Goal: Task Accomplishment & Management: Manage account settings

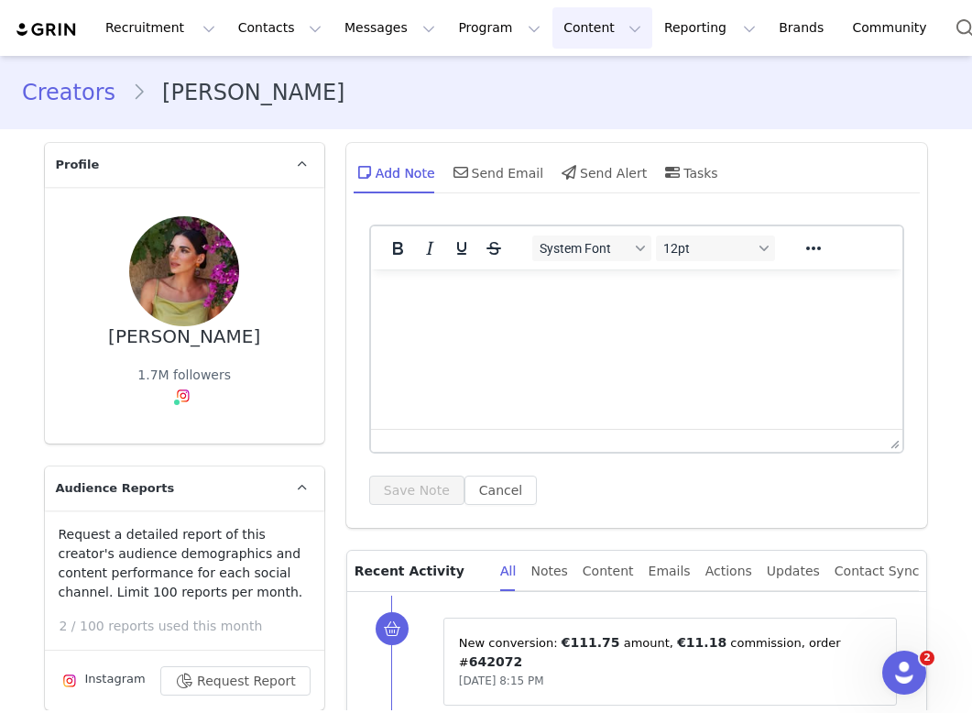
click at [553, 42] on button "Content Content" at bounding box center [603, 27] width 100 height 41
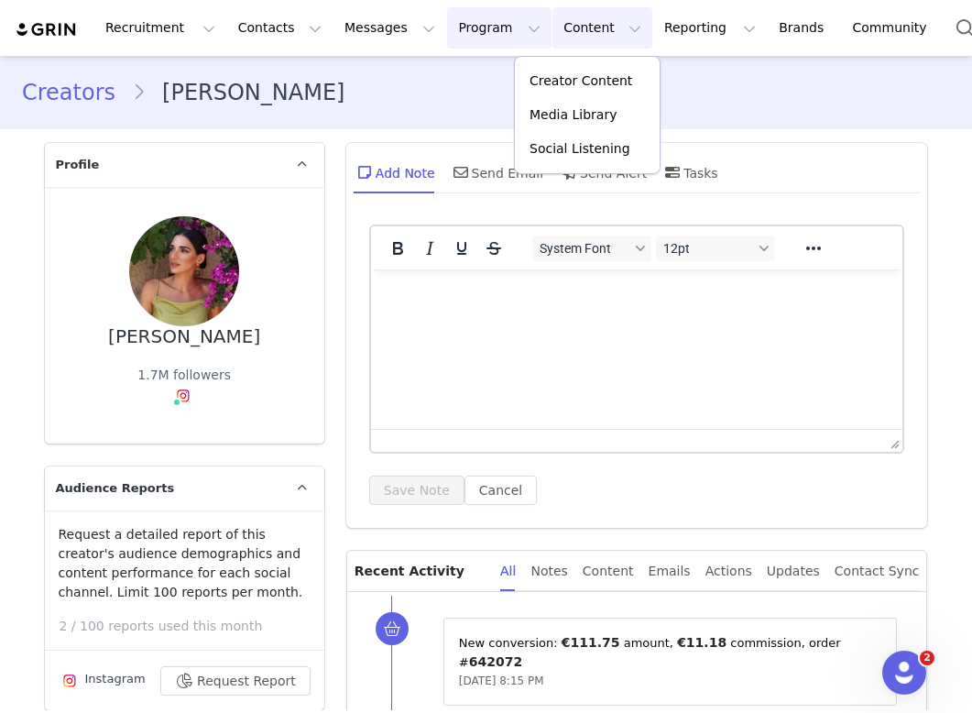
click at [459, 45] on button "Program Program" at bounding box center [499, 27] width 104 height 41
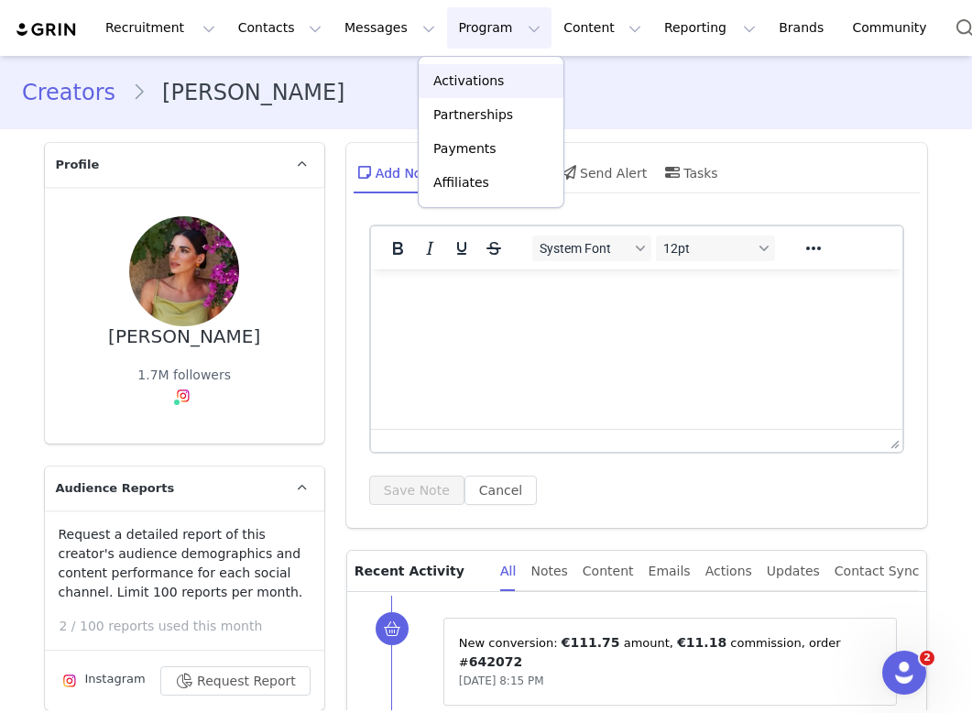
click at [462, 82] on p "Activations" at bounding box center [468, 80] width 71 height 19
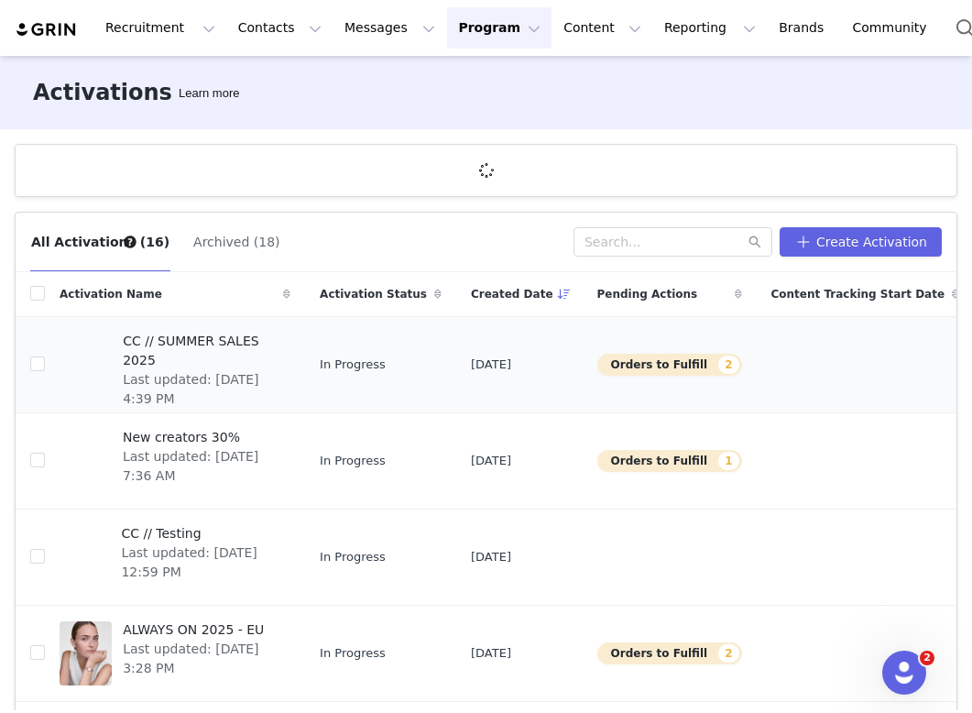
click at [158, 339] on span "CC // SUMMER SALES 2025" at bounding box center [201, 351] width 157 height 38
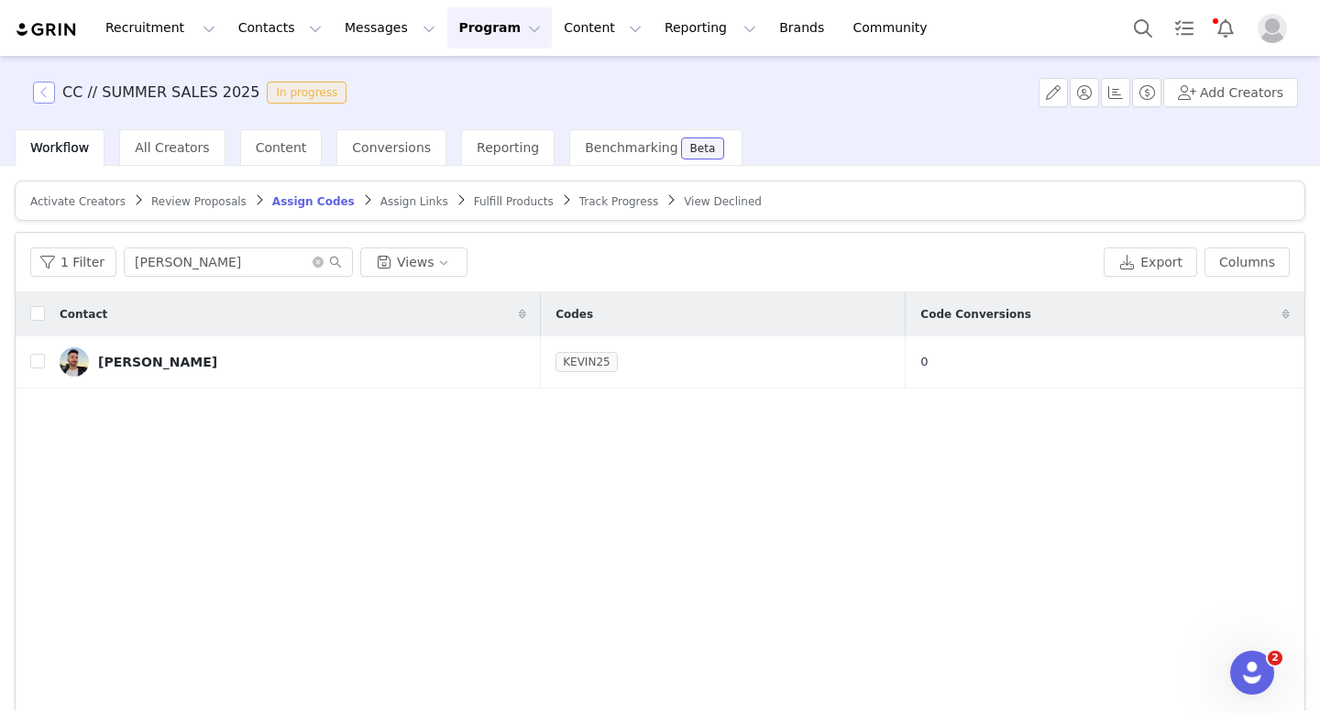
click at [38, 93] on button "button" at bounding box center [44, 93] width 22 height 22
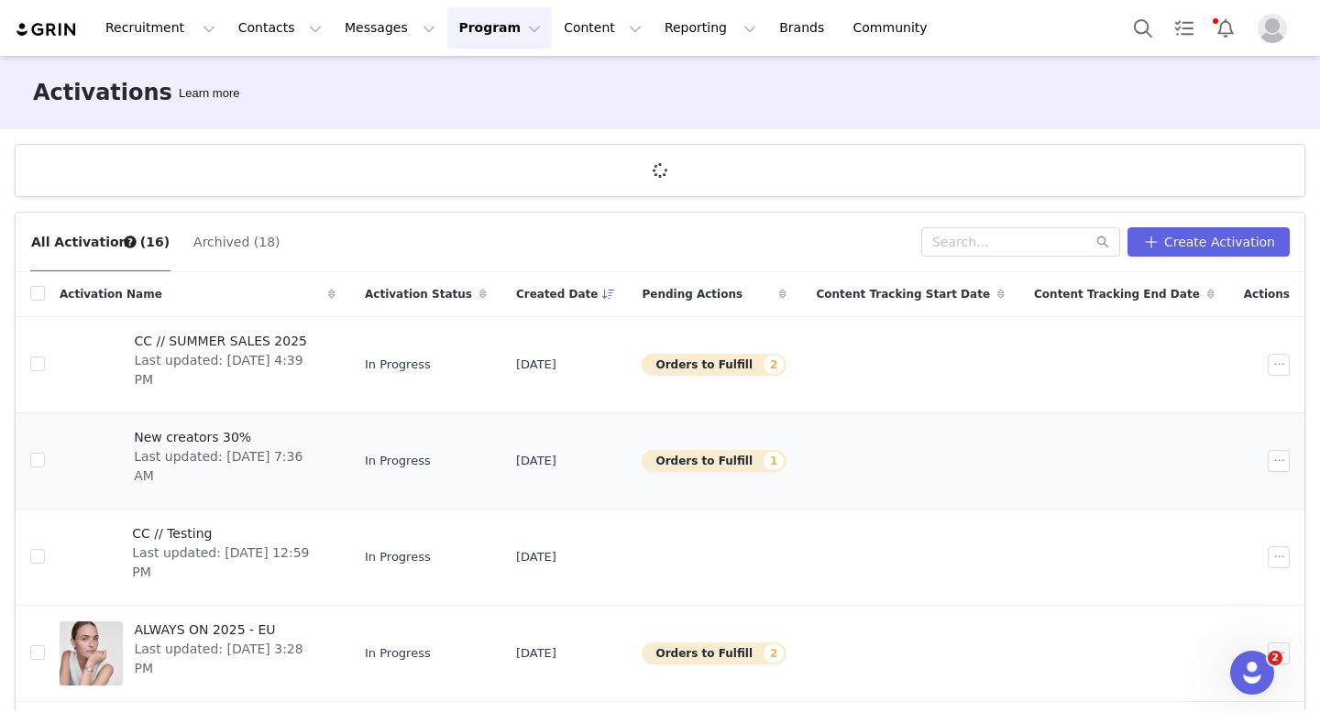
click at [283, 447] on span "Last updated: [DATE] 7:36 AM" at bounding box center [229, 466] width 191 height 38
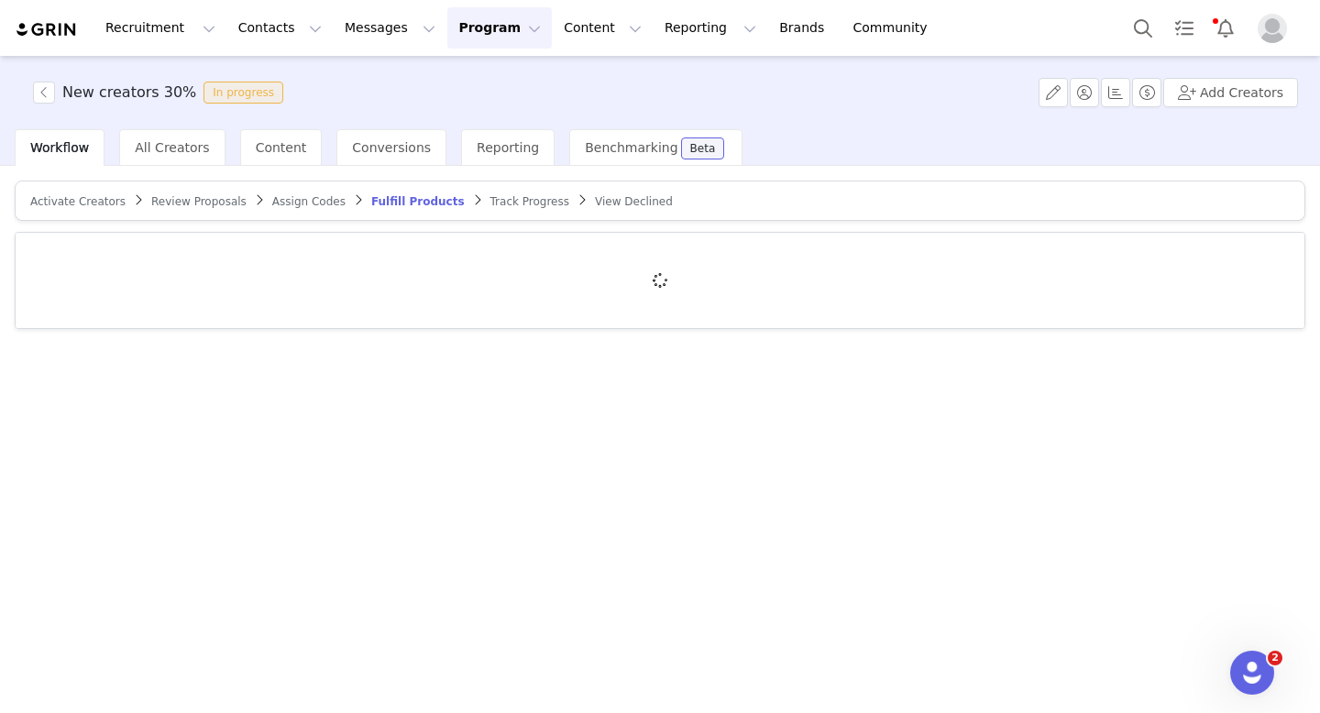
click at [103, 203] on span "Activate Creators" at bounding box center [77, 201] width 95 height 13
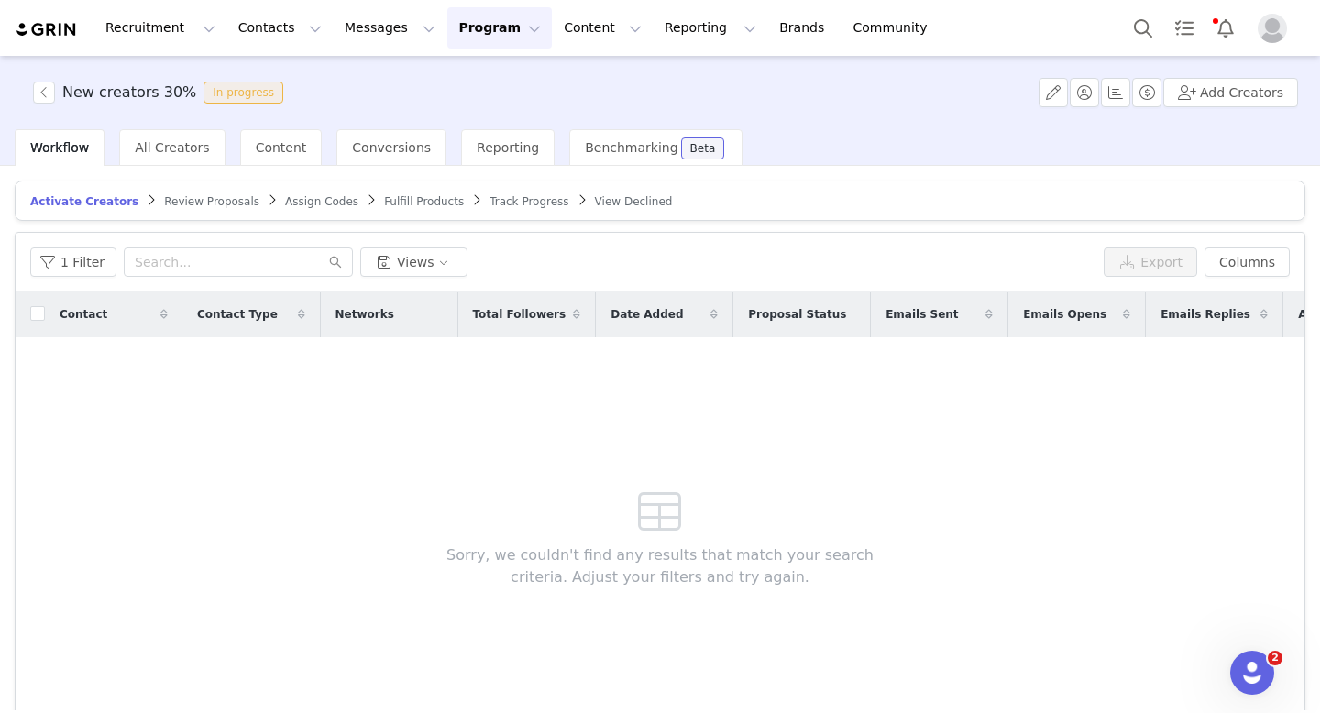
click at [215, 206] on span "Review Proposals" at bounding box center [211, 201] width 95 height 13
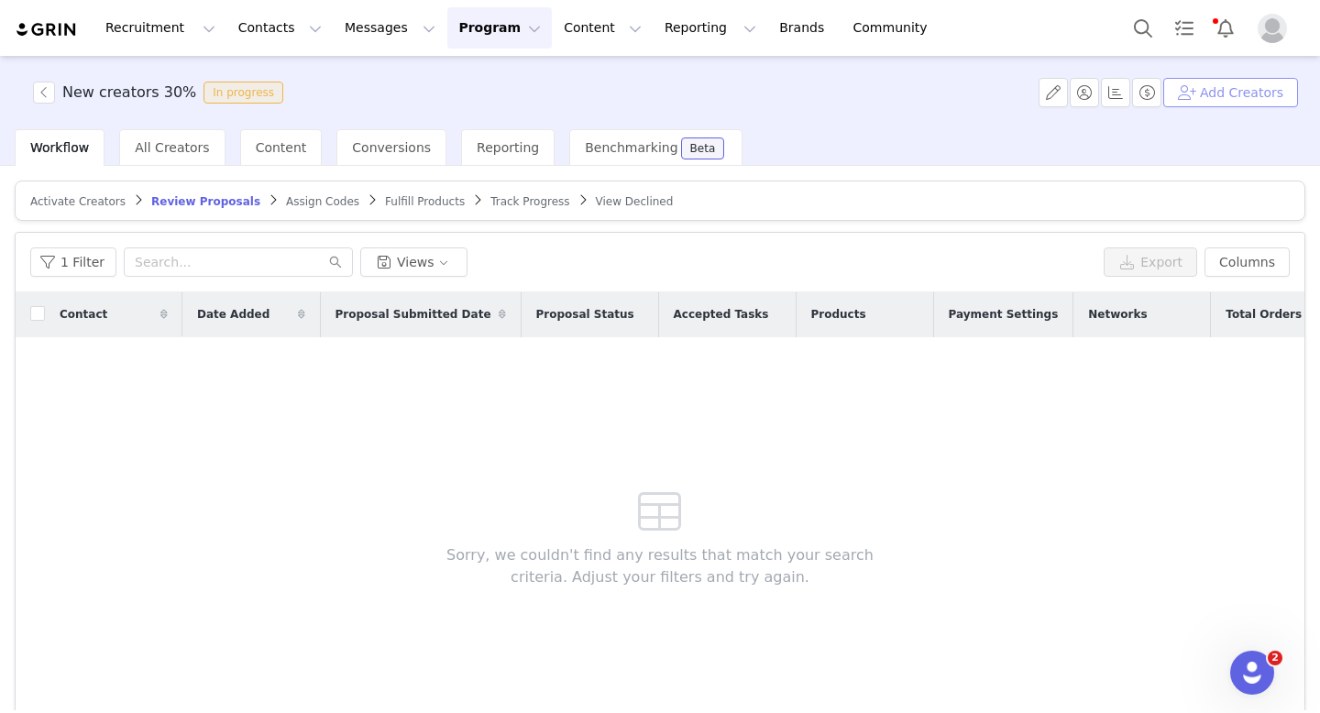
click at [1249, 90] on button "Add Creators" at bounding box center [1230, 92] width 135 height 29
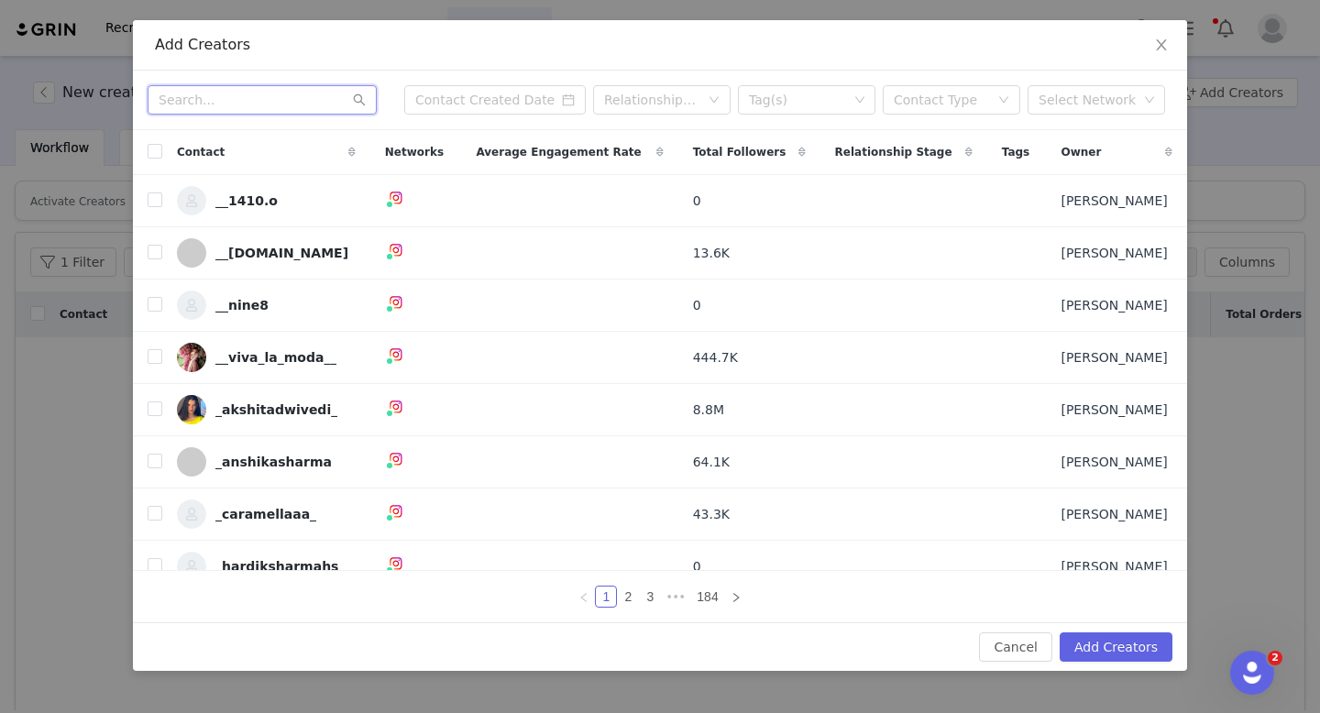
click at [216, 112] on input "text" at bounding box center [262, 99] width 229 height 29
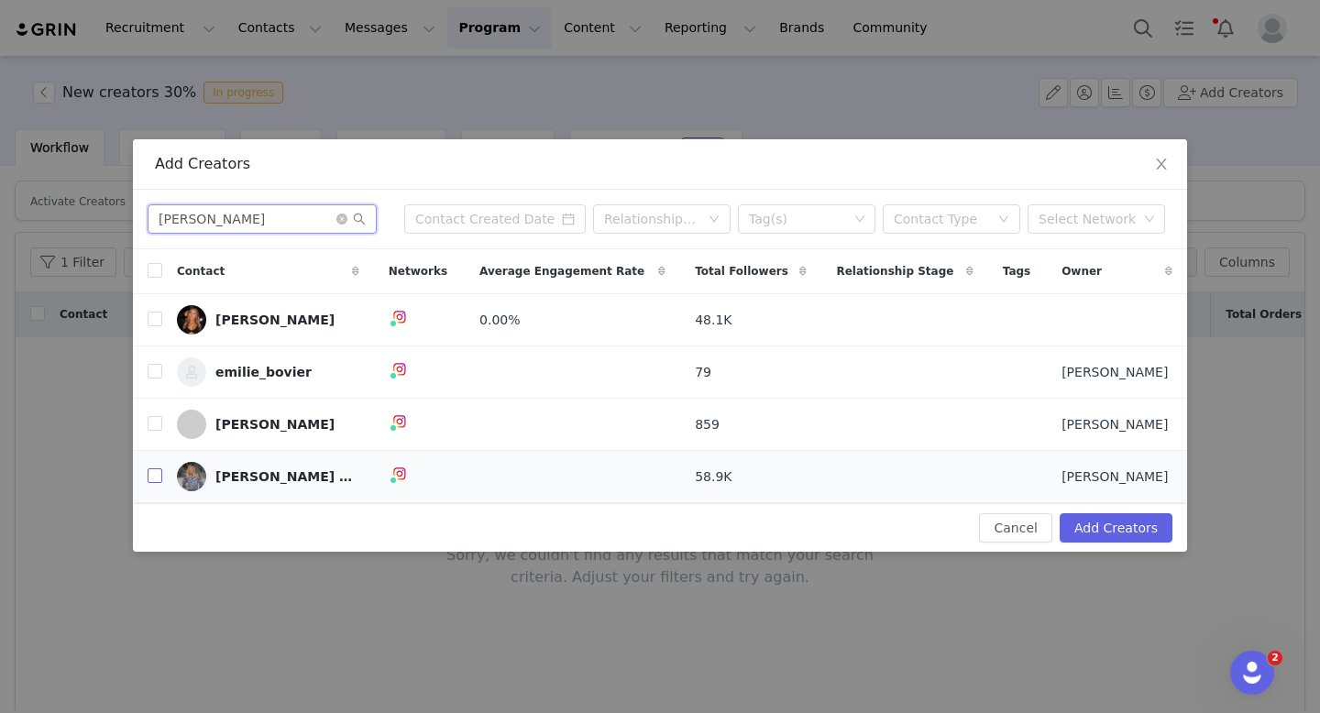
type input "[PERSON_NAME]"
click at [154, 481] on input "checkbox" at bounding box center [155, 475] width 15 height 15
checkbox input "true"
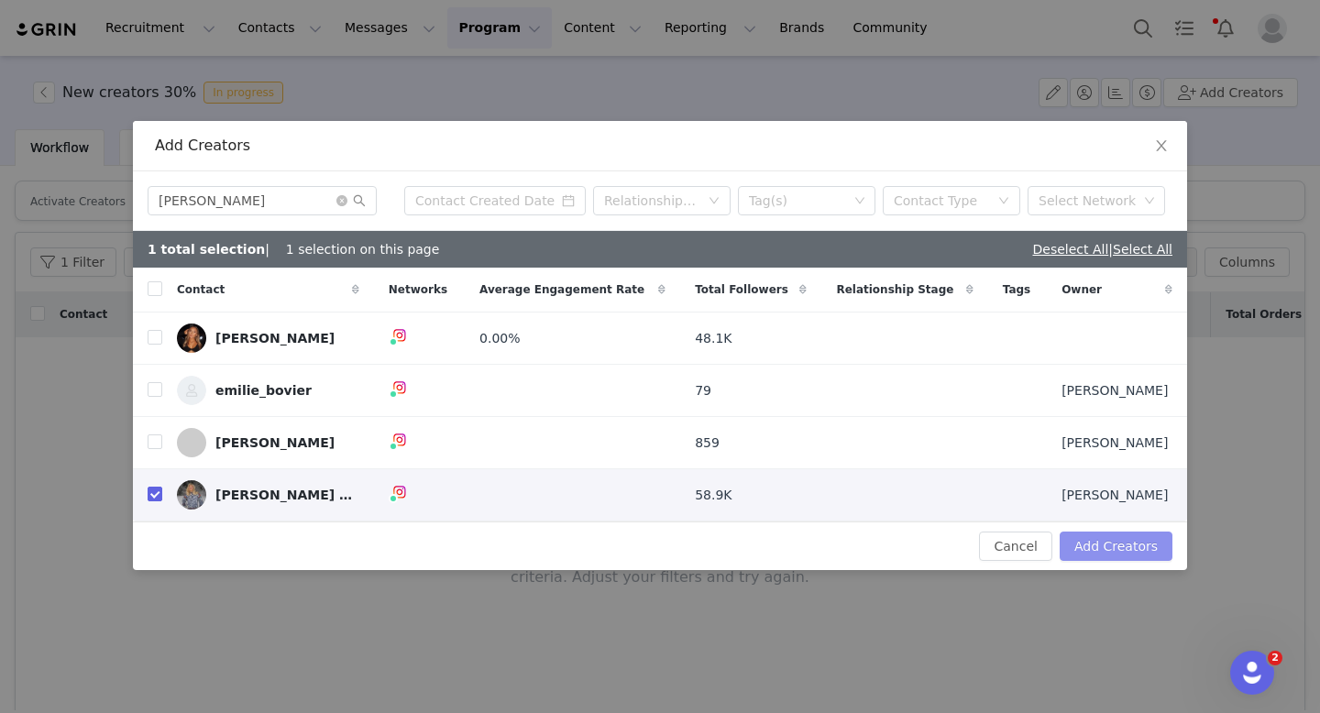
click at [1125, 548] on button "Add Creators" at bounding box center [1115, 545] width 113 height 29
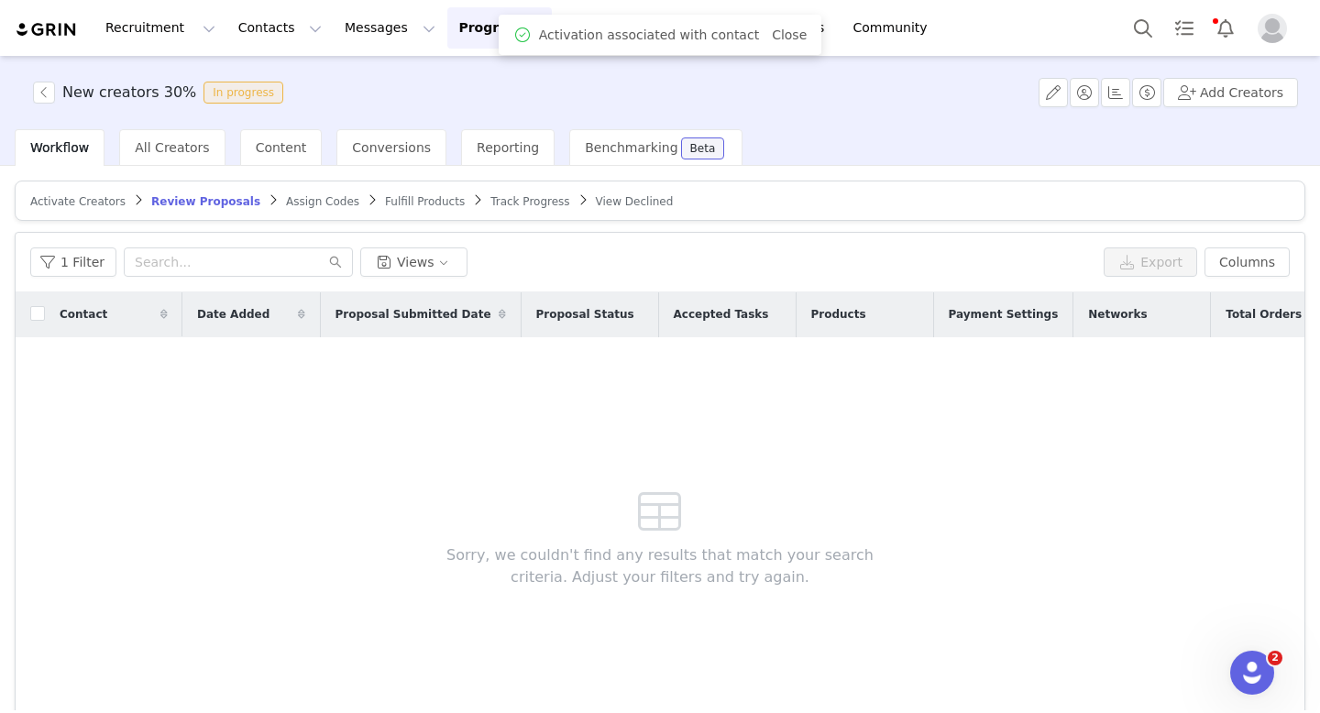
click at [113, 205] on span "Activate Creators" at bounding box center [77, 201] width 95 height 13
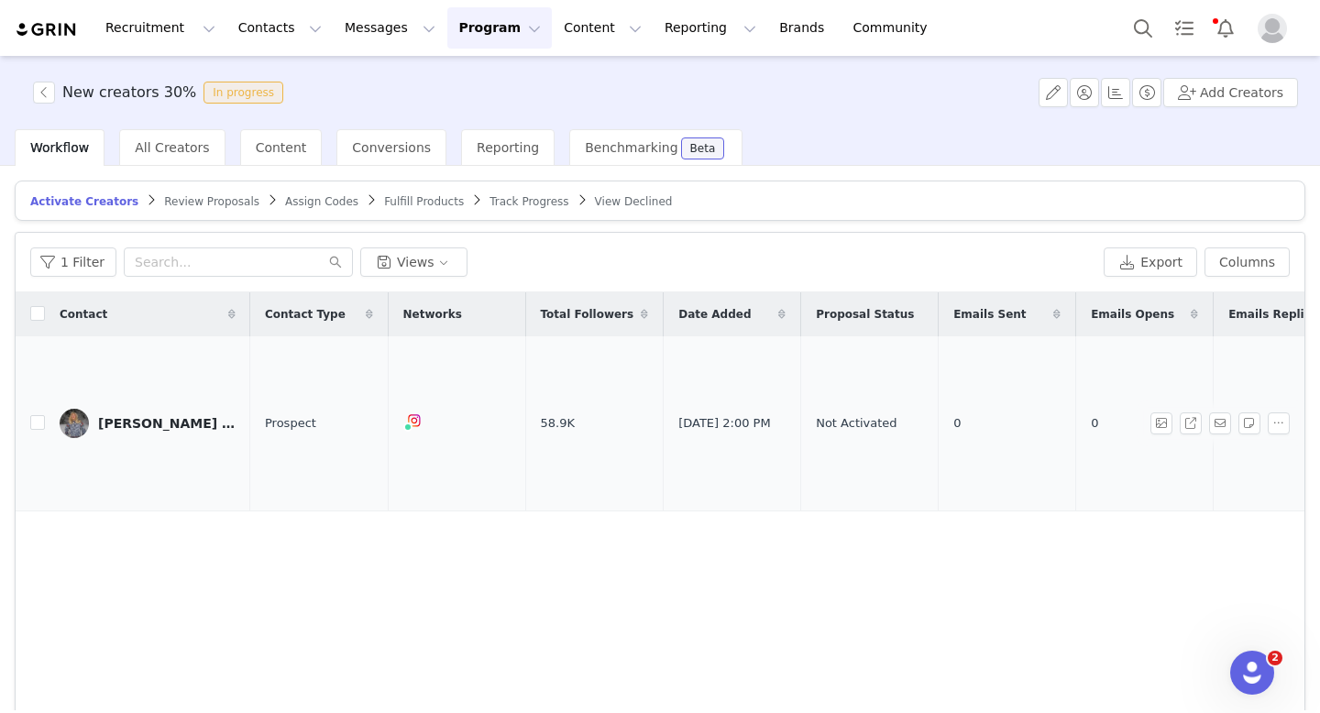
click at [127, 416] on div "[PERSON_NAME] [PERSON_NAME]" at bounding box center [166, 423] width 137 height 15
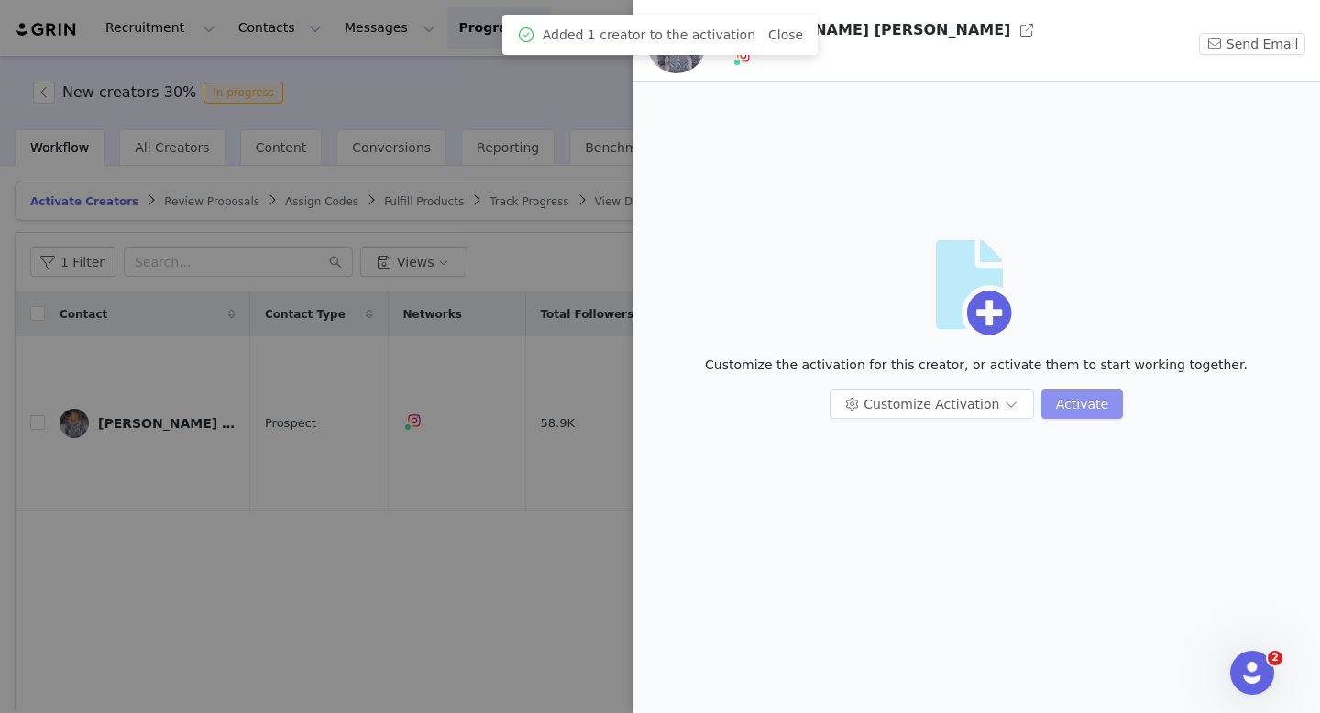
click at [1083, 414] on button "Activate" at bounding box center [1082, 403] width 82 height 29
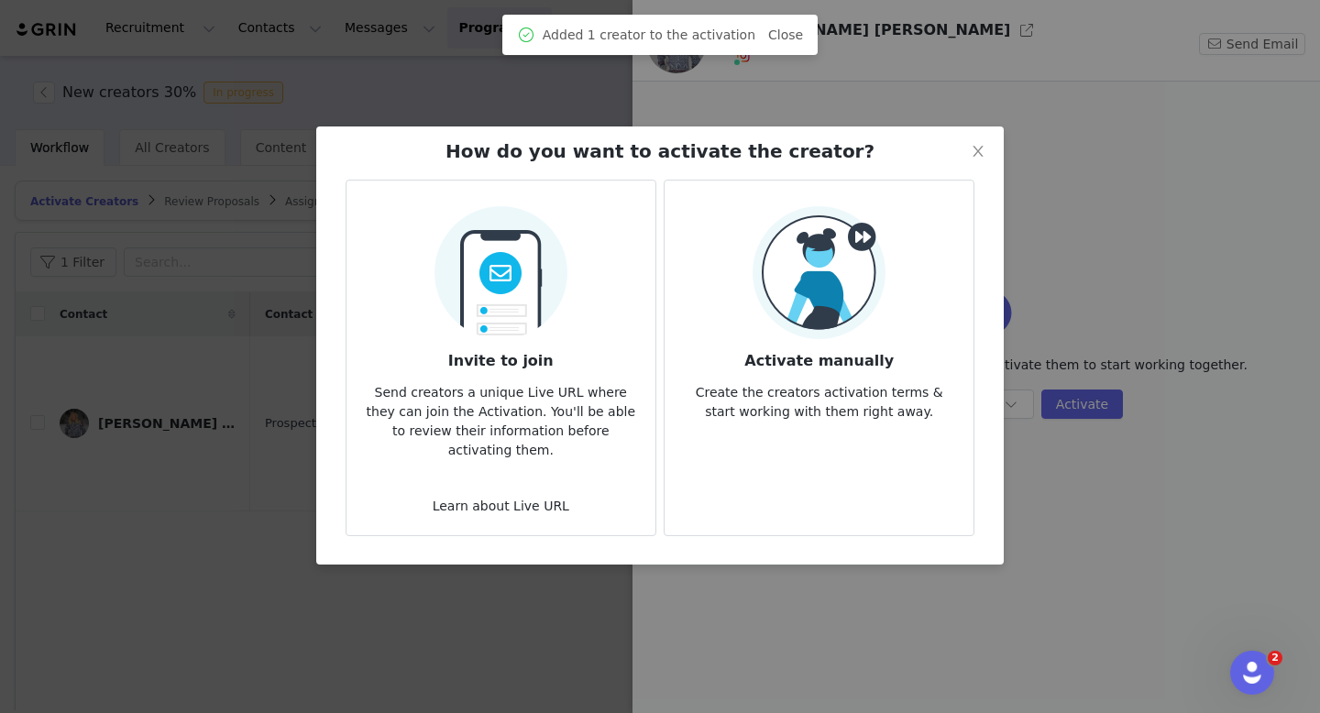
click at [809, 371] on h3 "Activate manually" at bounding box center [818, 355] width 279 height 33
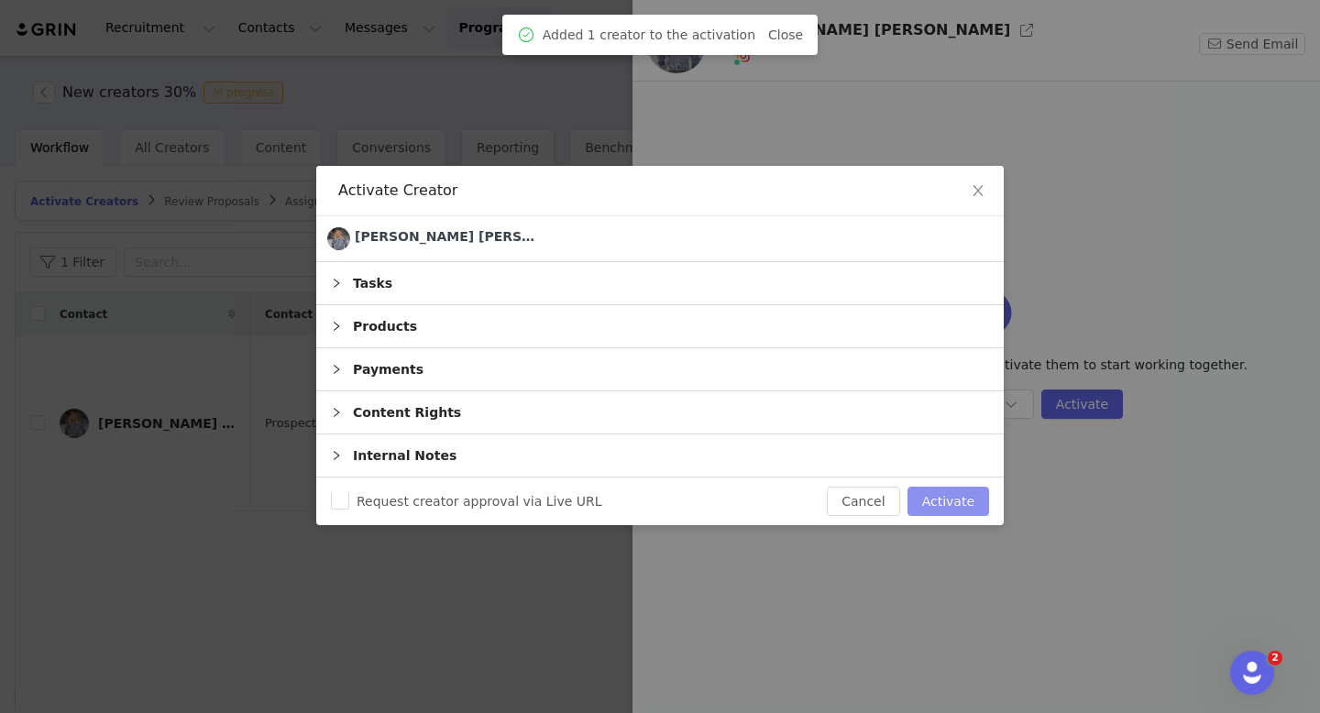
click at [957, 504] on button "Activate" at bounding box center [948, 501] width 82 height 29
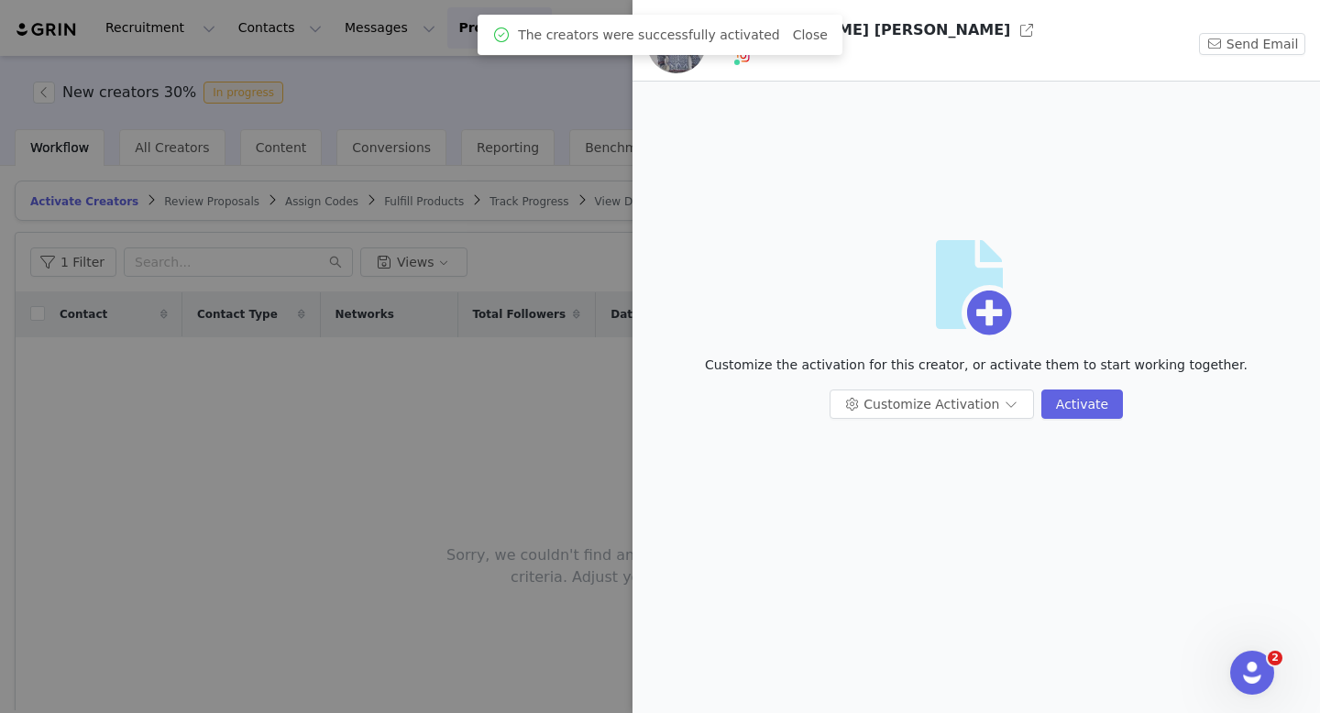
click at [442, 457] on div at bounding box center [660, 356] width 1320 height 713
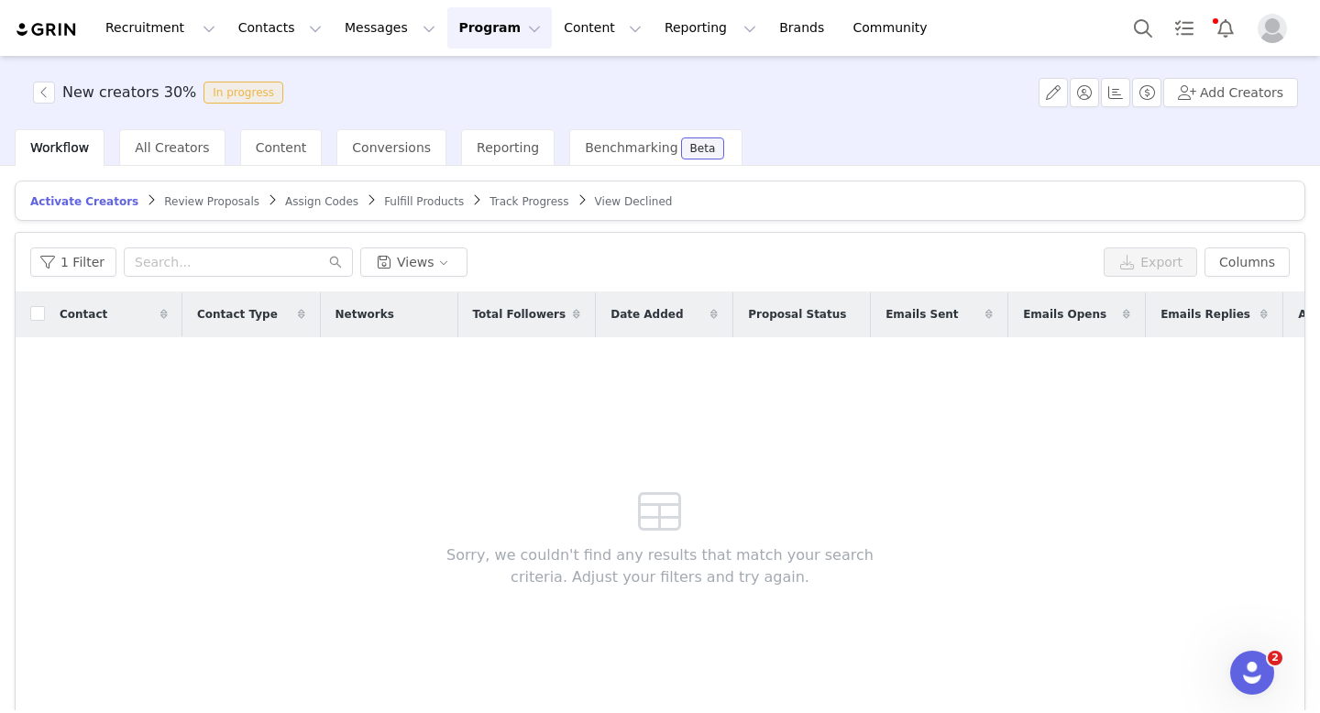
click at [198, 198] on span "Review Proposals" at bounding box center [211, 201] width 95 height 13
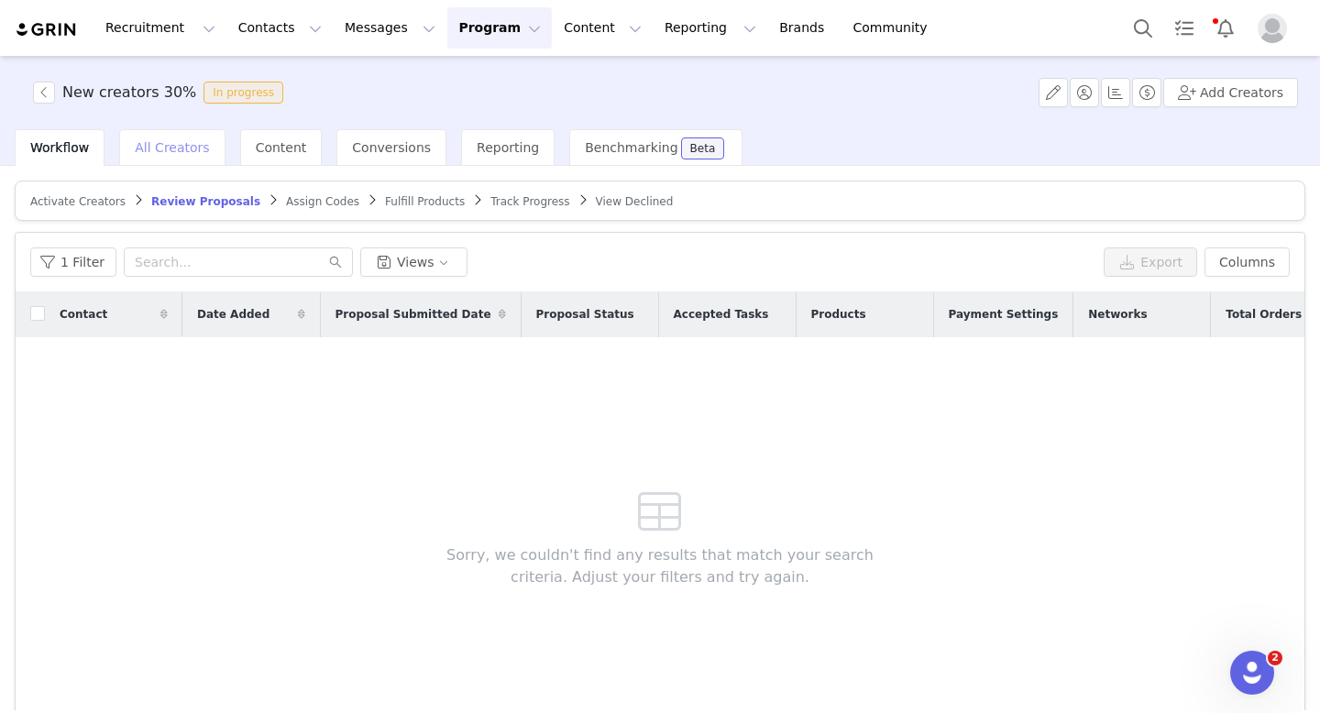
click at [188, 157] on div "All Creators" at bounding box center [171, 147] width 105 height 37
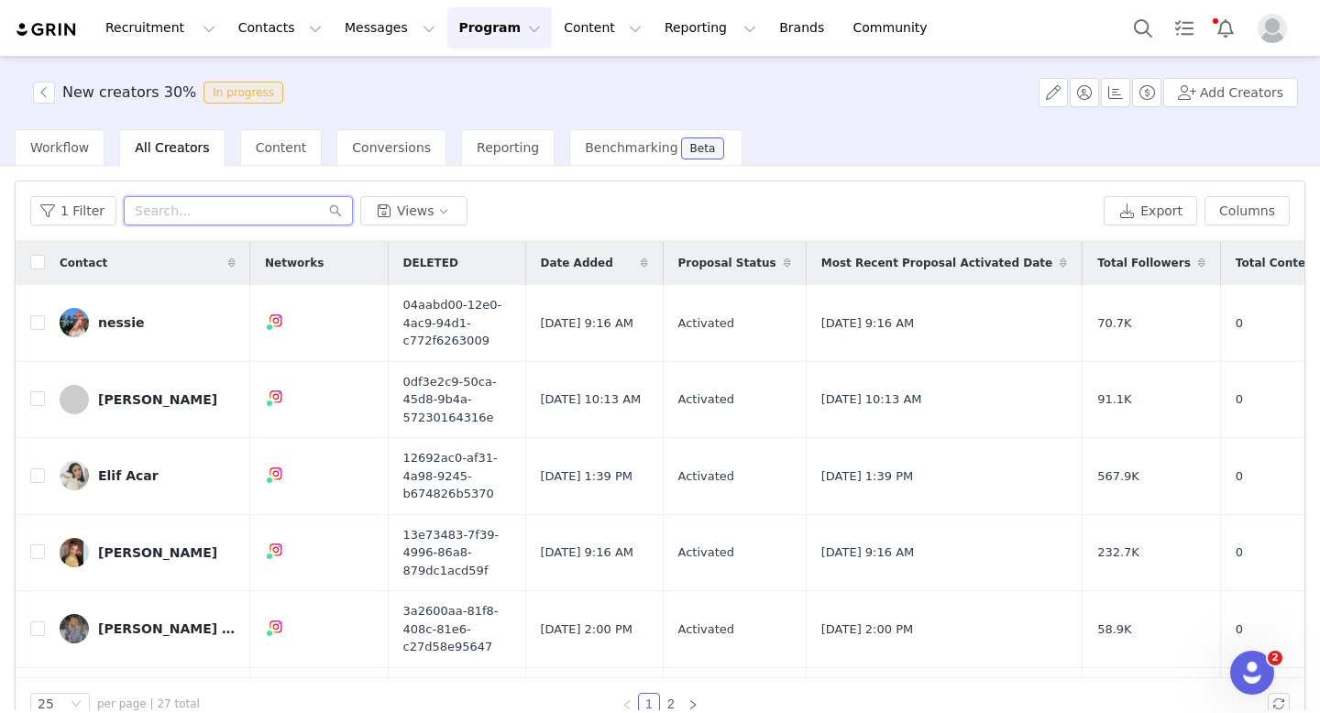
click at [249, 210] on input "text" at bounding box center [238, 210] width 229 height 29
click at [167, 630] on div "[PERSON_NAME] [PERSON_NAME]" at bounding box center [166, 628] width 137 height 15
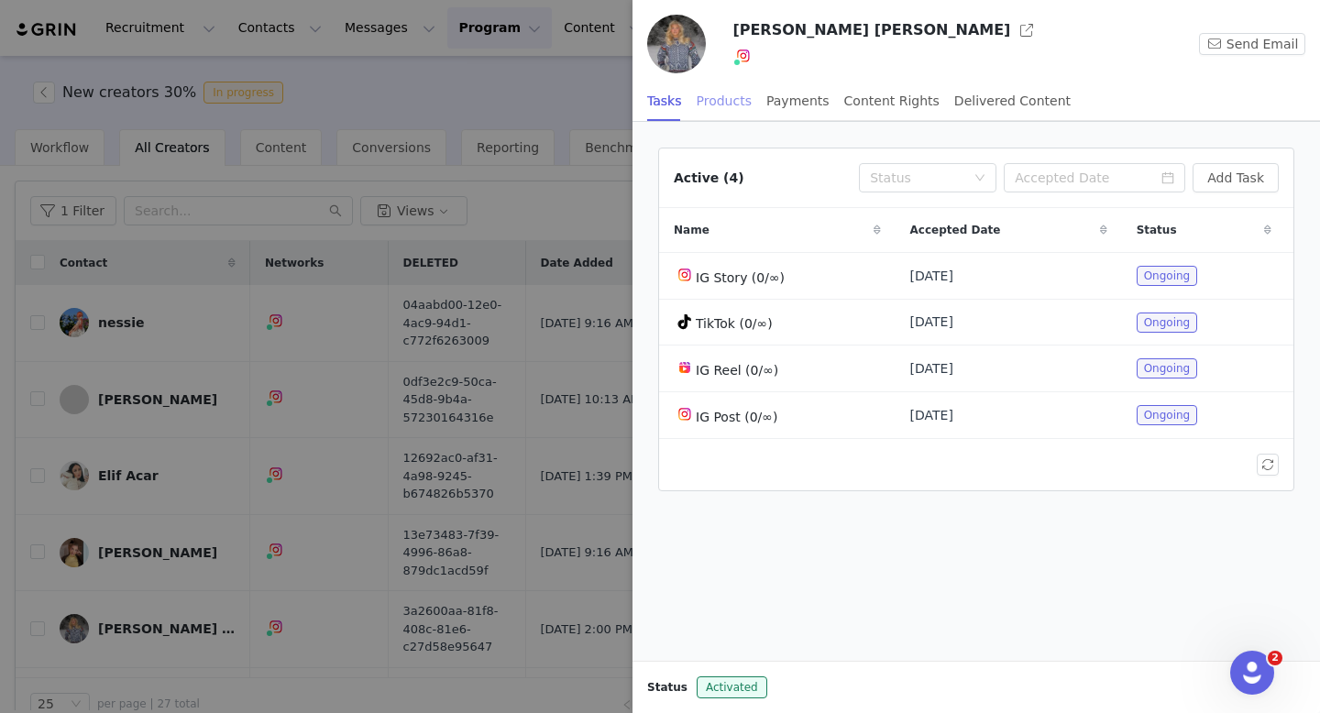
click at [721, 97] on div "Products" at bounding box center [723, 101] width 55 height 41
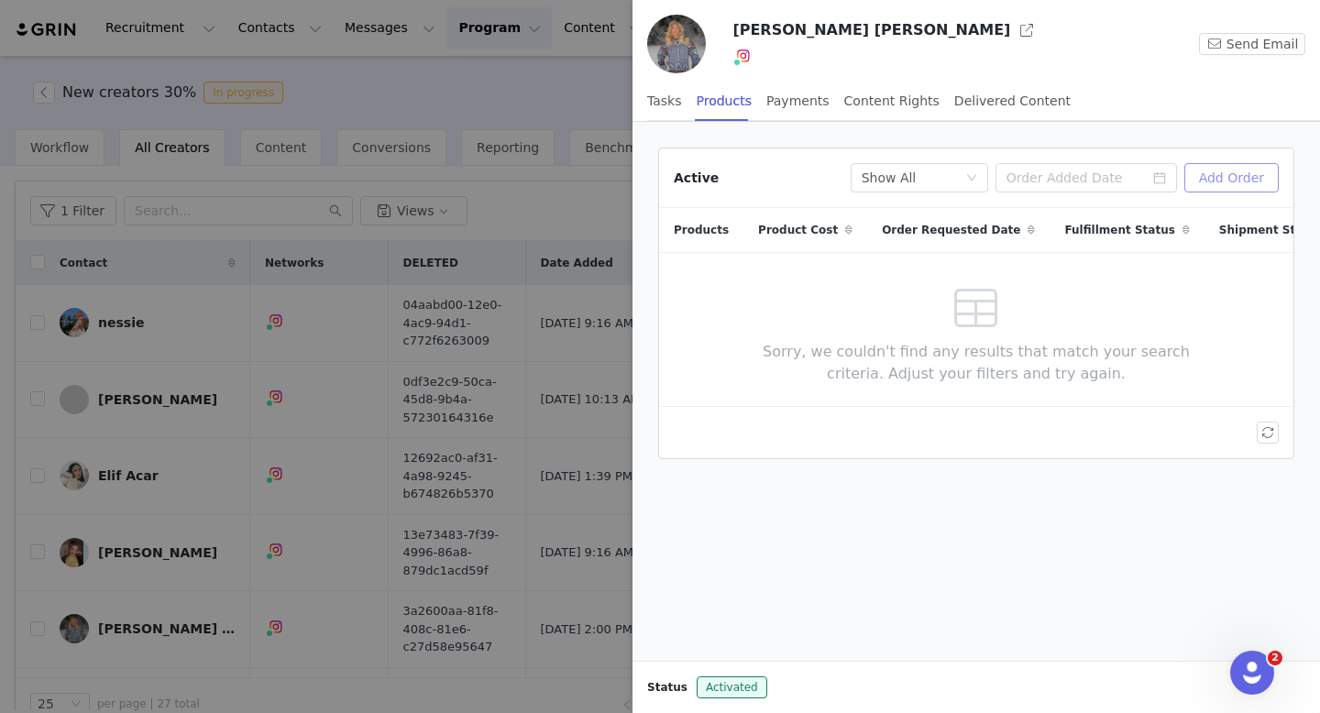
click at [1226, 188] on button "Add Order" at bounding box center [1231, 177] width 94 height 29
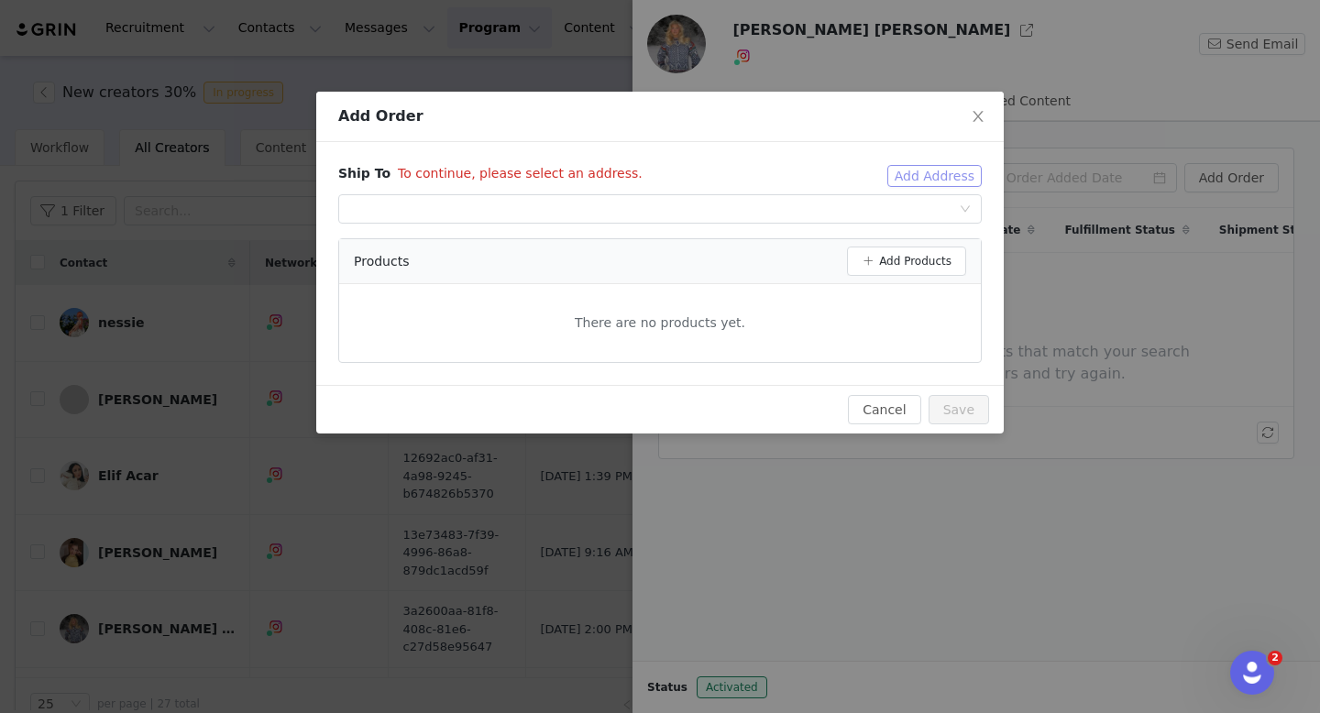
click at [936, 183] on button "Add Address" at bounding box center [934, 176] width 94 height 22
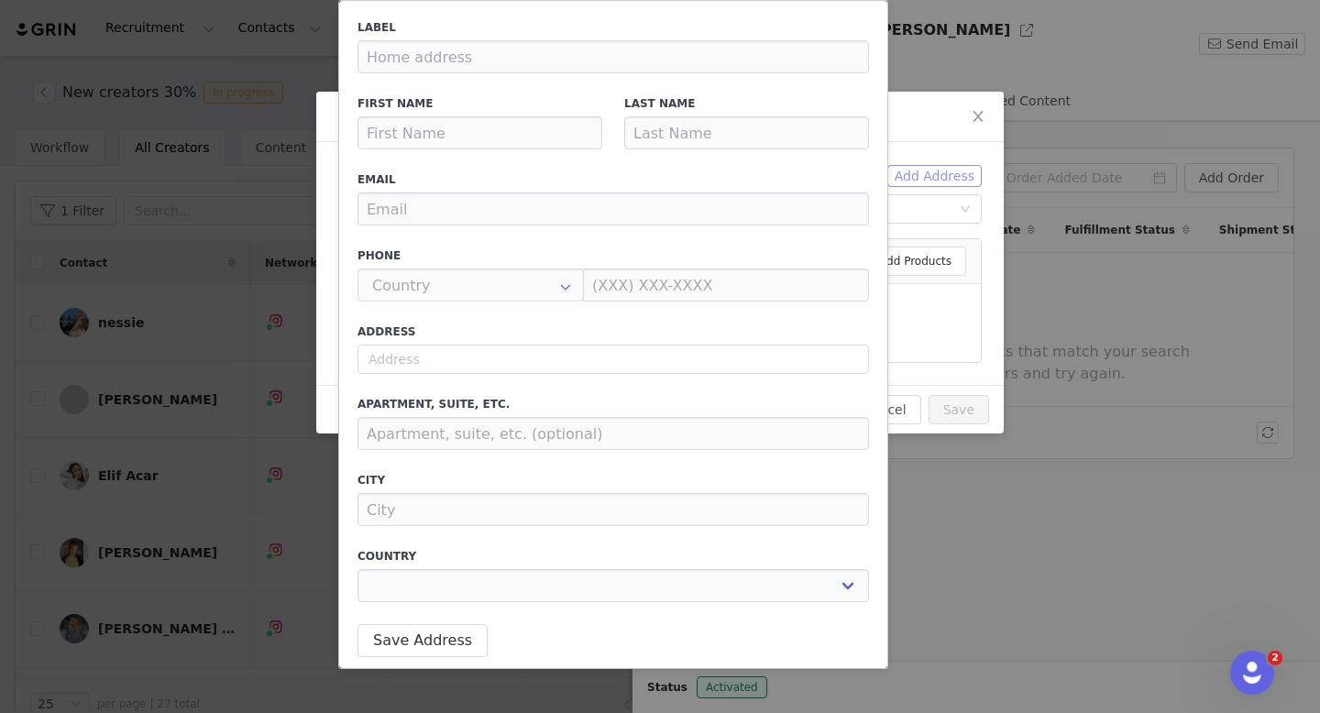
type input "[PERSON_NAME] [PERSON_NAME]"
type input "Løken"
type input "[PERSON_NAME][EMAIL_ADDRESS][DOMAIN_NAME]"
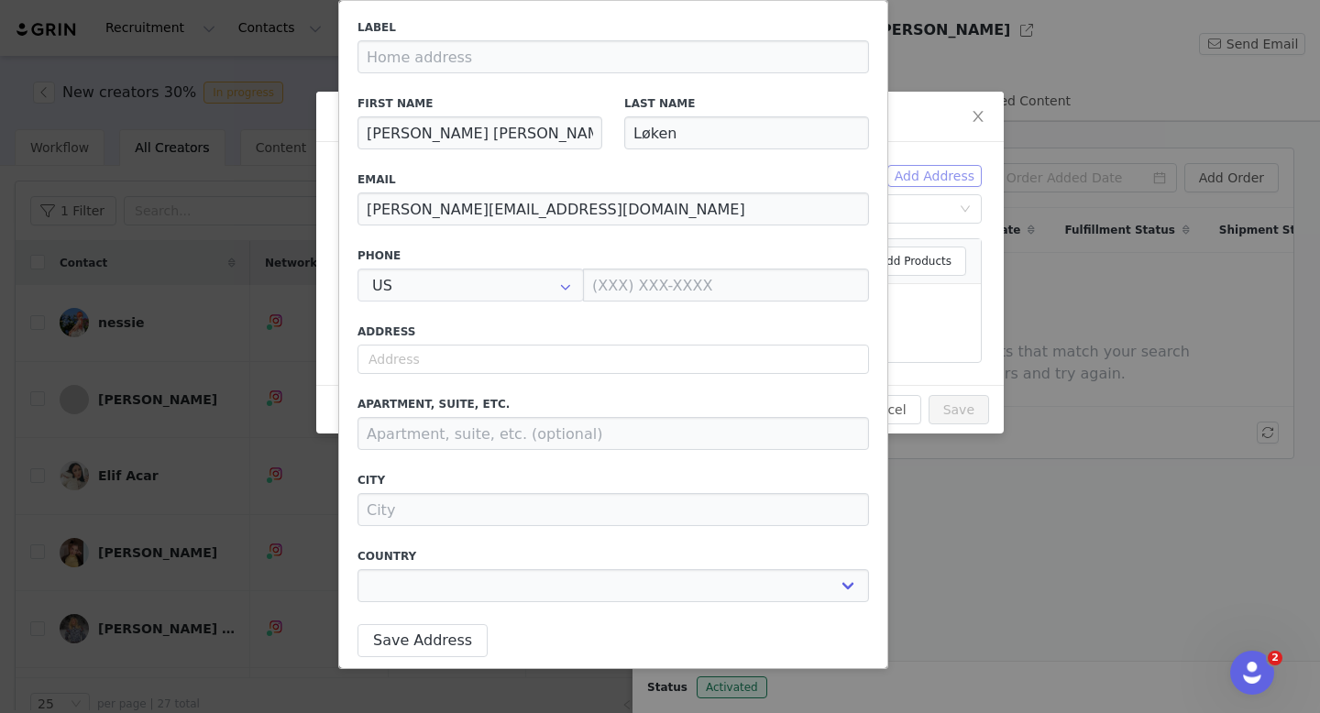
type input "+1 ([GEOGRAPHIC_DATA])"
select select
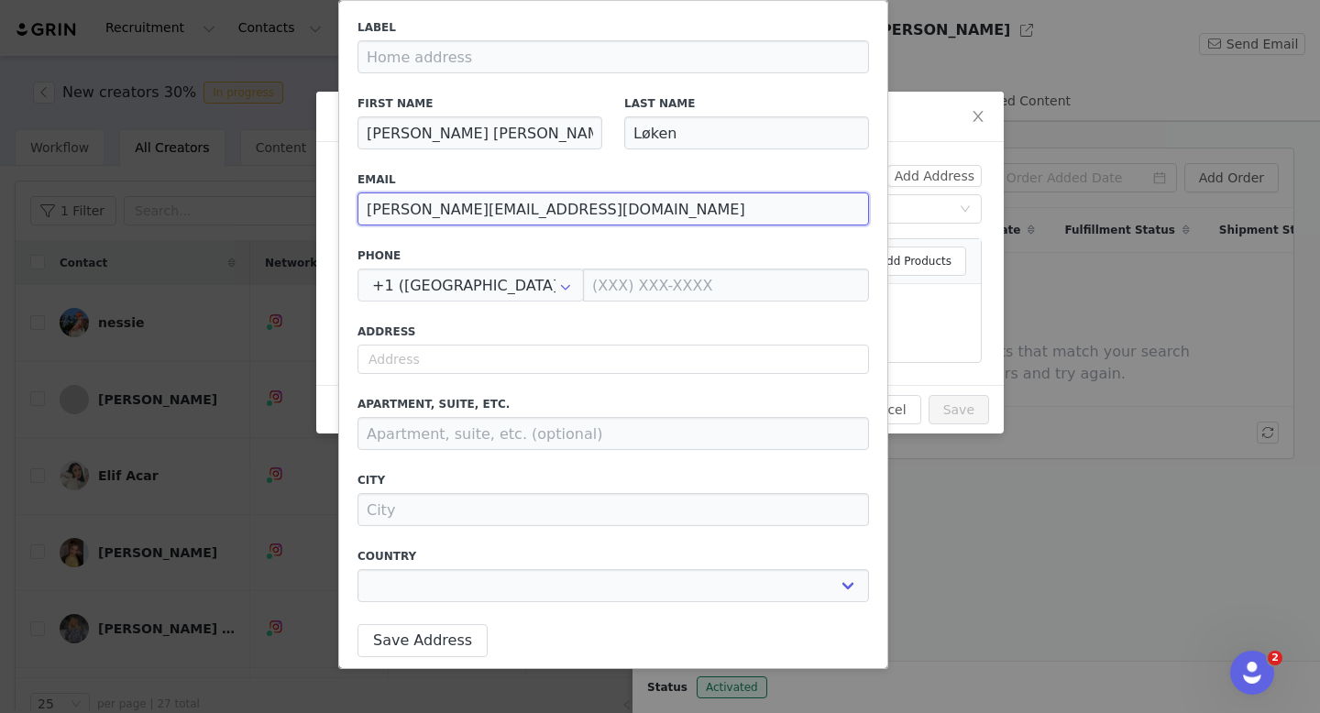
drag, startPoint x: 552, startPoint y: 214, endPoint x: 355, endPoint y: 205, distance: 197.2
click at [355, 205] on div "Label First Name [PERSON_NAME] [PERSON_NAME] Last Name [PERSON_NAME] Email [PER…" at bounding box center [612, 334] width 533 height 652
paste input "[EMAIL_ADDRESS][DOMAIN_NAME]"
type input "[EMAIL_ADDRESS][DOMAIN_NAME]"
select select
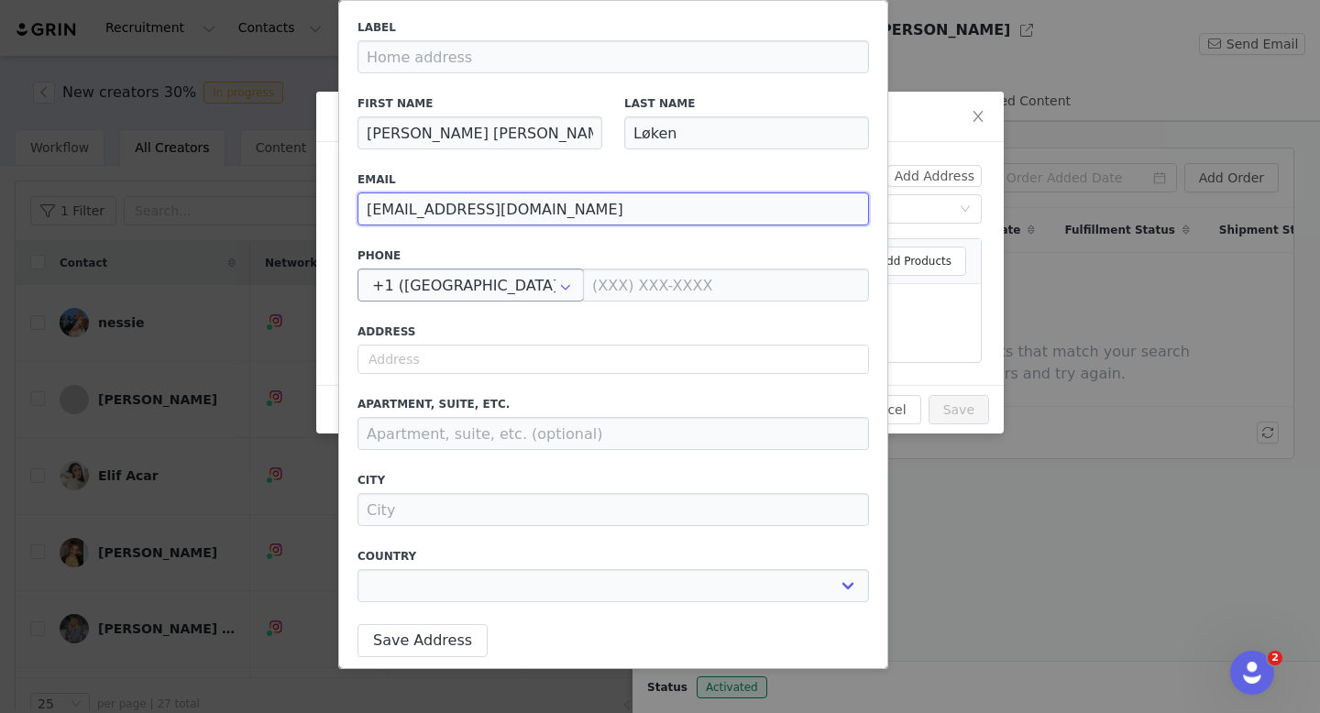
type input "[EMAIL_ADDRESS][DOMAIN_NAME]"
click at [526, 285] on div at bounding box center [470, 284] width 226 height 33
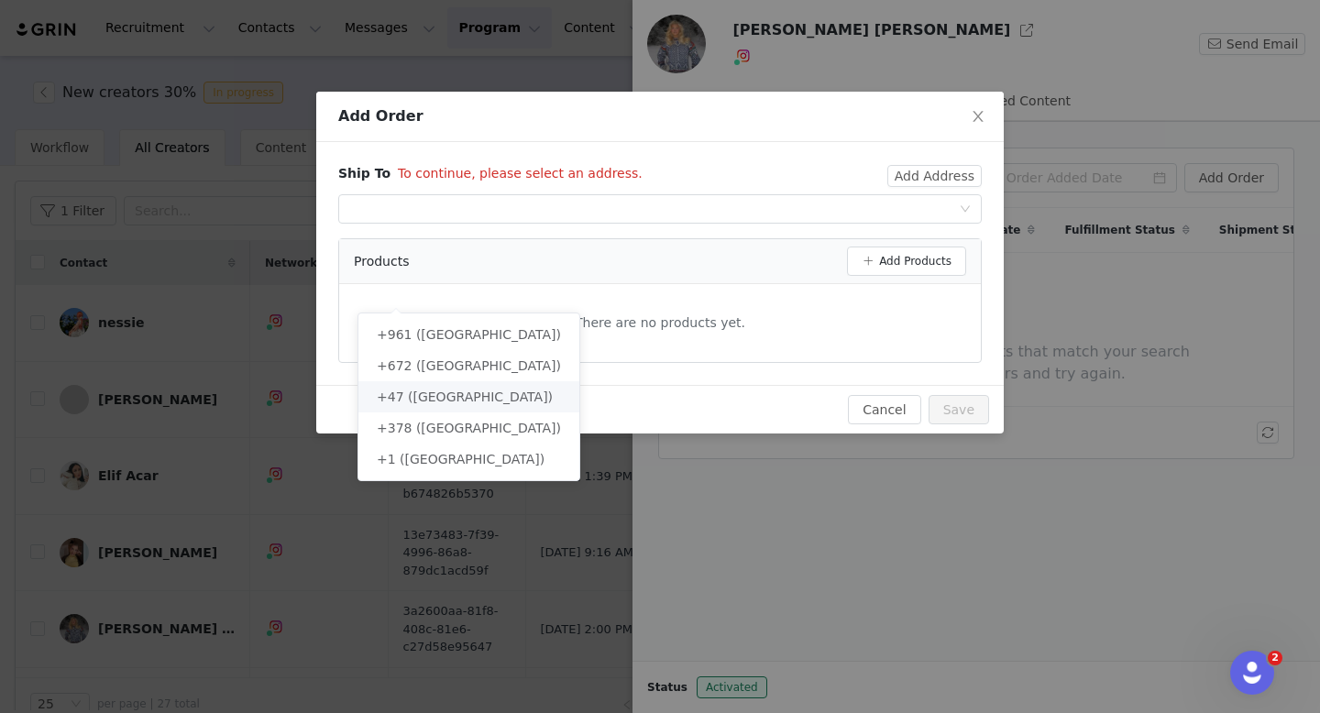
click at [520, 410] on li "+47 ([GEOGRAPHIC_DATA])" at bounding box center [468, 396] width 221 height 31
type input "+47 ([GEOGRAPHIC_DATA])"
select select
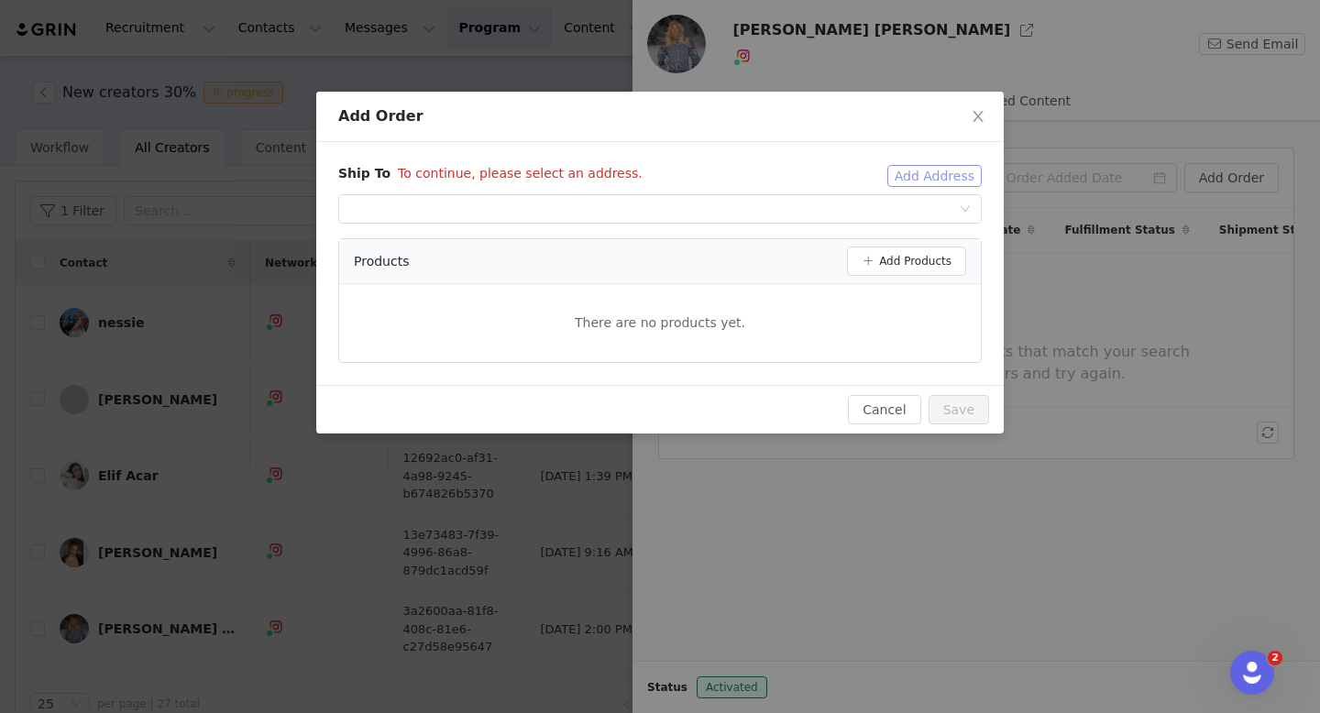
click at [955, 167] on button "Add Address" at bounding box center [934, 176] width 94 height 22
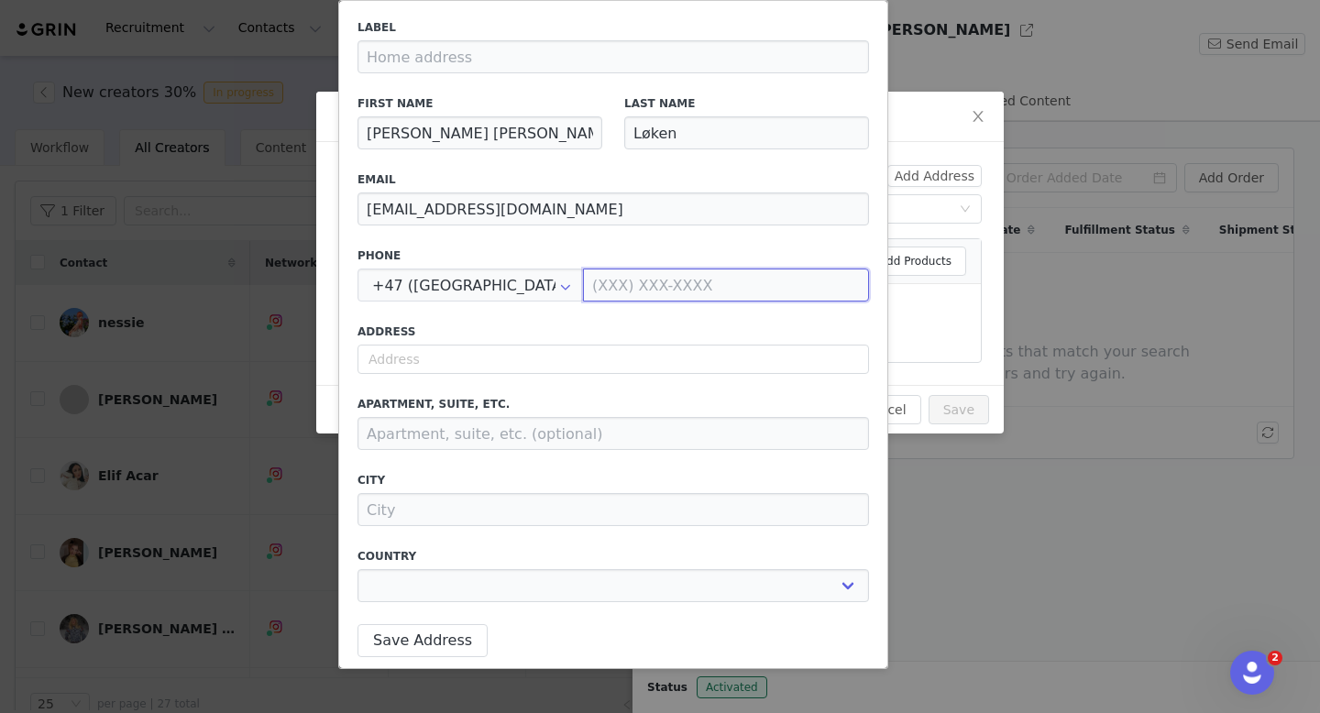
click at [682, 275] on input at bounding box center [726, 284] width 286 height 33
paste input "92045458"
type input "920 45 458"
select select
type input "920 45 458"
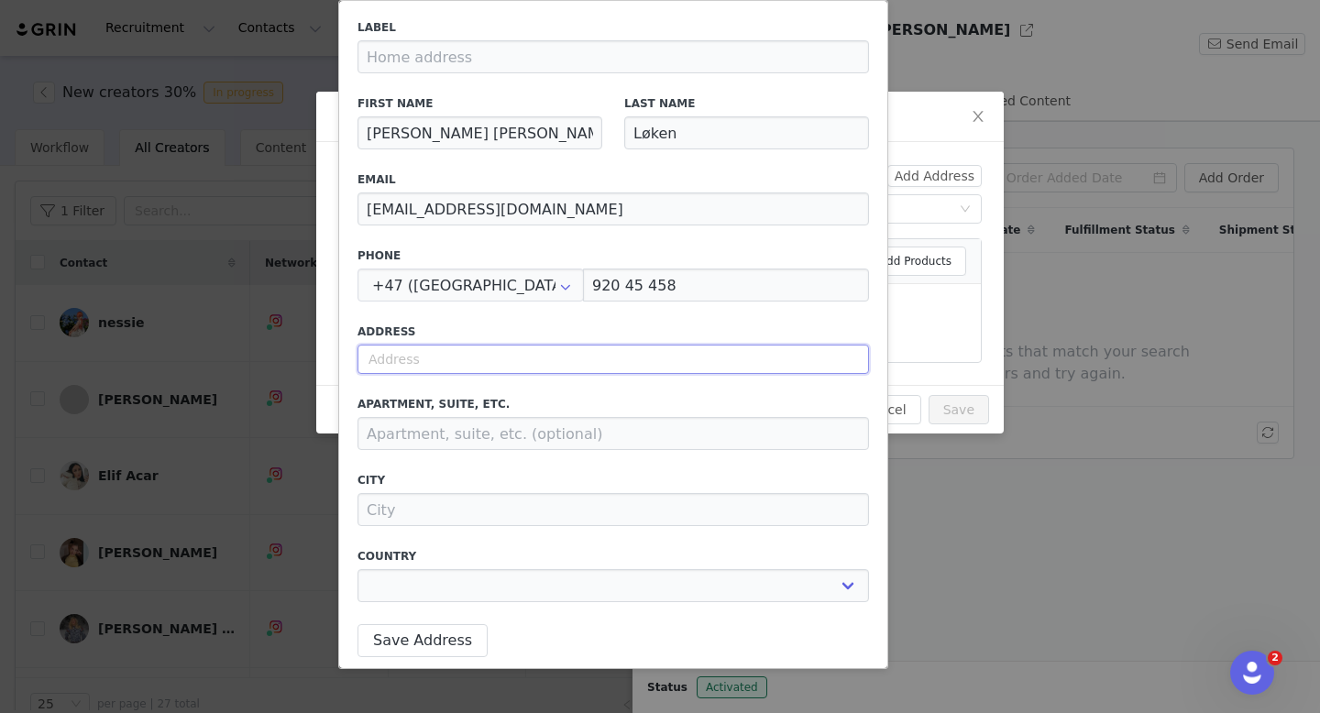
click at [548, 367] on input "text" at bounding box center [612, 359] width 511 height 29
click at [482, 373] on input "text" at bounding box center [612, 359] width 511 height 29
paste input "Tollbugata 27"
select select
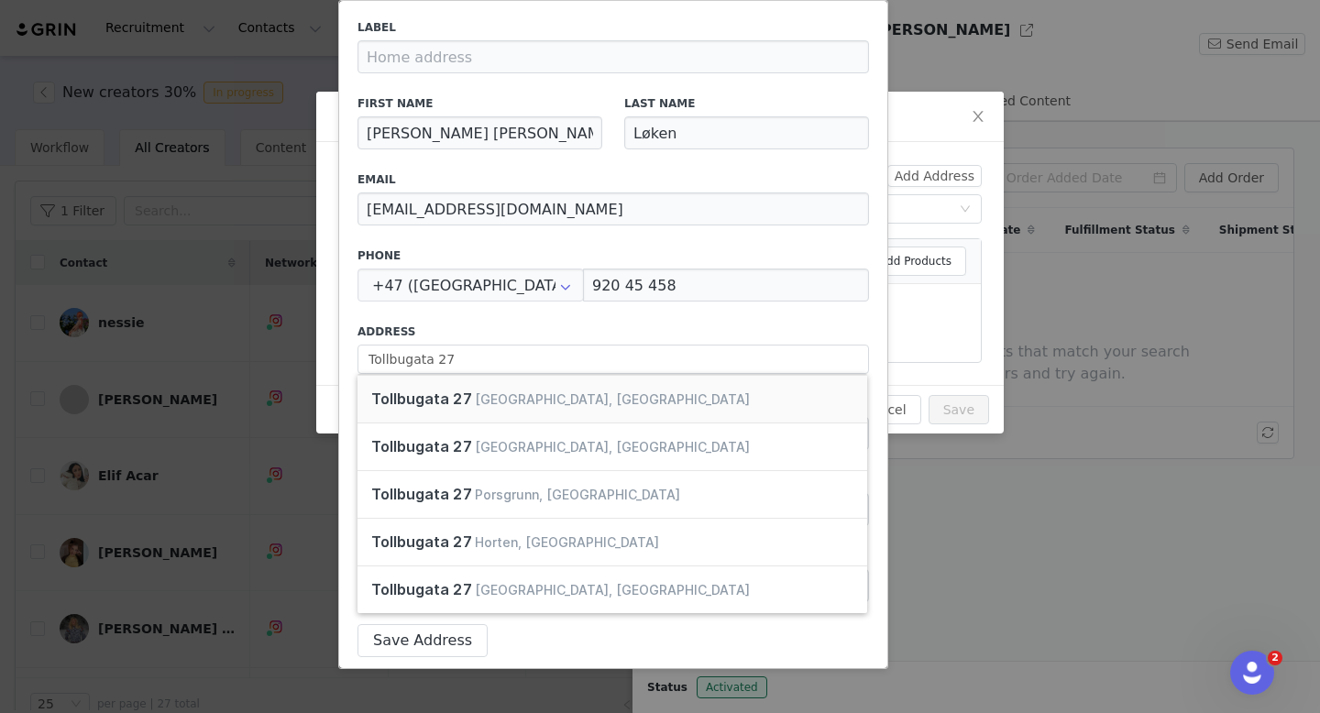
type input "[STREET_ADDRESS]"
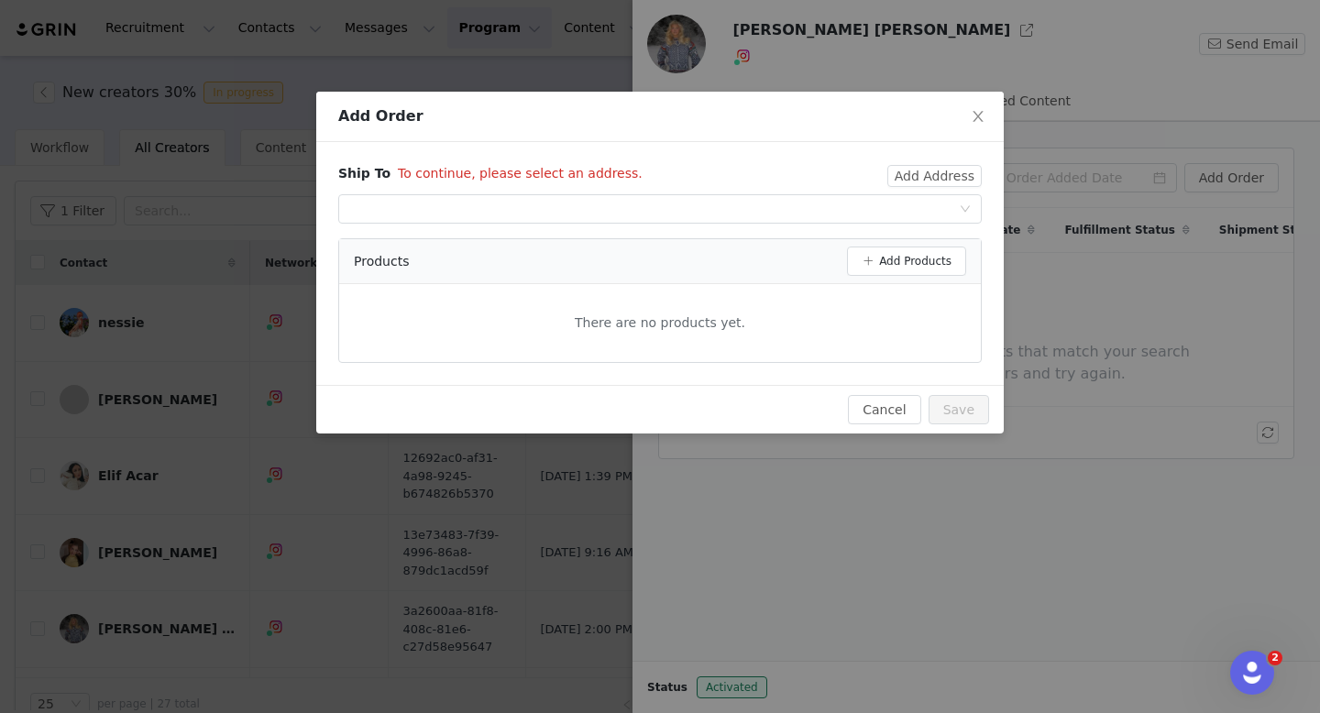
select select "[object Object]"
click at [928, 167] on button "Add Address" at bounding box center [934, 176] width 94 height 22
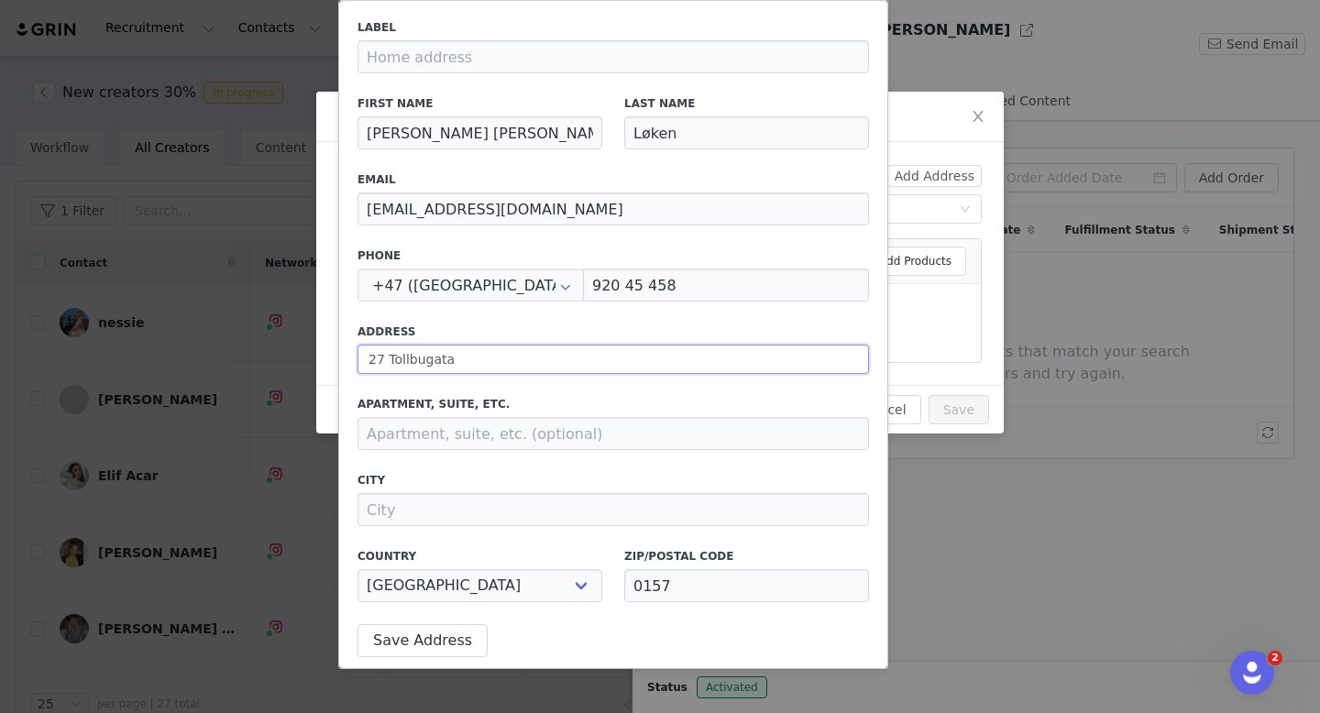
click at [478, 365] on input "27 Tollbugata" at bounding box center [612, 359] width 511 height 29
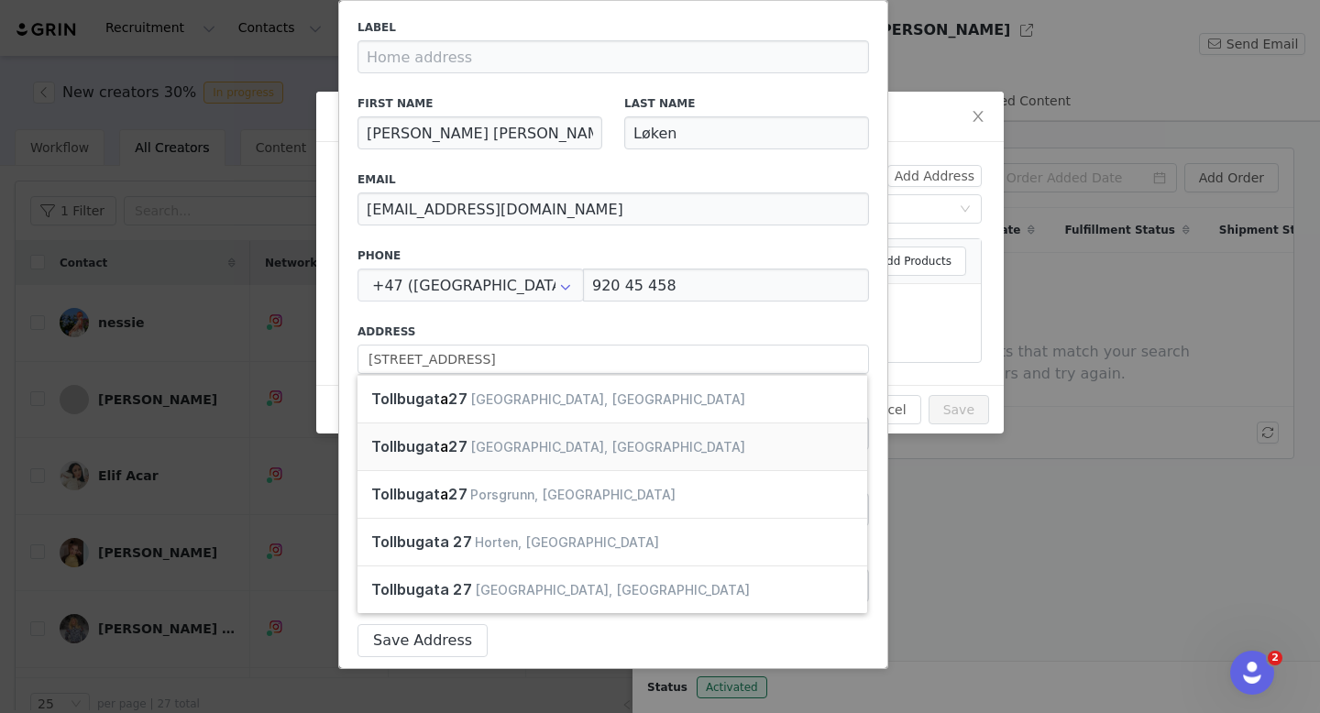
type input "27 Tollbugata"
type input "3044"
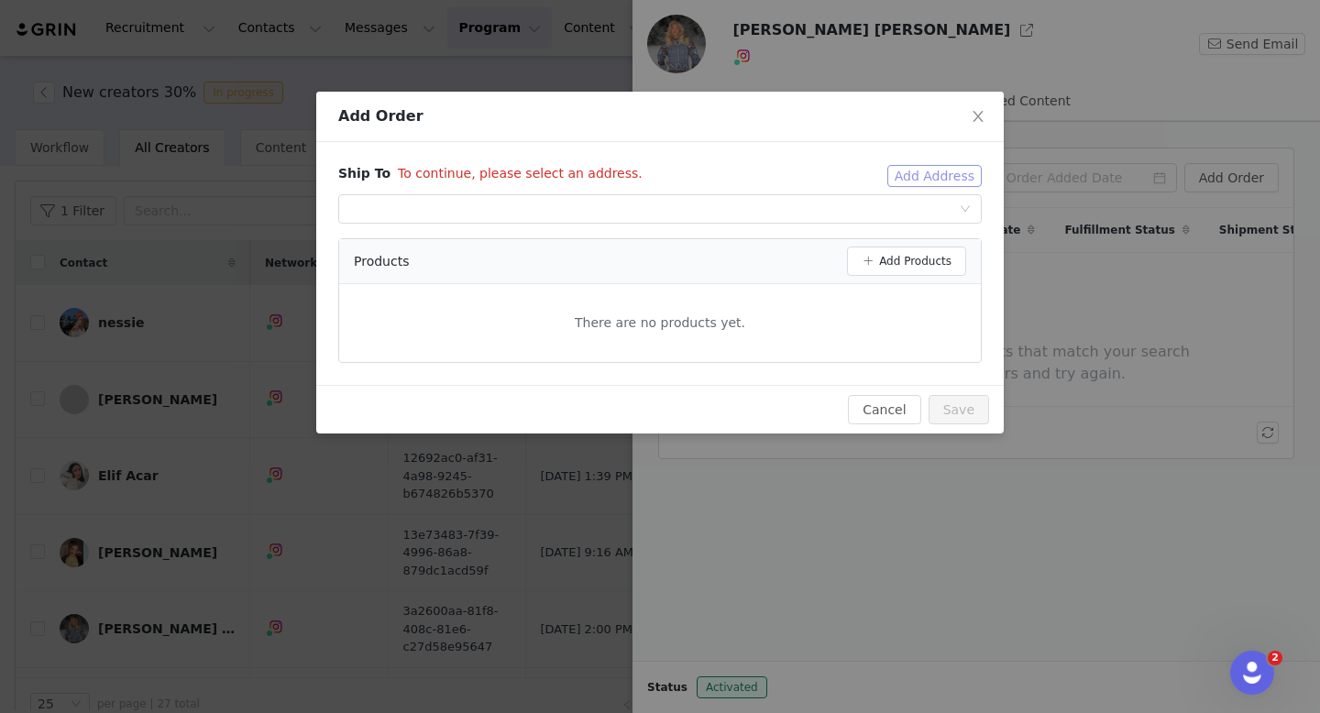
click at [929, 180] on button "Add Address" at bounding box center [934, 176] width 94 height 22
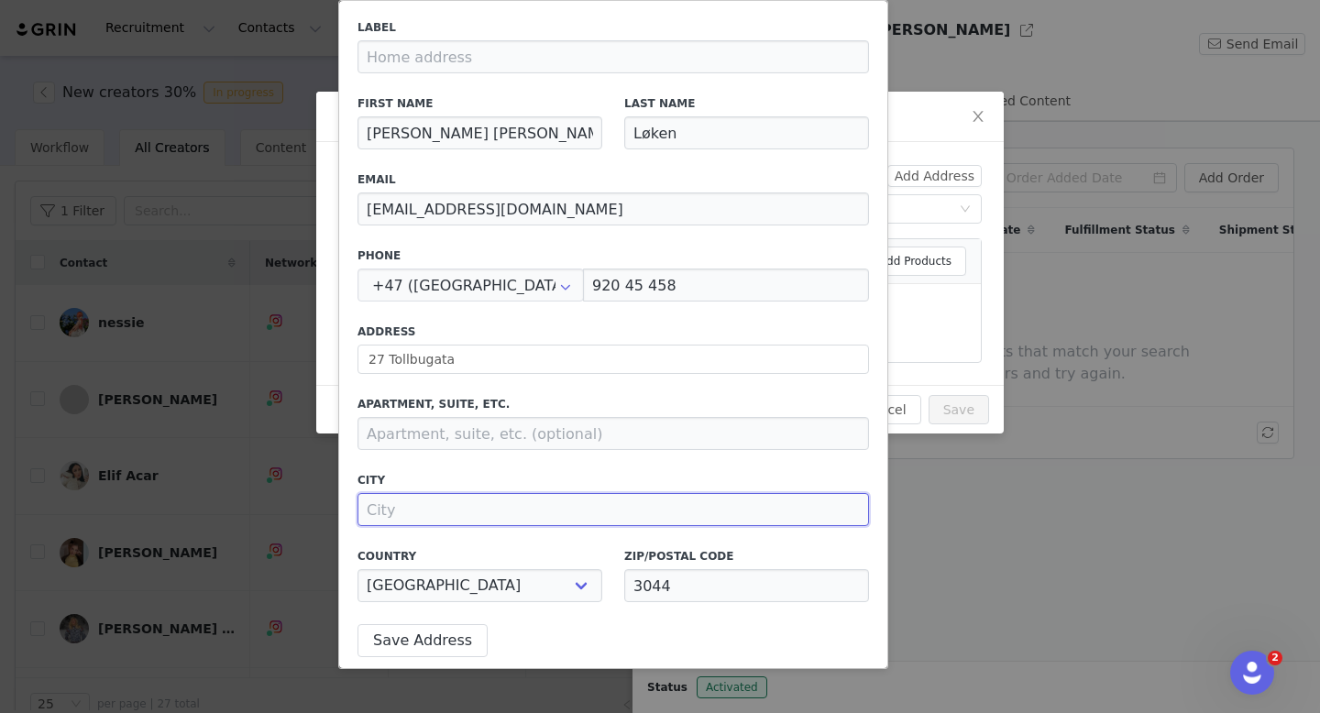
click at [501, 516] on input at bounding box center [612, 509] width 511 height 33
paste input "Drammen"
type input "Drammen"
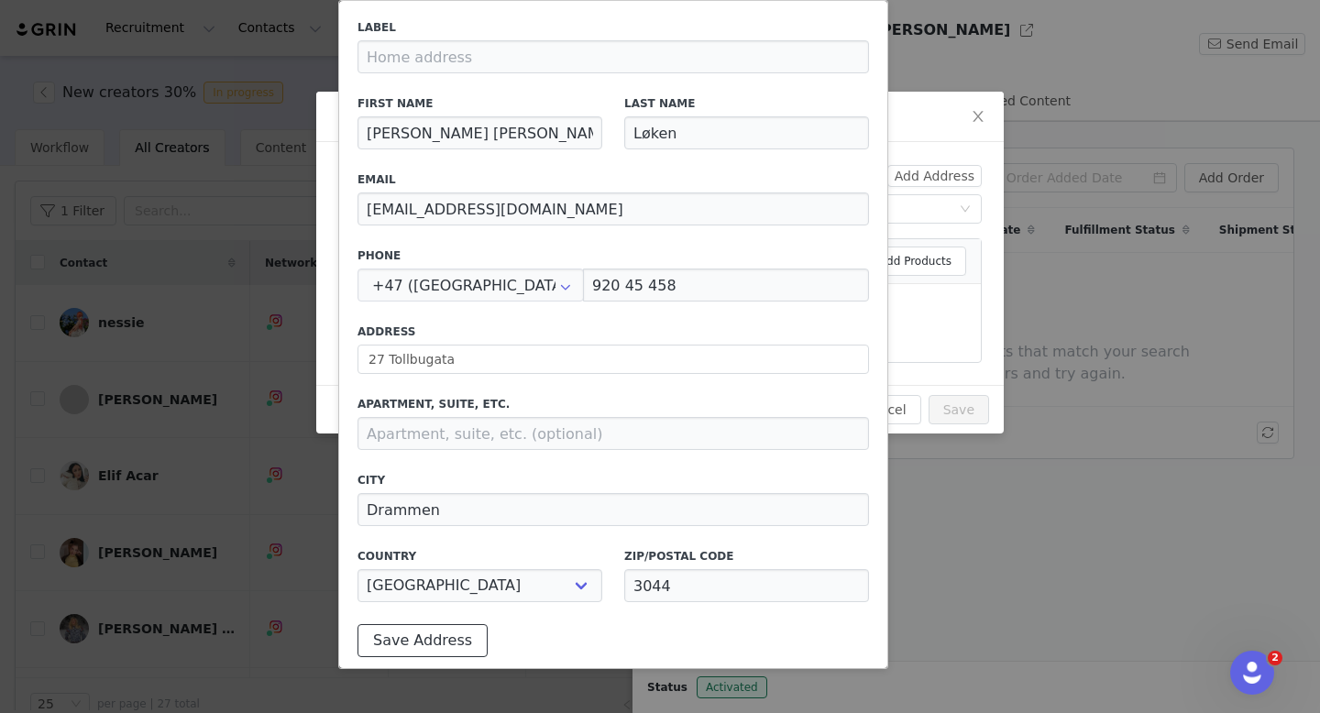
click at [453, 647] on button "Save Address" at bounding box center [422, 640] width 130 height 33
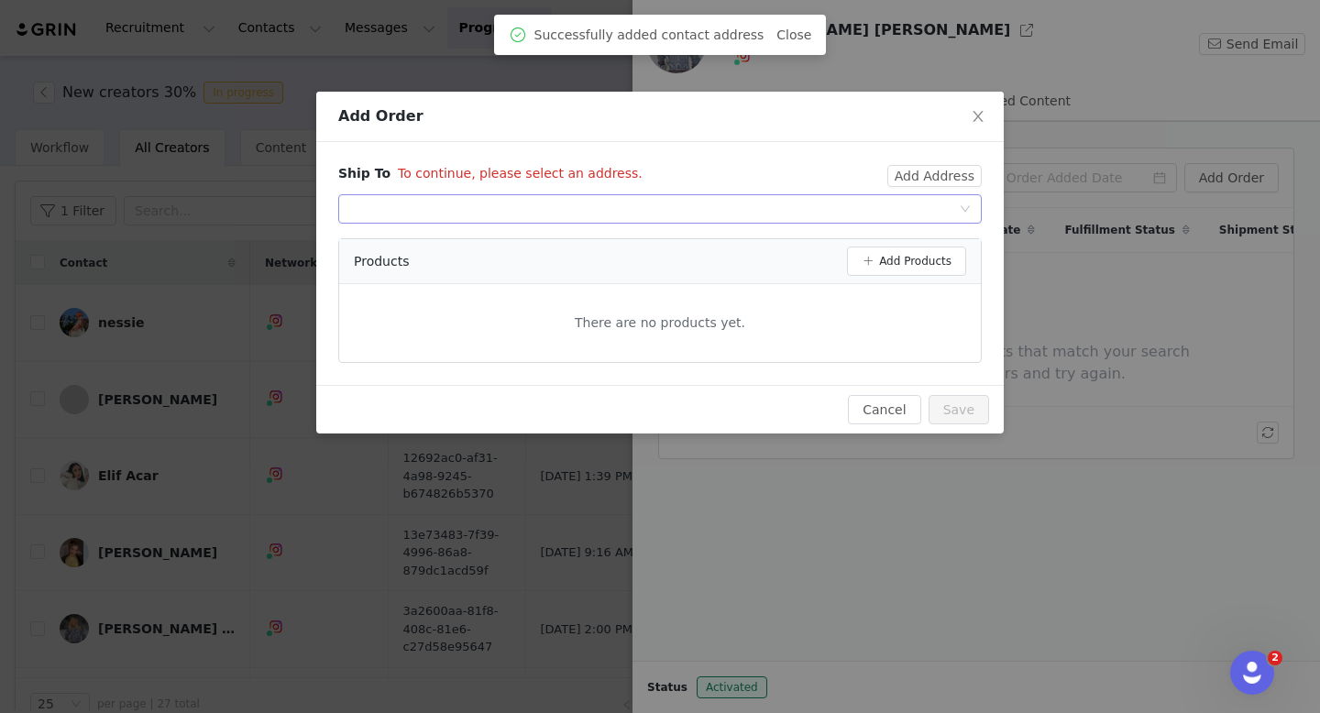
click at [845, 211] on div "Select shipping address" at bounding box center [653, 208] width 609 height 27
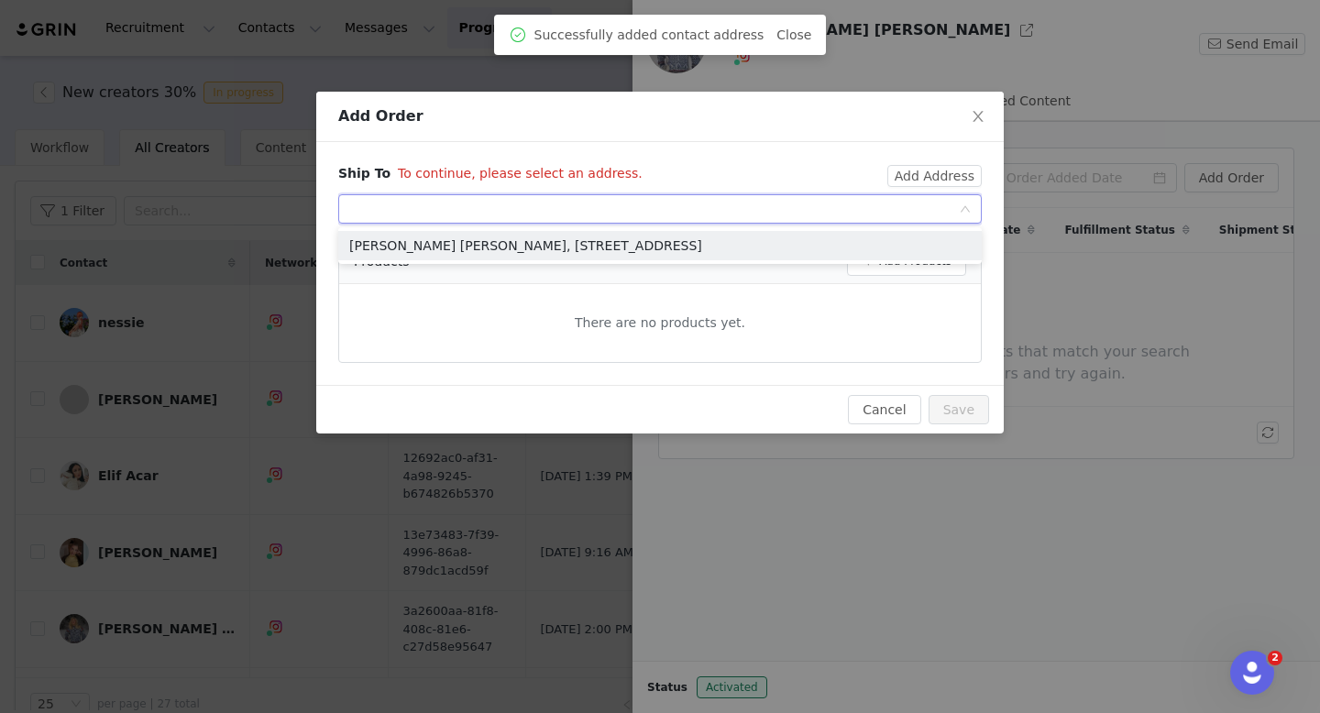
click at [824, 228] on ul "[PERSON_NAME] [PERSON_NAME], [STREET_ADDRESS]" at bounding box center [659, 245] width 643 height 37
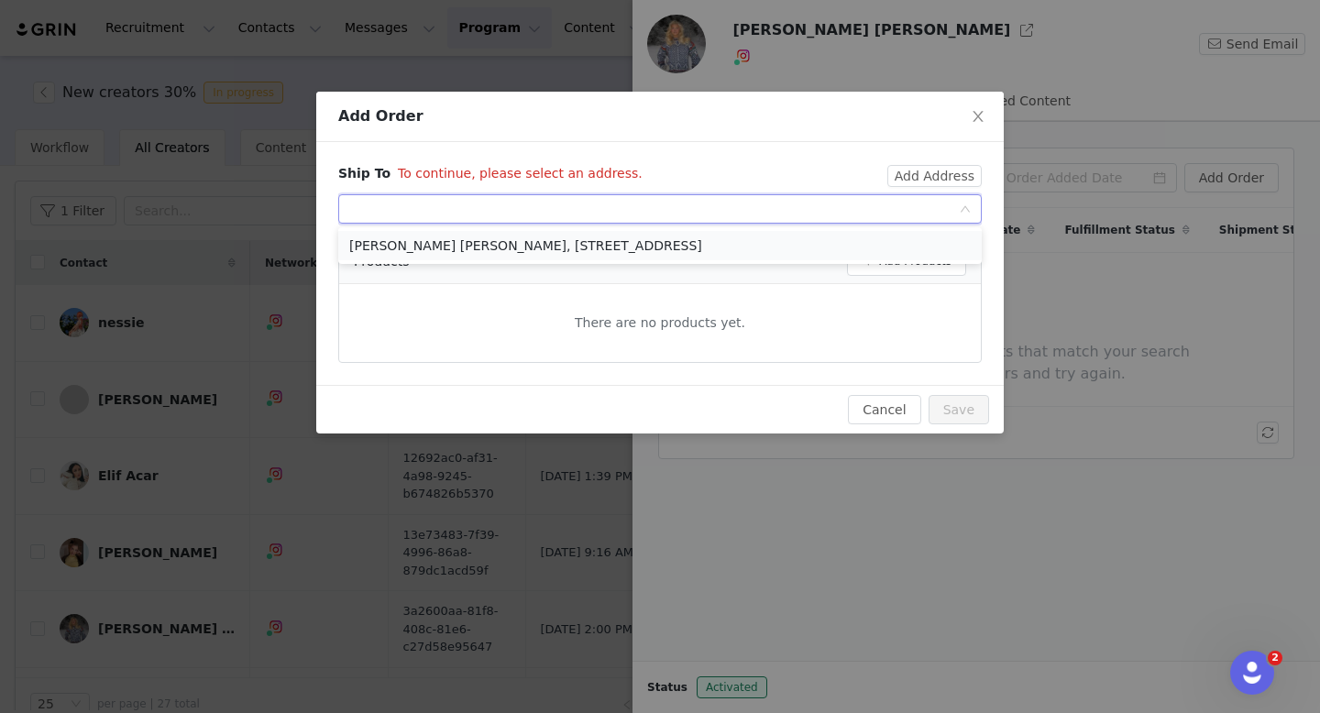
click at [841, 237] on li "[PERSON_NAME] [PERSON_NAME], [STREET_ADDRESS]" at bounding box center [659, 245] width 643 height 29
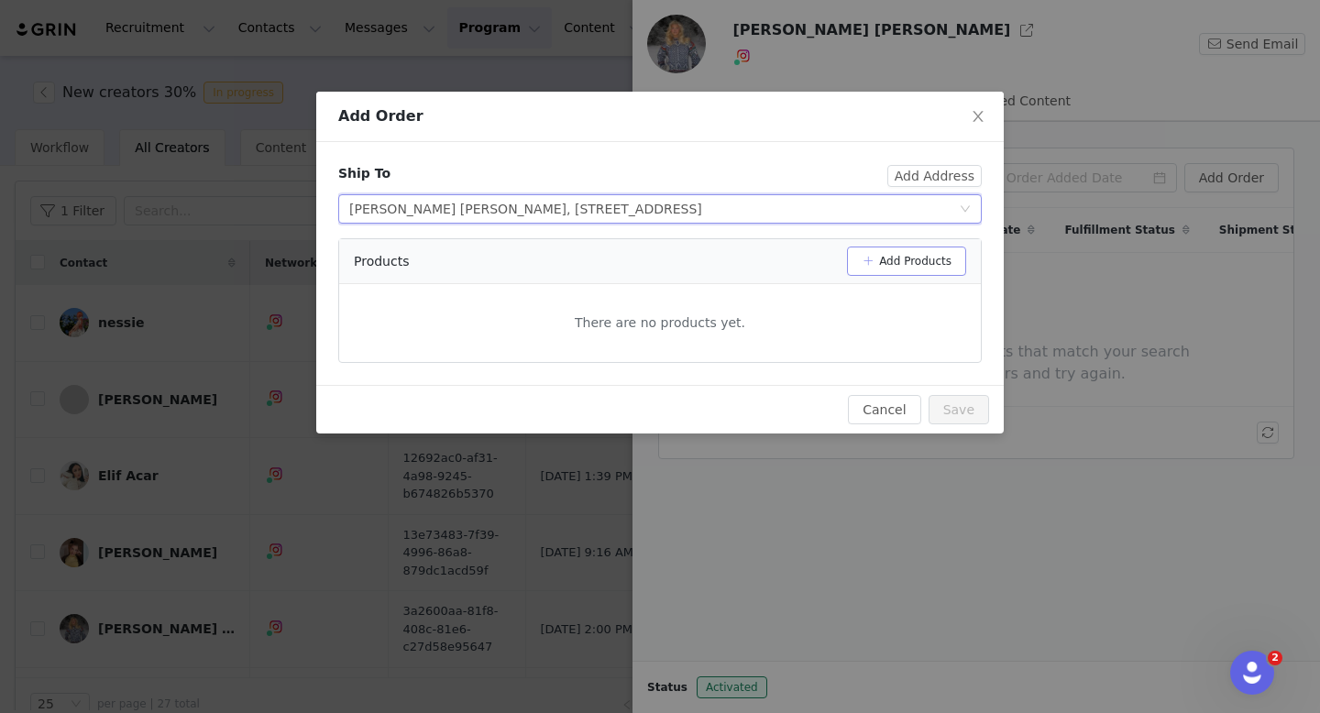
click at [911, 268] on button "Add Products" at bounding box center [906, 260] width 119 height 29
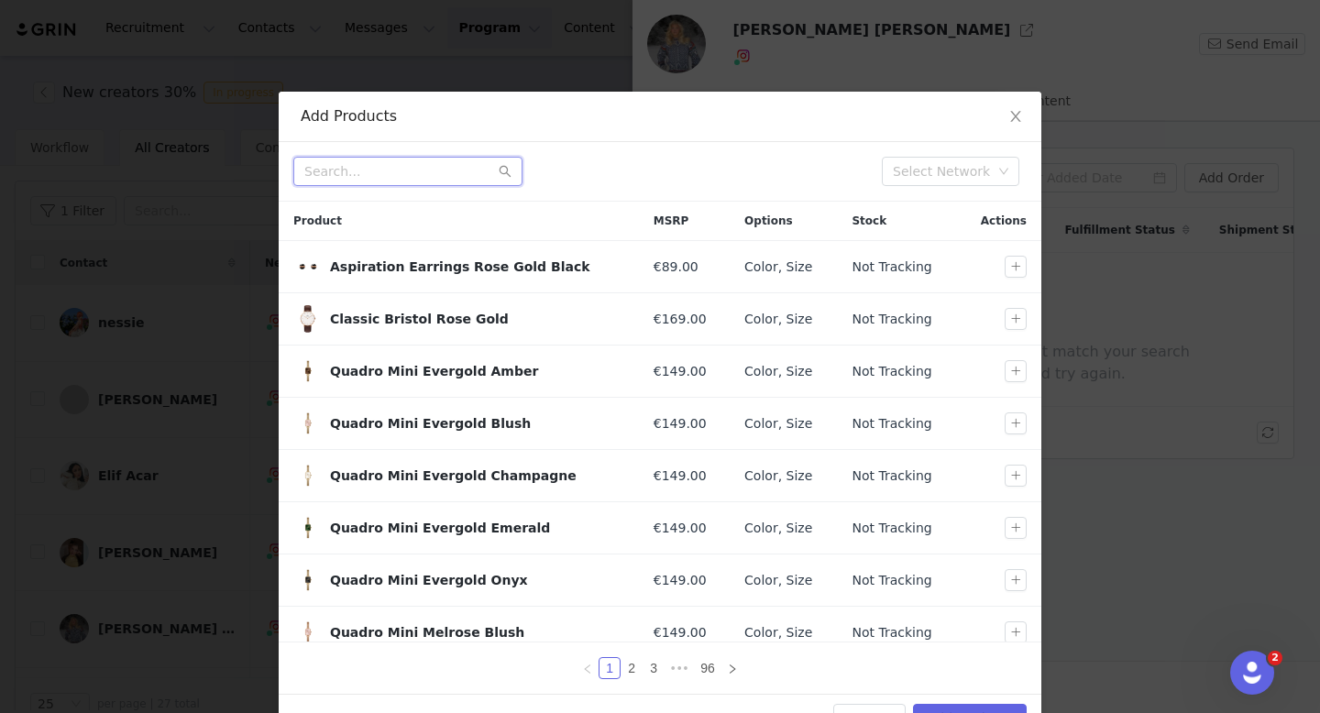
click at [430, 173] on input "text" at bounding box center [407, 171] width 229 height 29
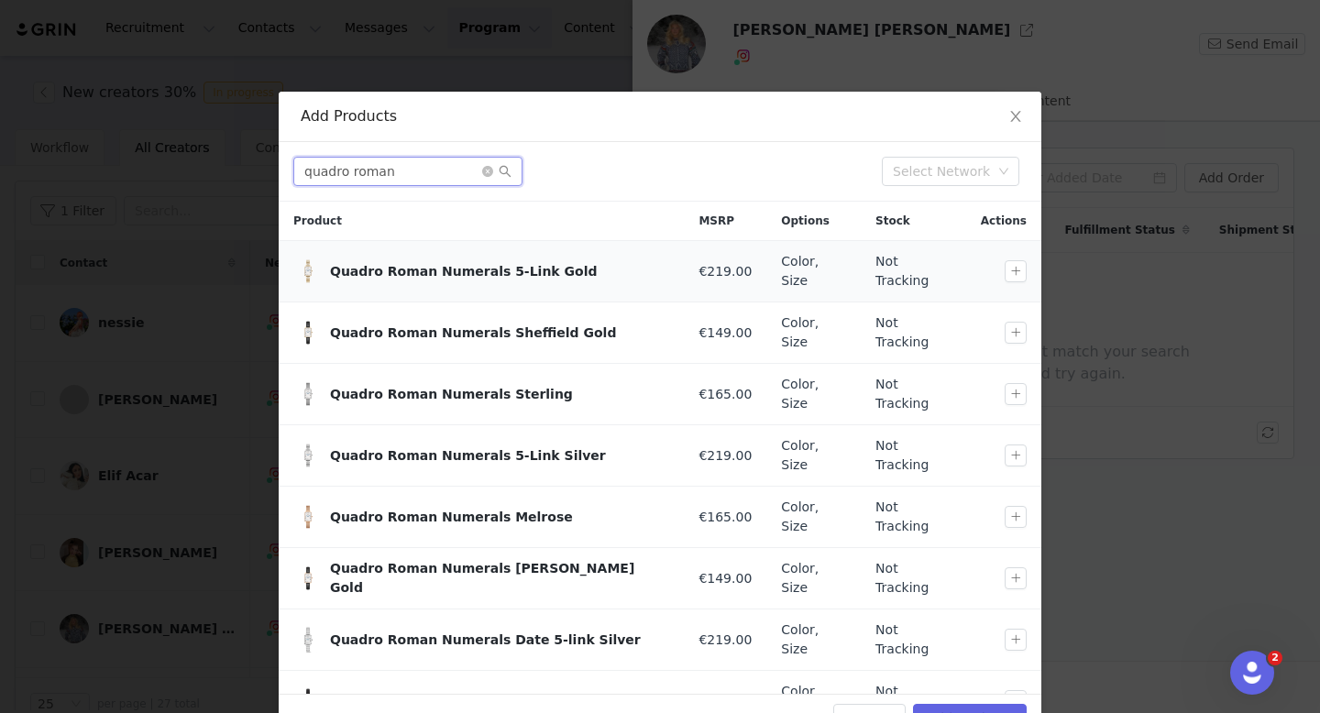
type input "quadro roman"
click at [1021, 270] on button "button" at bounding box center [1015, 271] width 22 height 22
click at [485, 170] on icon "icon: close-circle" at bounding box center [487, 171] width 11 height 11
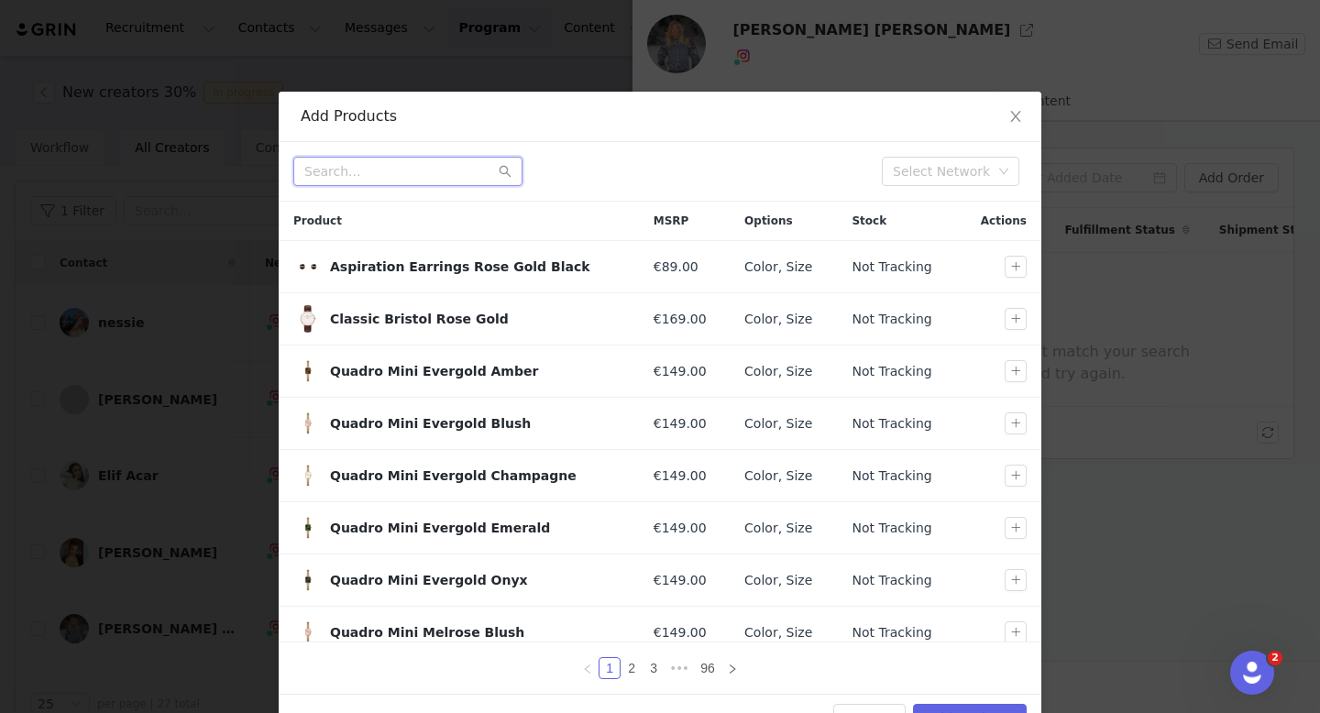
click at [399, 175] on input "text" at bounding box center [407, 171] width 229 height 29
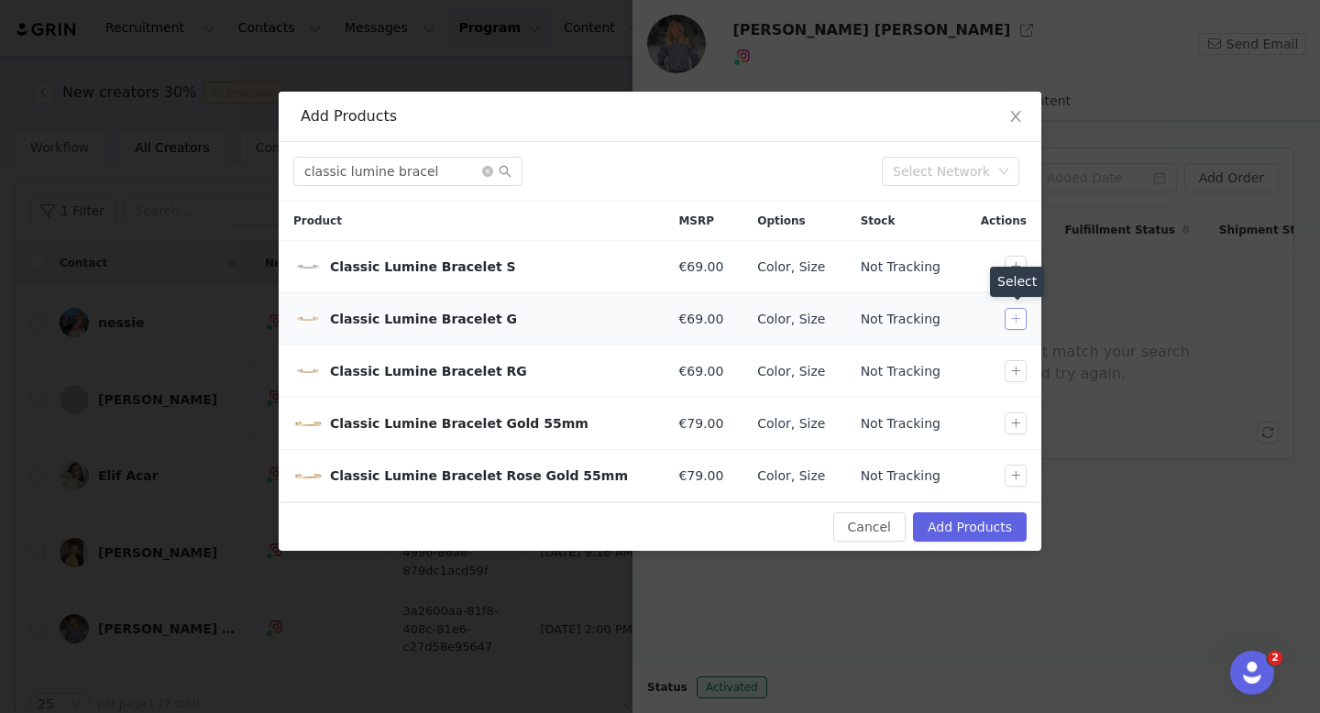
click at [1019, 318] on button "button" at bounding box center [1015, 319] width 22 height 22
drag, startPoint x: 441, startPoint y: 171, endPoint x: 389, endPoint y: 170, distance: 51.3
click at [389, 170] on input "classic lumine bracel" at bounding box center [407, 171] width 229 height 29
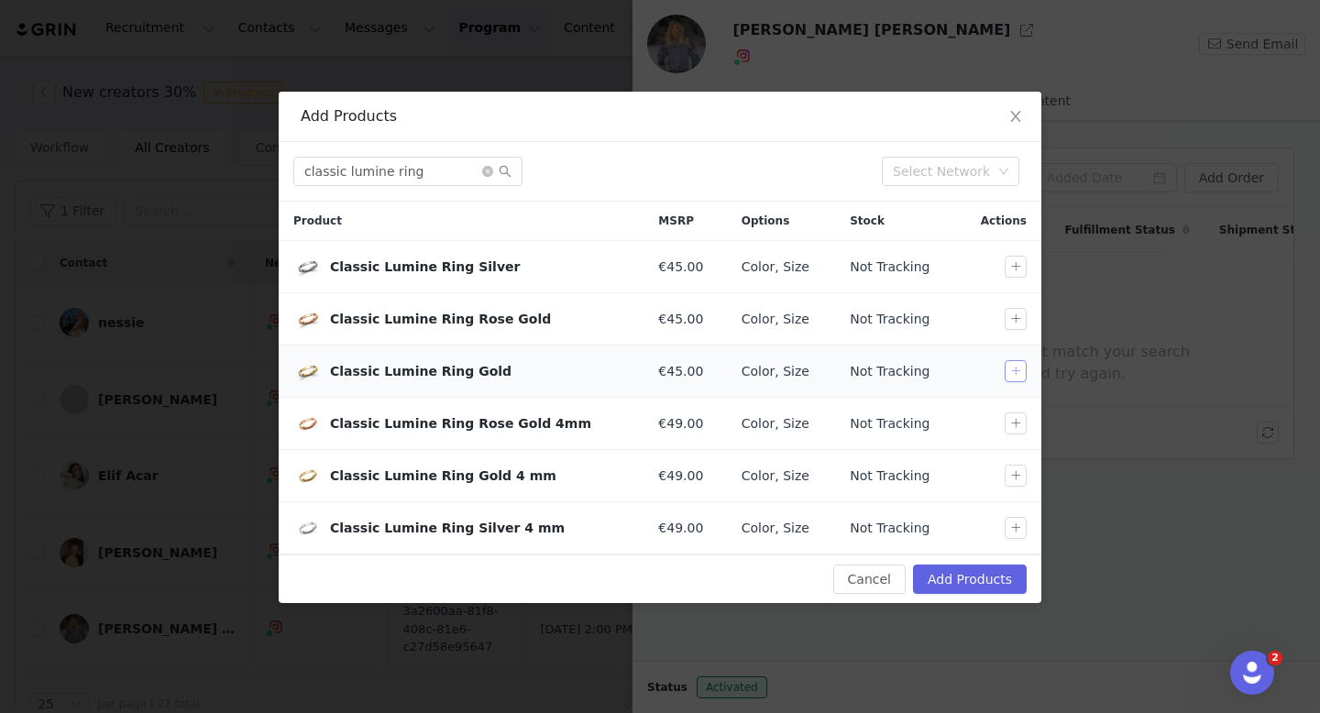
click at [1008, 367] on button "button" at bounding box center [1015, 371] width 22 height 22
click at [401, 172] on input "classic lumine ring" at bounding box center [407, 171] width 229 height 29
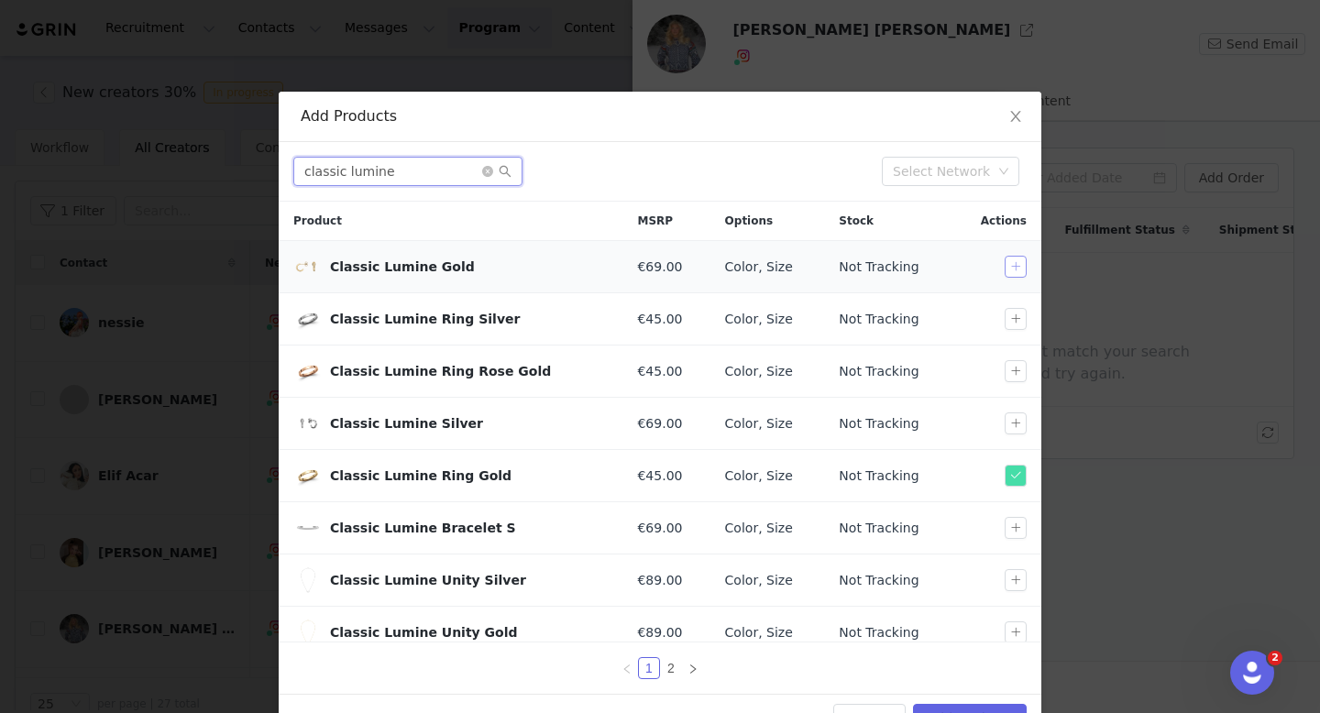
type input "classic lumine"
click at [1013, 267] on button "button" at bounding box center [1015, 267] width 22 height 22
click at [483, 170] on icon "icon: close-circle" at bounding box center [487, 171] width 11 height 11
click at [448, 174] on input "text" at bounding box center [407, 171] width 229 height 29
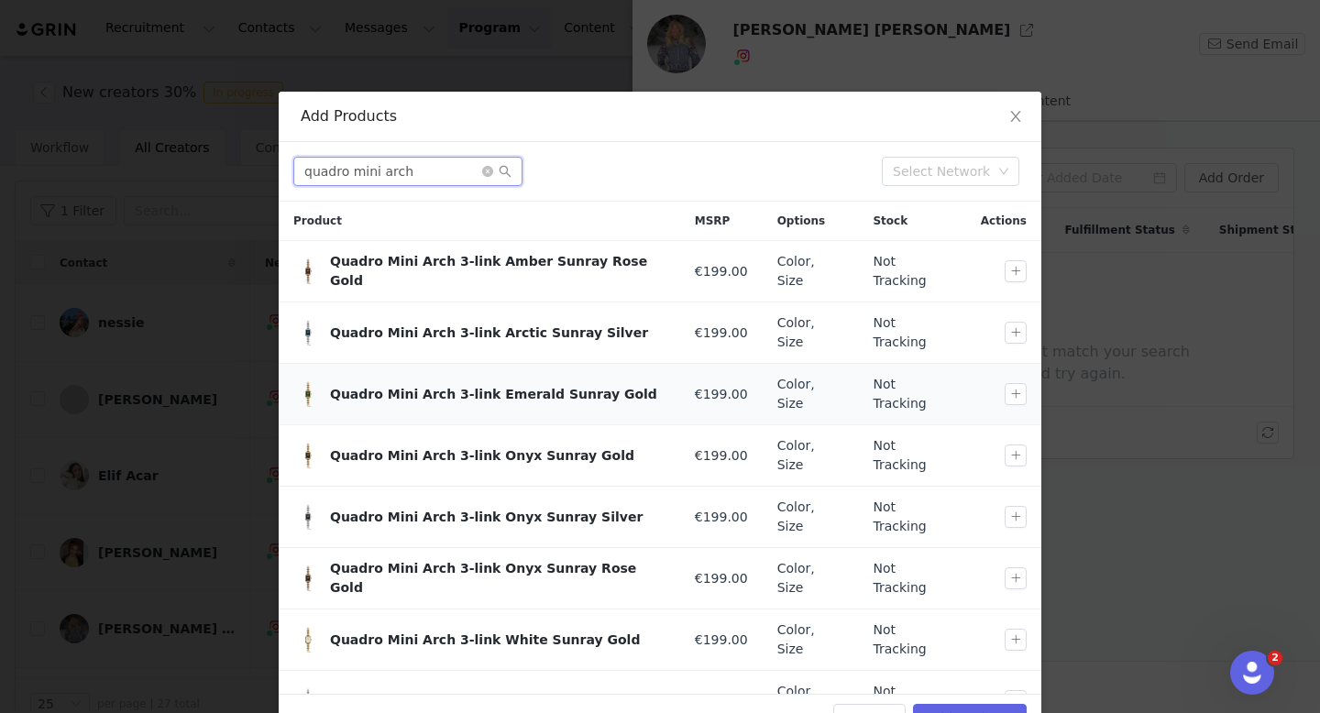
type input "quadro mini arch"
click at [1013, 383] on button "button" at bounding box center [1015, 394] width 22 height 22
click at [1014, 629] on button "button" at bounding box center [1015, 640] width 22 height 22
click at [488, 169] on icon "icon: close-circle" at bounding box center [487, 171] width 11 height 11
click at [462, 174] on input "text" at bounding box center [407, 171] width 229 height 29
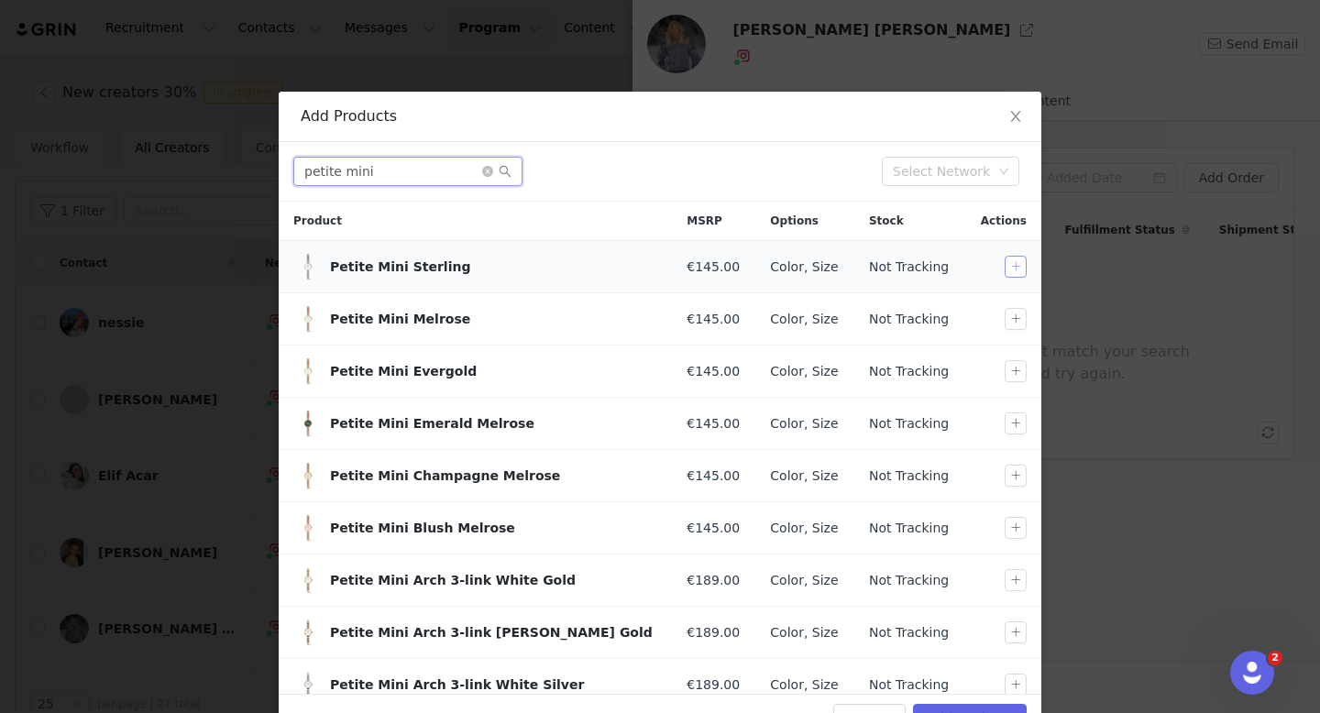
type input "petite mini"
click at [1013, 274] on button "button" at bounding box center [1015, 267] width 22 height 22
click at [488, 166] on icon "icon: close-circle" at bounding box center [487, 171] width 11 height 11
click at [457, 170] on input "text" at bounding box center [407, 171] width 229 height 29
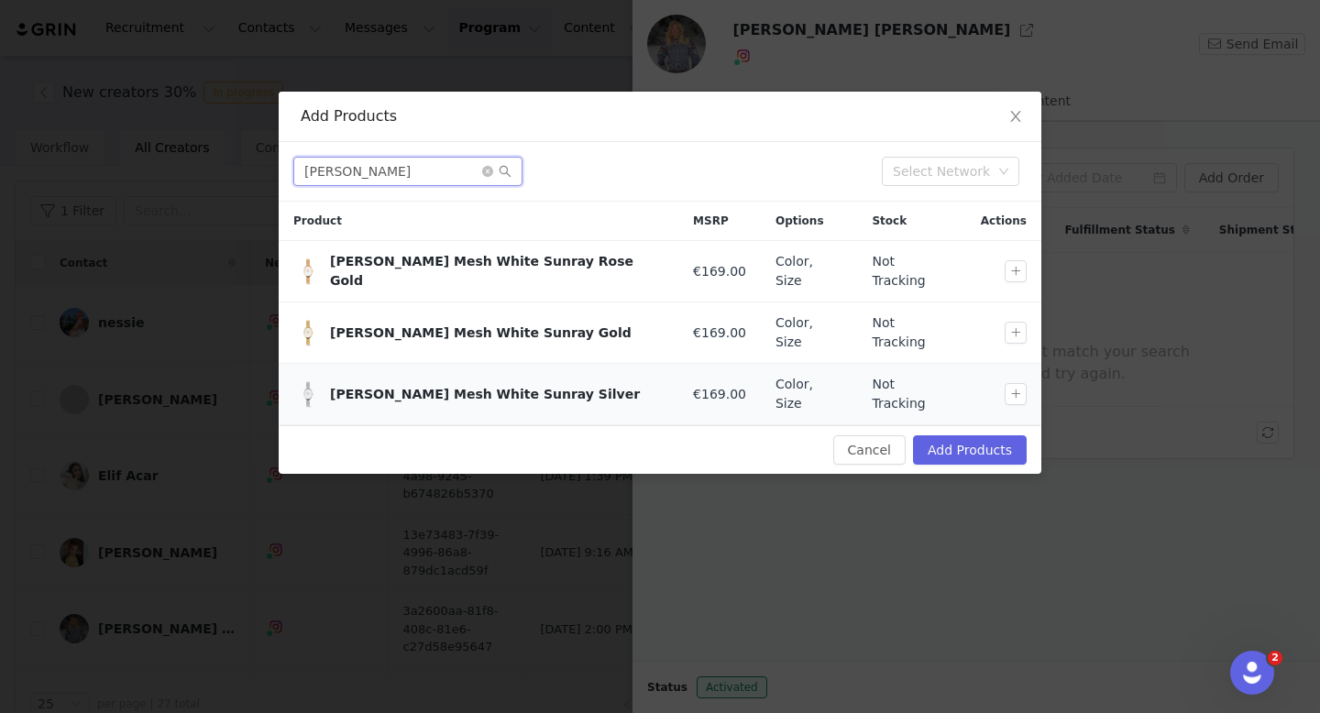
type input "[PERSON_NAME]"
click at [1009, 322] on button "button" at bounding box center [1015, 333] width 22 height 22
click at [484, 170] on icon "icon: close-circle" at bounding box center [487, 171] width 11 height 11
click at [443, 172] on input "text" at bounding box center [407, 171] width 229 height 29
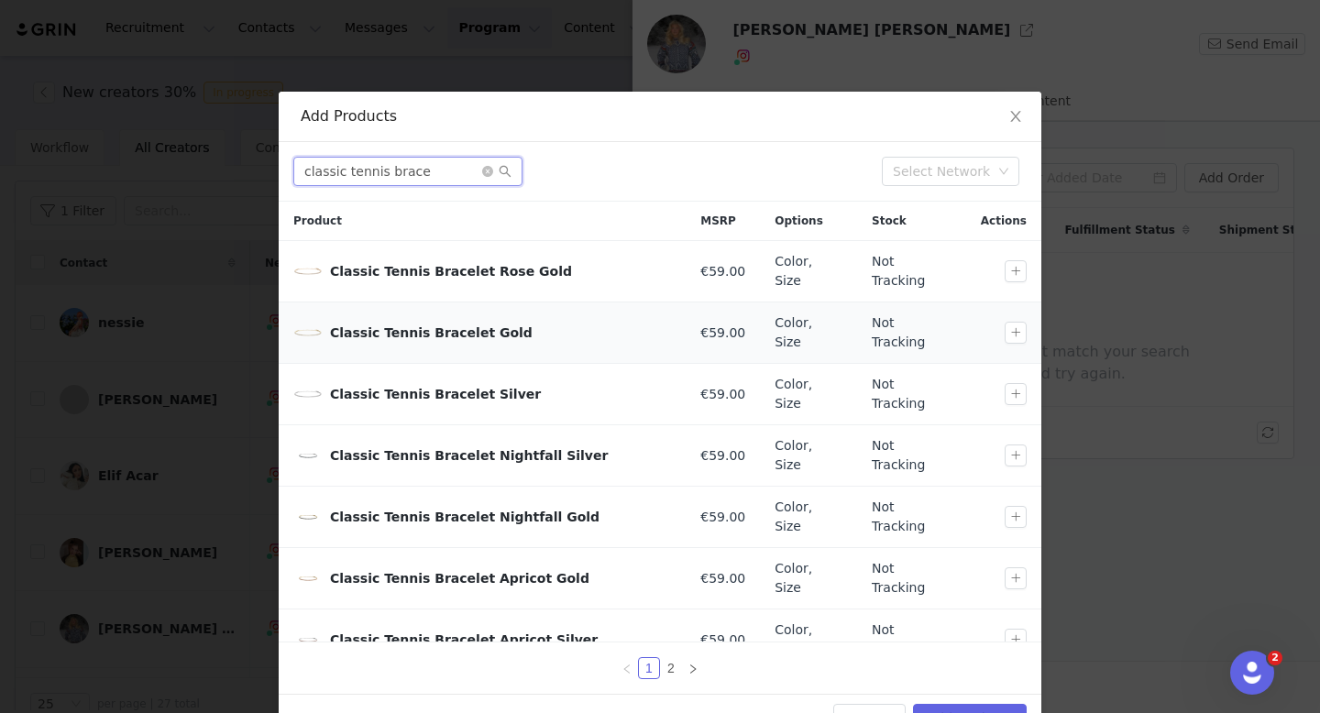
type input "classic tennis brace"
click at [1028, 322] on div at bounding box center [1018, 333] width 29 height 22
click at [1018, 322] on button "button" at bounding box center [1015, 333] width 22 height 22
click at [484, 173] on icon "icon: close-circle" at bounding box center [487, 171] width 11 height 11
click at [452, 173] on input "text" at bounding box center [407, 171] width 229 height 29
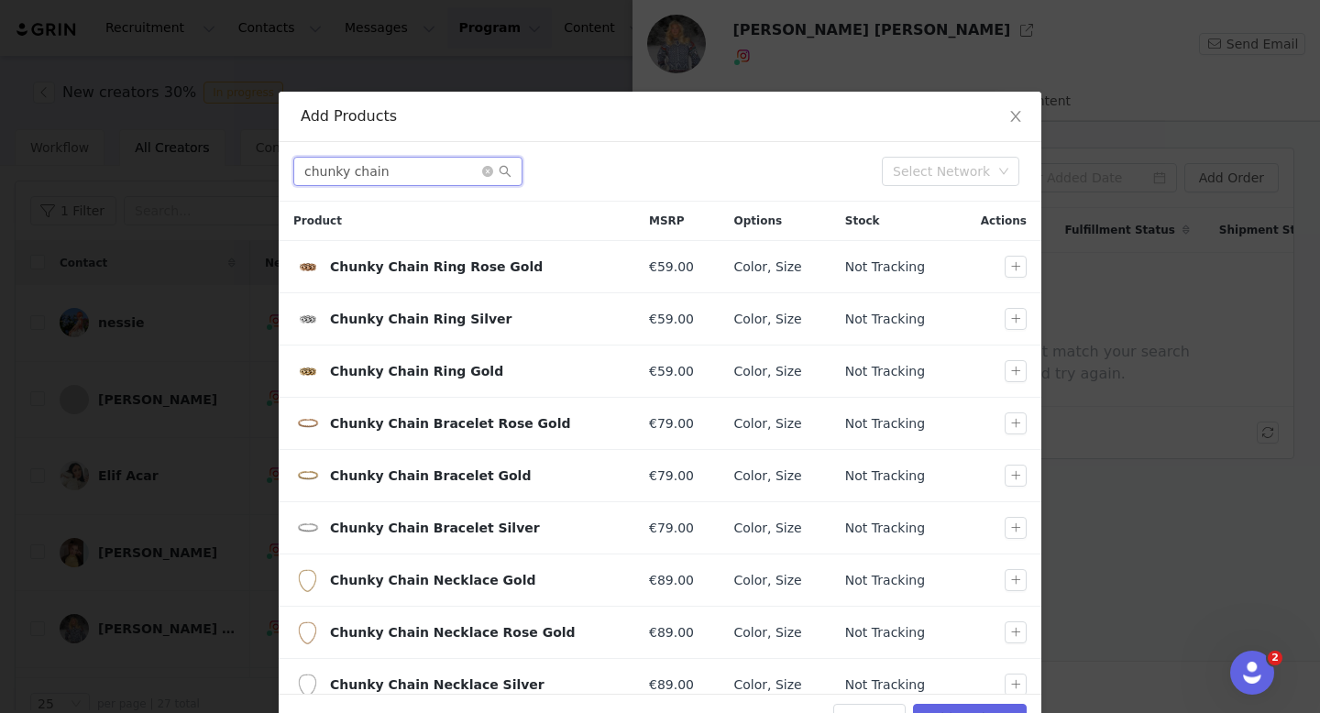
type input "chunky chain"
click at [1016, 375] on button "button" at bounding box center [1015, 371] width 22 height 22
click at [487, 168] on icon "icon: close-circle" at bounding box center [487, 171] width 11 height 11
click at [452, 174] on input "text" at bounding box center [407, 171] width 229 height 29
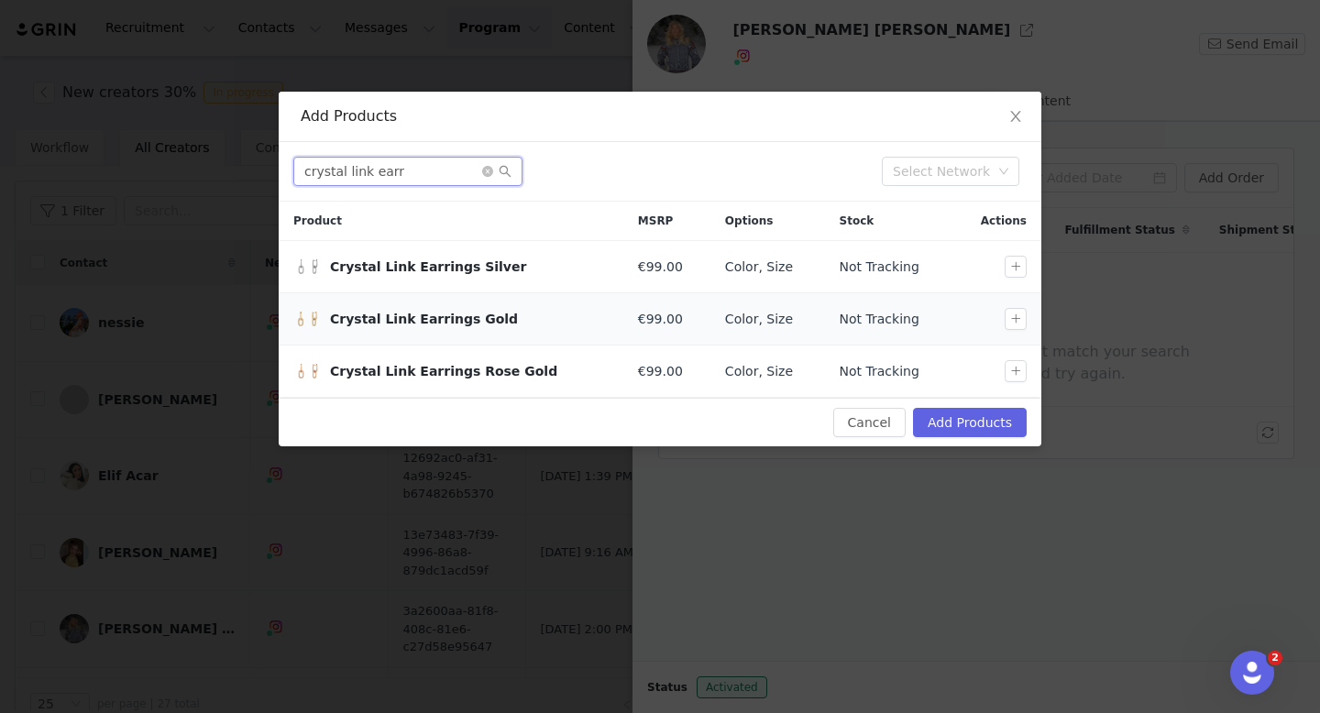
type input "crystal link earr"
click at [1022, 324] on button "button" at bounding box center [1015, 319] width 22 height 22
click at [483, 171] on icon "icon: close-circle" at bounding box center [487, 171] width 11 height 11
click at [465, 171] on input "text" at bounding box center [407, 171] width 229 height 29
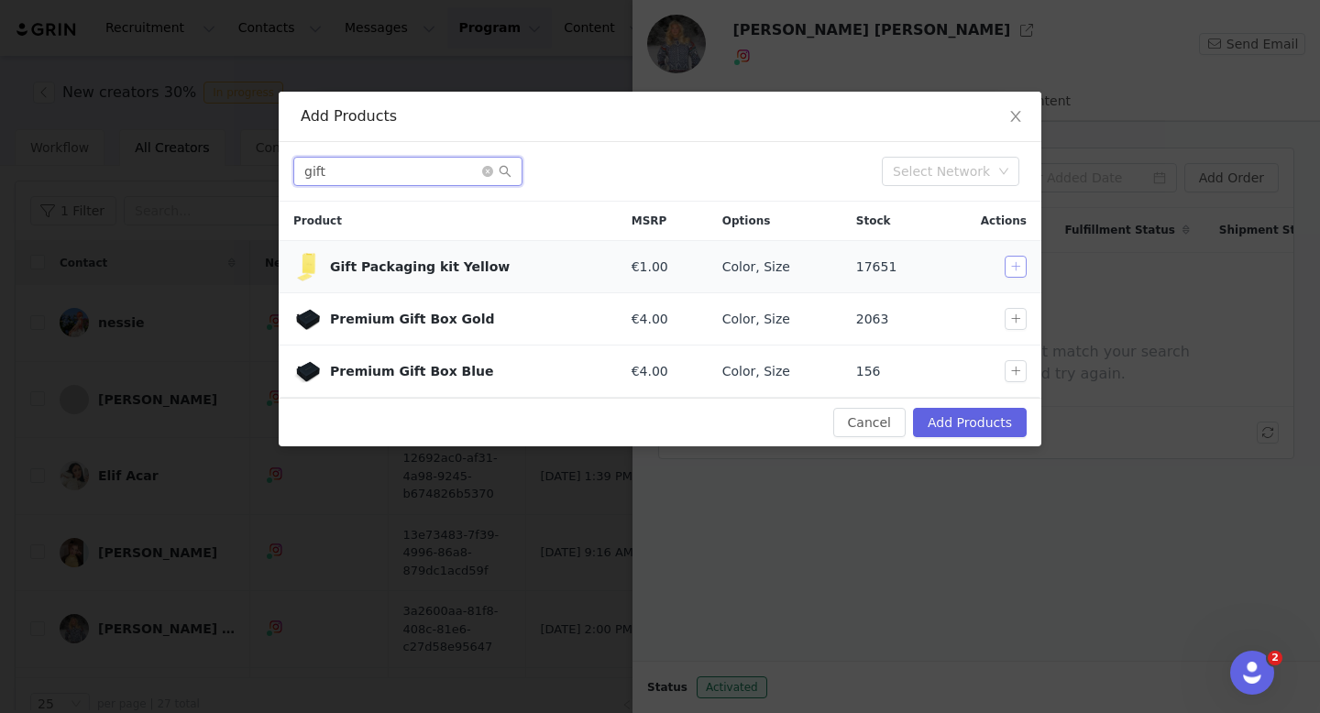
type input "gift"
click at [1015, 272] on button "button" at bounding box center [1015, 267] width 22 height 22
click at [993, 428] on button "Add Products" at bounding box center [970, 422] width 114 height 29
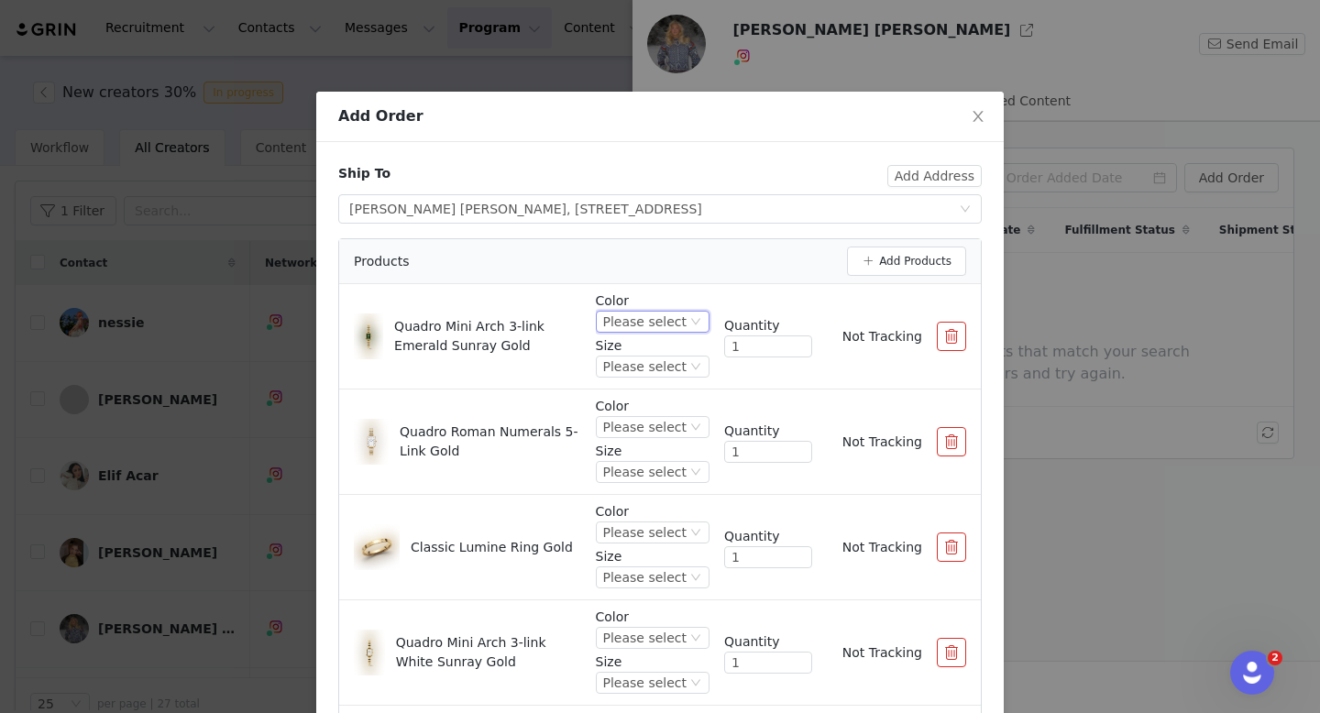
click at [638, 312] on div "Please select" at bounding box center [644, 322] width 83 height 20
click at [640, 382] on li "Gold" at bounding box center [655, 383] width 108 height 29
click at [651, 360] on div "Please select" at bounding box center [644, 366] width 83 height 20
click at [644, 435] on li "15.4X18.2mm" at bounding box center [655, 428] width 108 height 29
click at [654, 420] on div "Please select" at bounding box center [644, 427] width 83 height 20
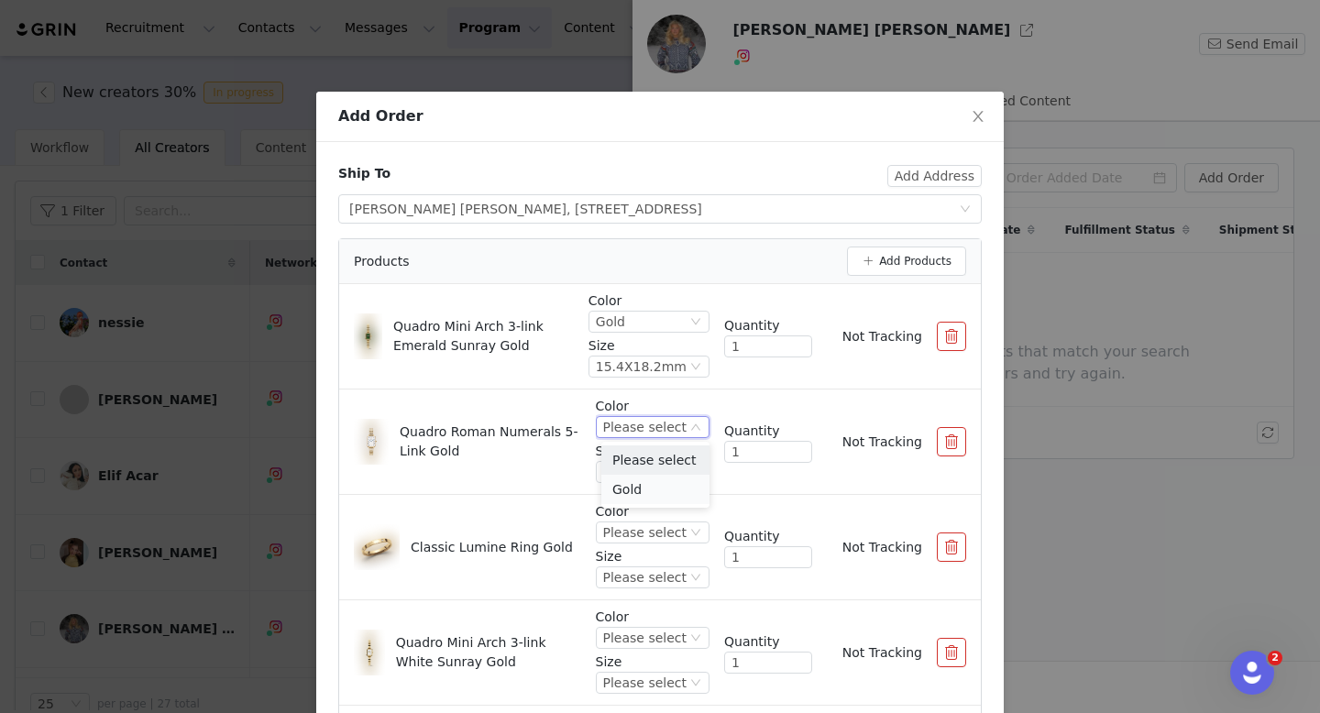
click at [651, 495] on li "Gold" at bounding box center [655, 489] width 108 height 29
click at [654, 483] on div "Color Gold Size Please select" at bounding box center [653, 442] width 114 height 90
click at [656, 475] on div "Please select" at bounding box center [644, 472] width 83 height 20
click at [656, 538] on li "20x26mm" at bounding box center [655, 534] width 108 height 29
click at [659, 520] on p "Color" at bounding box center [653, 511] width 114 height 19
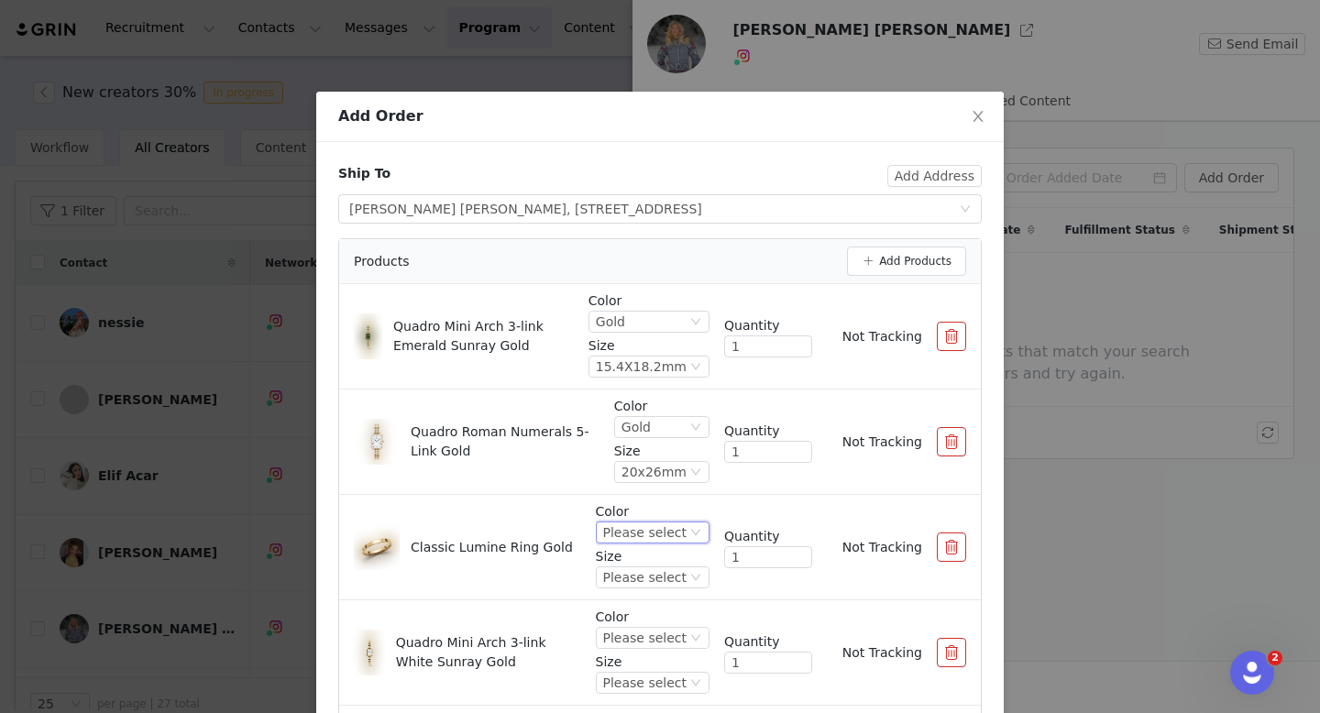
click at [660, 531] on div "Please select" at bounding box center [644, 532] width 83 height 20
click at [660, 583] on li "Gold" at bounding box center [655, 594] width 108 height 29
click at [660, 583] on div "Please select" at bounding box center [644, 577] width 83 height 20
click at [650, 425] on li "52" at bounding box center [655, 430] width 108 height 29
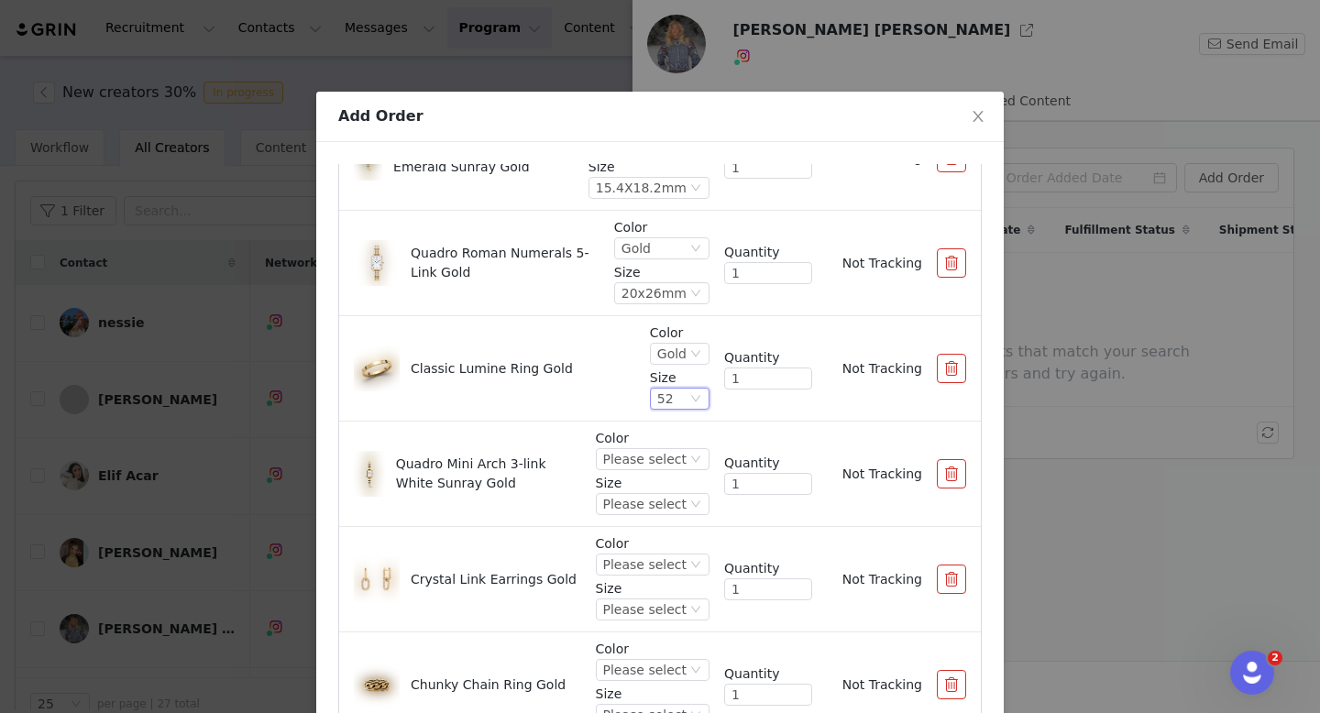
scroll to position [187, 0]
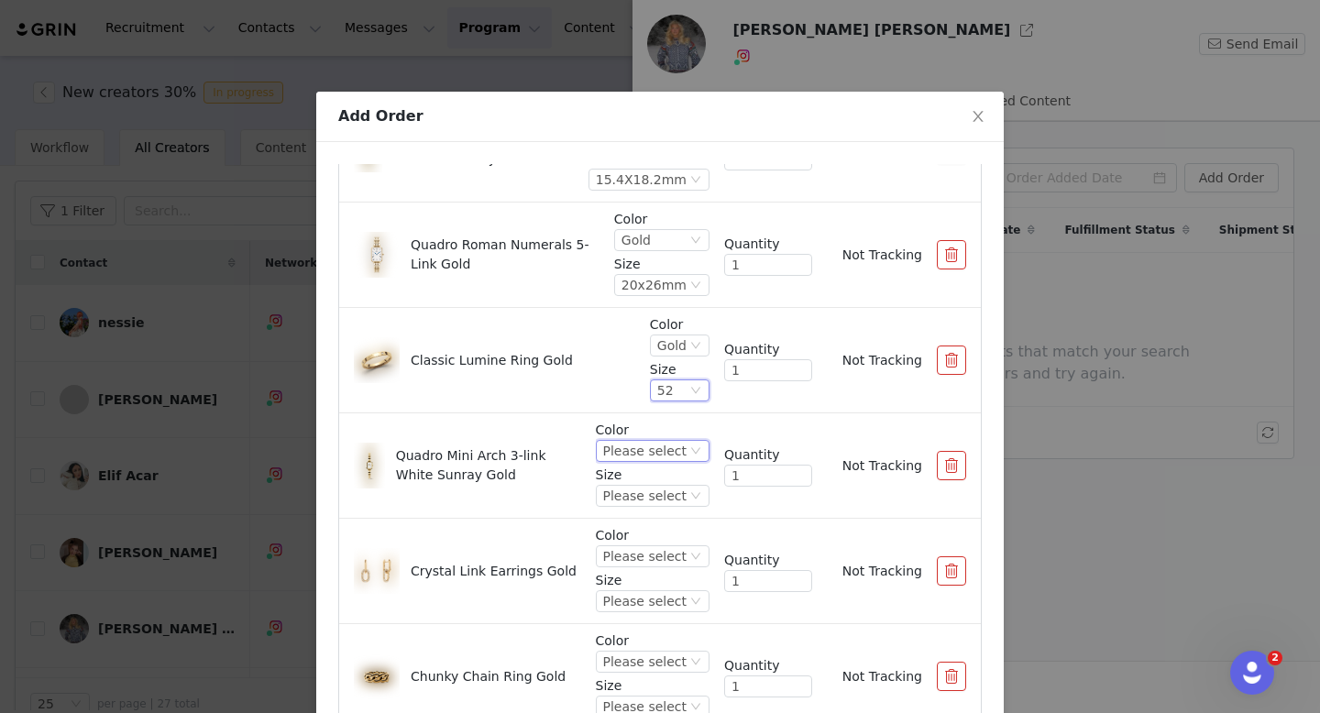
click at [662, 451] on div "Please select" at bounding box center [644, 451] width 83 height 20
click at [662, 506] on li "Gold" at bounding box center [655, 512] width 108 height 29
click at [684, 494] on div "Please select" at bounding box center [644, 496] width 83 height 20
click at [666, 560] on li "15.4X18.2mm" at bounding box center [655, 557] width 108 height 29
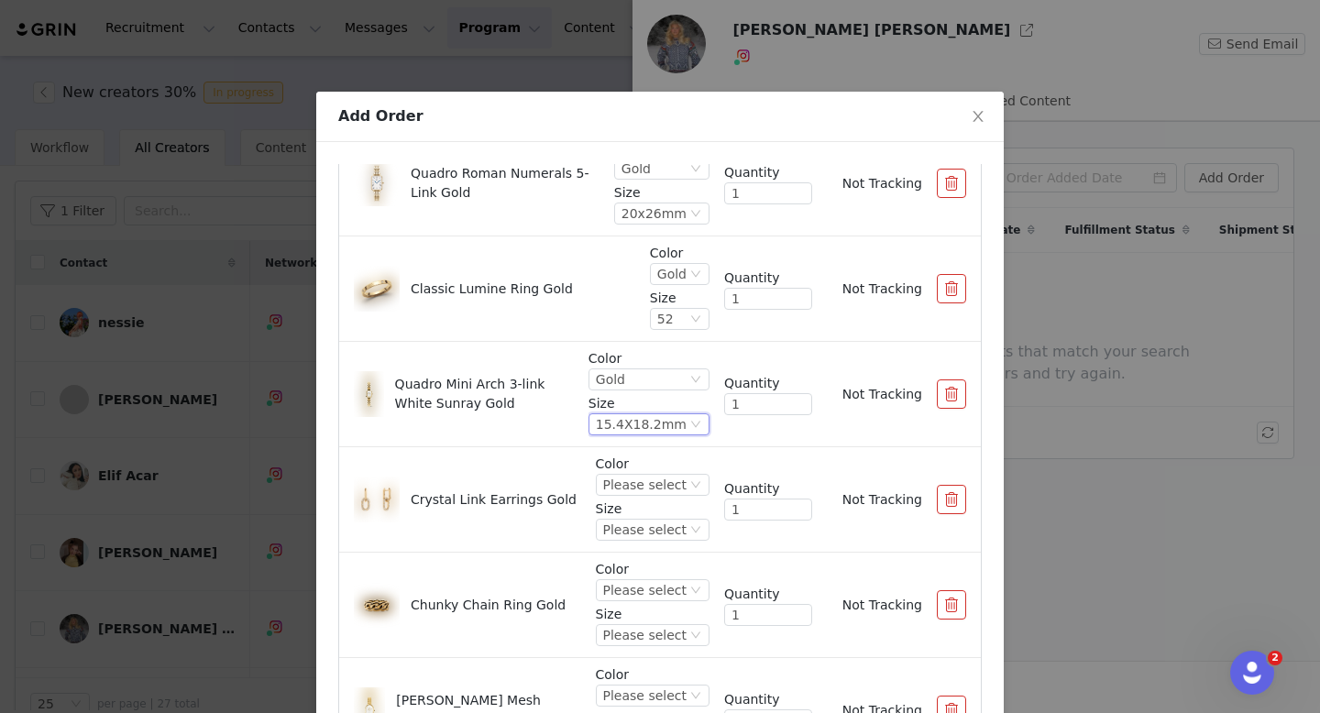
scroll to position [261, 0]
click at [677, 478] on div "Please select" at bounding box center [644, 482] width 83 height 20
click at [673, 536] on li "Gold" at bounding box center [655, 544] width 108 height 29
click at [675, 524] on div "Please select" at bounding box center [644, 527] width 83 height 20
click at [659, 584] on li "27.5mm" at bounding box center [655, 589] width 108 height 29
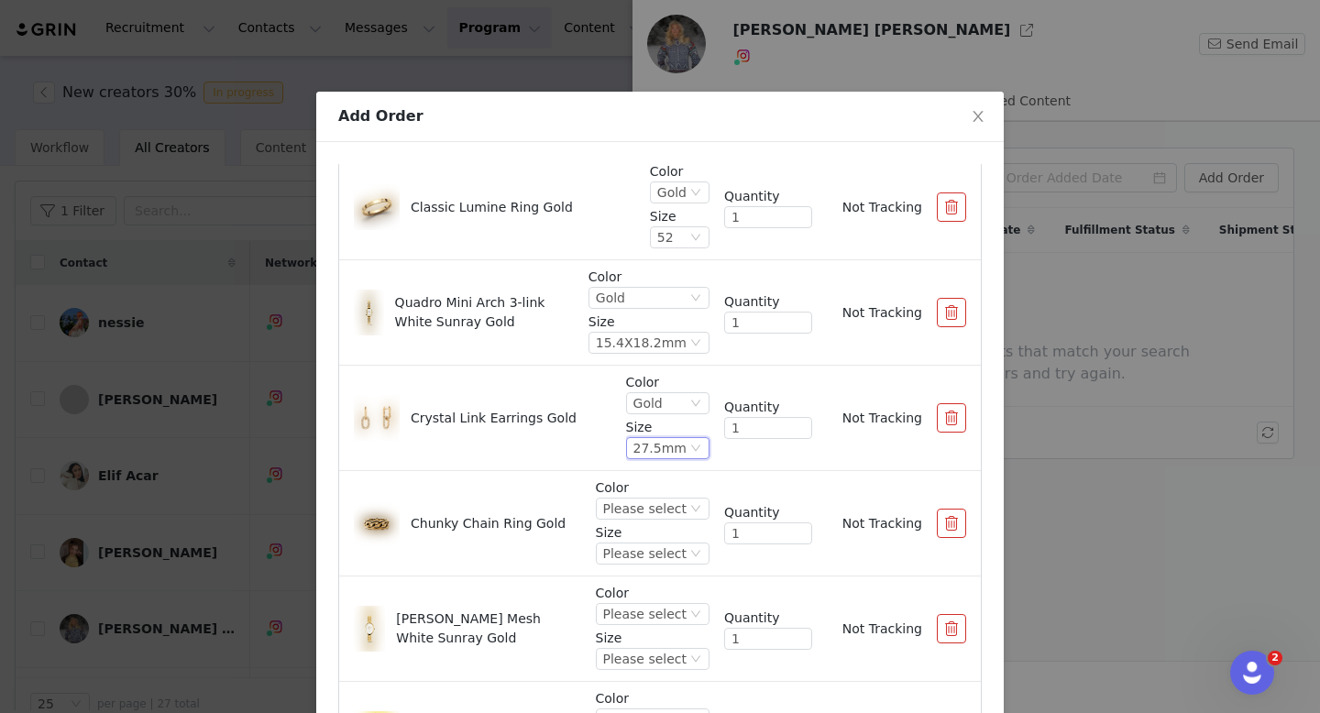
scroll to position [350, 0]
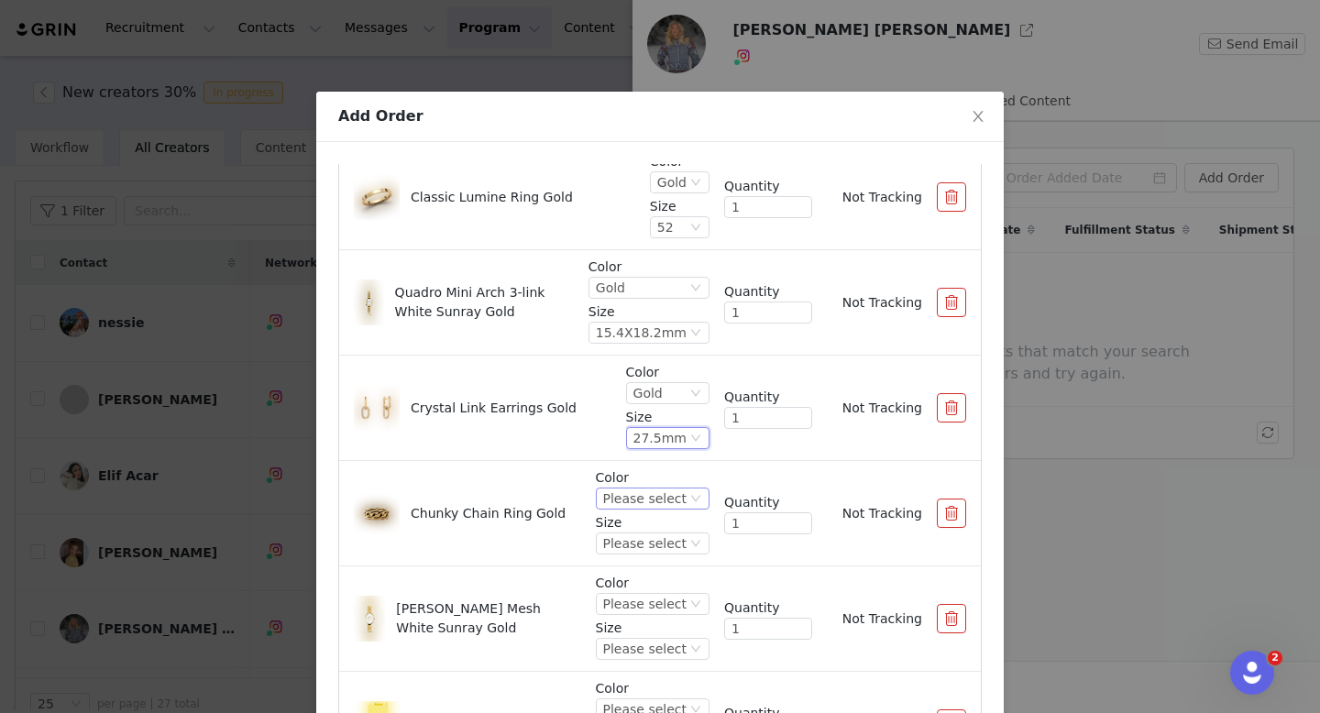
click at [661, 495] on div "Please select" at bounding box center [644, 498] width 83 height 20
click at [658, 564] on li "Gold" at bounding box center [655, 560] width 108 height 29
click at [667, 543] on div "Please select" at bounding box center [644, 543] width 83 height 20
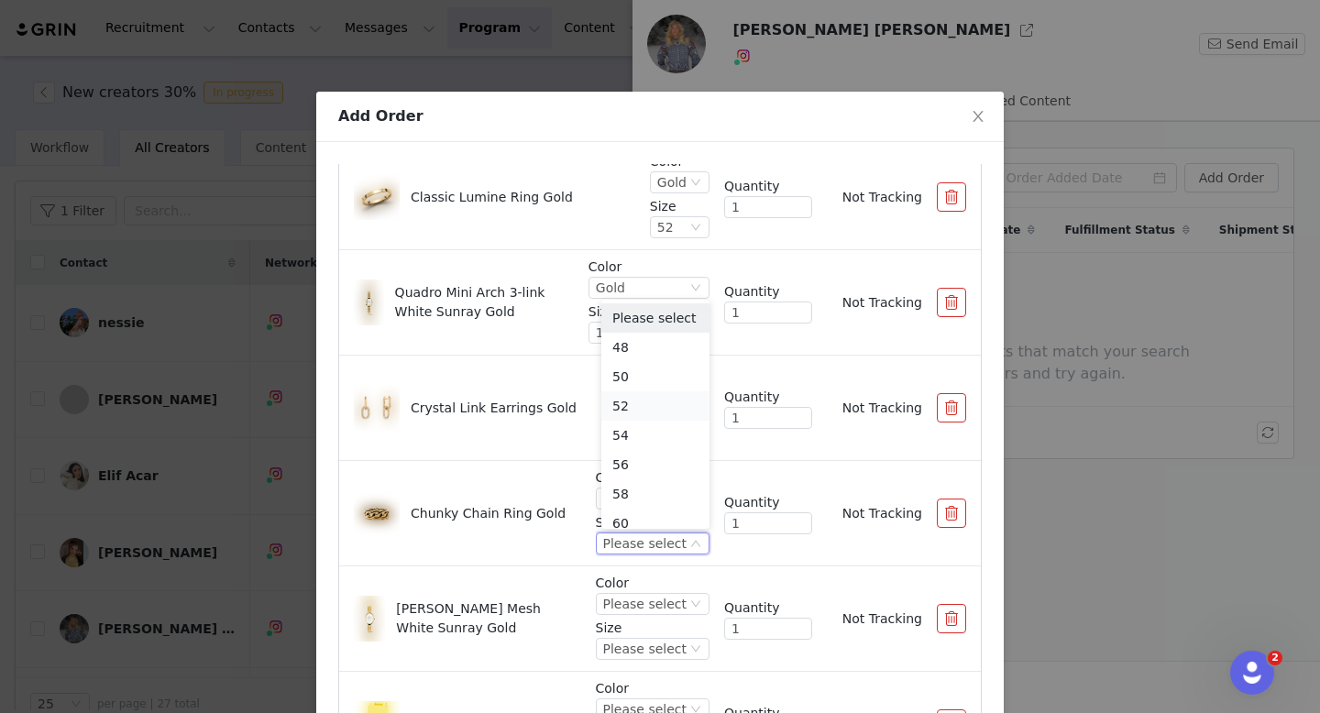
click at [652, 401] on li "52" at bounding box center [655, 405] width 108 height 29
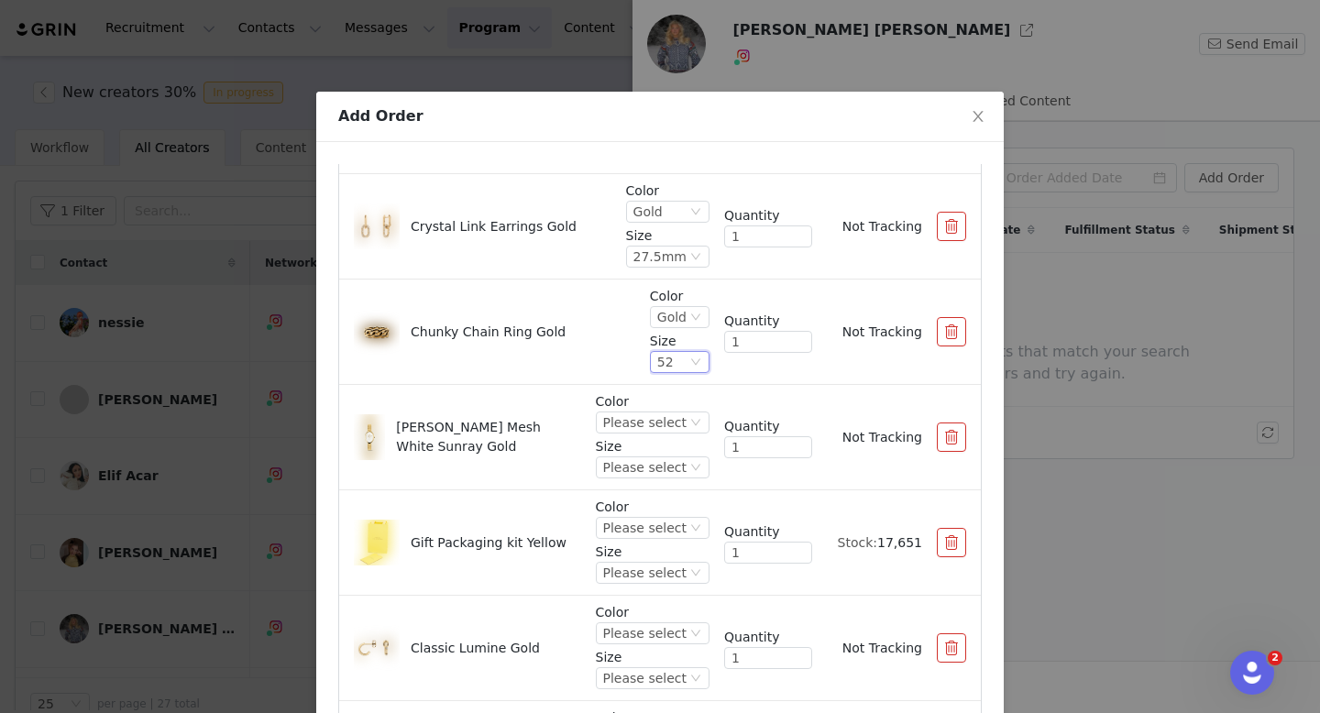
scroll to position [549, 0]
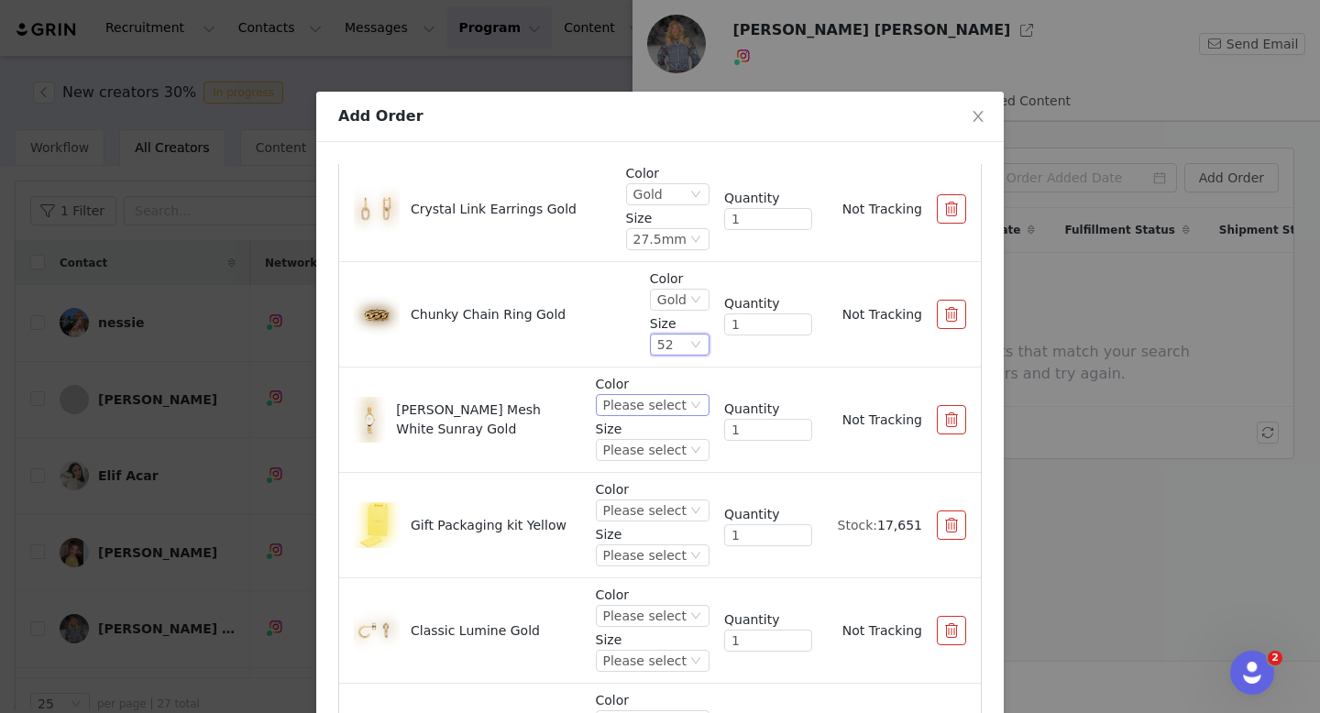
click at [655, 409] on div "Please select" at bounding box center [644, 405] width 83 height 20
click at [652, 468] on li "Gold" at bounding box center [655, 467] width 108 height 29
click at [653, 459] on div "Please select" at bounding box center [644, 450] width 83 height 20
click at [649, 513] on li "20x26mm" at bounding box center [655, 512] width 108 height 29
click at [649, 511] on div "Please select" at bounding box center [644, 510] width 83 height 20
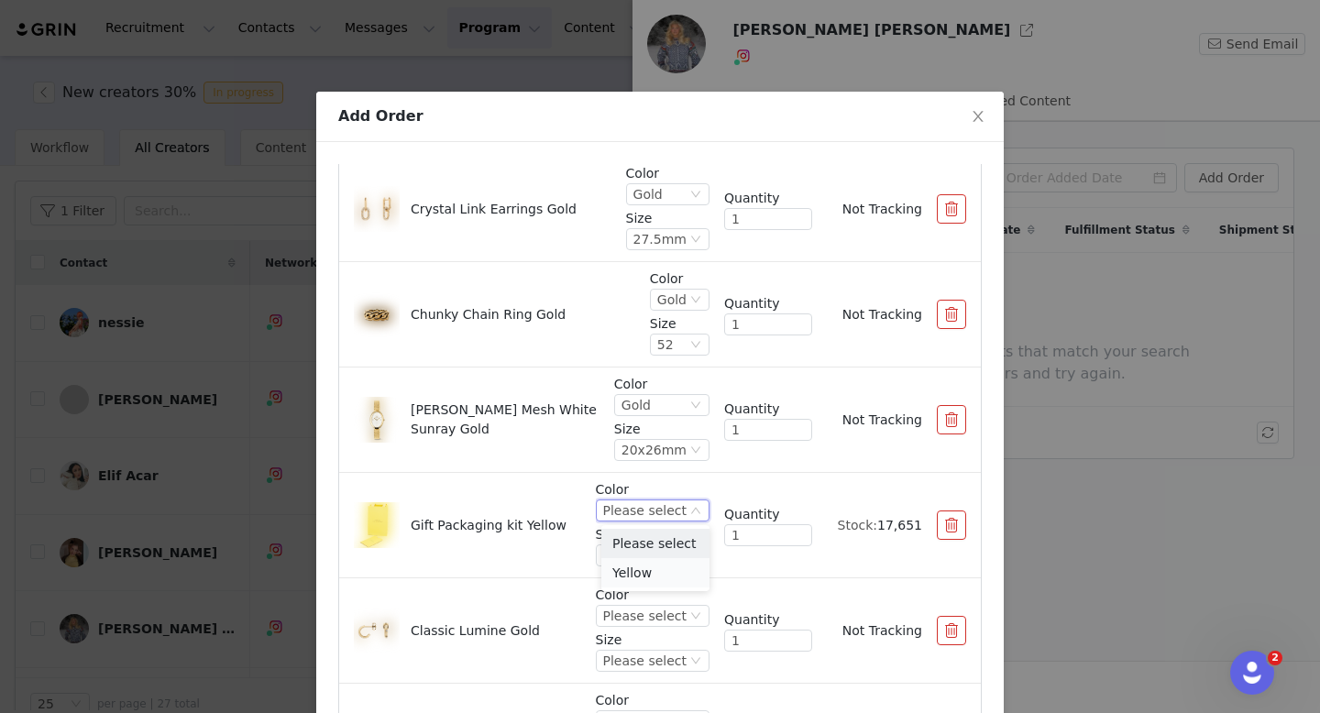
click at [642, 578] on li "Yellow" at bounding box center [655, 572] width 108 height 29
click at [647, 553] on div "Please select" at bounding box center [644, 555] width 83 height 20
click at [639, 630] on li "One Size" at bounding box center [655, 617] width 108 height 29
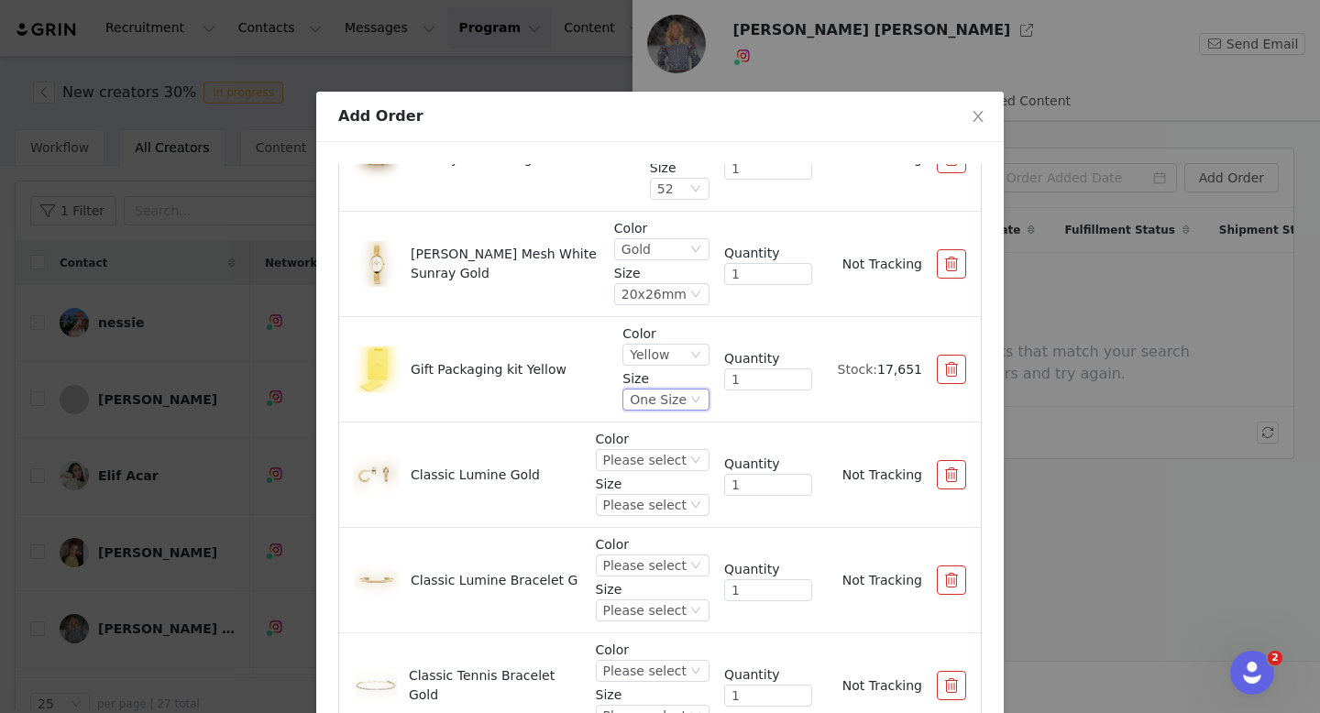
scroll to position [707, 0]
click at [653, 456] on div "Please select" at bounding box center [644, 457] width 83 height 20
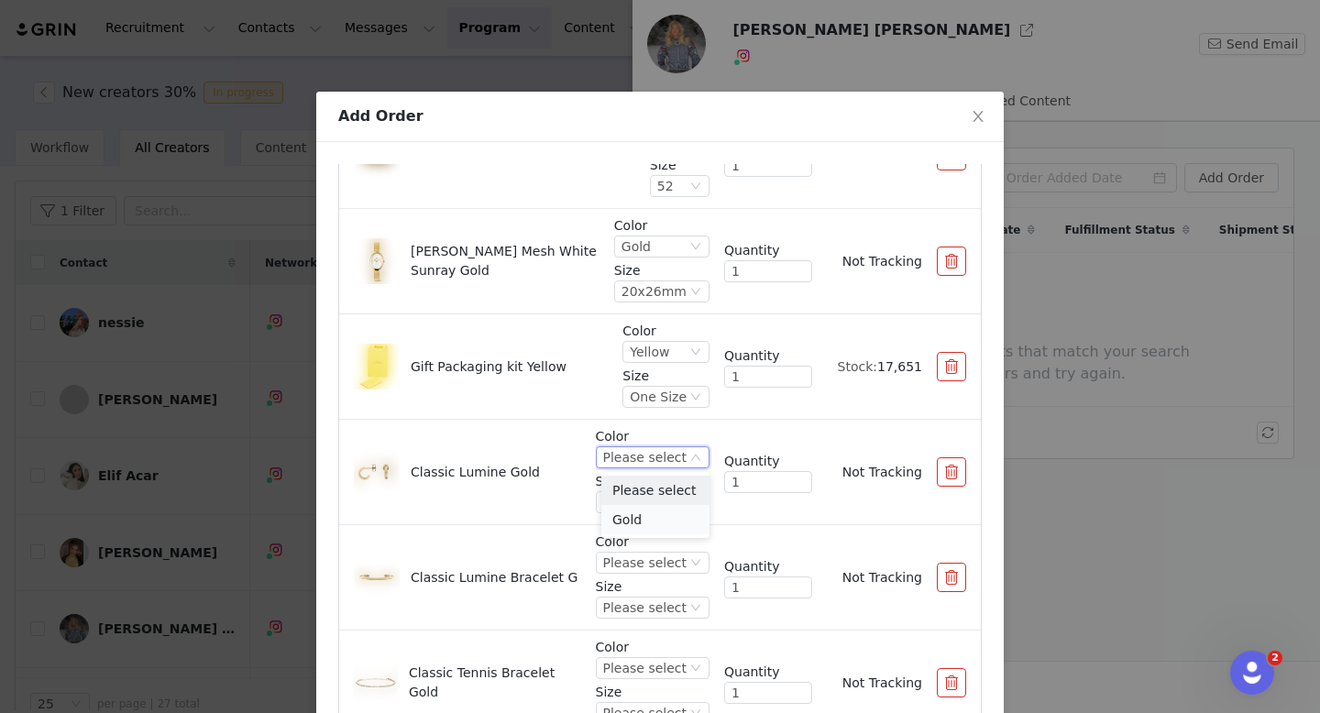
click at [653, 506] on li "Gold" at bounding box center [655, 519] width 108 height 29
click at [658, 499] on div "Please select" at bounding box center [644, 502] width 83 height 20
click at [649, 560] on li "One Size" at bounding box center [655, 564] width 108 height 29
click at [649, 560] on div "Please select" at bounding box center [644, 563] width 83 height 20
click at [642, 626] on li "Gold" at bounding box center [655, 624] width 108 height 29
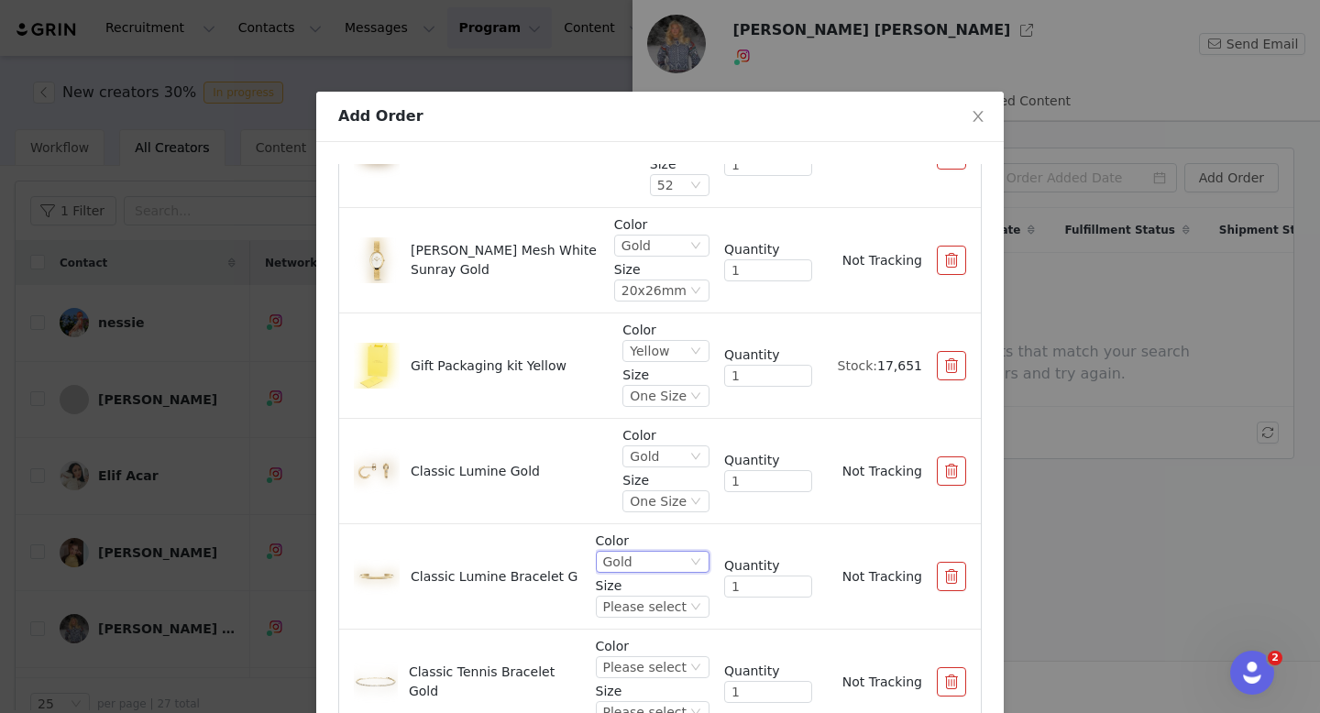
scroll to position [150, 0]
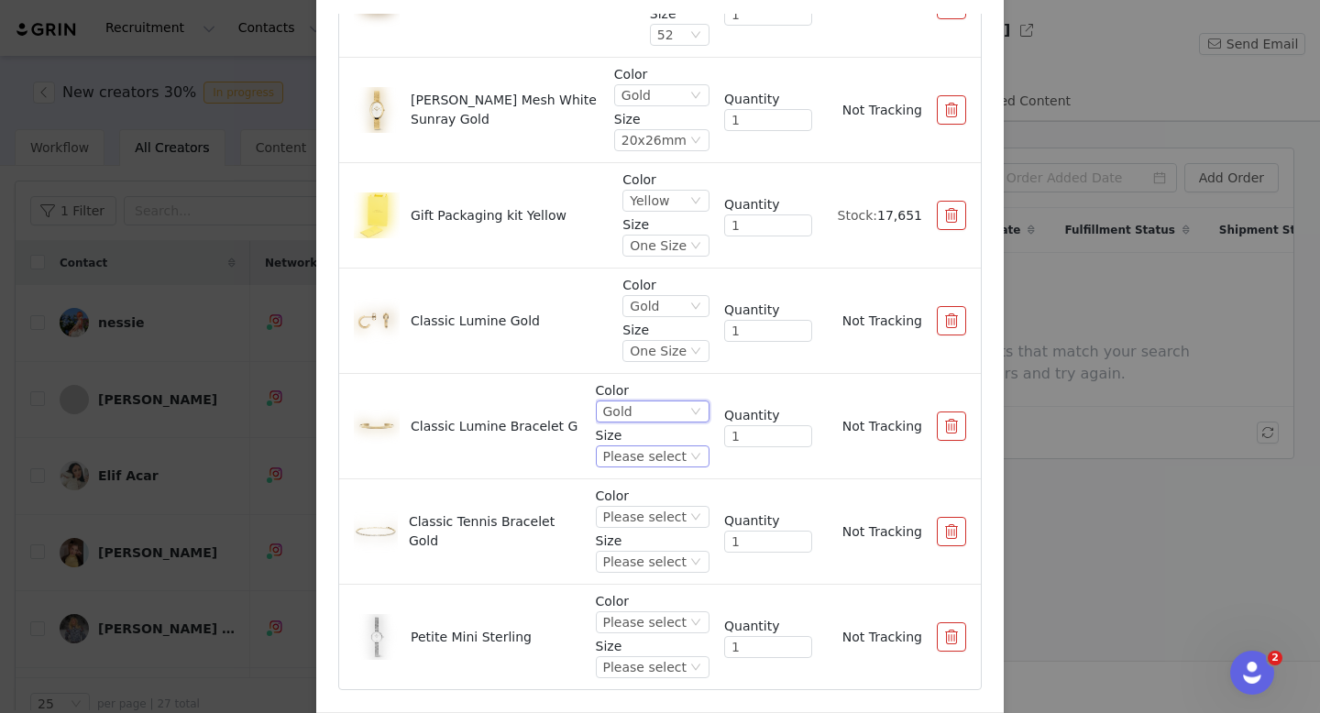
click at [672, 460] on div "Please select" at bounding box center [644, 456] width 83 height 20
click at [645, 550] on li "S" at bounding box center [655, 547] width 108 height 29
click at [659, 521] on div "Please select" at bounding box center [644, 517] width 83 height 20
click at [657, 585] on li "Gold" at bounding box center [655, 578] width 108 height 29
click at [660, 564] on div "Please select" at bounding box center [644, 562] width 83 height 20
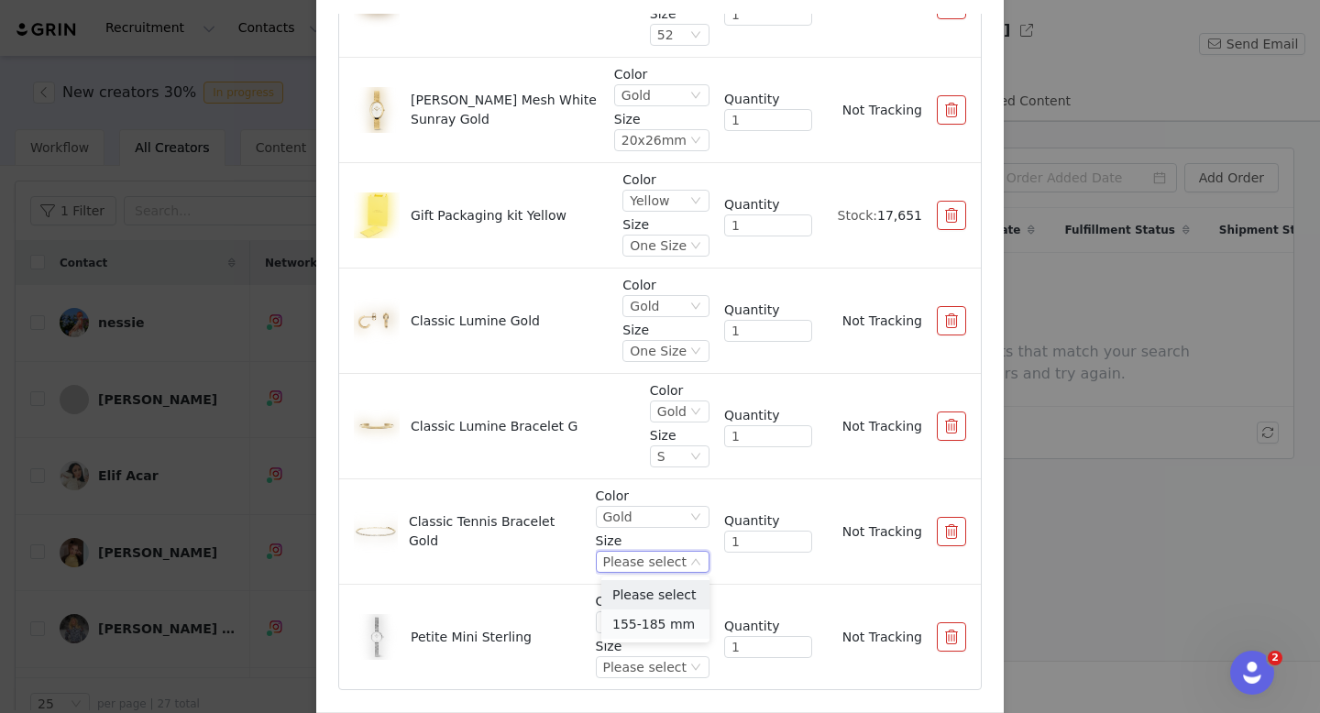
click at [645, 631] on li "155-185 mm" at bounding box center [655, 623] width 108 height 29
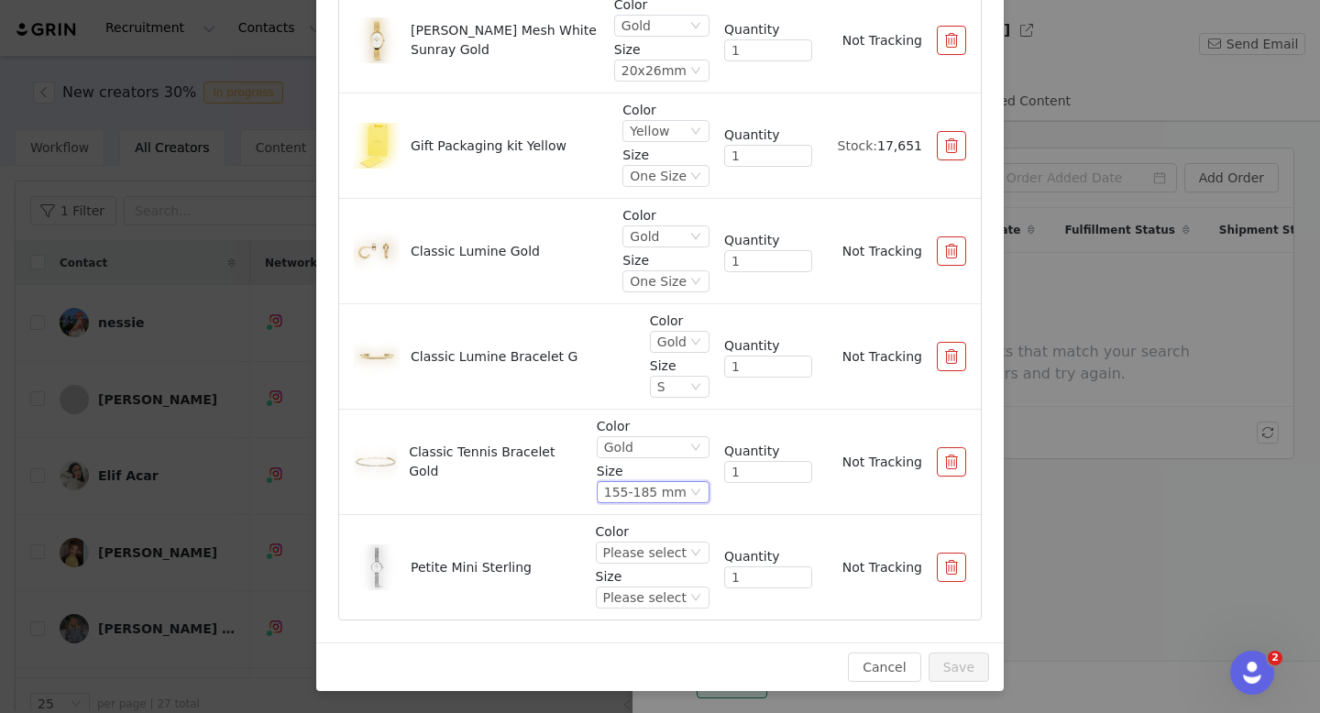
scroll to position [219, 0]
click at [652, 554] on div "Please select" at bounding box center [644, 553] width 83 height 20
click at [648, 626] on li "Silver" at bounding box center [655, 615] width 108 height 29
click at [660, 604] on div "Please select" at bounding box center [644, 598] width 83 height 20
click at [648, 659] on li "19mm" at bounding box center [655, 660] width 108 height 29
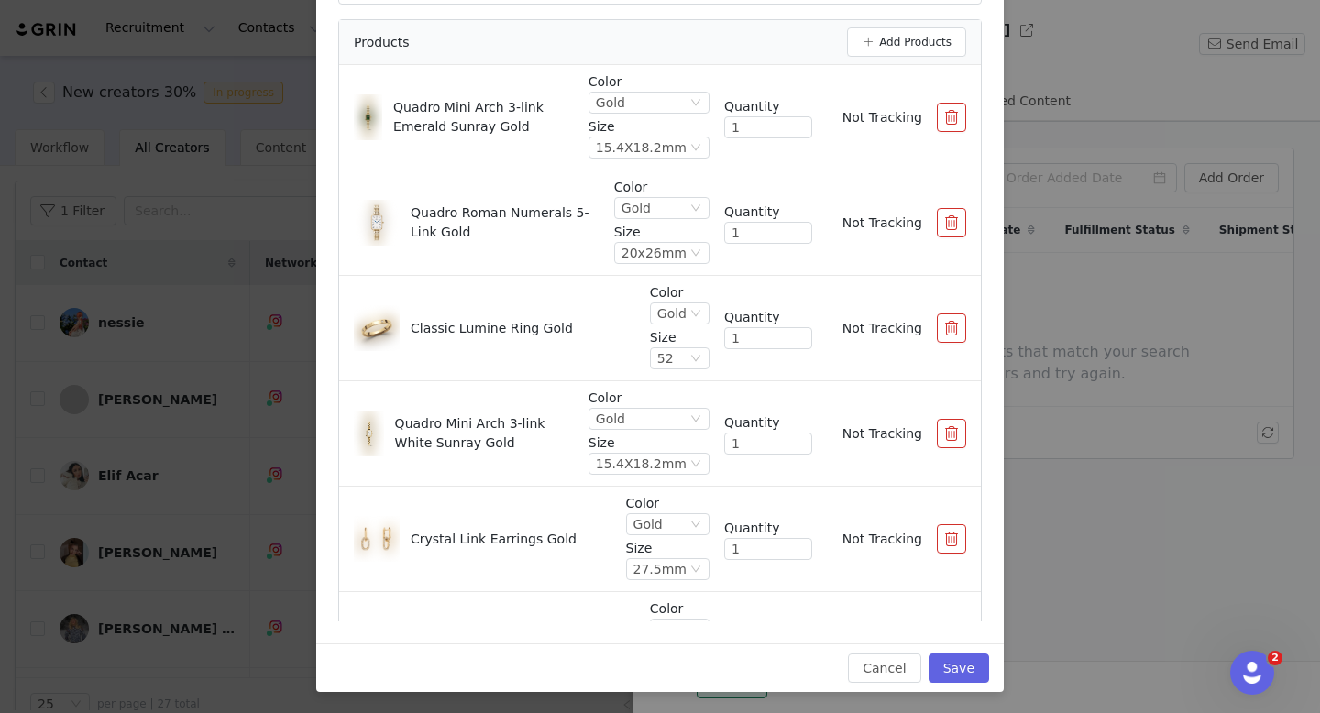
scroll to position [206, 0]
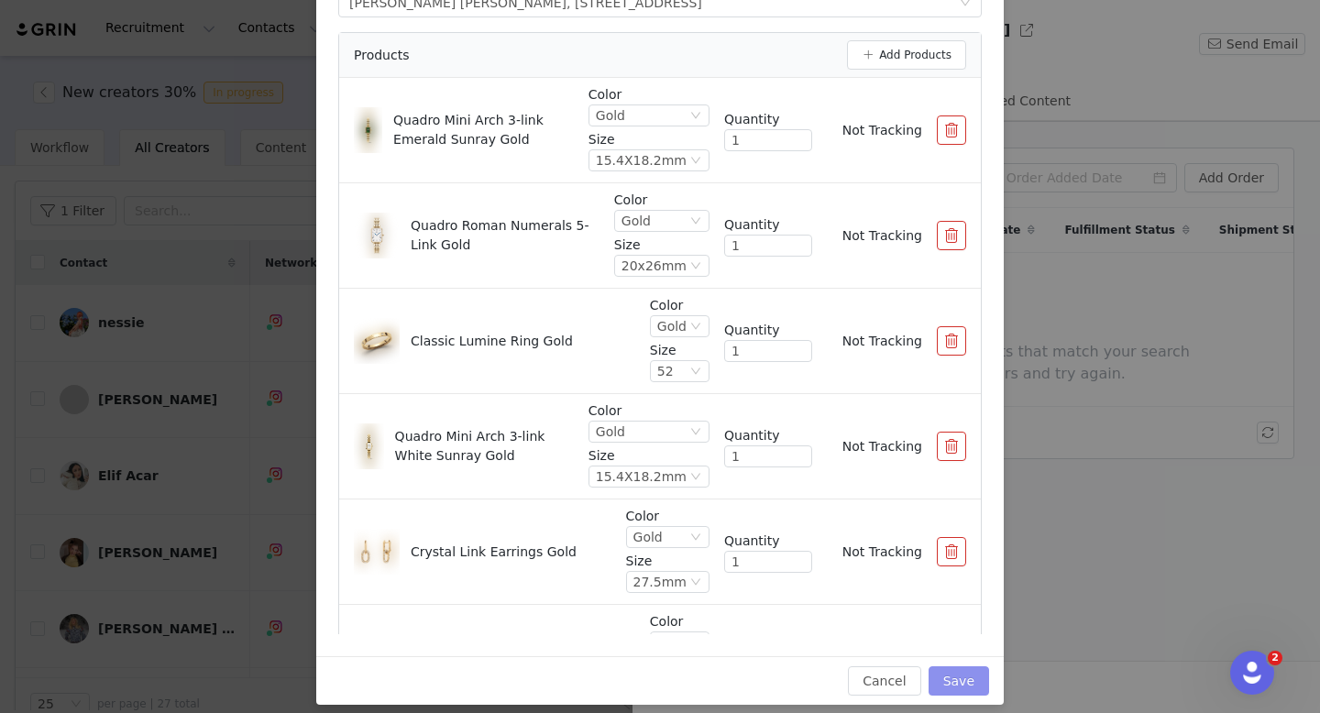
click at [949, 671] on button "Save" at bounding box center [958, 680] width 60 height 29
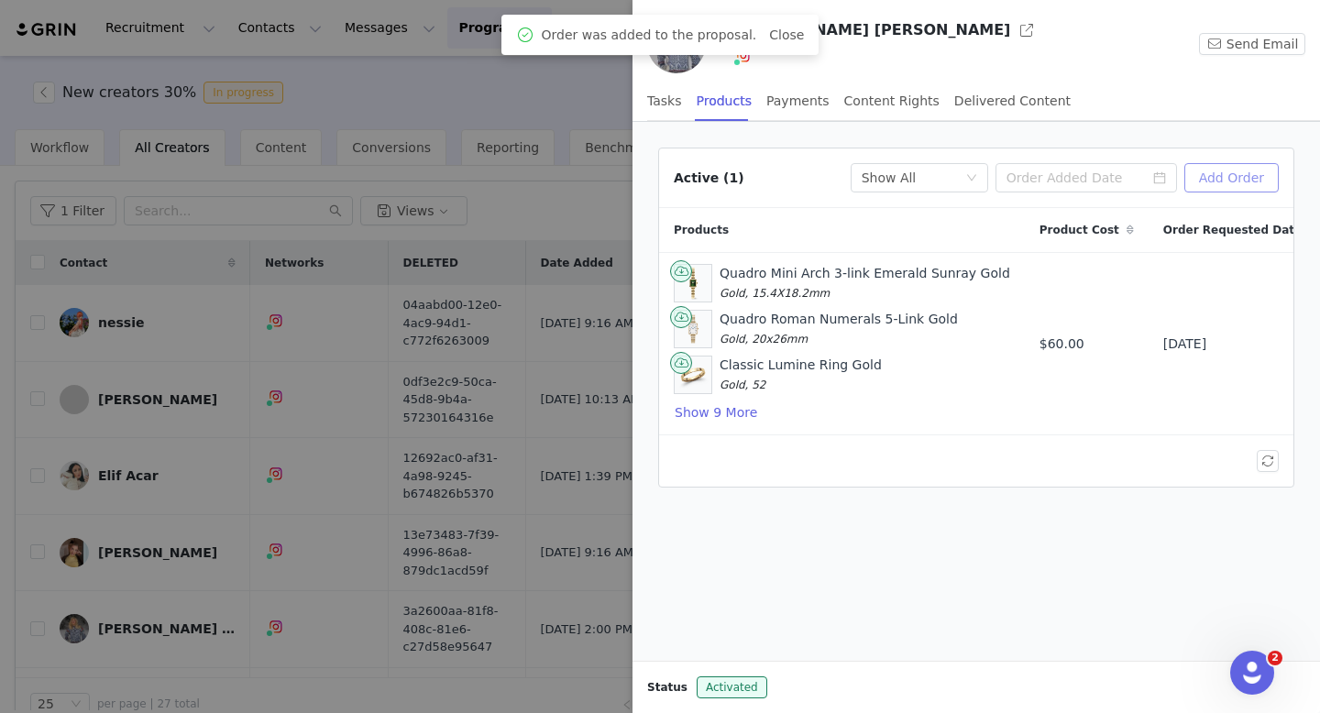
click at [1243, 181] on button "Add Order" at bounding box center [1231, 177] width 94 height 29
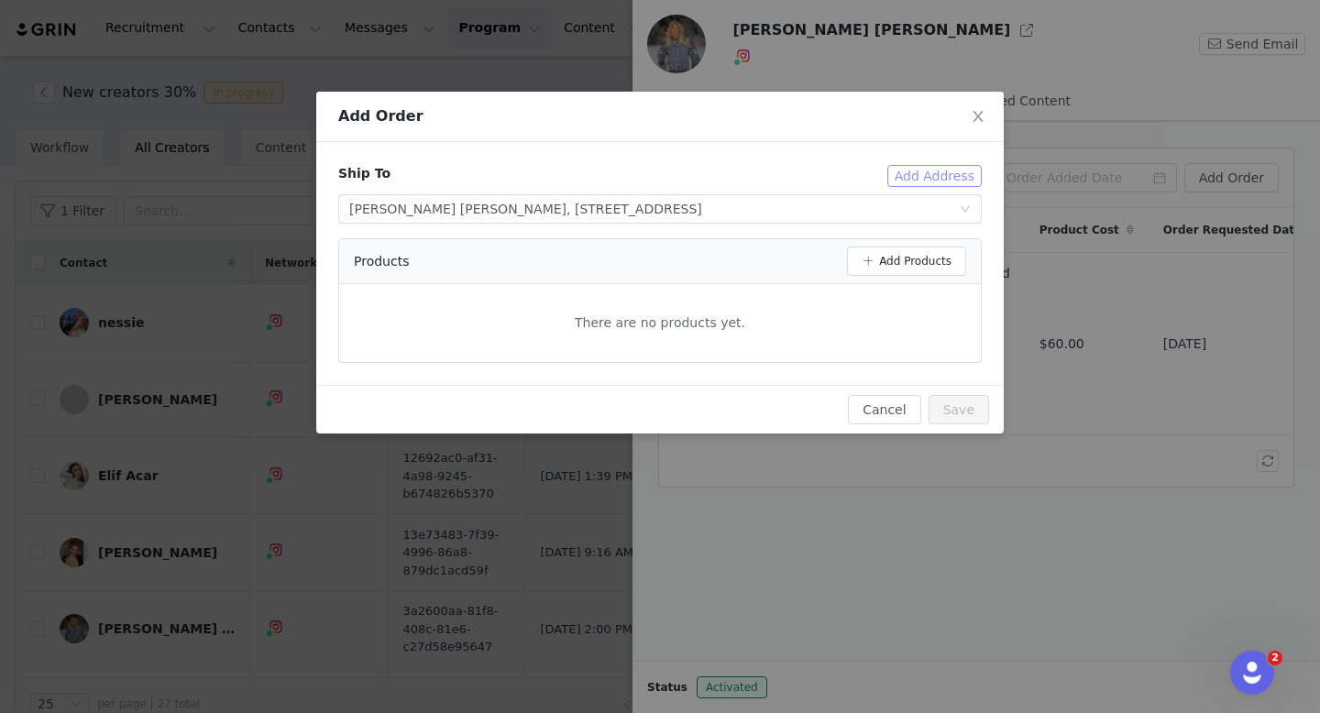
click at [909, 165] on button "Add Address" at bounding box center [934, 176] width 94 height 22
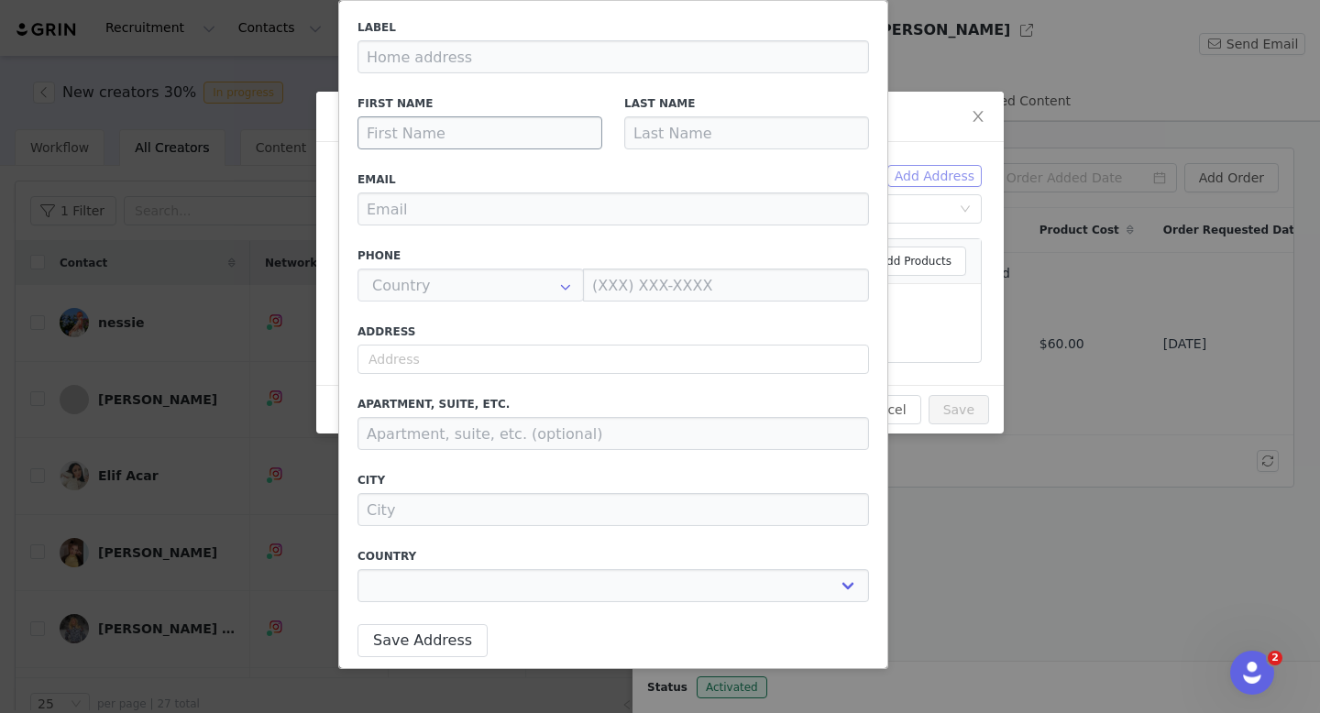
type input "[PERSON_NAME] [PERSON_NAME]"
type input "Løken"
type input "[PERSON_NAME][EMAIL_ADDRESS][DOMAIN_NAME]"
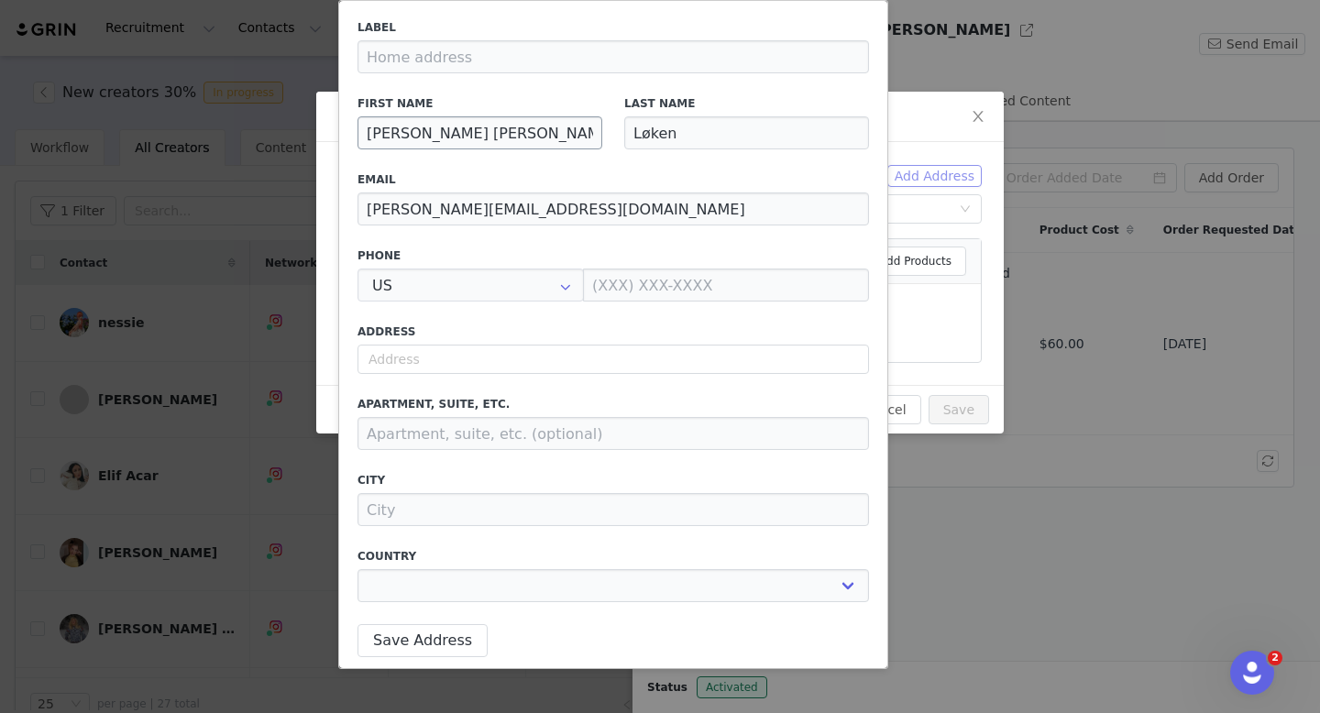
type input "+1 ([GEOGRAPHIC_DATA])"
select select
click at [492, 147] on input "[PERSON_NAME] [PERSON_NAME]" at bounding box center [479, 132] width 245 height 33
drag, startPoint x: 492, startPoint y: 147, endPoint x: 346, endPoint y: 128, distance: 146.8
click at [346, 128] on div "First Name [PERSON_NAME] [PERSON_NAME]" at bounding box center [479, 122] width 267 height 76
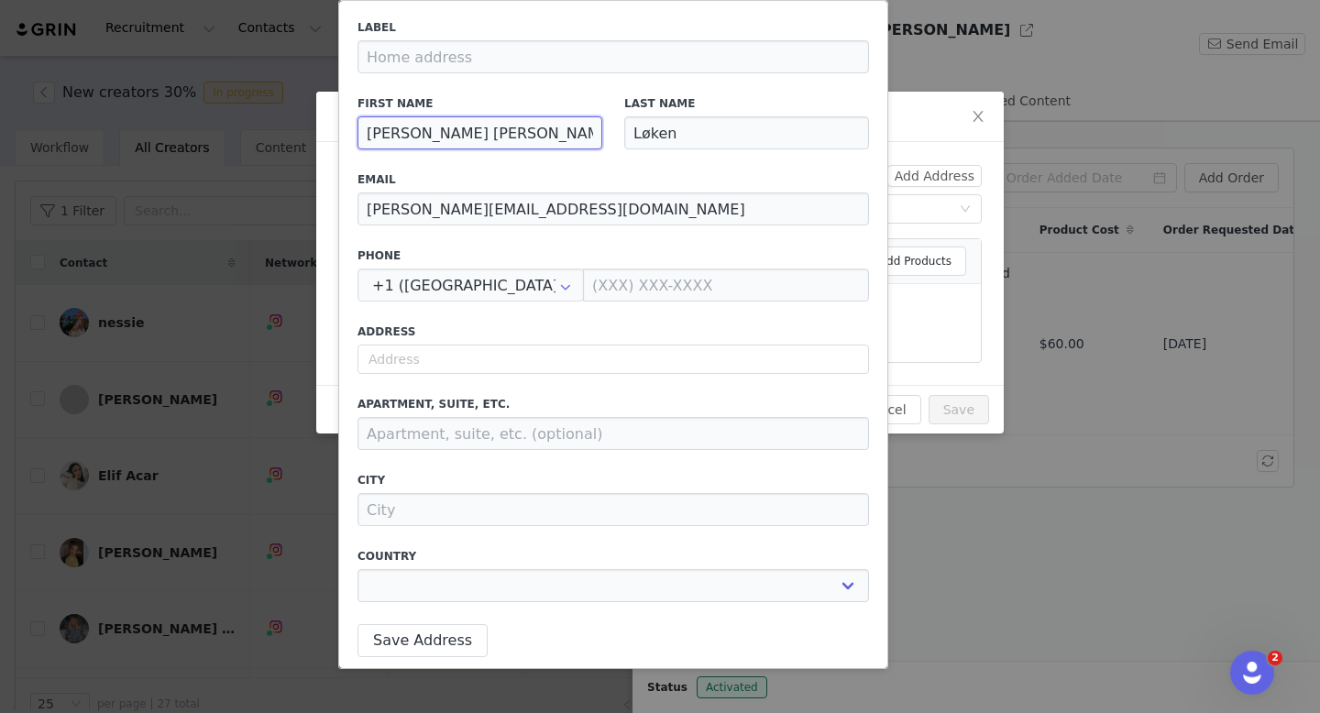
paste input "[PERSON_NAME]"
type input "[PERSON_NAME]"
select select
type input "[PERSON_NAME]"
click at [765, 126] on input "Løken" at bounding box center [746, 132] width 245 height 33
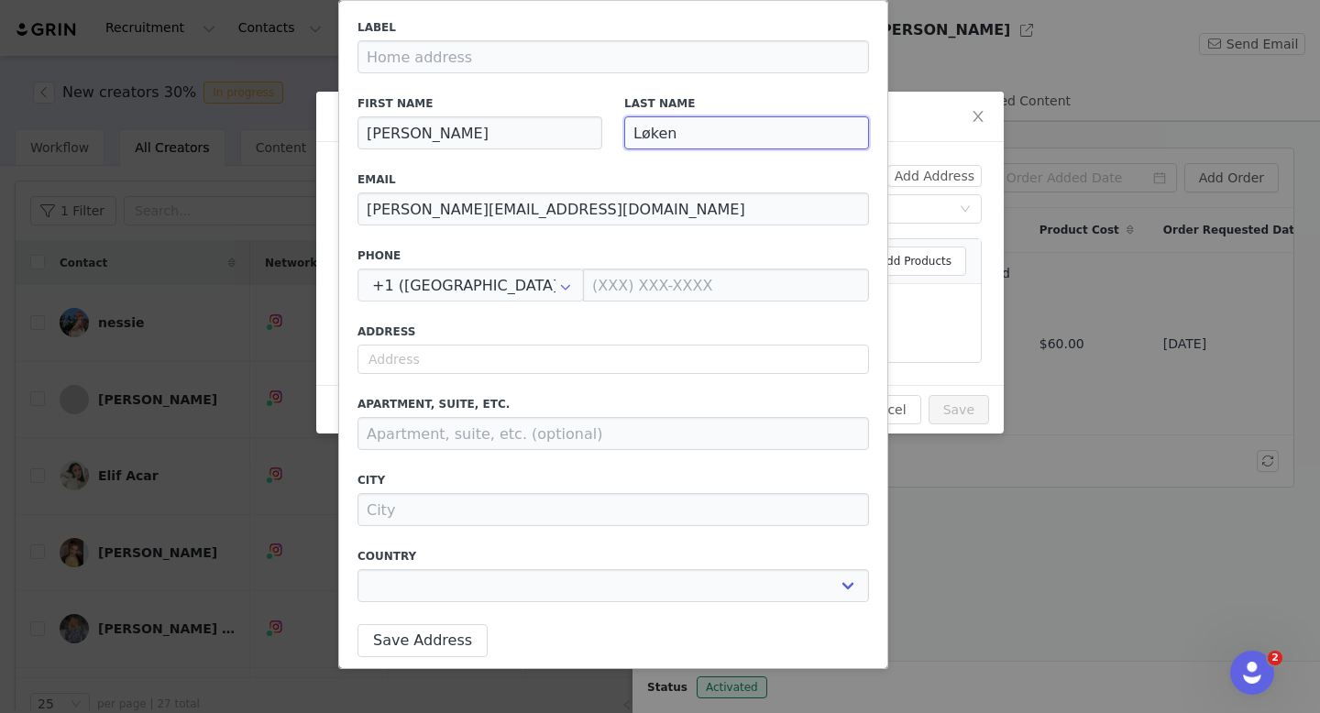
click at [765, 126] on input "Løken" at bounding box center [746, 132] width 245 height 33
paste input "[PERSON_NAME]"
type input "[PERSON_NAME]"
select select
type input "[PERSON_NAME]"
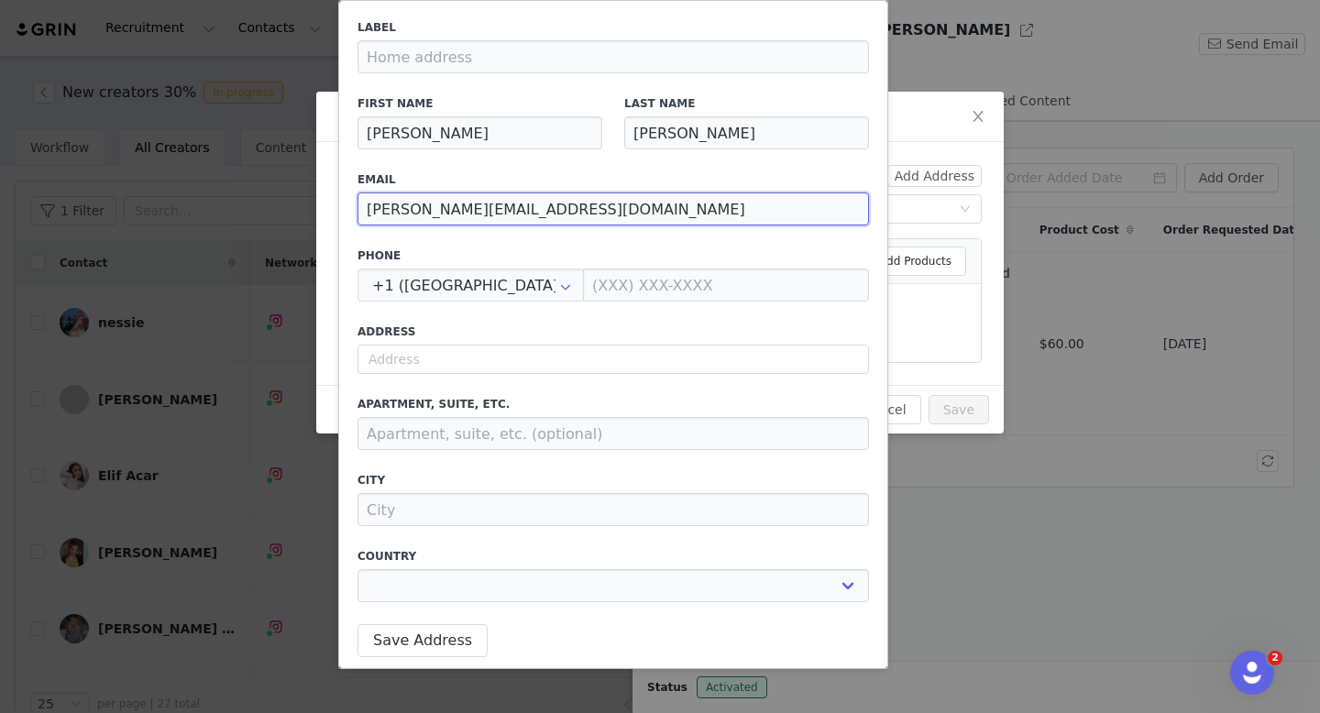
click at [536, 211] on input "[PERSON_NAME][EMAIL_ADDRESS][DOMAIN_NAME]" at bounding box center [612, 208] width 511 height 33
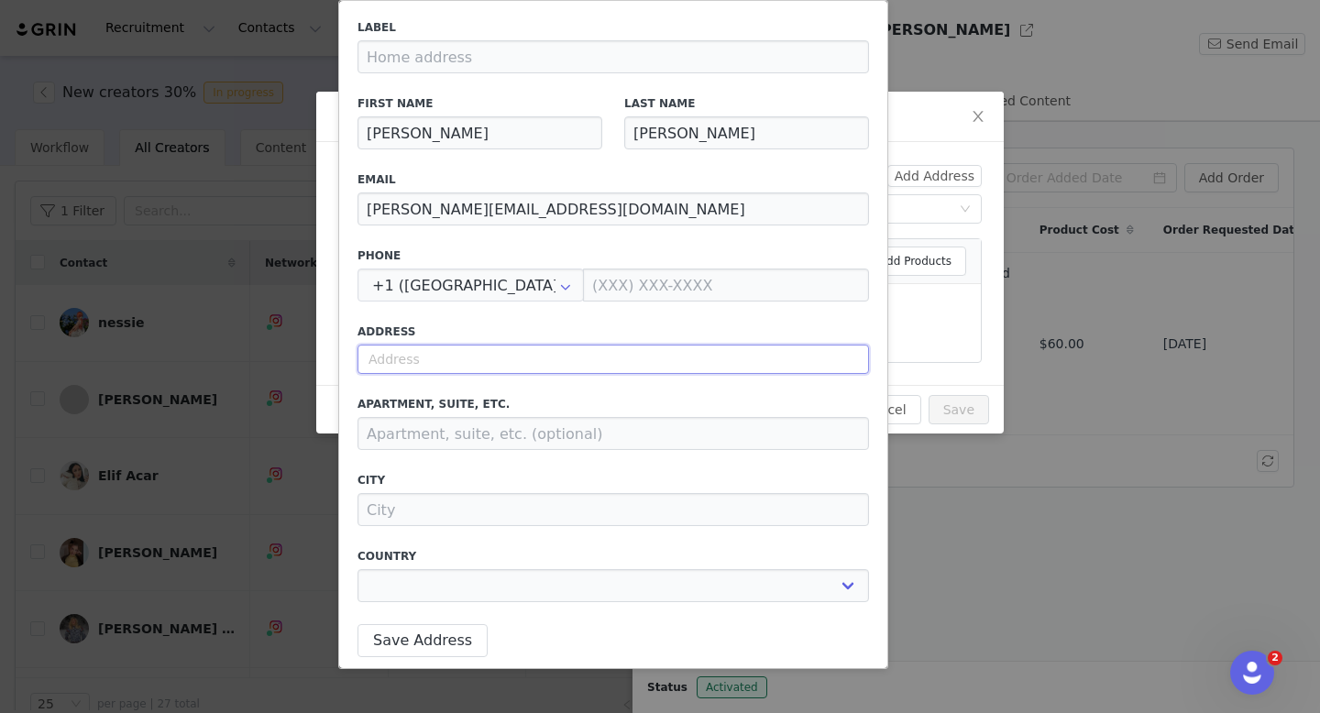
click at [500, 356] on input "text" at bounding box center [612, 359] width 511 height 29
paste input "Prinsessetunet 4"
select select
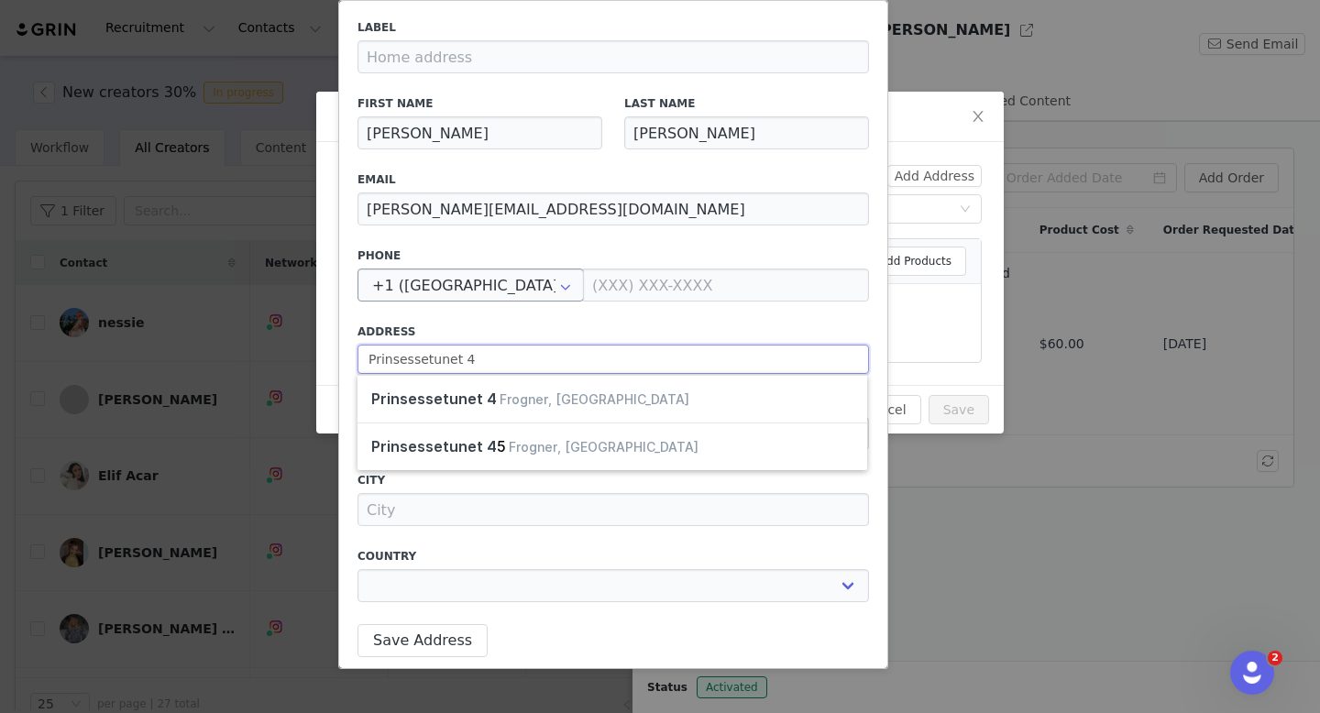
type input "Prinsessetunet 4"
click at [513, 285] on input "text" at bounding box center [470, 284] width 226 height 33
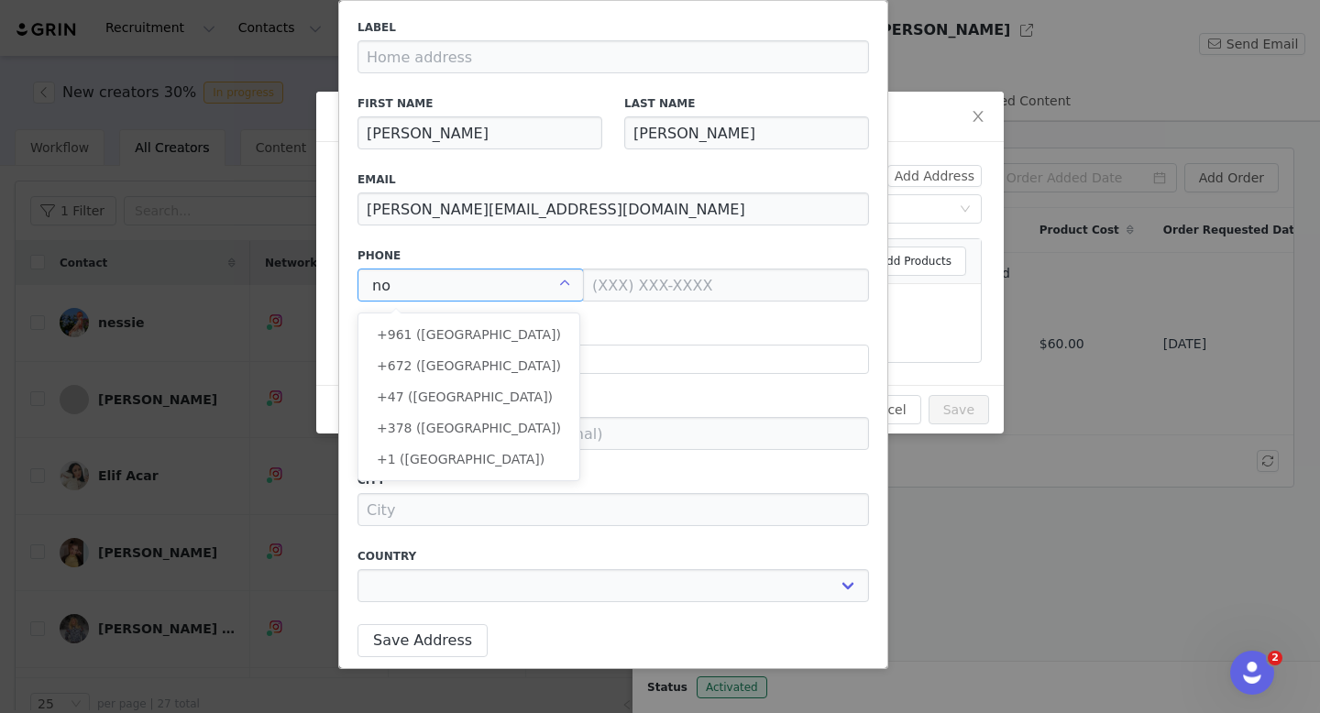
scroll to position [0, 0]
click at [518, 363] on li "+47 ([GEOGRAPHIC_DATA])" at bounding box center [468, 365] width 221 height 31
type input "+47 ([GEOGRAPHIC_DATA])"
select select
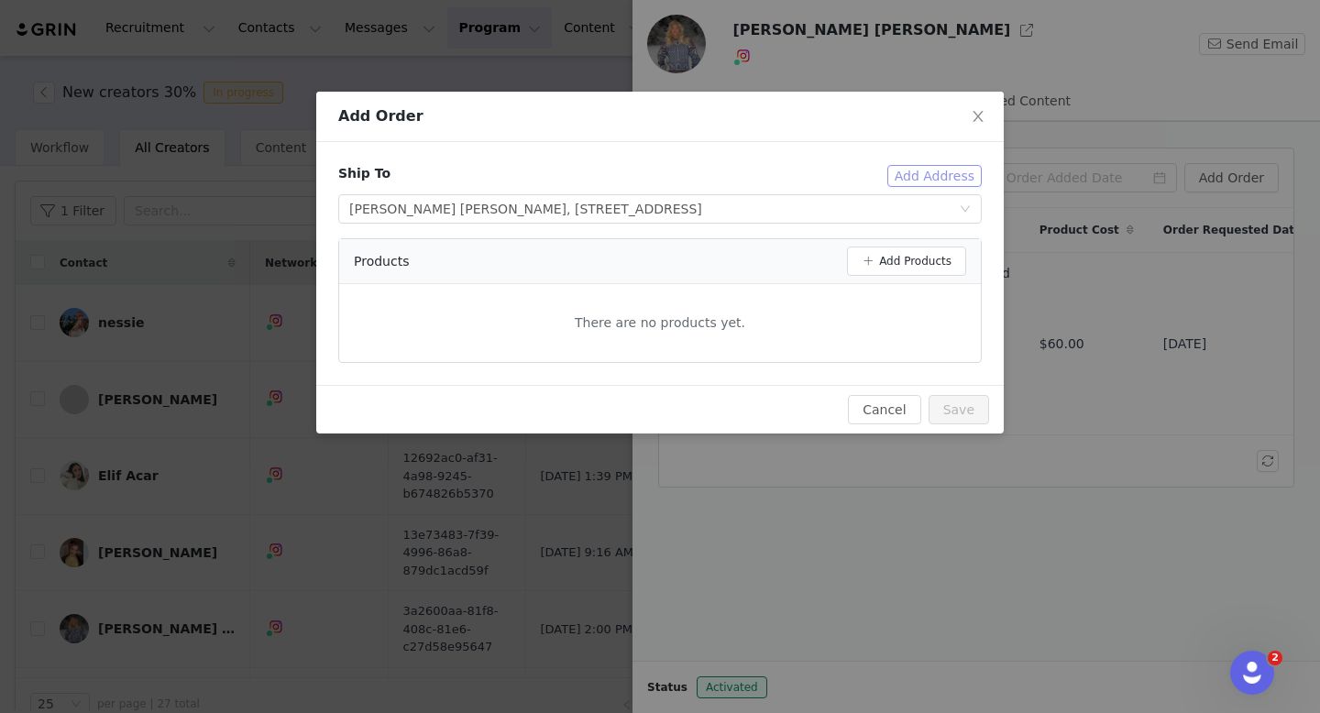
click at [939, 171] on button "Add Address" at bounding box center [934, 176] width 94 height 22
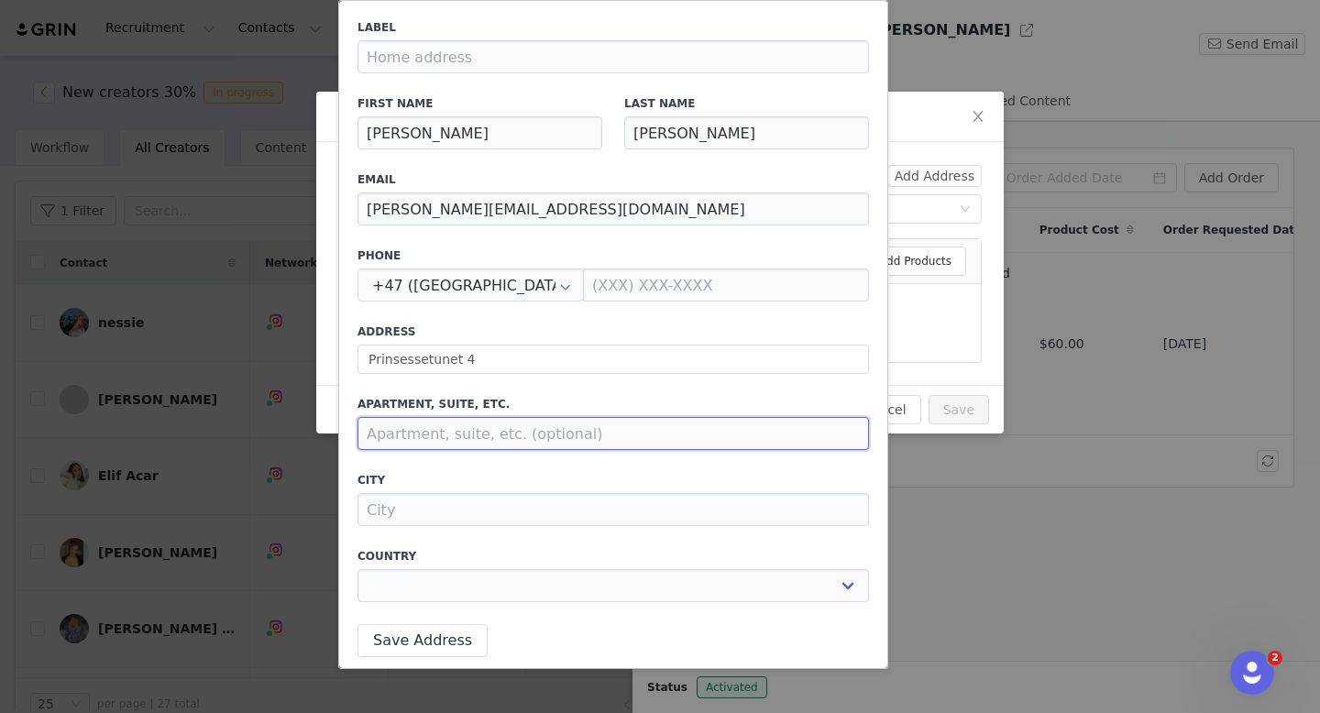
click at [507, 431] on input at bounding box center [612, 433] width 511 height 33
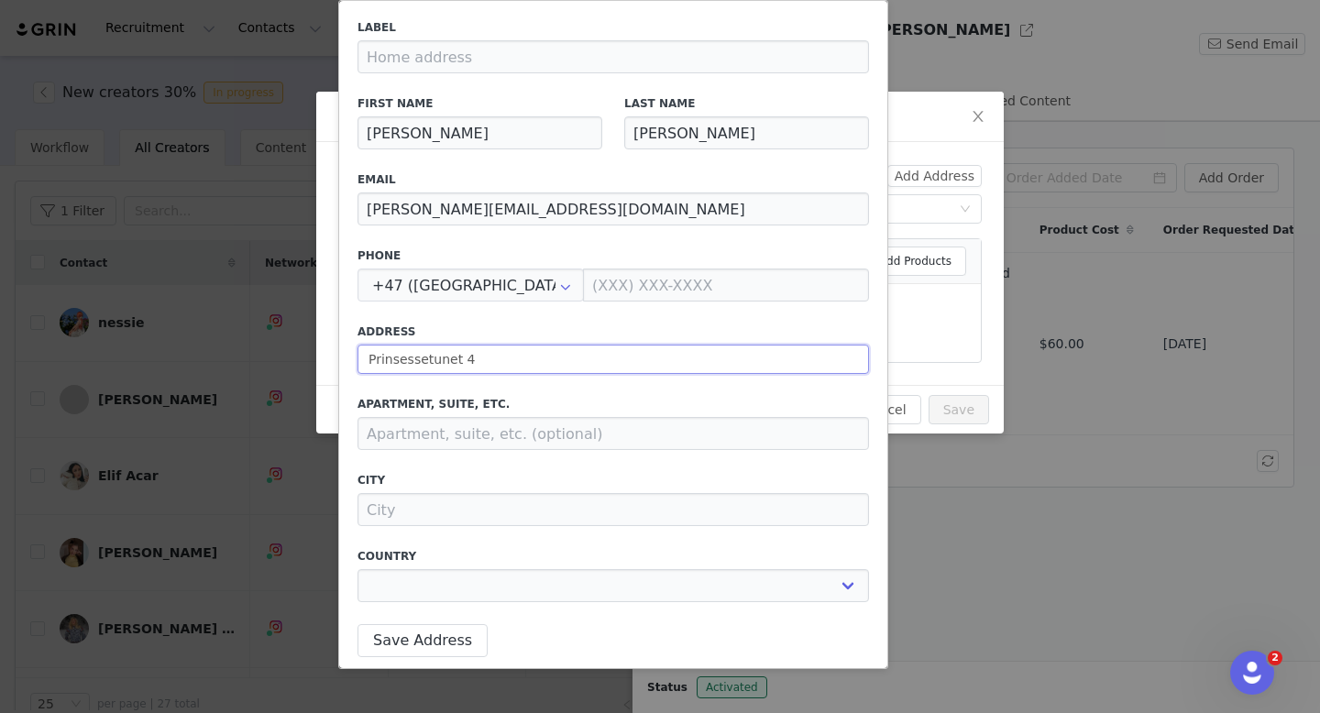
click at [541, 349] on input "Prinsessetunet 4" at bounding box center [612, 359] width 511 height 29
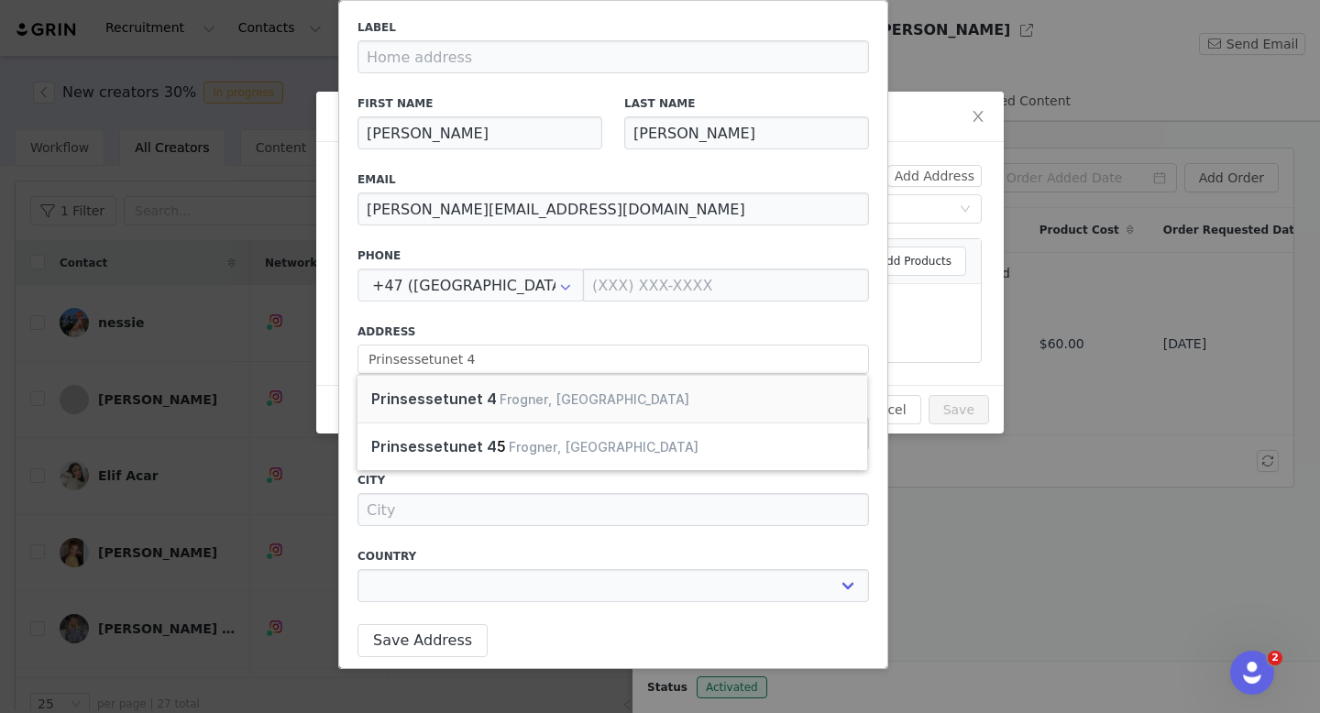
type input "[STREET_ADDRESS]"
select select "[object Object]"
type input "4 Prinsessetunet"
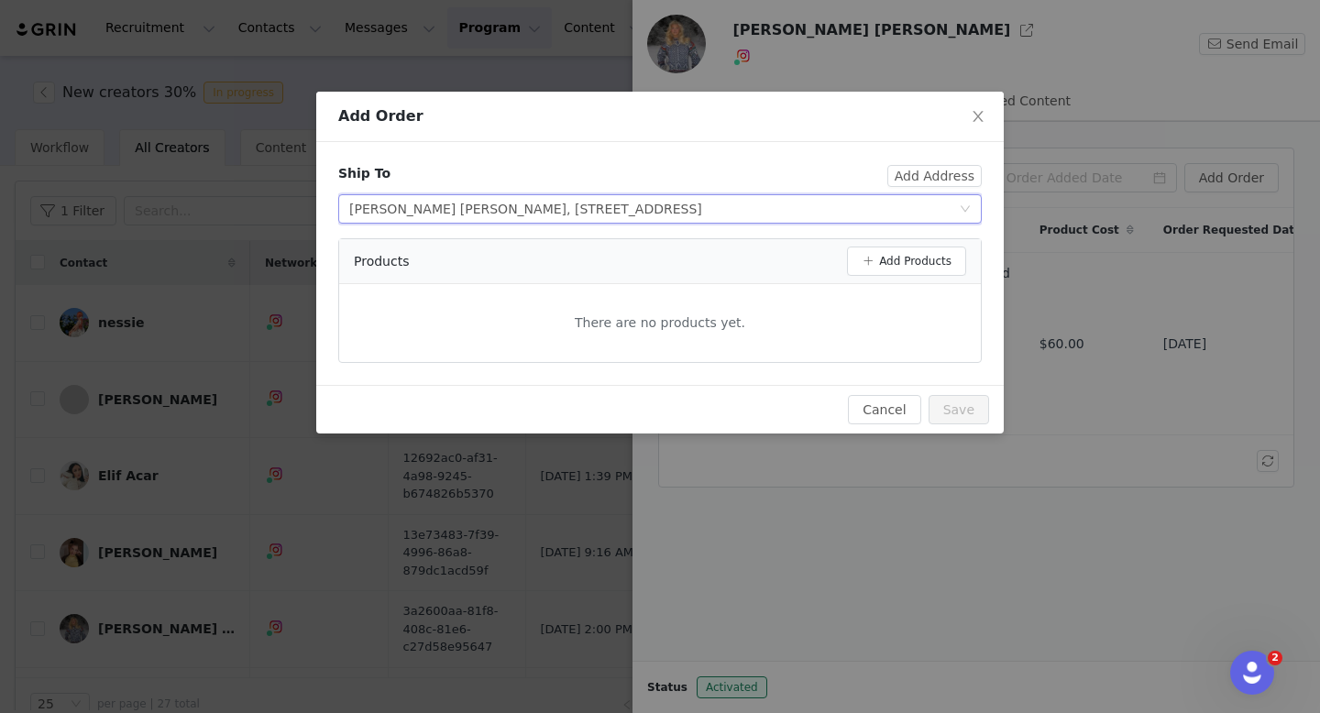
click at [803, 213] on div "Select shipping address [PERSON_NAME][GEOGRAPHIC_DATA][PERSON_NAME][STREET_ADDR…" at bounding box center [653, 208] width 609 height 27
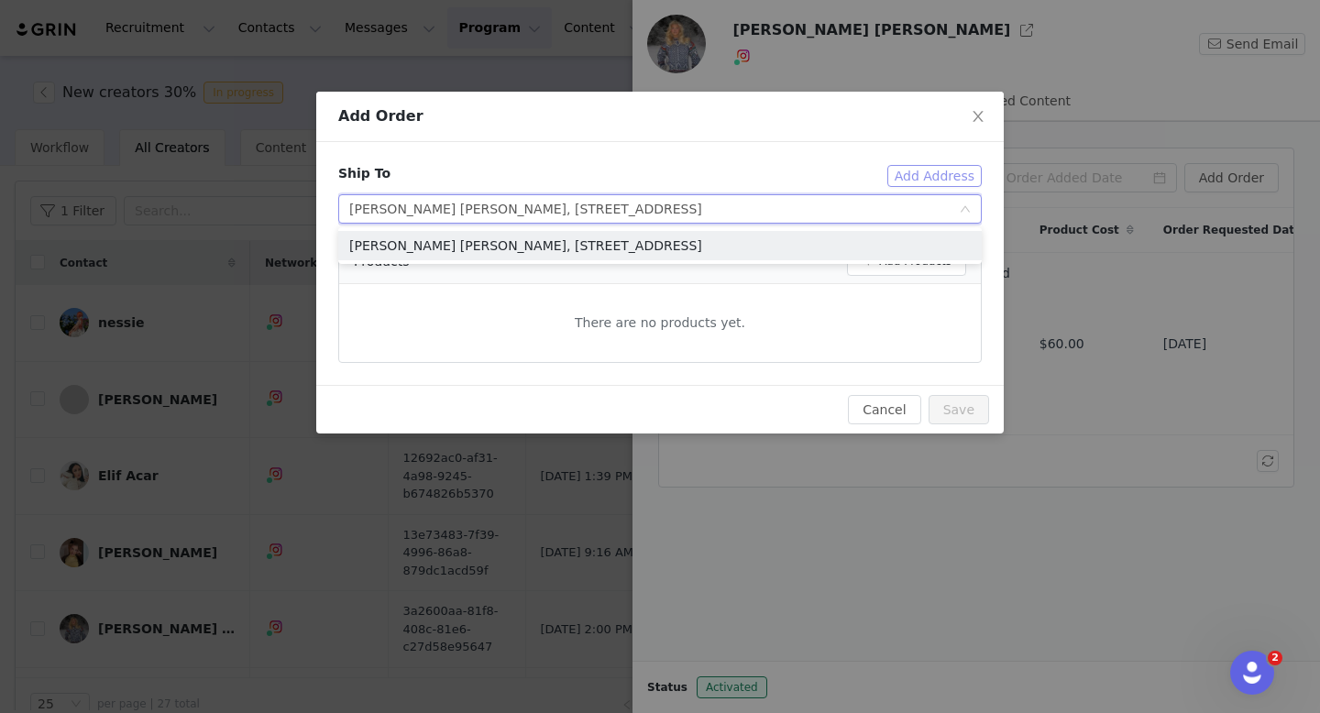
click at [908, 174] on button "Add Address" at bounding box center [934, 176] width 94 height 22
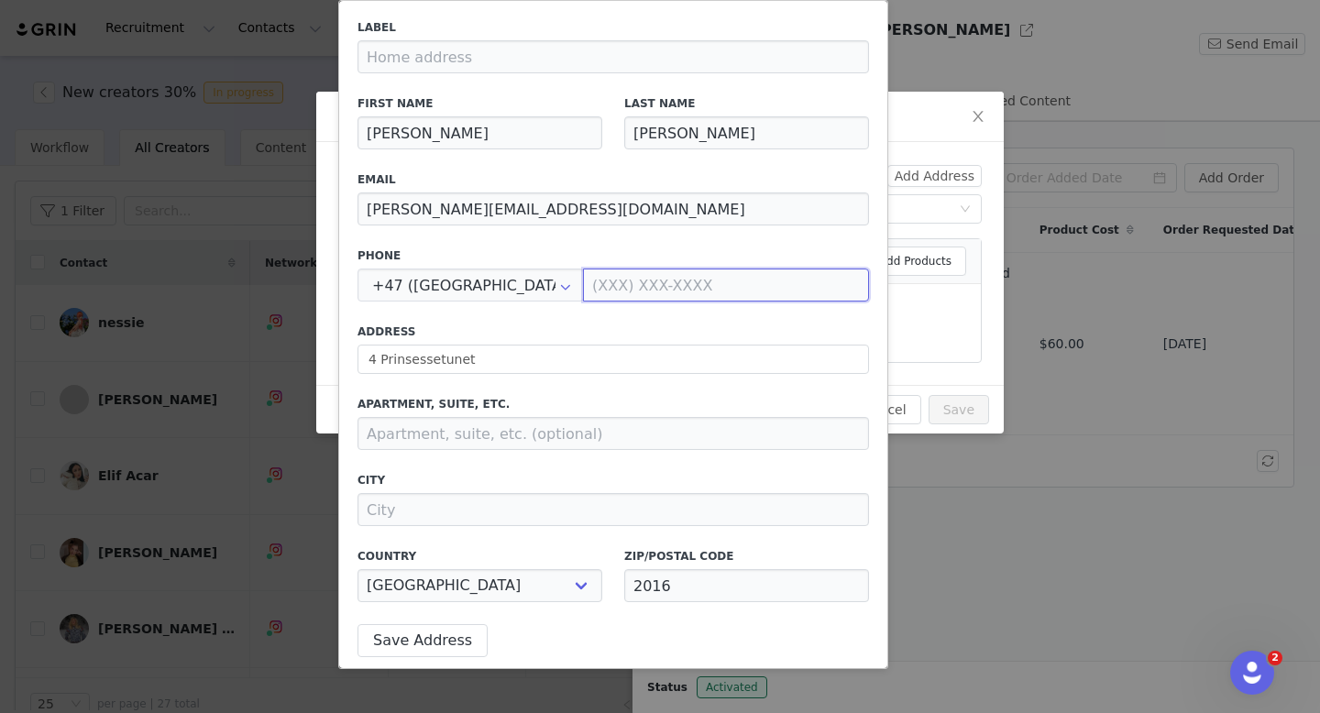
click at [684, 290] on input at bounding box center [726, 284] width 286 height 33
click at [608, 278] on input at bounding box center [726, 284] width 286 height 33
paste input "99467106"
click at [677, 283] on input "994 67 106" at bounding box center [726, 284] width 286 height 33
type input "994 67 106"
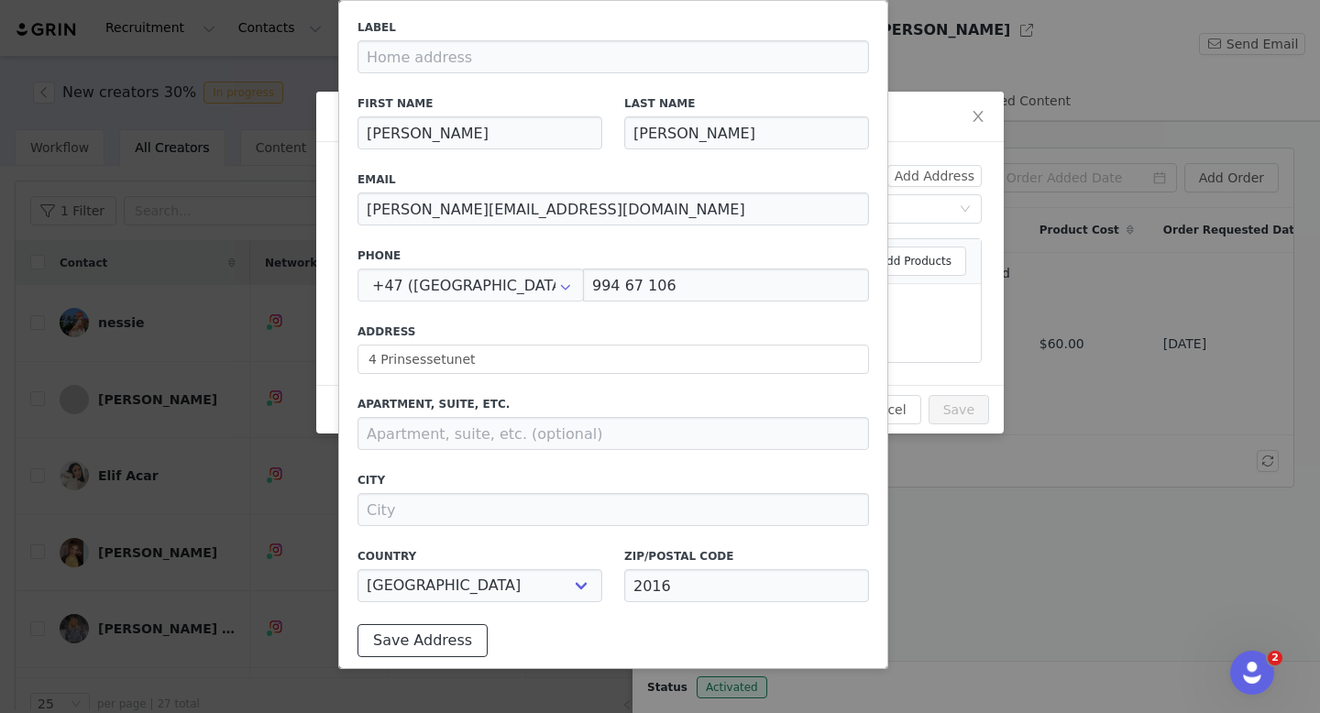
click at [387, 635] on button "Save Address" at bounding box center [422, 640] width 130 height 33
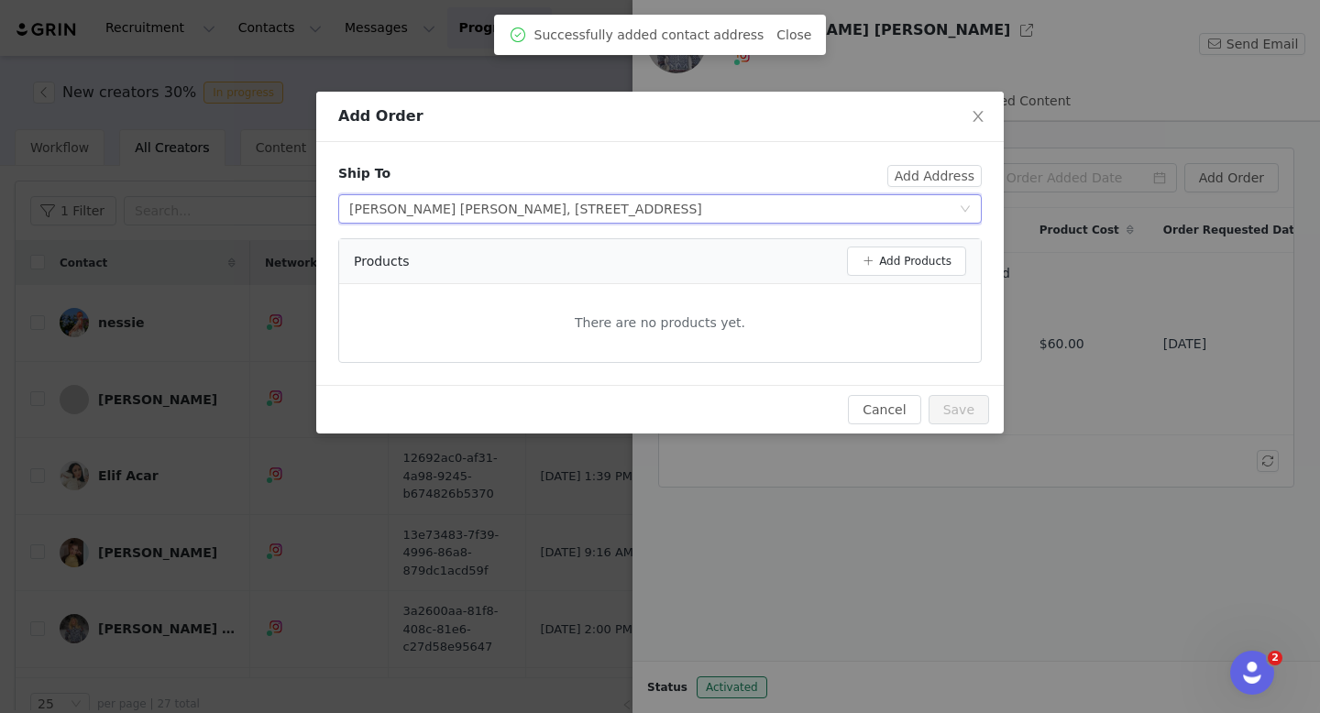
click at [702, 203] on div "[PERSON_NAME] [PERSON_NAME], [STREET_ADDRESS]" at bounding box center [525, 208] width 353 height 27
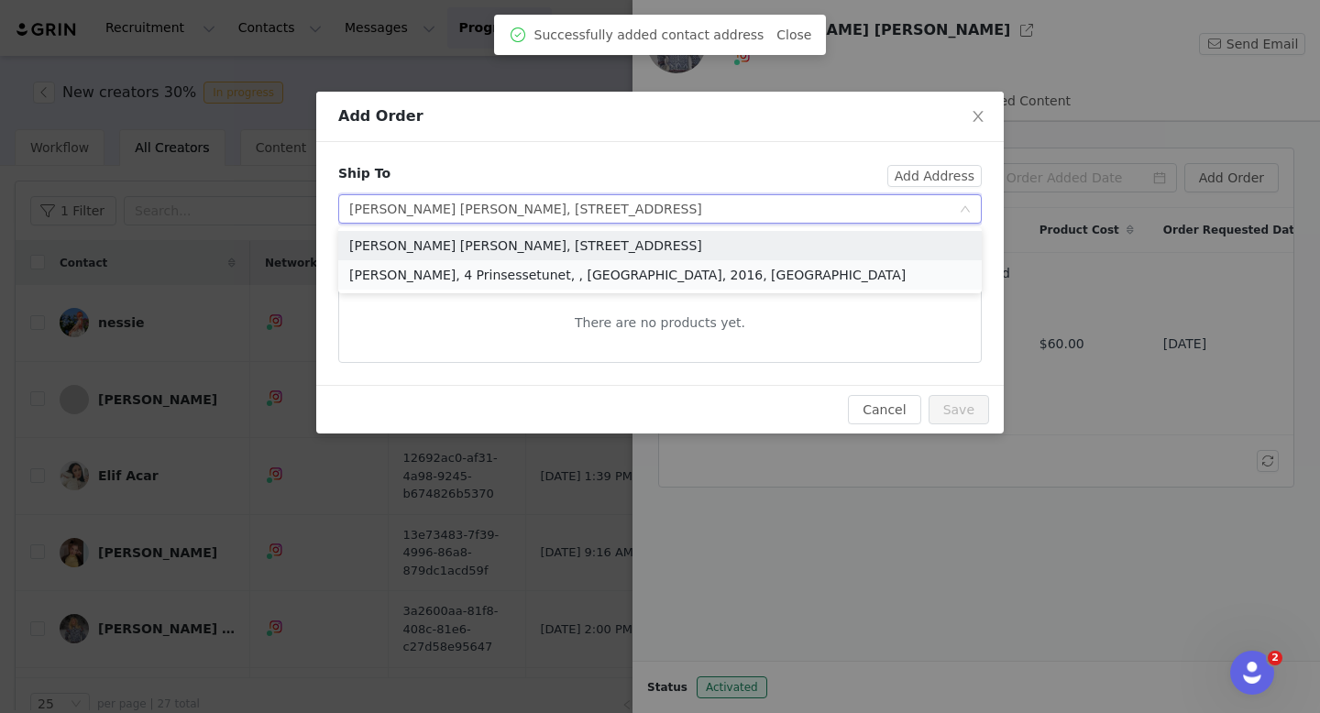
click at [694, 276] on li "[PERSON_NAME], 4 Prinsessetunet, , [GEOGRAPHIC_DATA], 2016, [GEOGRAPHIC_DATA]" at bounding box center [659, 274] width 643 height 29
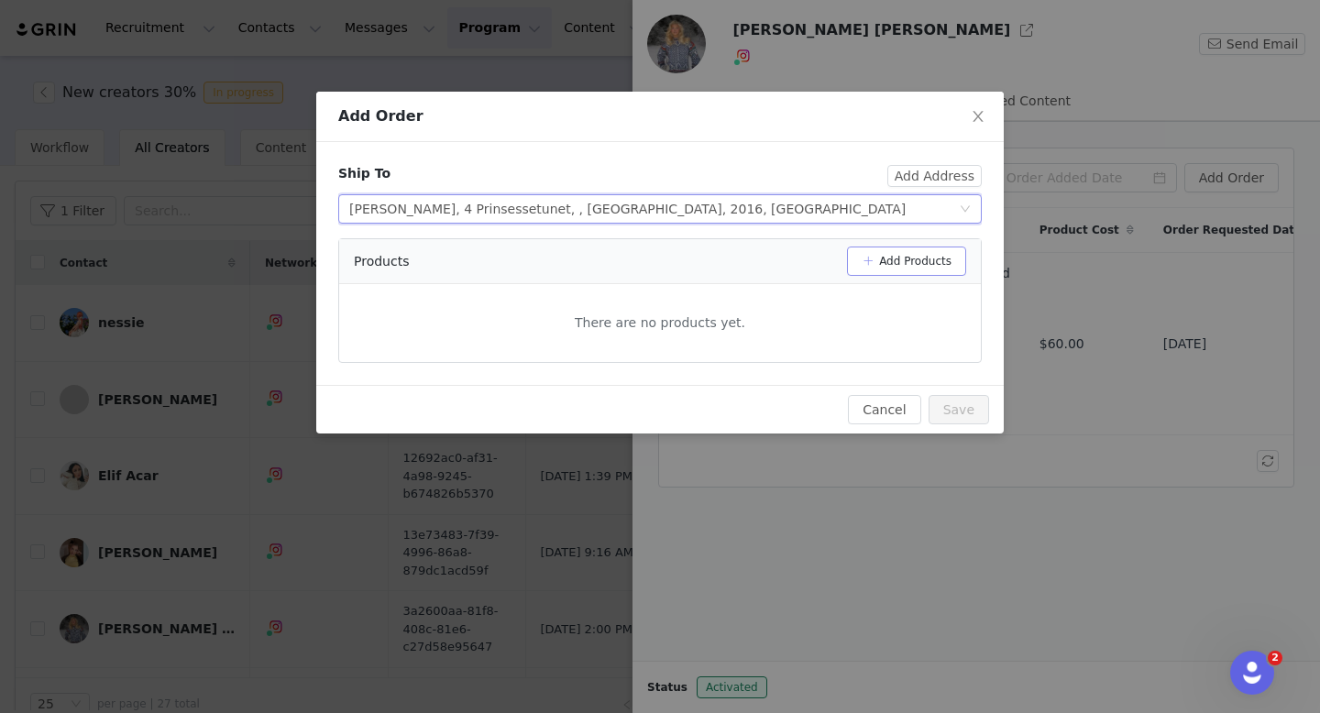
click at [893, 269] on button "Add Products" at bounding box center [906, 260] width 119 height 29
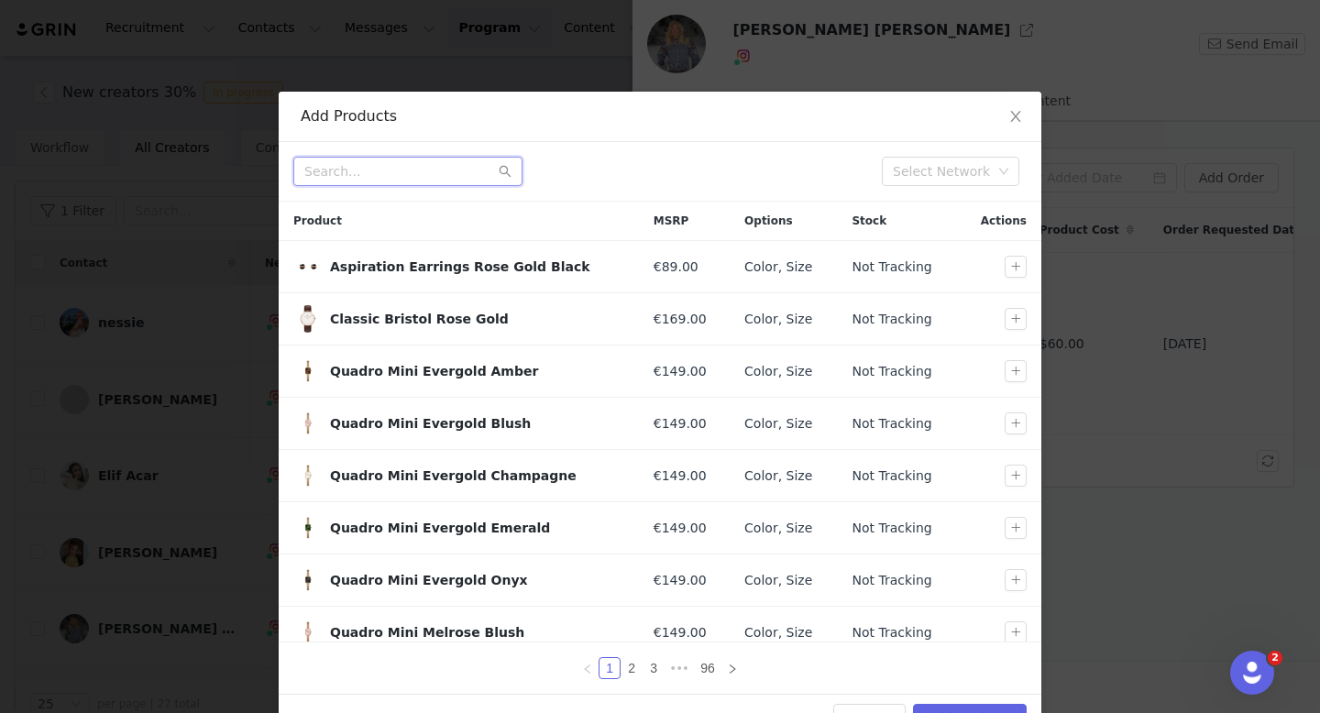
click at [408, 164] on input "text" at bounding box center [407, 171] width 229 height 29
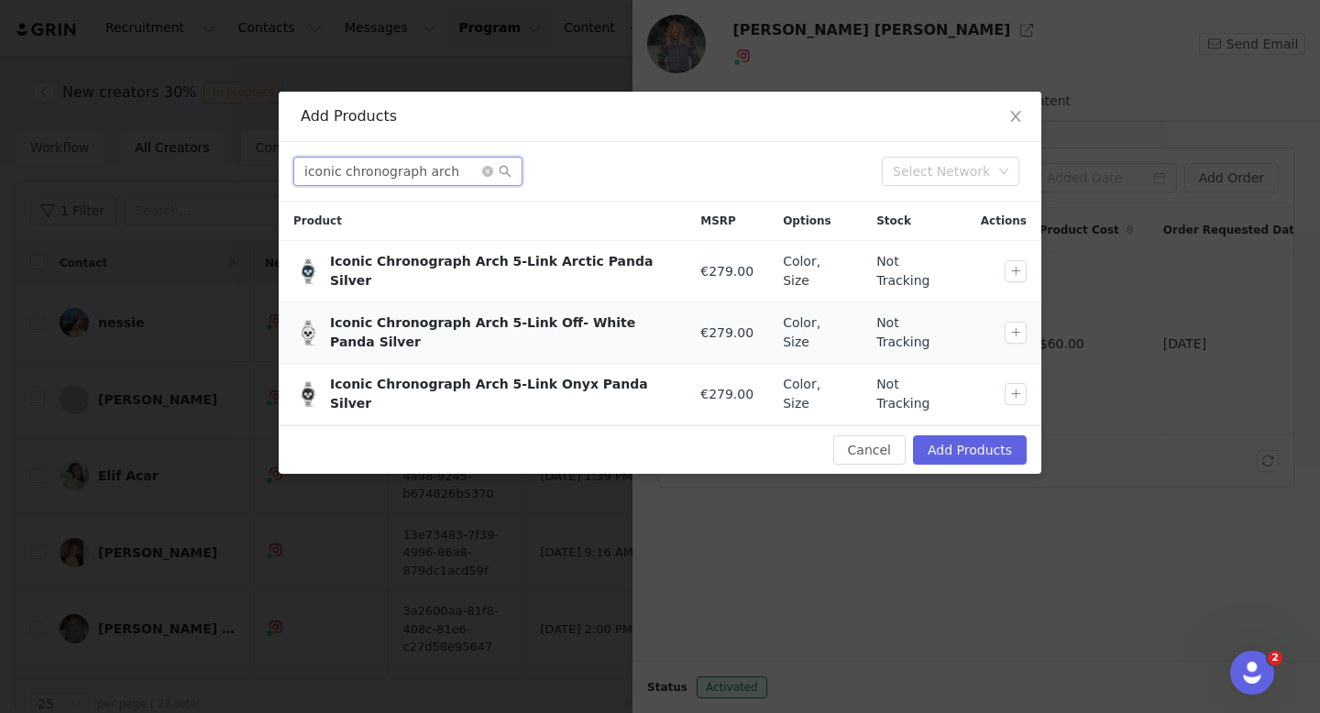
type input "iconic chronograph arch"
click at [1015, 383] on button "button" at bounding box center [1015, 394] width 22 height 22
click at [483, 172] on icon "icon: close-circle" at bounding box center [487, 171] width 11 height 11
click at [438, 172] on input "text" at bounding box center [407, 171] width 229 height 29
paste input "Ellipse Cuban Chain Bracelet Silver"
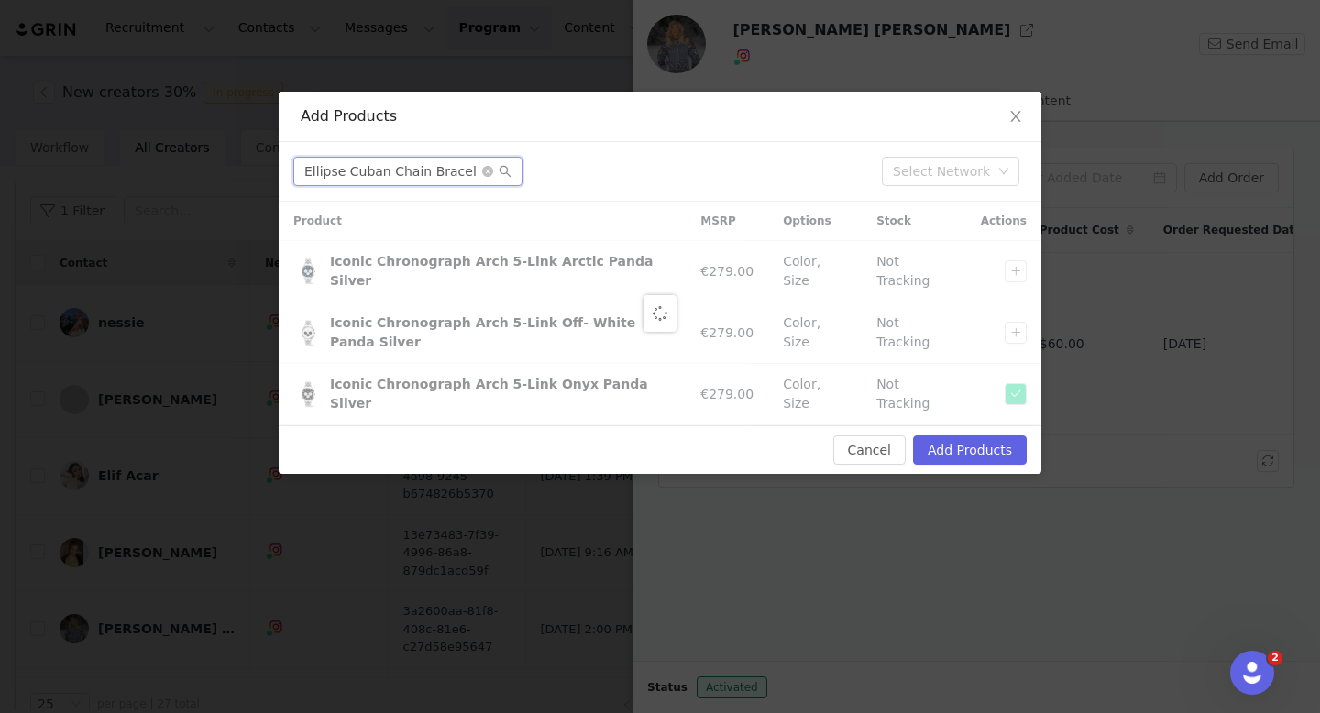
scroll to position [0, 16]
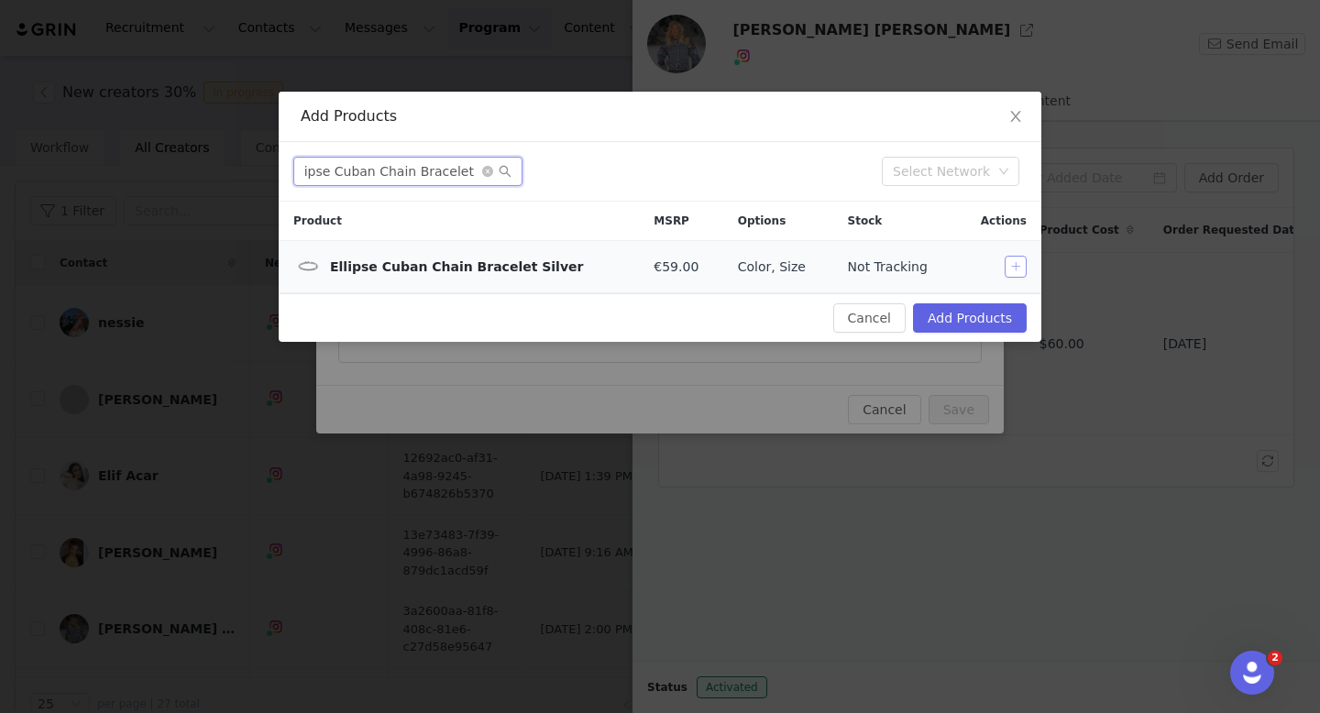
type input "Ellipse Cuban Chain Bracelet Silver"
click at [1012, 271] on button "button" at bounding box center [1015, 267] width 22 height 22
click at [489, 170] on icon "icon: close-circle" at bounding box center [487, 171] width 11 height 11
click at [437, 172] on input "text" at bounding box center [407, 171] width 229 height 29
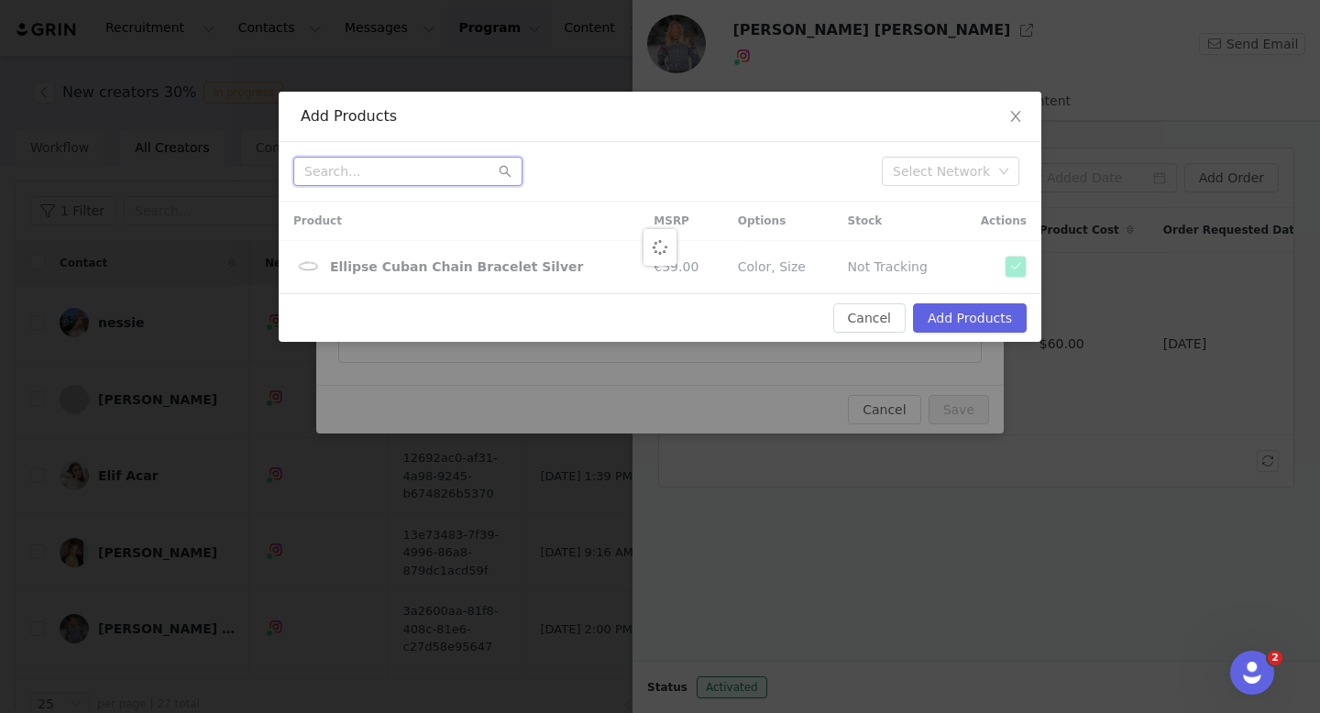
paste input "Classic Tennis Necklace Gold"
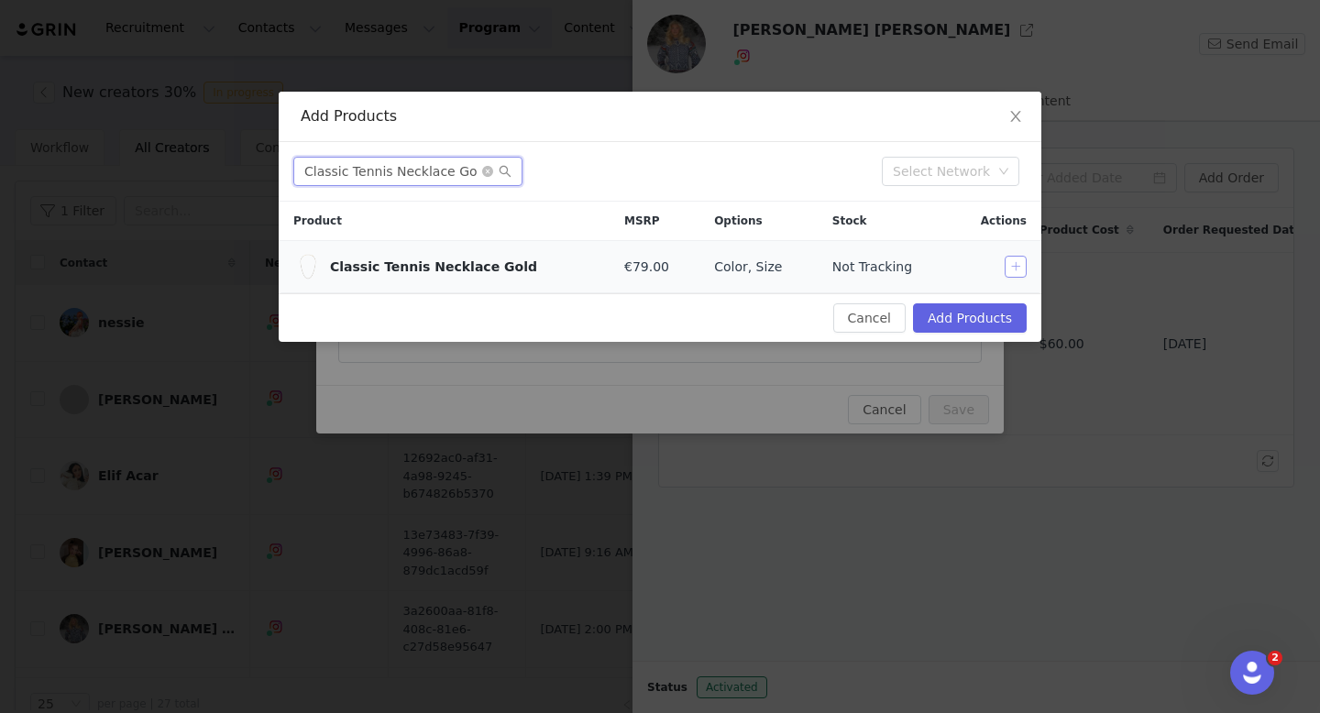
type input "Classic Tennis Necklace Gold"
click at [1013, 273] on button "button" at bounding box center [1015, 267] width 22 height 22
click at [482, 176] on icon "icon: close-circle" at bounding box center [487, 171] width 11 height 11
click at [479, 170] on input "text" at bounding box center [407, 171] width 229 height 29
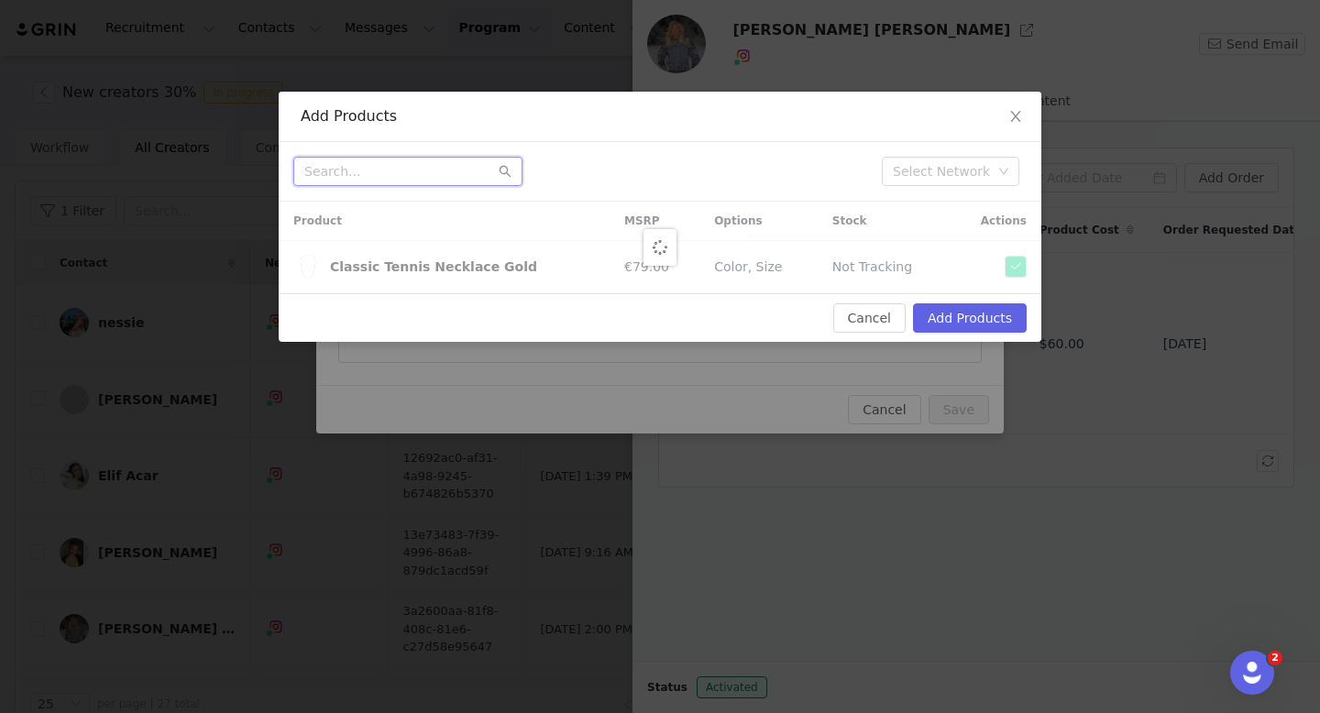
paste input "Crystal Zodiac Chain Necklace Silver"
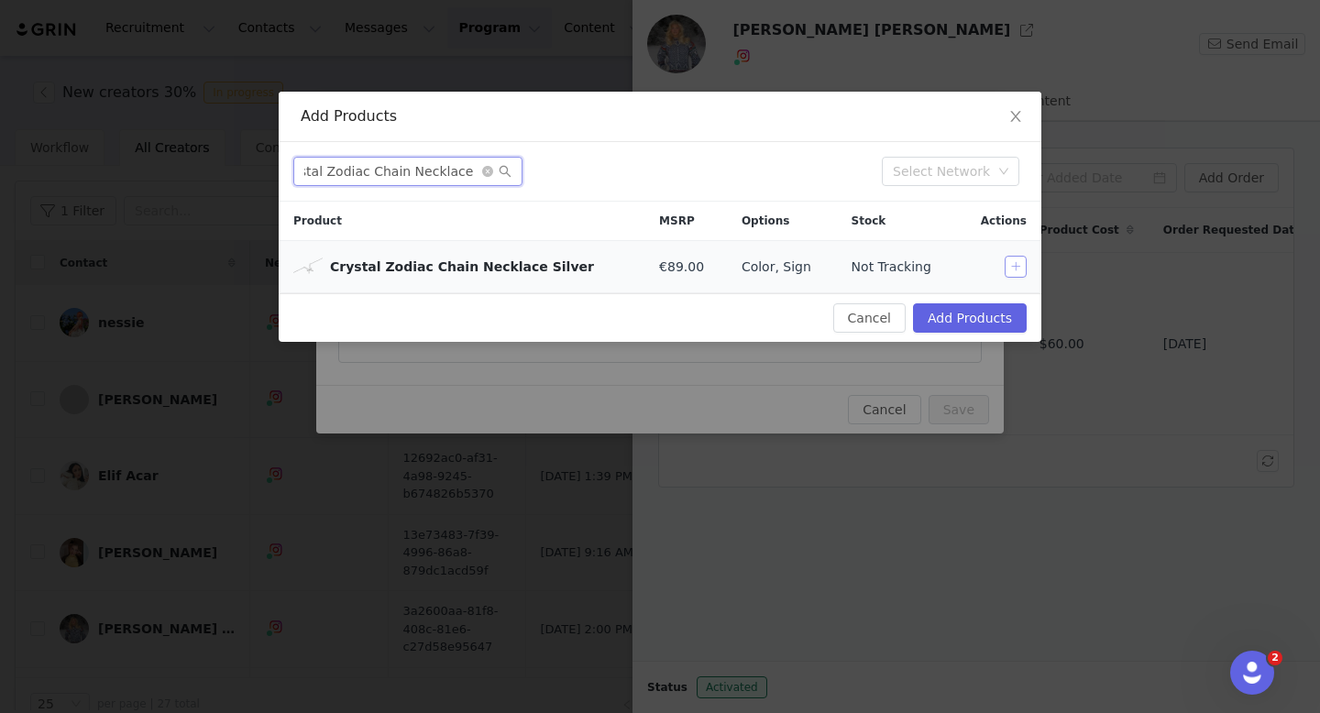
type input "Crystal Zodiac Chain Necklace Silver"
click at [1022, 274] on button "button" at bounding box center [1015, 267] width 22 height 22
click at [986, 315] on button "Add Products" at bounding box center [970, 317] width 114 height 29
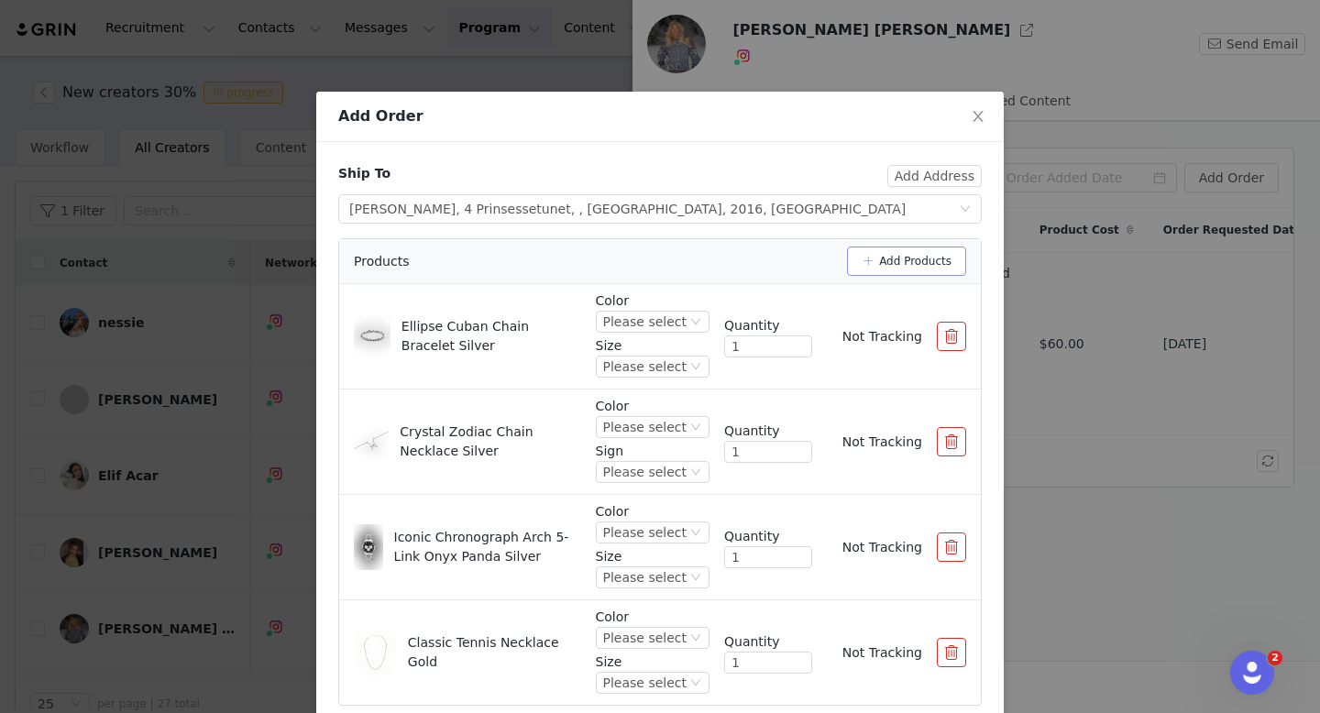
scroll to position [33, 0]
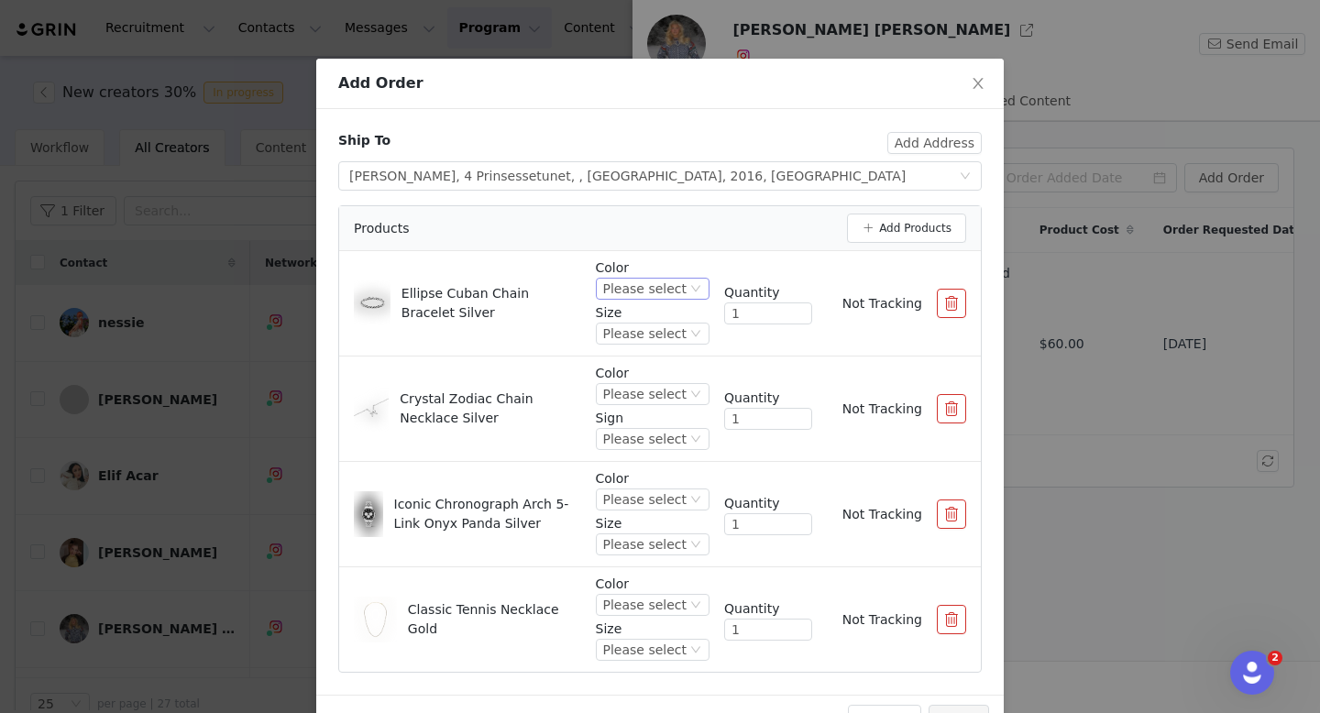
click at [646, 288] on div "Please select" at bounding box center [644, 289] width 83 height 20
click at [651, 341] on li "Silver" at bounding box center [655, 350] width 108 height 29
click at [652, 330] on div "Please select" at bounding box center [644, 333] width 83 height 20
click at [693, 343] on div "Please select" at bounding box center [653, 334] width 114 height 22
click at [669, 474] on li "185mm" at bounding box center [655, 483] width 108 height 29
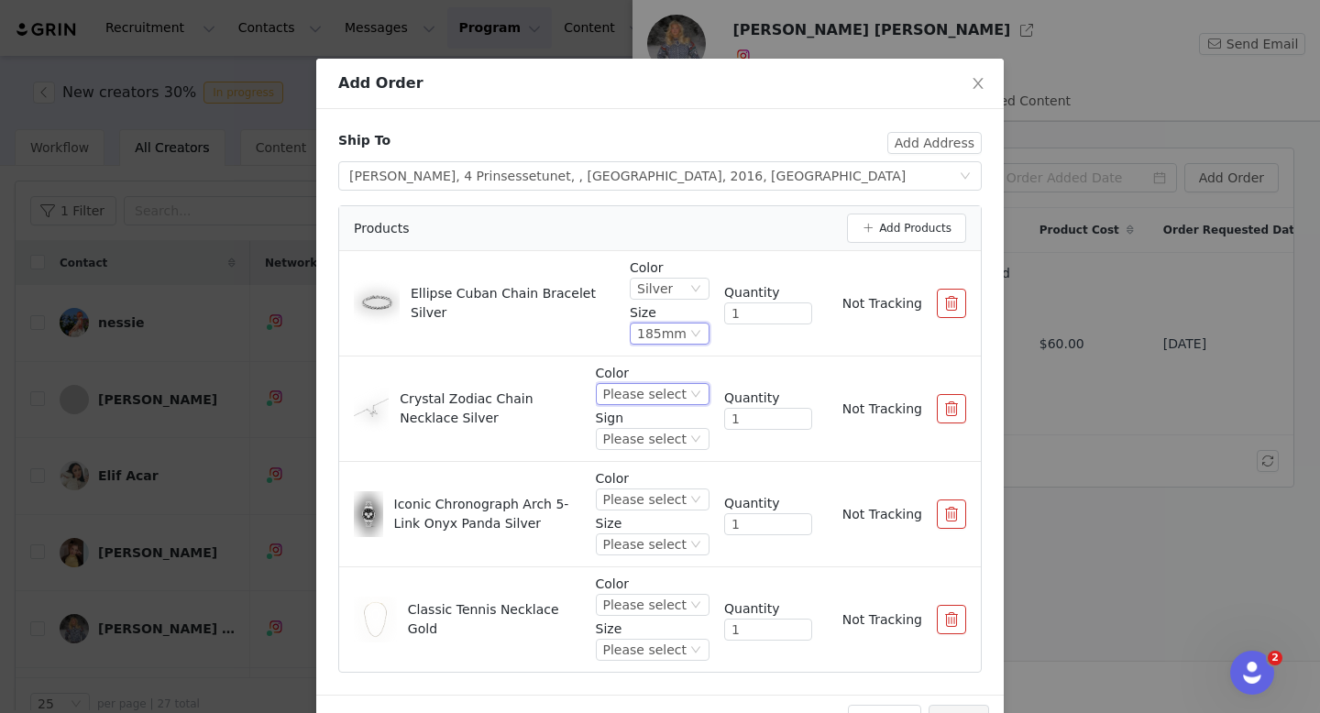
click at [657, 399] on div "Please select" at bounding box center [644, 394] width 83 height 20
click at [658, 454] on li "Silver" at bounding box center [655, 456] width 108 height 29
click at [669, 444] on div "Please select" at bounding box center [644, 439] width 83 height 20
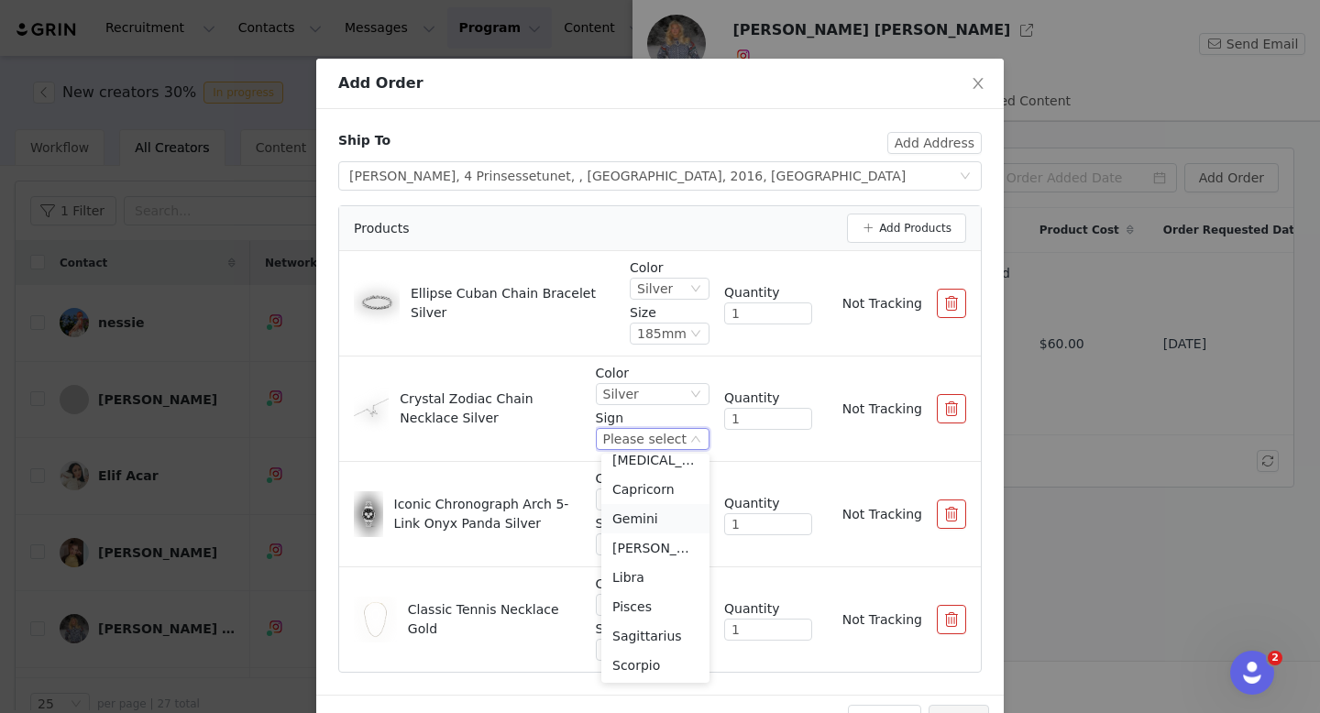
scroll to position [133, 0]
click at [663, 597] on li "Sagittarius" at bounding box center [655, 602] width 108 height 29
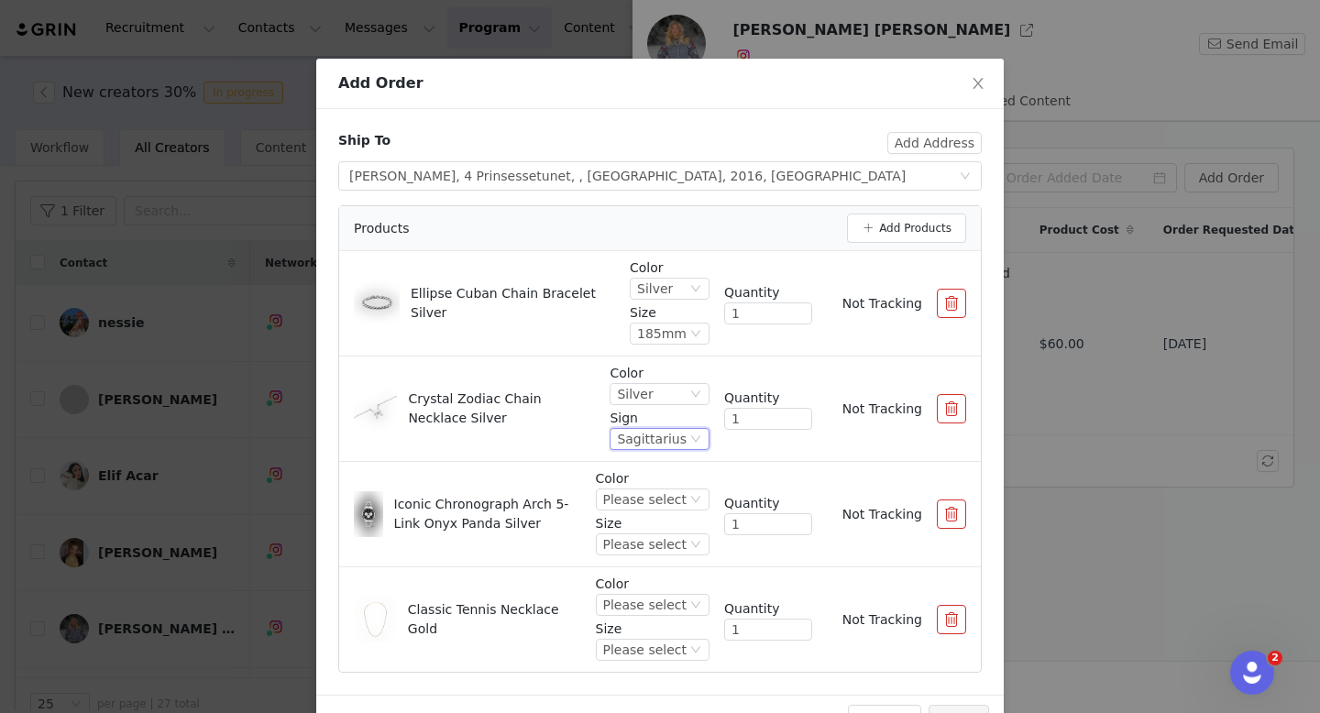
scroll to position [85, 0]
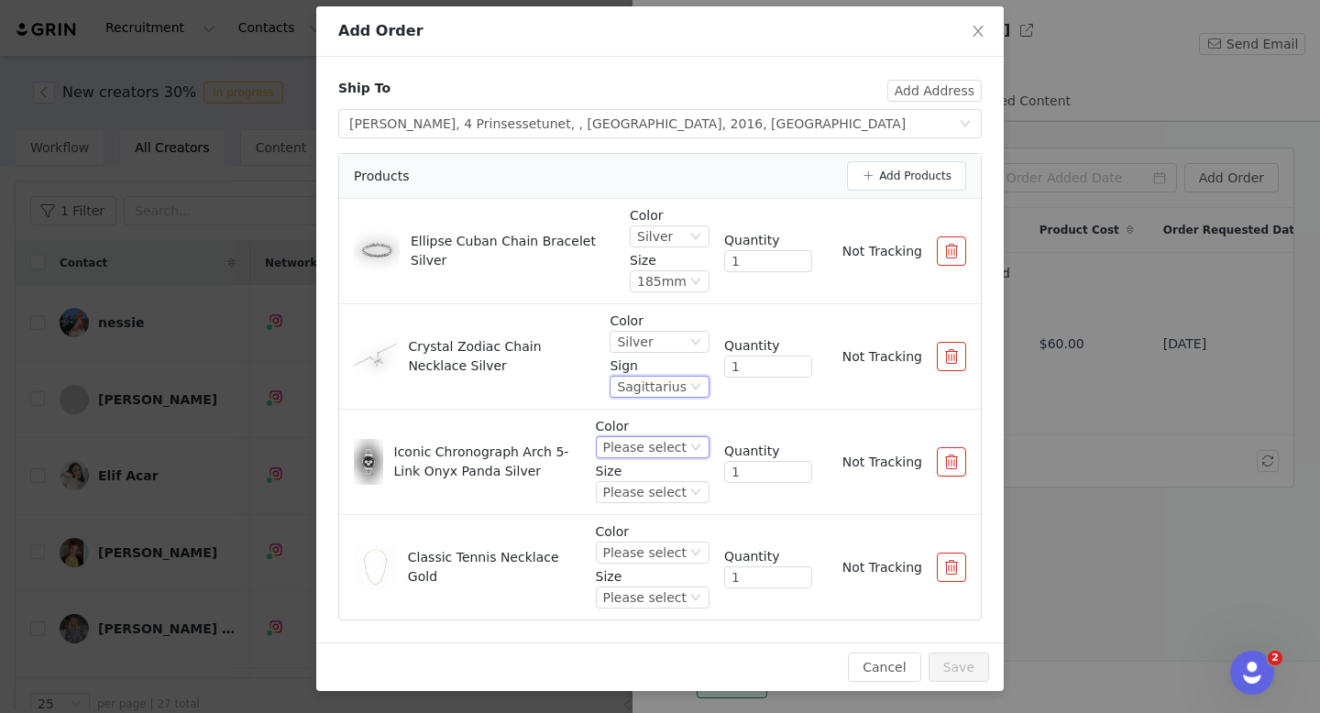
click at [678, 452] on div "Please select" at bounding box center [644, 447] width 83 height 20
click at [675, 507] on li "Silver" at bounding box center [655, 509] width 108 height 29
click at [675, 499] on div "Please select" at bounding box center [644, 492] width 83 height 20
click at [676, 548] on li "42mm" at bounding box center [655, 554] width 108 height 29
click at [676, 548] on div "Please select" at bounding box center [644, 552] width 83 height 20
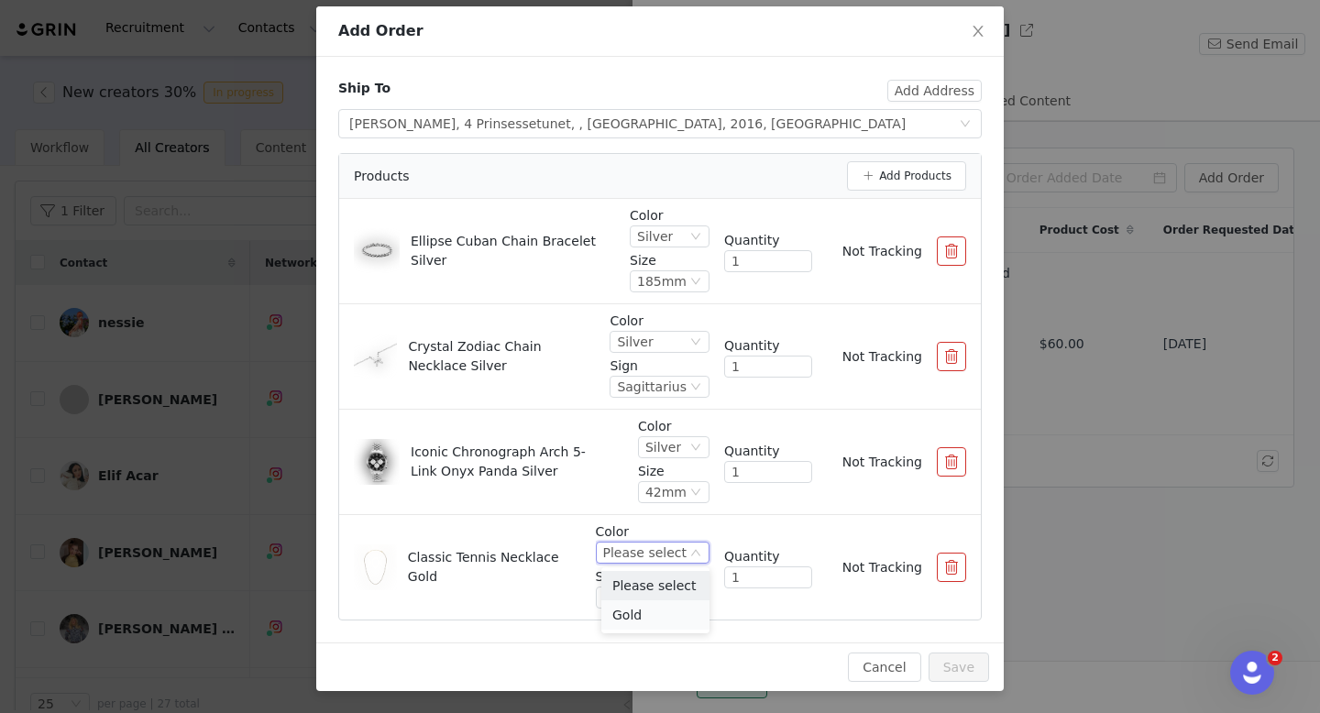
click at [667, 617] on li "Gold" at bounding box center [655, 614] width 108 height 29
click at [671, 597] on div "Please select" at bounding box center [644, 597] width 83 height 20
click at [666, 667] on li "40-44 cm" at bounding box center [655, 659] width 108 height 29
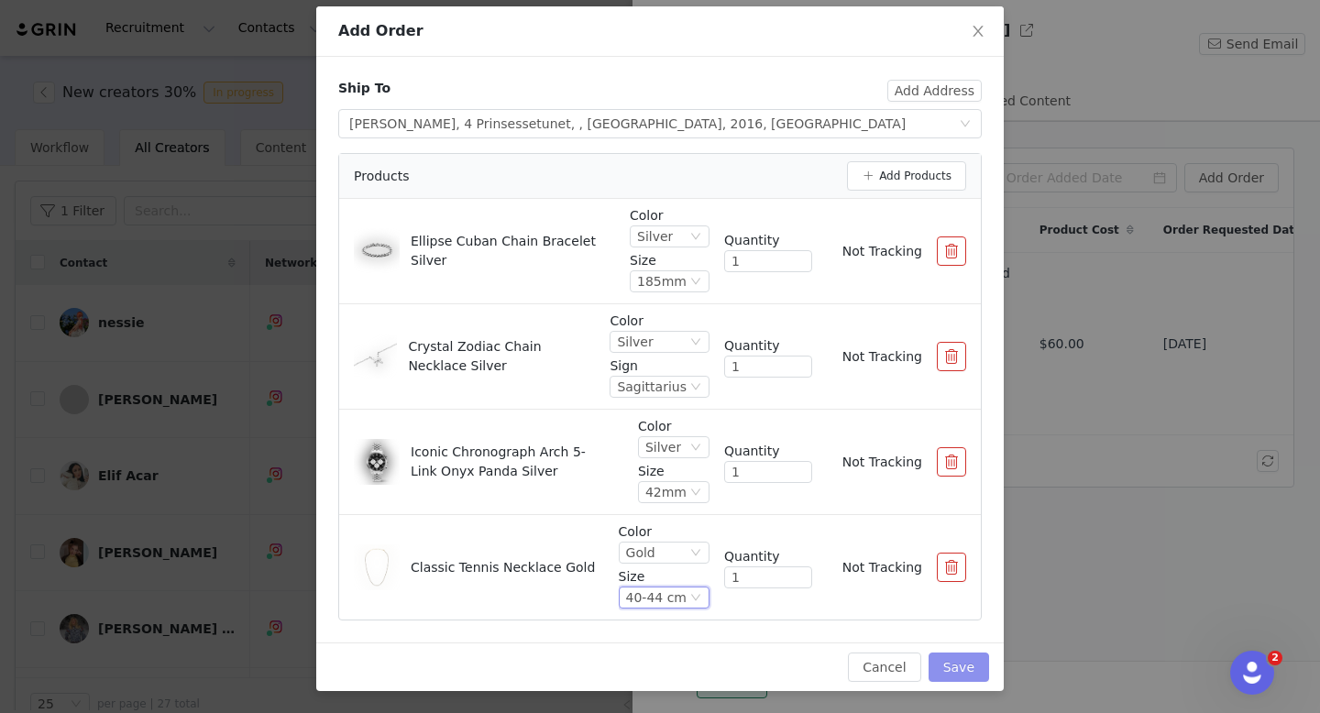
click at [953, 674] on button "Save" at bounding box center [958, 666] width 60 height 29
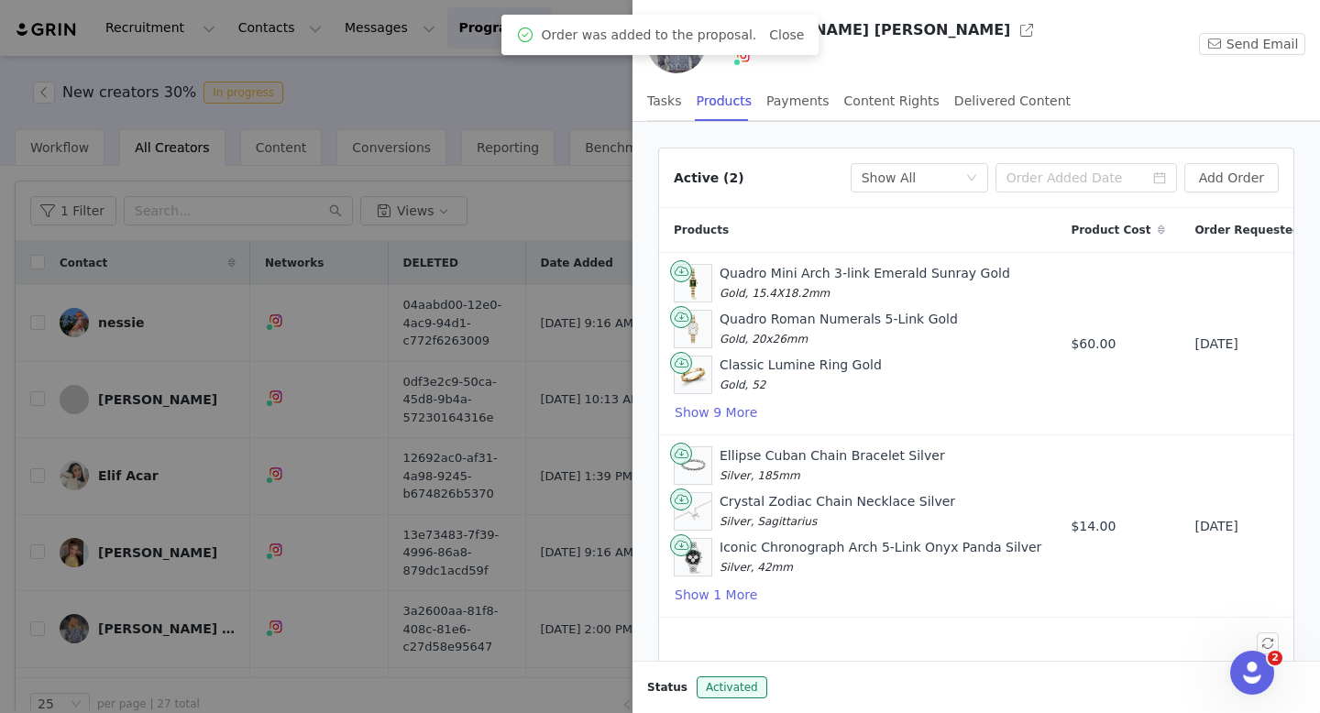
click at [409, 453] on div at bounding box center [660, 356] width 1320 height 713
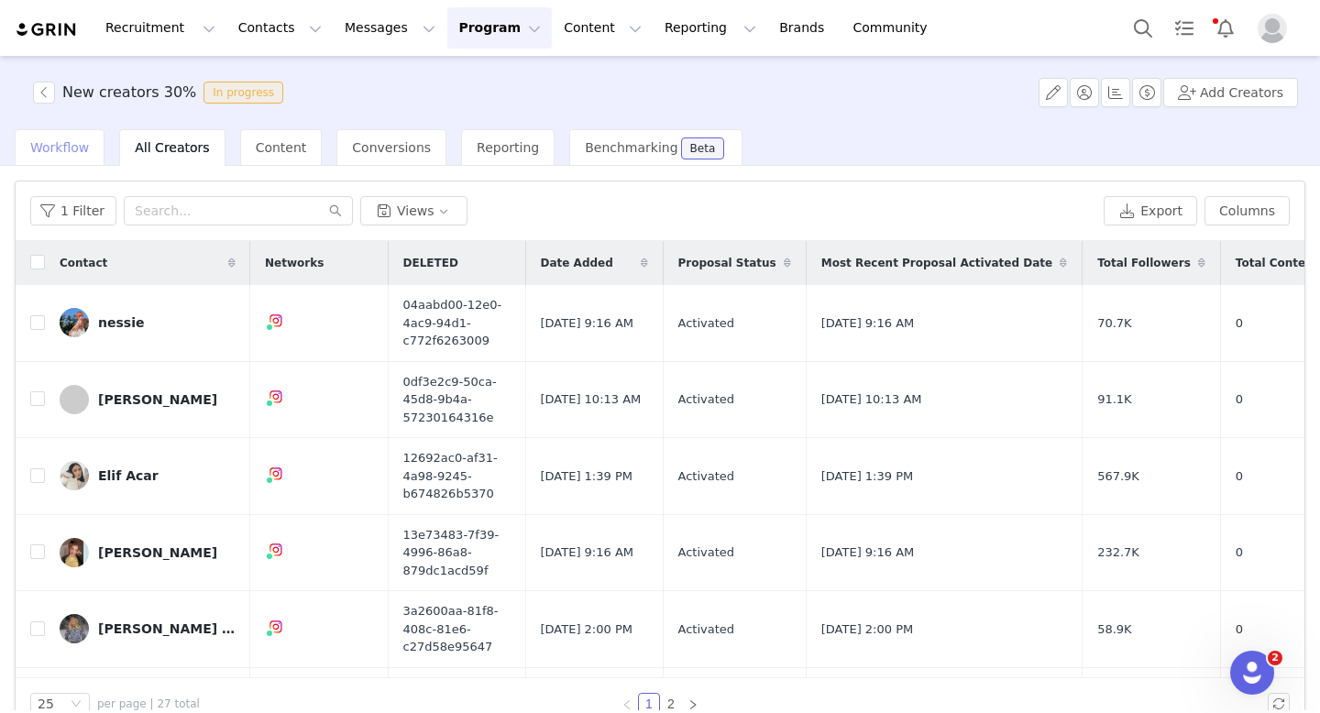
click at [63, 147] on span "Workflow" at bounding box center [59, 147] width 59 height 15
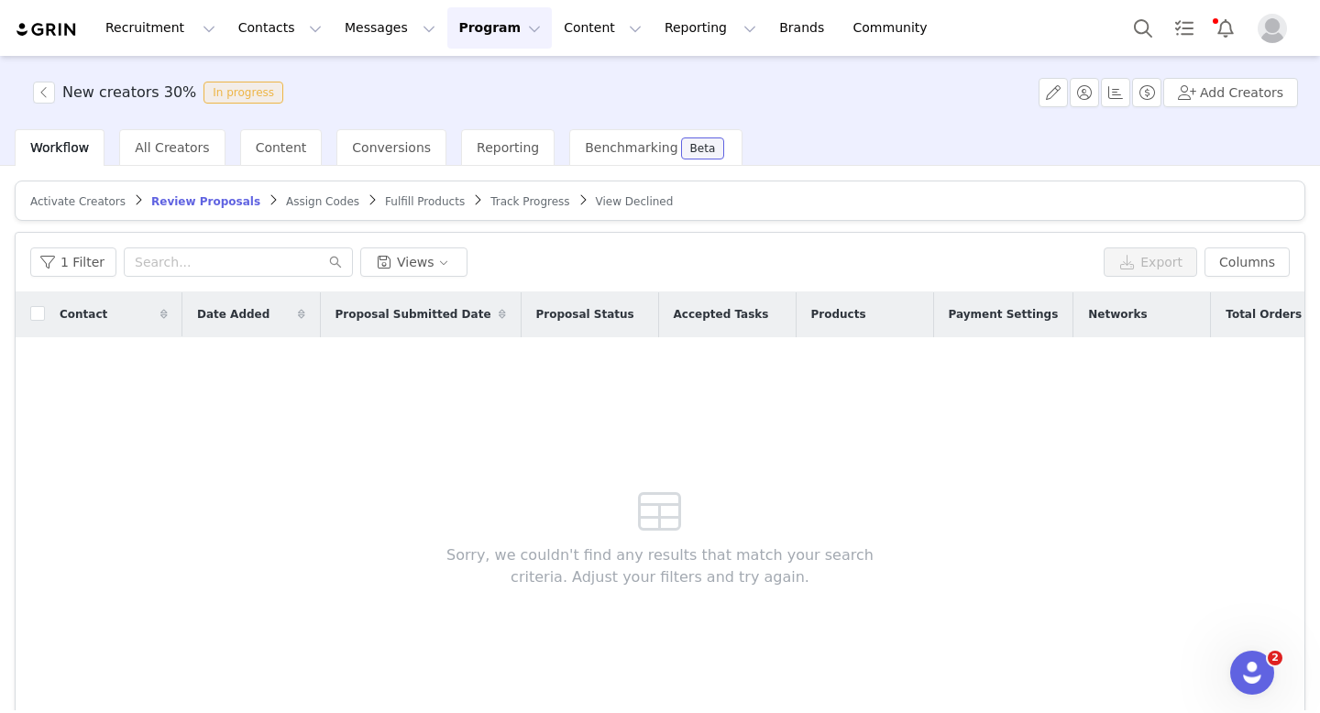
click at [405, 209] on article "Activate Creators Review Proposals Assign Codes Fulfill Products Track Progress…" at bounding box center [660, 201] width 1290 height 40
click at [405, 206] on span "Fulfill Products" at bounding box center [425, 201] width 80 height 13
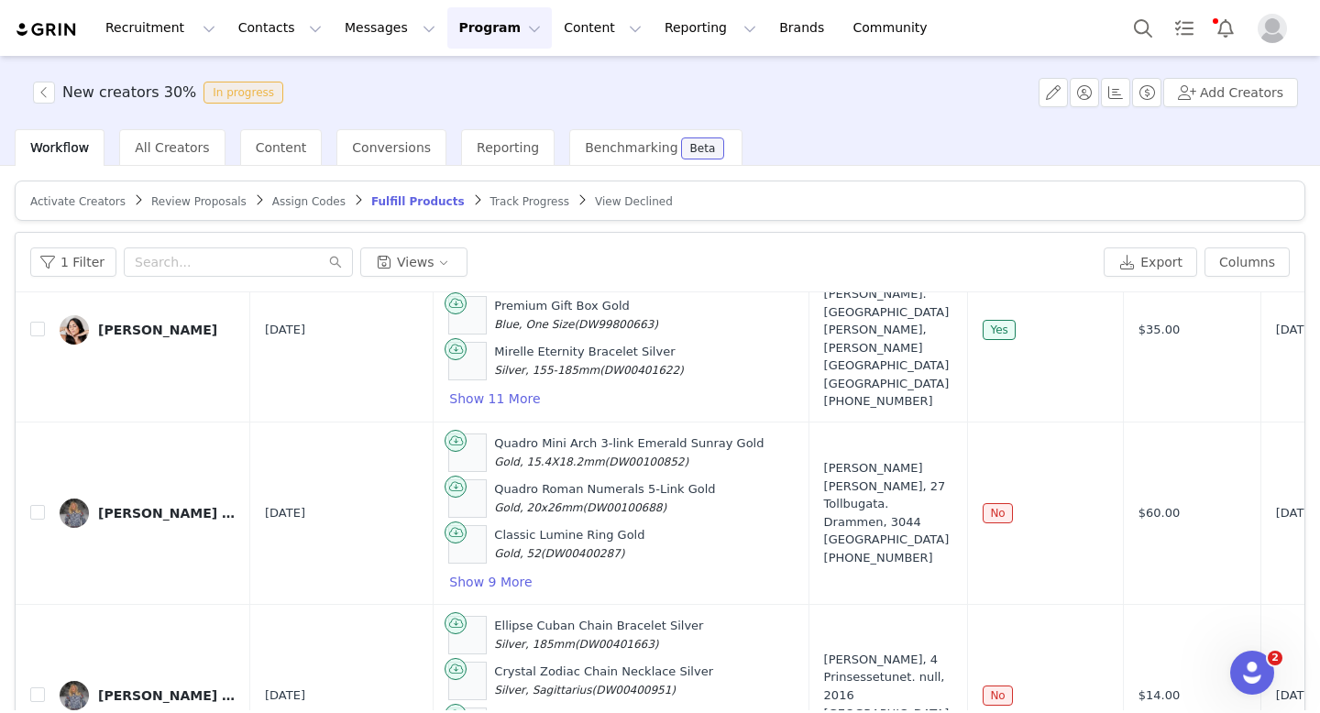
scroll to position [87, 0]
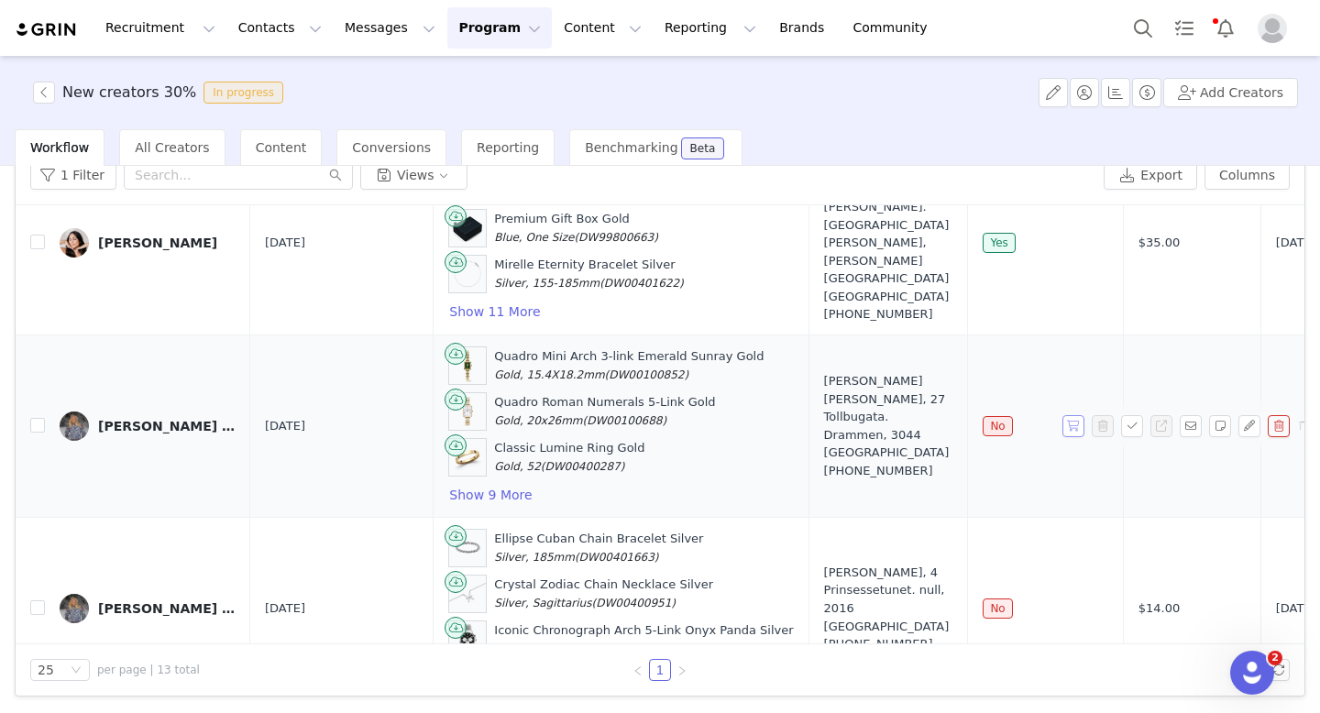
click at [1073, 415] on button "button" at bounding box center [1073, 426] width 22 height 22
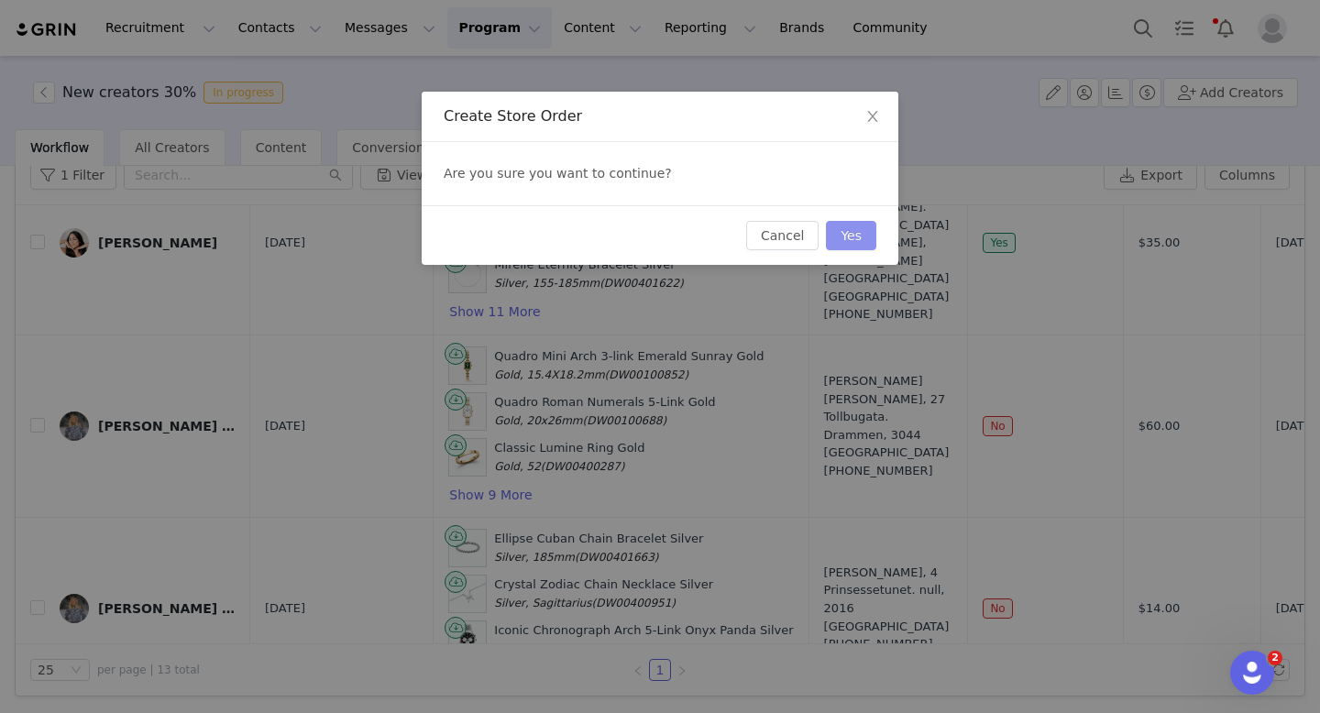
click at [845, 233] on button "Yes" at bounding box center [851, 235] width 50 height 29
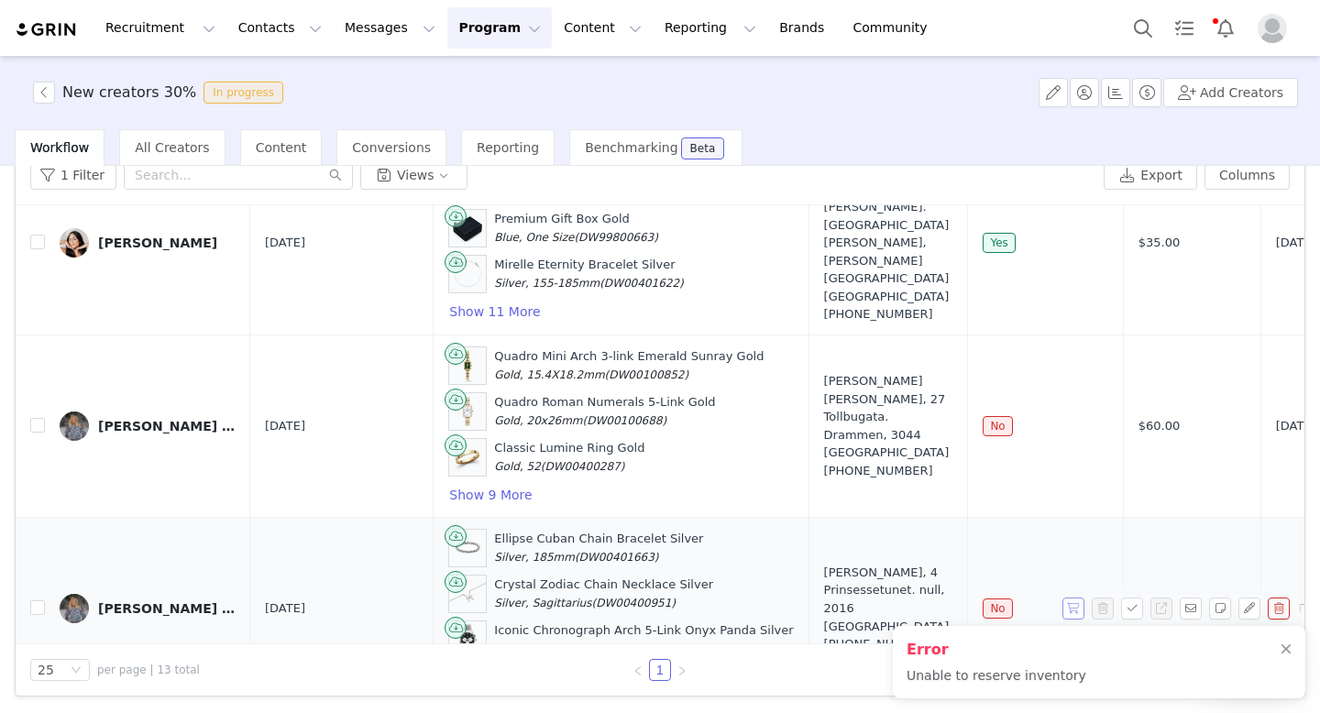
click at [1077, 597] on button "button" at bounding box center [1073, 608] width 22 height 22
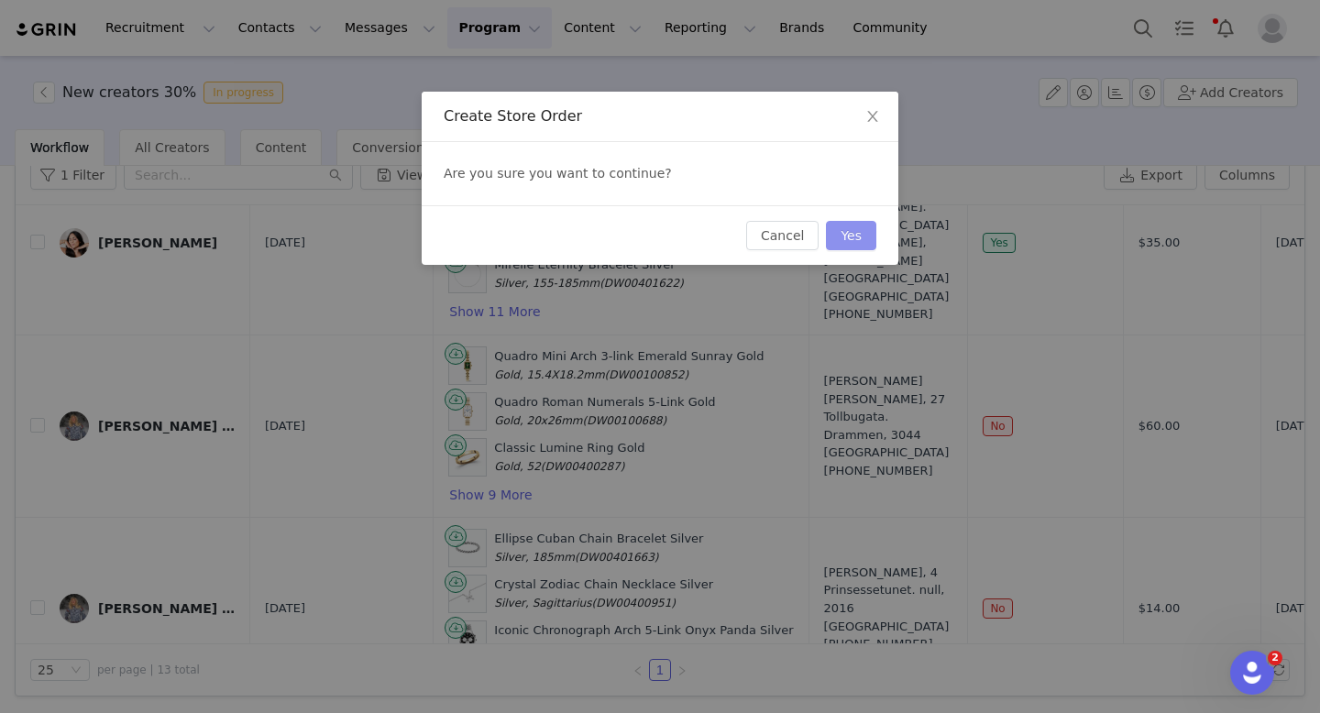
click at [849, 234] on button "Yes" at bounding box center [851, 235] width 50 height 29
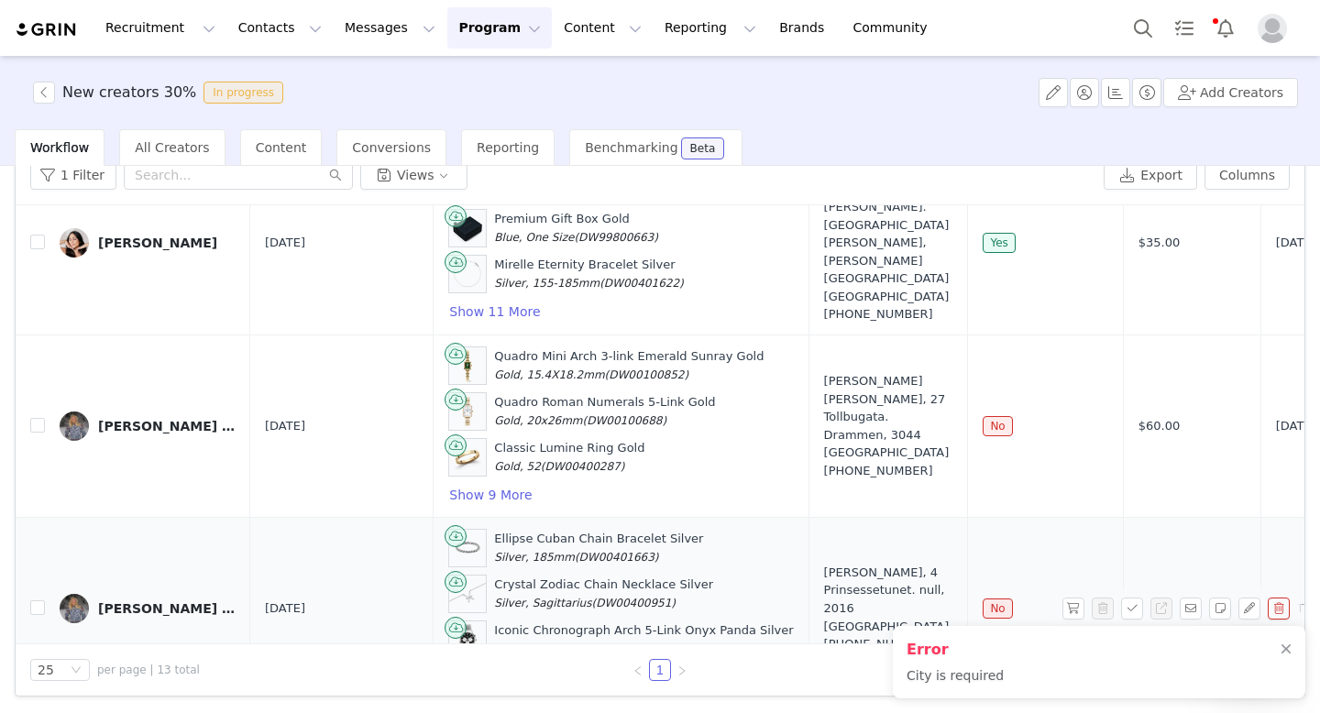
click at [824, 564] on div "[PERSON_NAME], 4 Prinsessetunet. null, 2016 [GEOGRAPHIC_DATA] [PHONE_NUMBER]" at bounding box center [888, 609] width 129 height 90
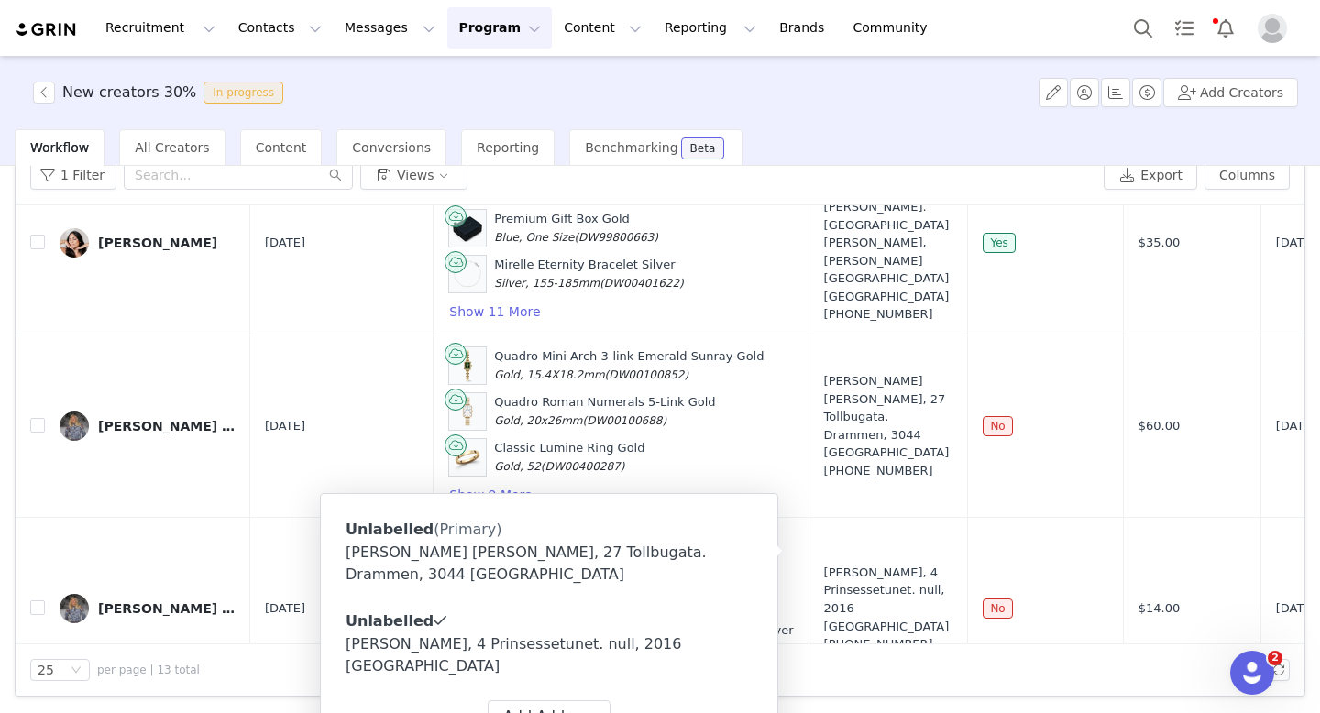
click at [586, 633] on div "[PERSON_NAME], 4 Prinsessetunet. null, 2016 [GEOGRAPHIC_DATA]" at bounding box center [548, 655] width 407 height 44
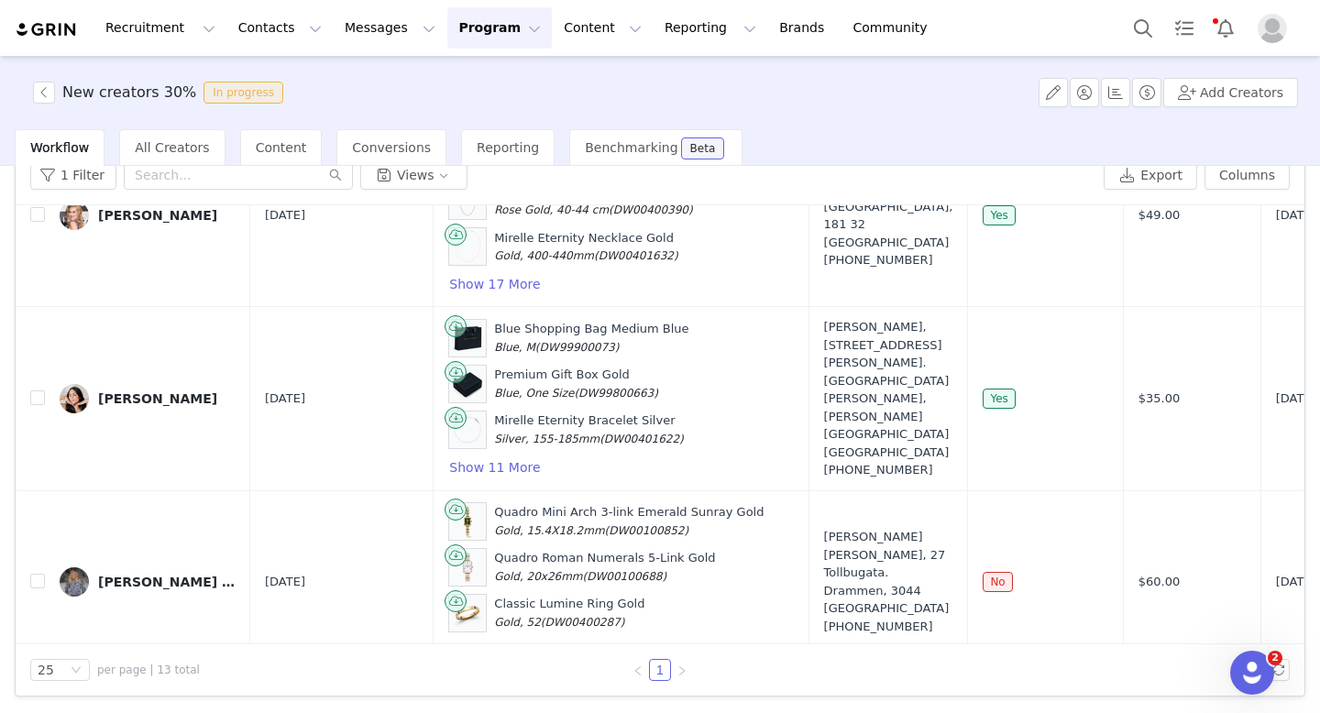
scroll to position [1662, 0]
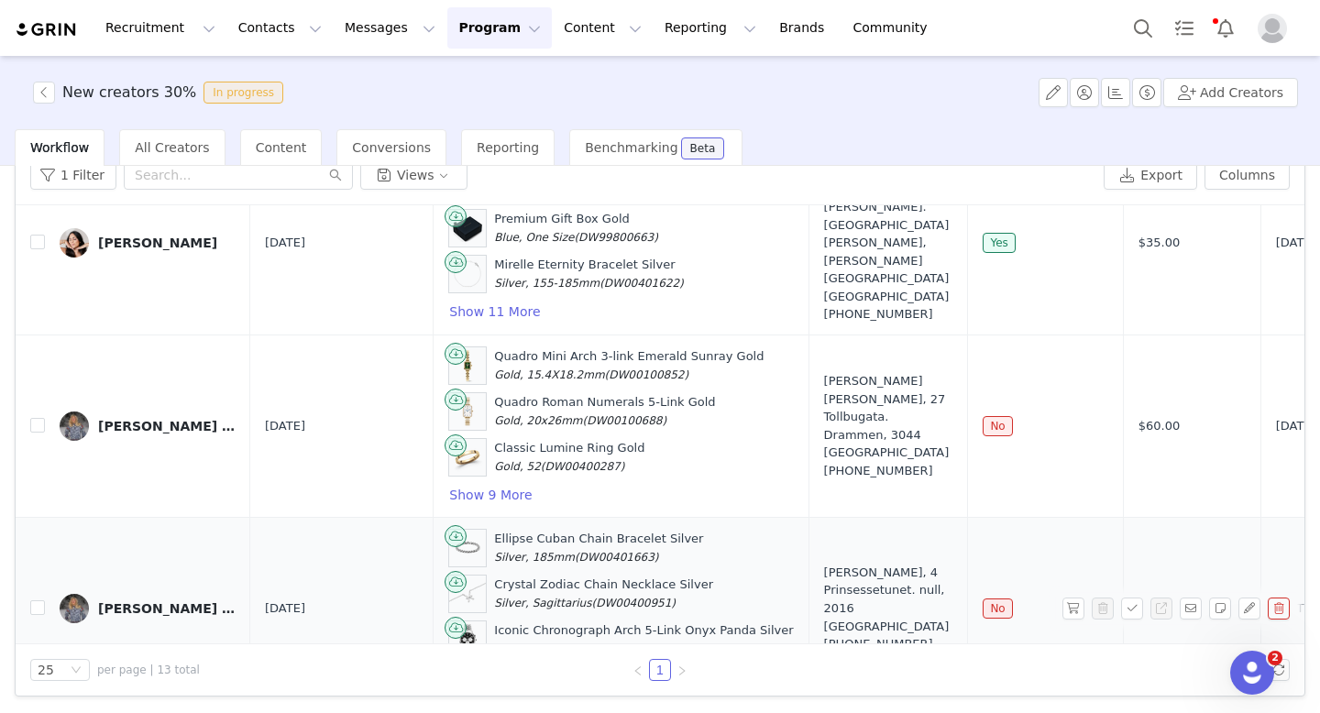
click at [132, 601] on div "[PERSON_NAME] [PERSON_NAME]" at bounding box center [166, 608] width 137 height 15
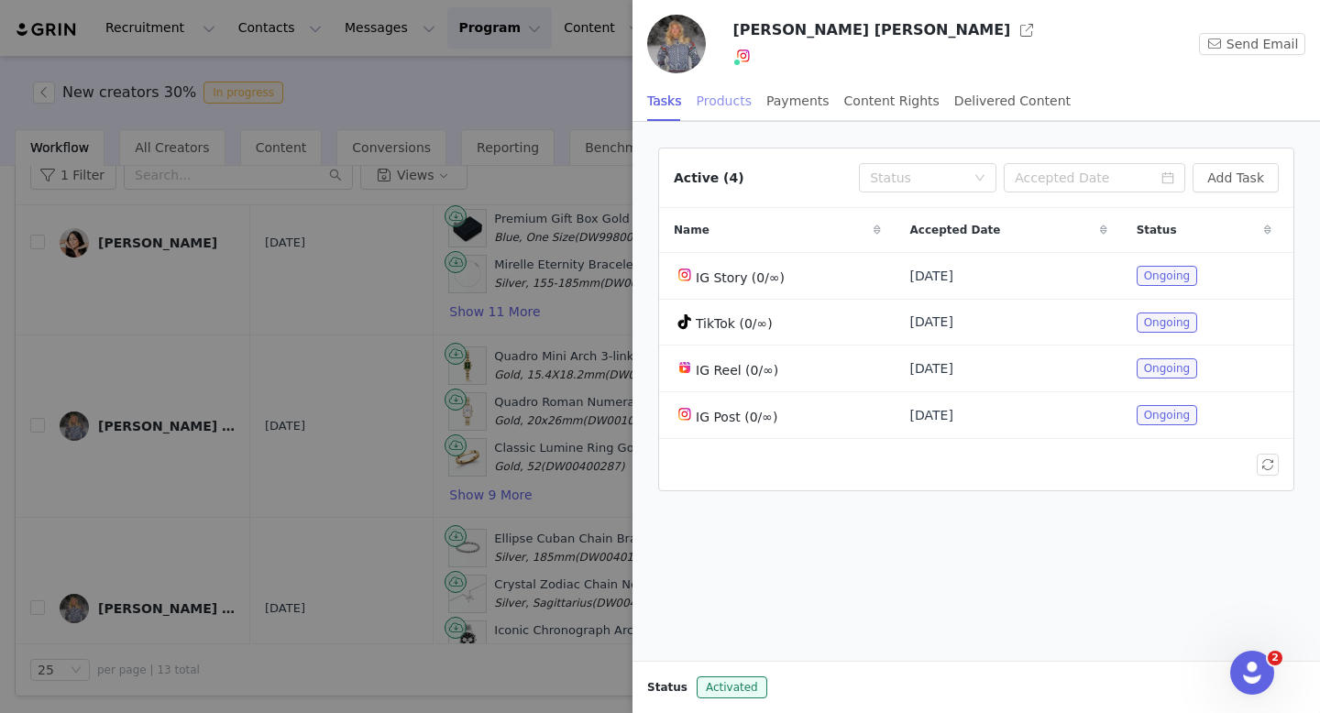
click at [724, 101] on div "Products" at bounding box center [723, 101] width 55 height 41
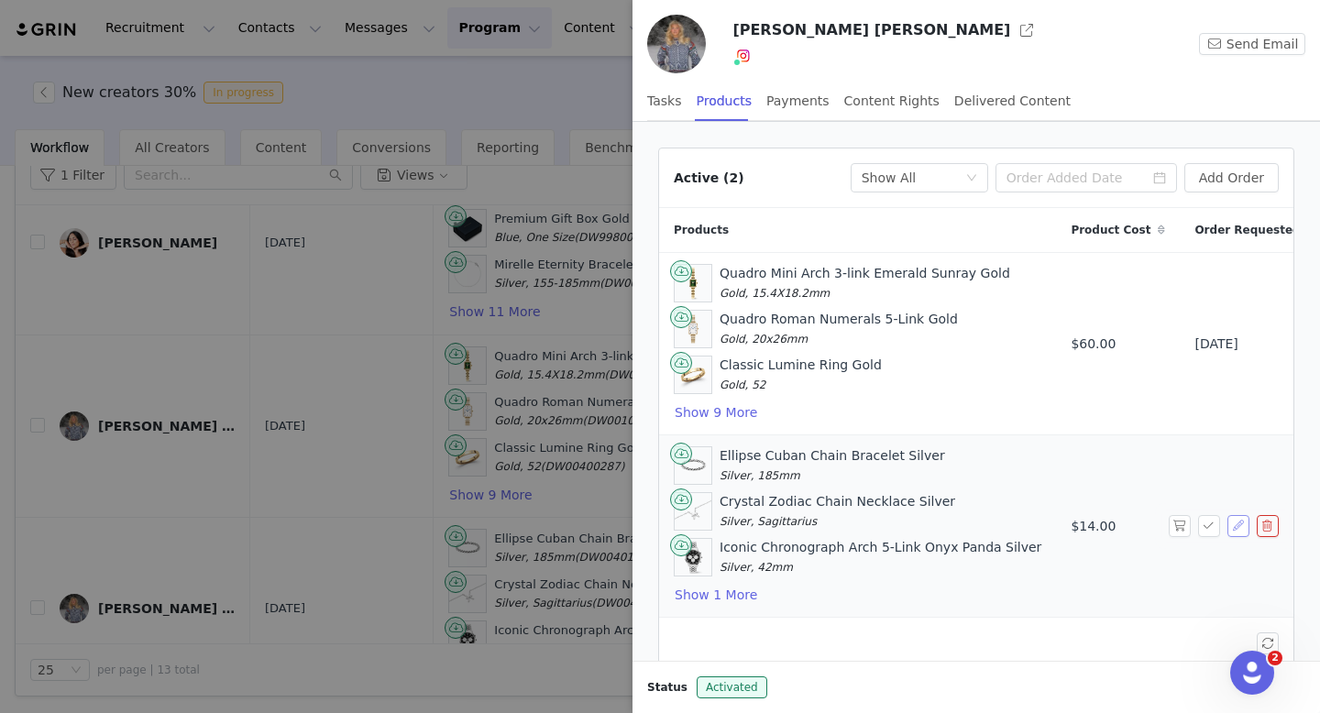
click at [1233, 528] on button "button" at bounding box center [1238, 526] width 22 height 22
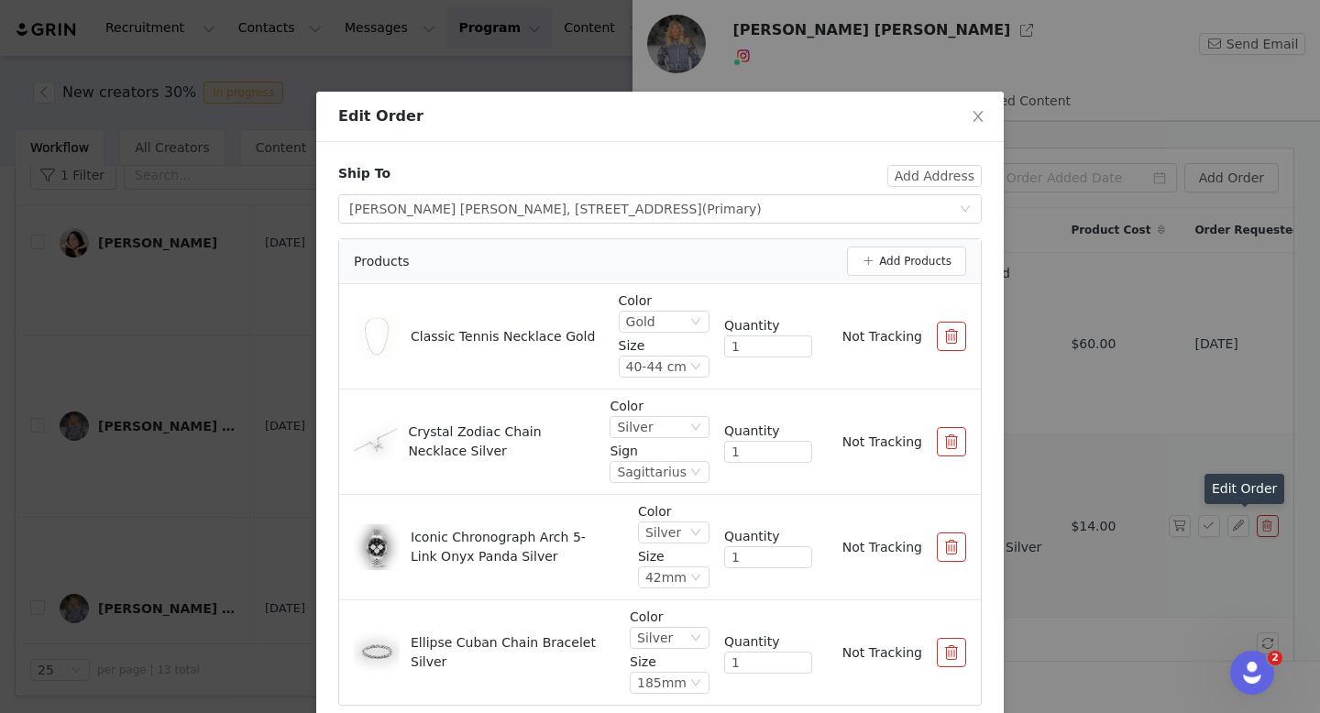
click at [678, 226] on div "Ship To Add Address Select shipping address [PERSON_NAME] [PERSON_NAME], [STREE…" at bounding box center [659, 435] width 643 height 542
click at [679, 208] on div "[PERSON_NAME] [PERSON_NAME], [STREET_ADDRESS] (Primary)" at bounding box center [555, 208] width 412 height 27
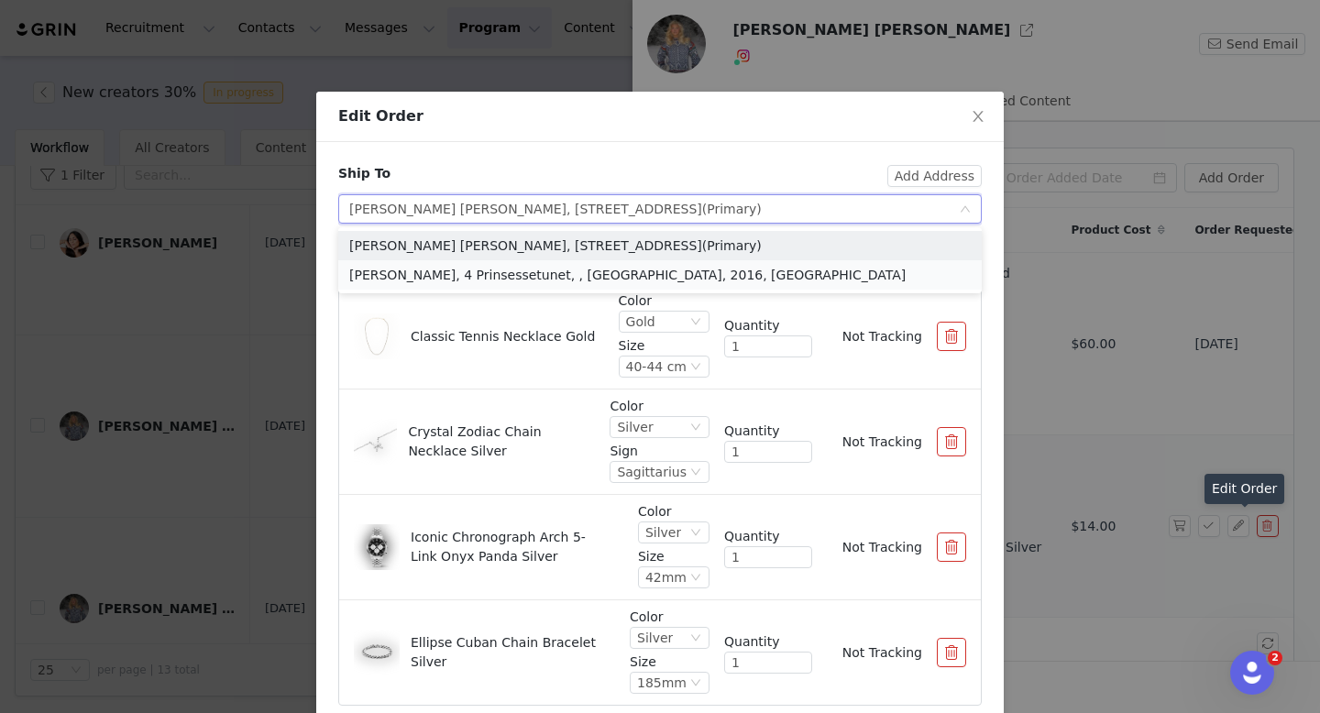
click at [674, 272] on li "[PERSON_NAME], 4 Prinsessetunet, , [GEOGRAPHIC_DATA], 2016, [GEOGRAPHIC_DATA]" at bounding box center [659, 274] width 643 height 29
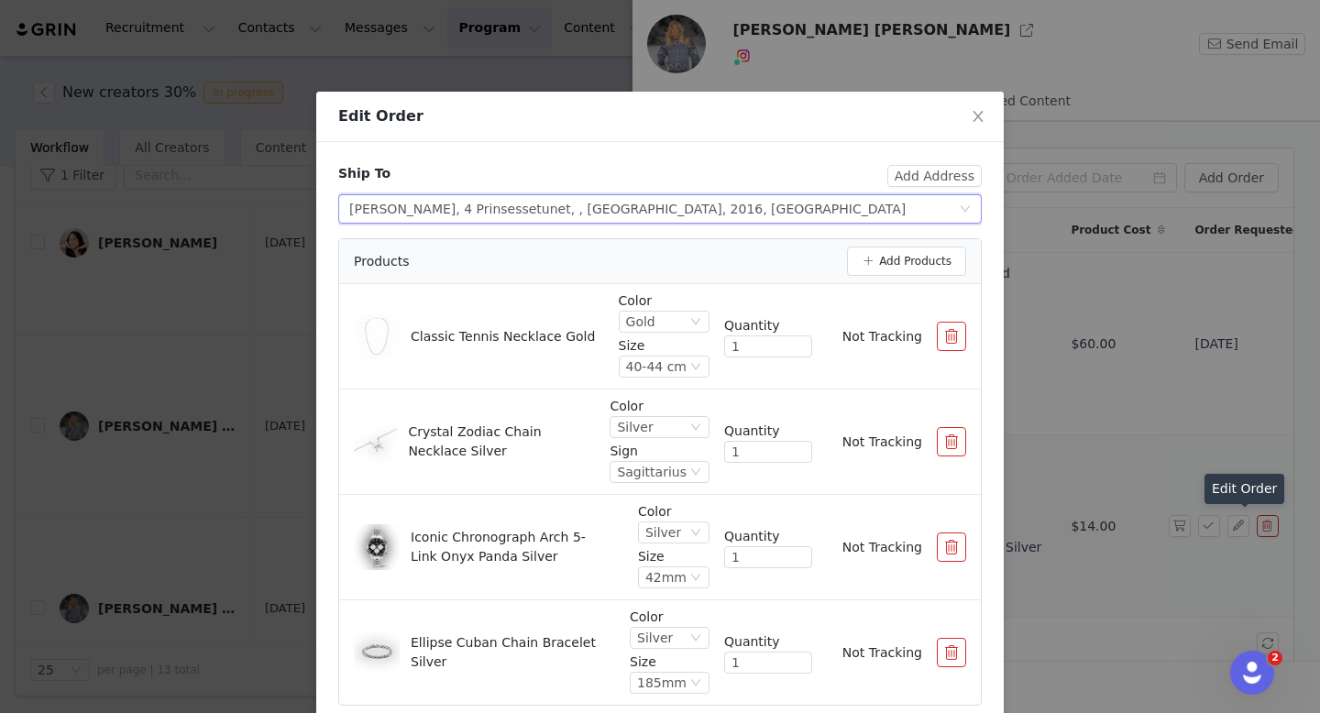
click at [851, 207] on div "Select shipping address [PERSON_NAME], [GEOGRAPHIC_DATA], , [GEOGRAPHIC_DATA], …" at bounding box center [653, 208] width 609 height 27
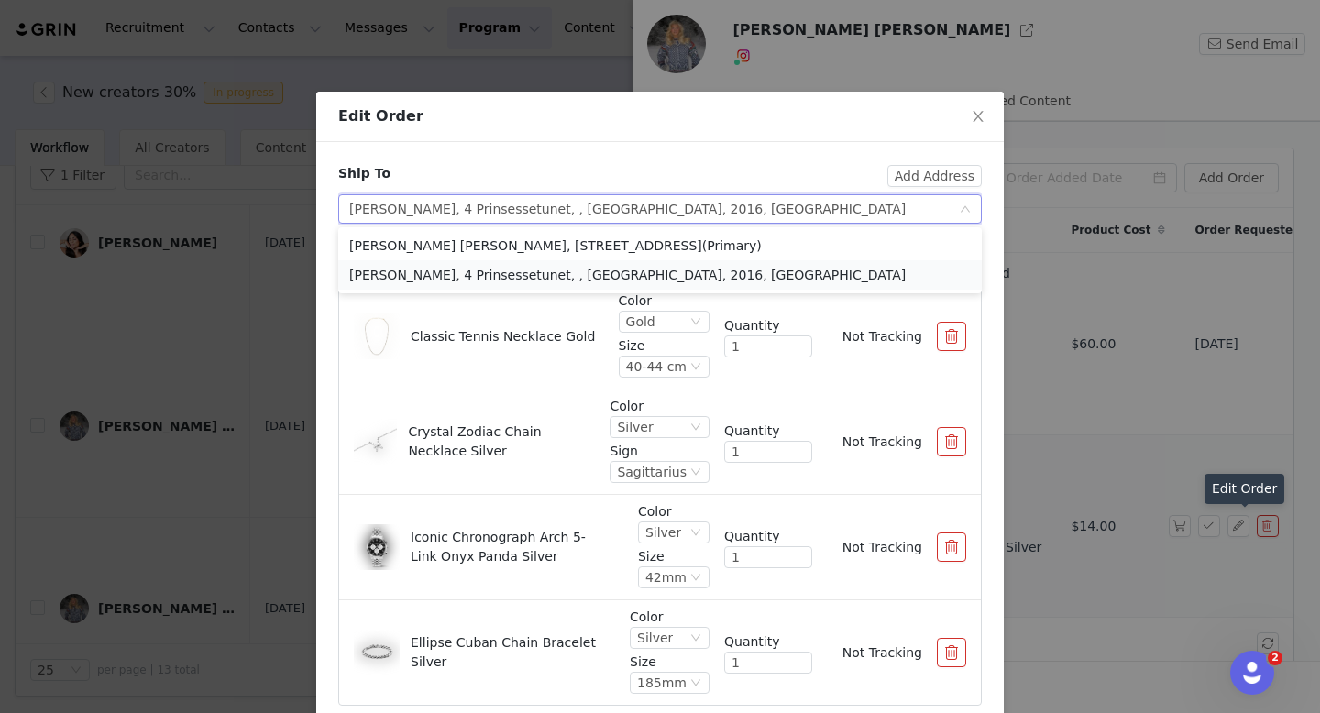
click at [748, 277] on li "[PERSON_NAME], 4 Prinsessetunet, , [GEOGRAPHIC_DATA], 2016, [GEOGRAPHIC_DATA]" at bounding box center [659, 274] width 643 height 29
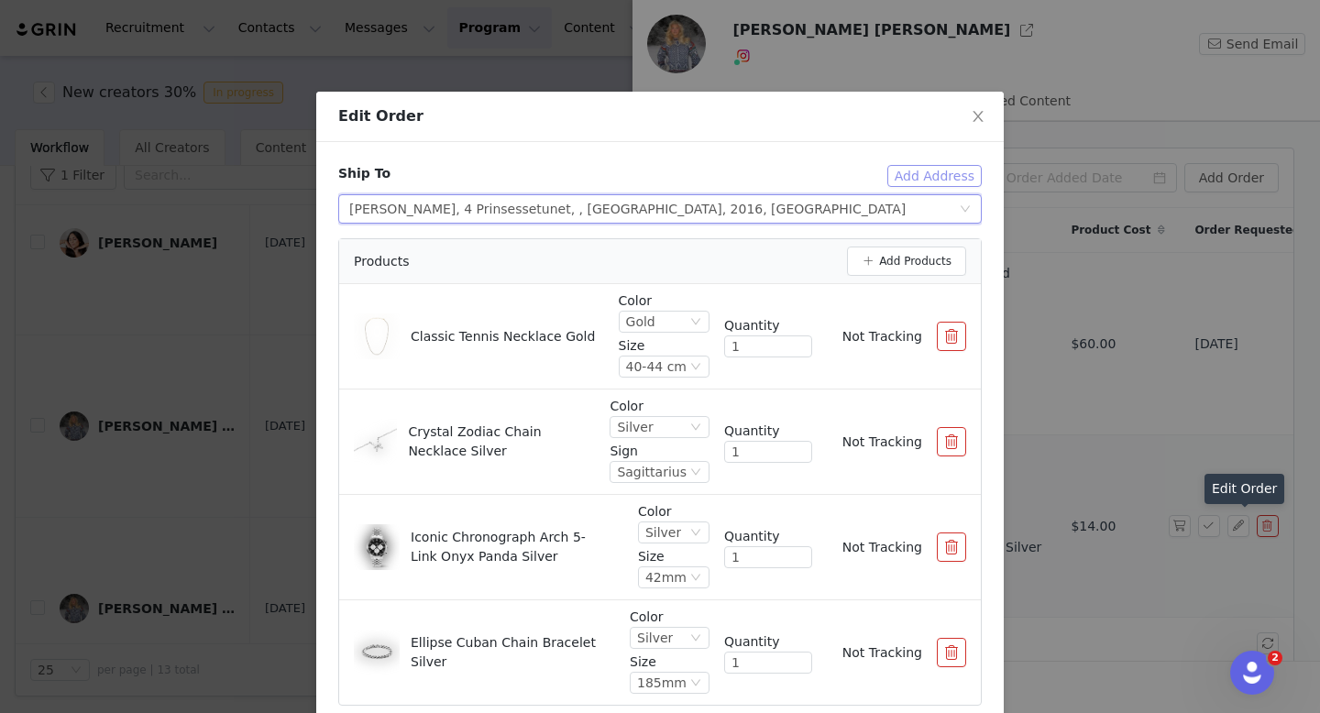
click at [921, 179] on button "Add Address" at bounding box center [934, 176] width 94 height 22
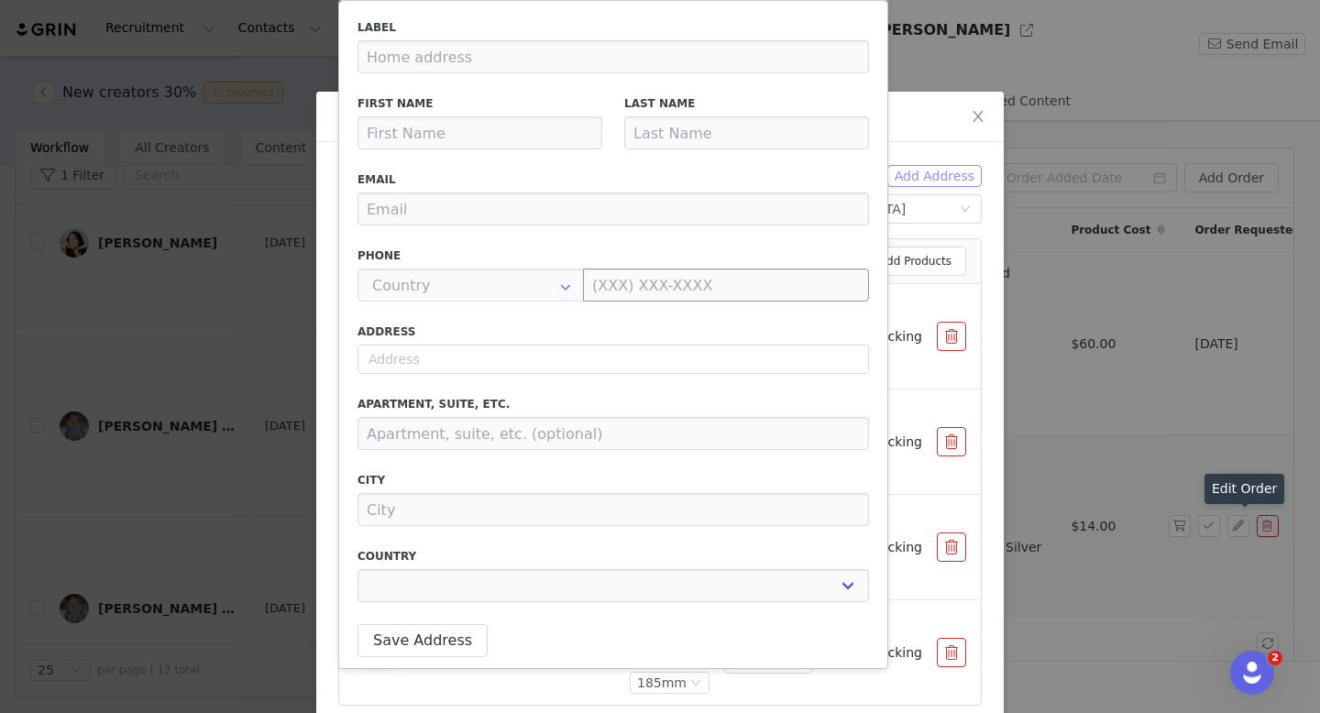
type input "[PERSON_NAME] [PERSON_NAME]"
type input "Løken"
type input "[PERSON_NAME][EMAIL_ADDRESS][DOMAIN_NAME]"
type input "+1 ([GEOGRAPHIC_DATA])"
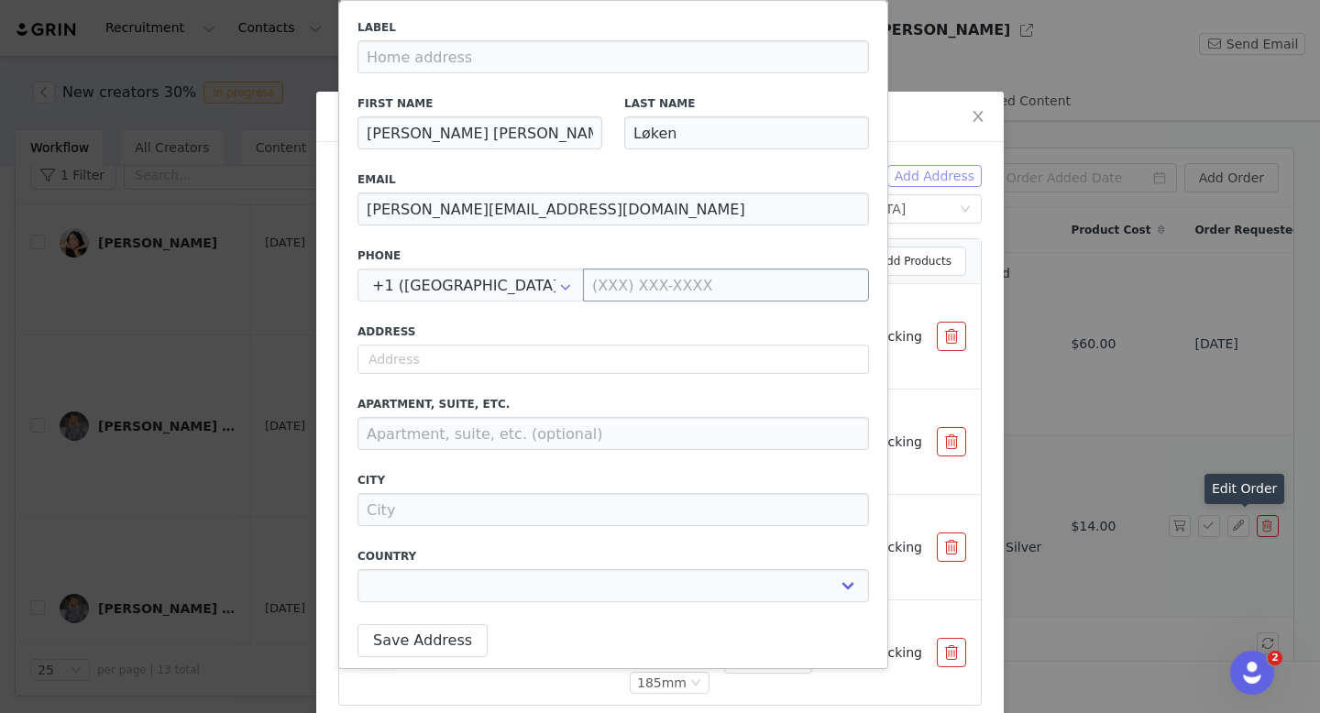
select select
drag, startPoint x: 477, startPoint y: 119, endPoint x: 518, endPoint y: 150, distance: 51.0
click at [518, 150] on div "First Name [PERSON_NAME] [PERSON_NAME]" at bounding box center [479, 122] width 267 height 76
type input "T"
select select
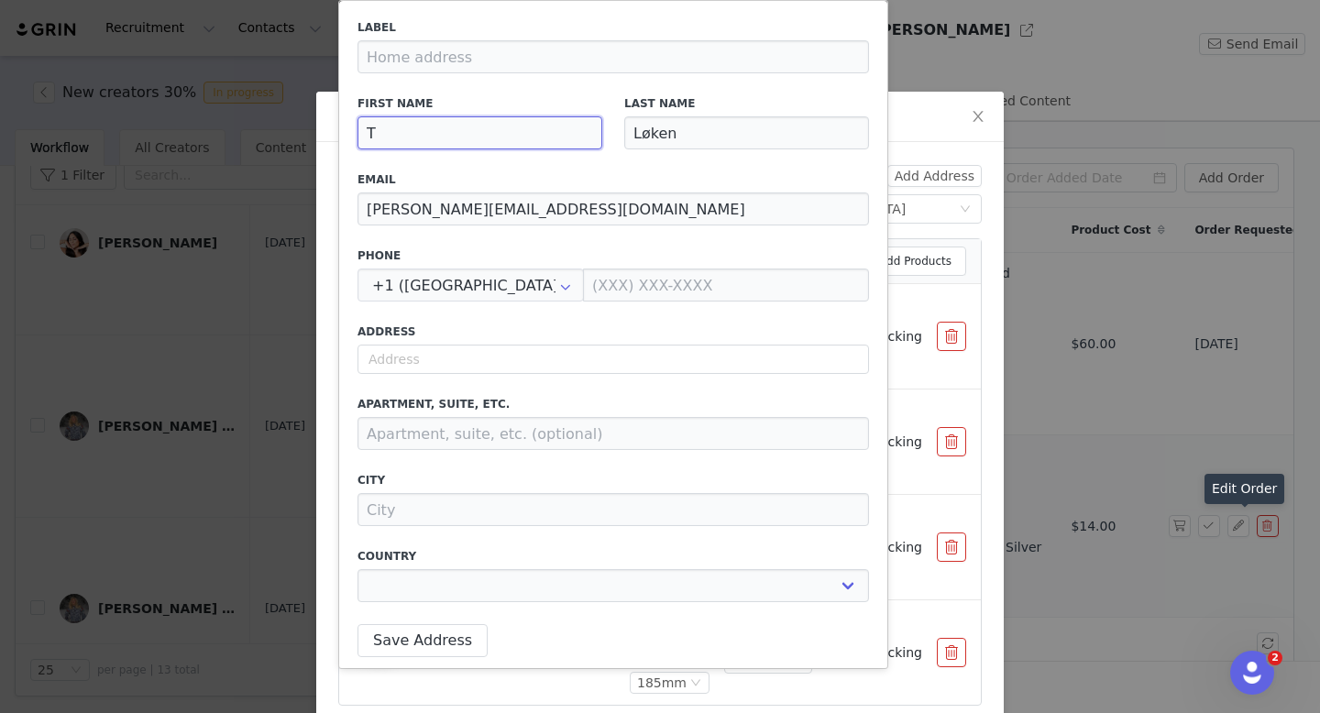
type input "Th"
select select
type input "Tho"
select select
type input "[PERSON_NAME]"
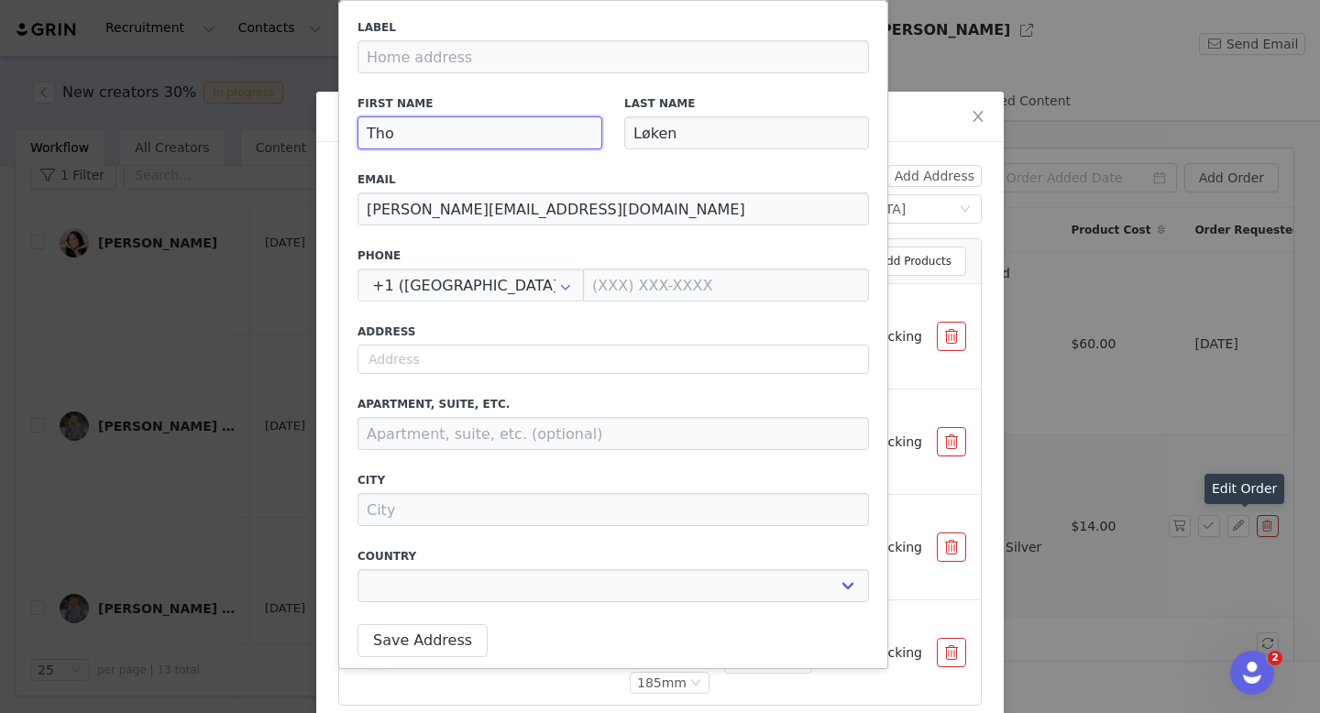
select select
type input "[PERSON_NAME]"
select select
type input "[PERSON_NAME]"
select select
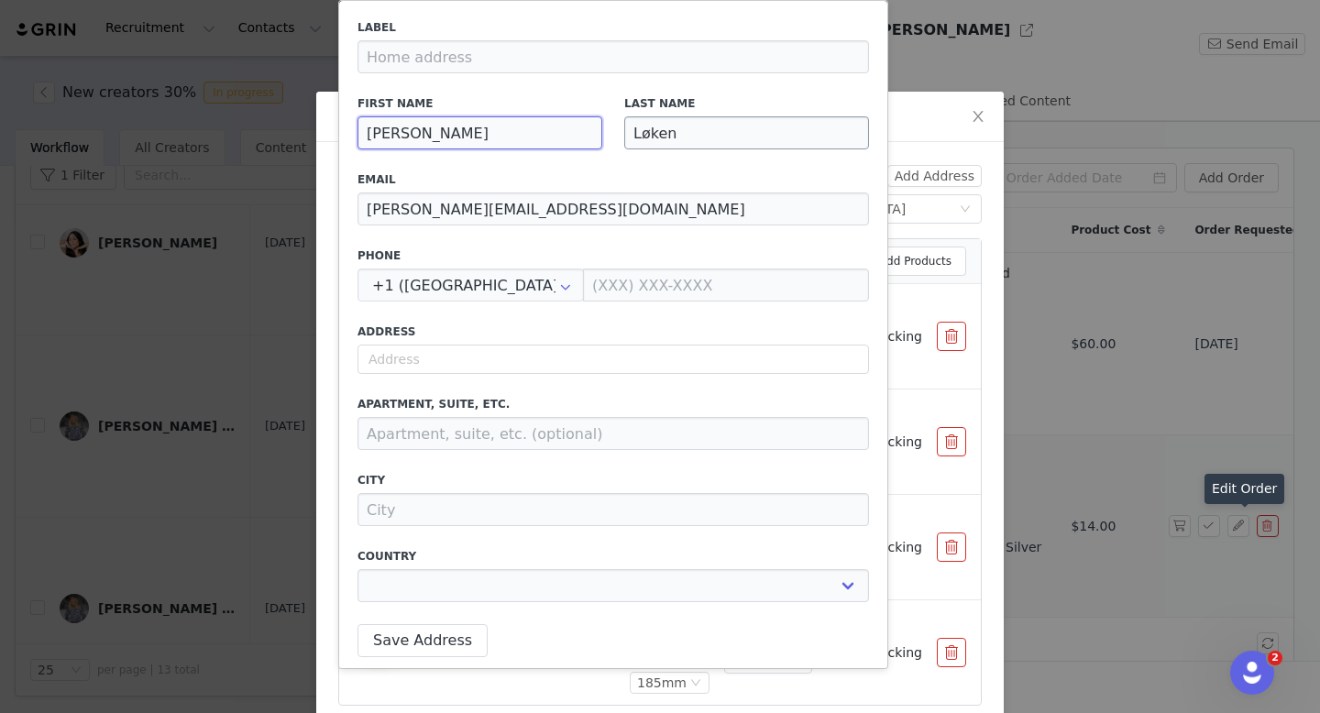
type input "[PERSON_NAME]"
click at [694, 131] on input "Løken" at bounding box center [746, 132] width 245 height 33
click at [693, 131] on input "Løken" at bounding box center [746, 132] width 245 height 33
paste input "[PERSON_NAME]"
type input "[PERSON_NAME]"
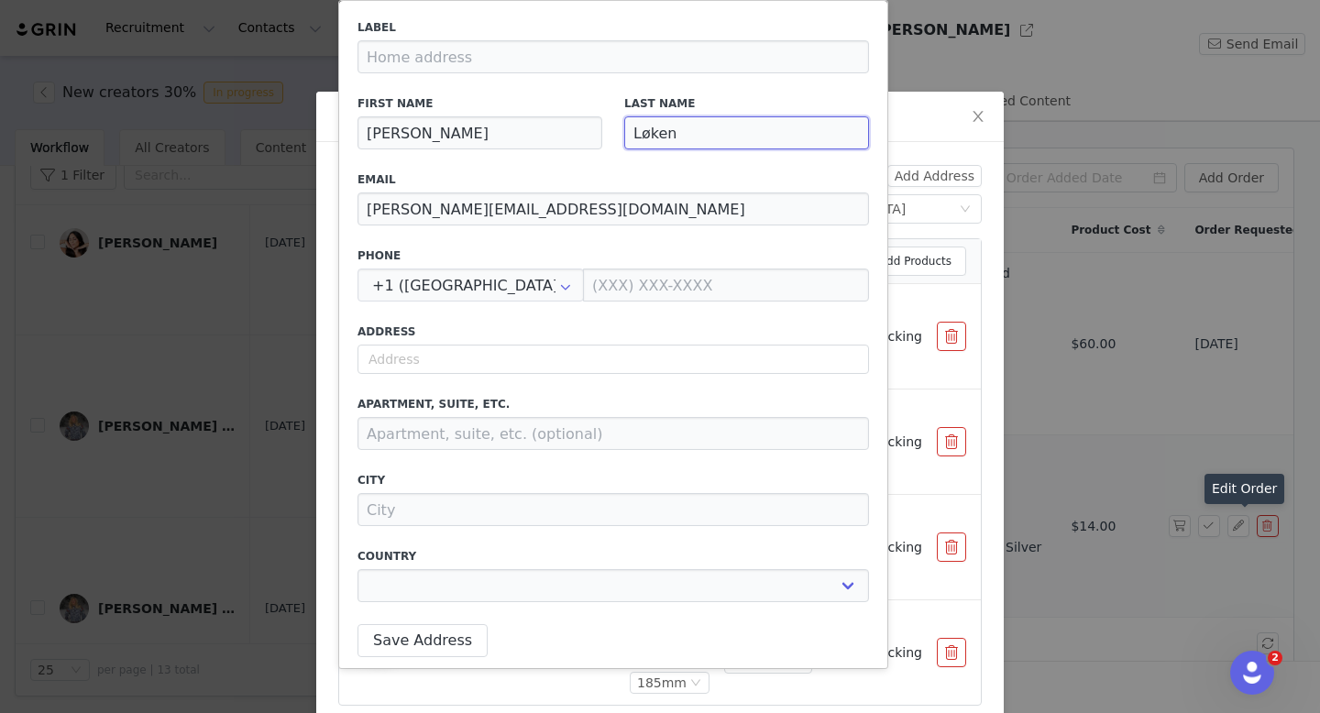
select select
type input "[PERSON_NAME]"
click at [503, 290] on input "+1 ([GEOGRAPHIC_DATA])" at bounding box center [470, 284] width 226 height 33
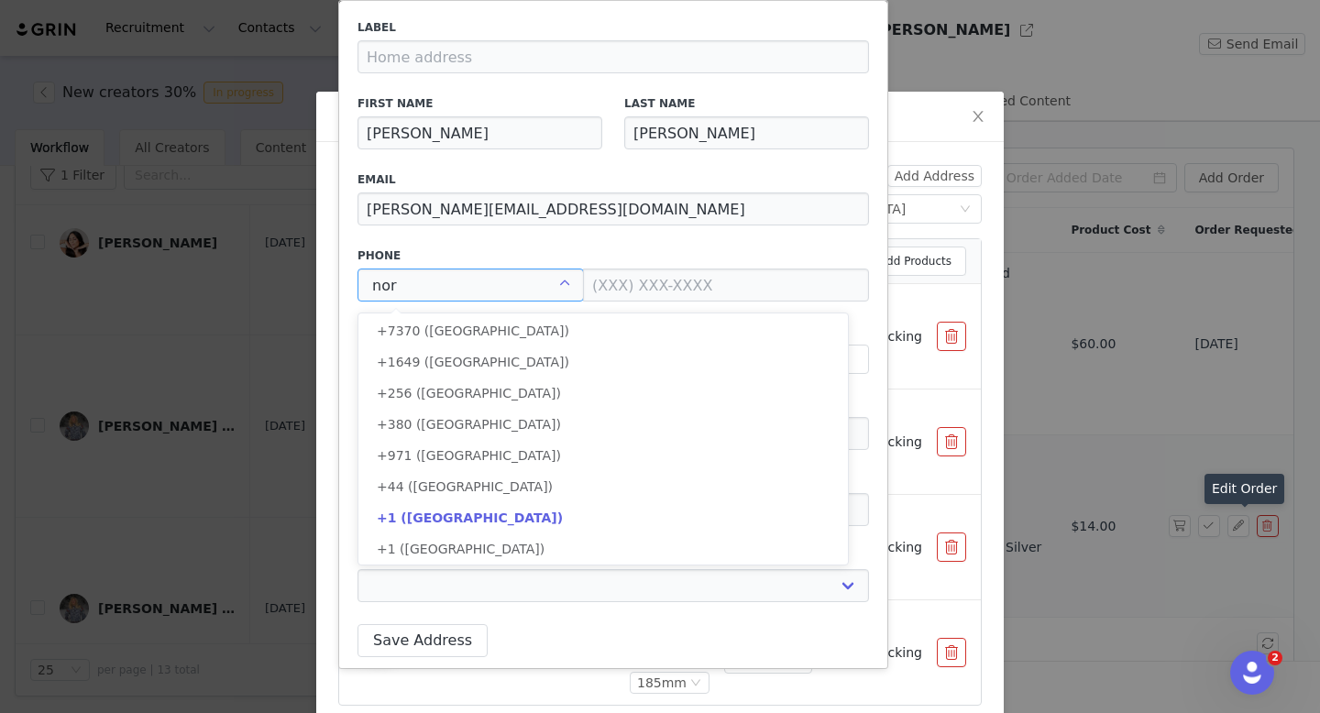
scroll to position [0, 0]
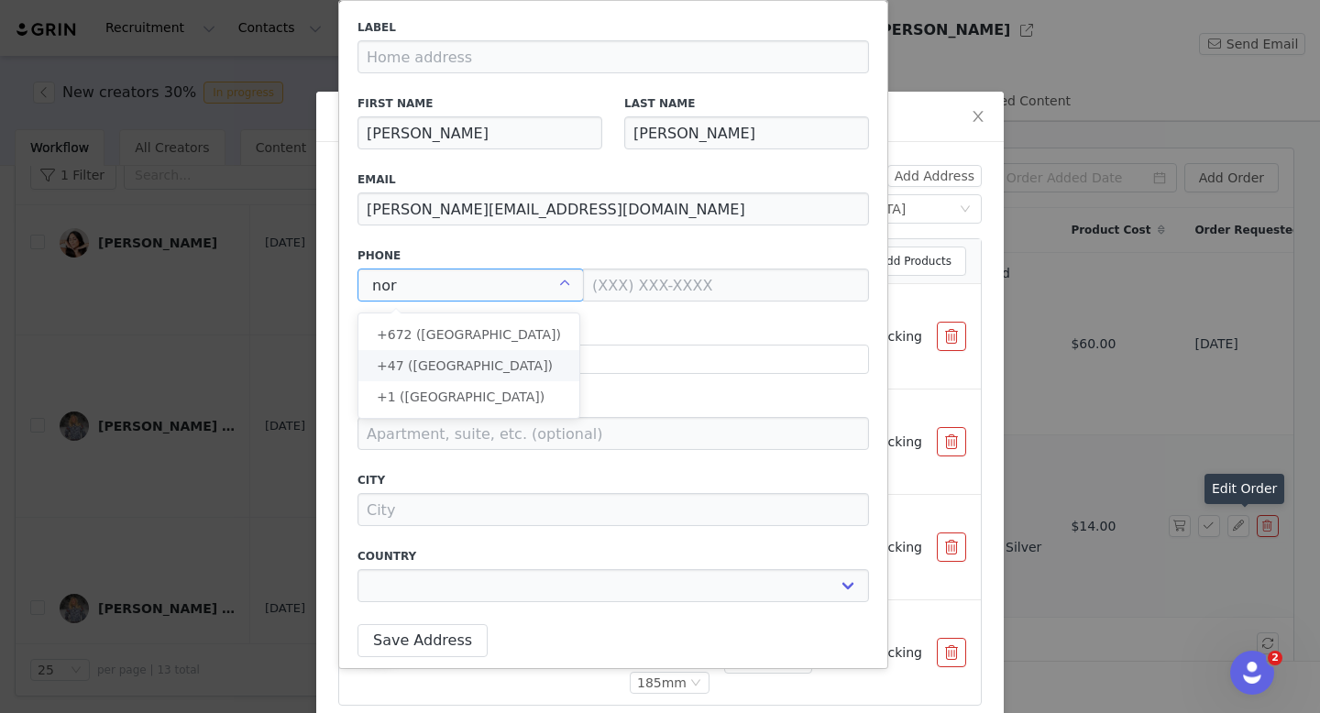
click at [496, 357] on li "+47 ([GEOGRAPHIC_DATA])" at bounding box center [468, 365] width 221 height 31
type input "+47 ([GEOGRAPHIC_DATA])"
select select
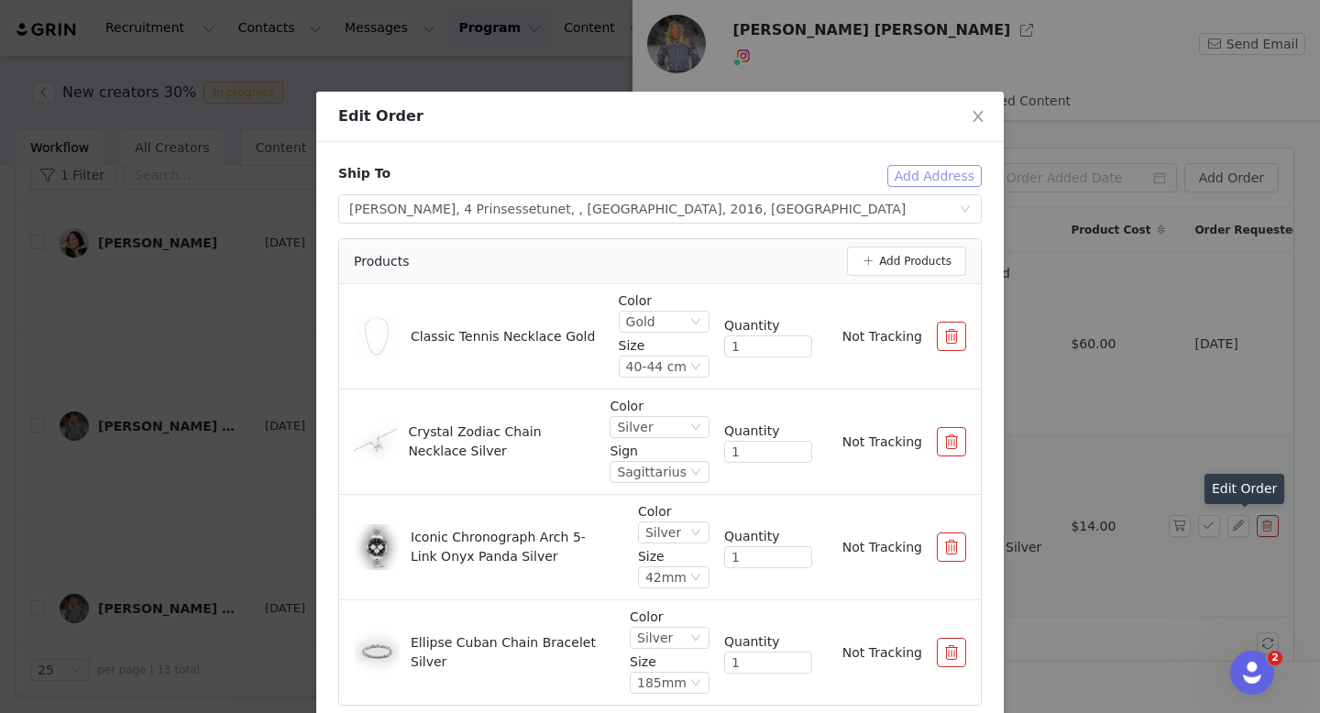
click at [912, 179] on button "Add Address" at bounding box center [934, 176] width 94 height 22
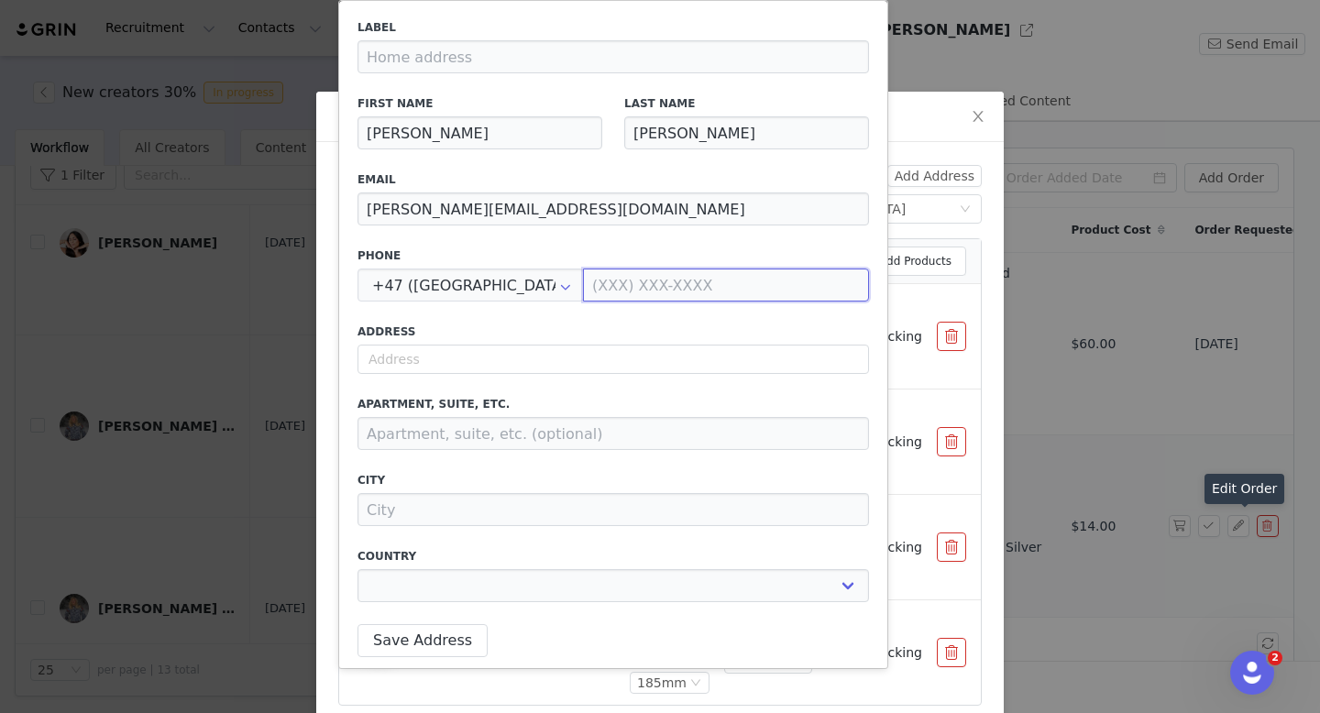
click at [619, 275] on input at bounding box center [726, 284] width 286 height 33
paste input "99467106"
type input "994 67 106"
select select
type input "994 67 106"
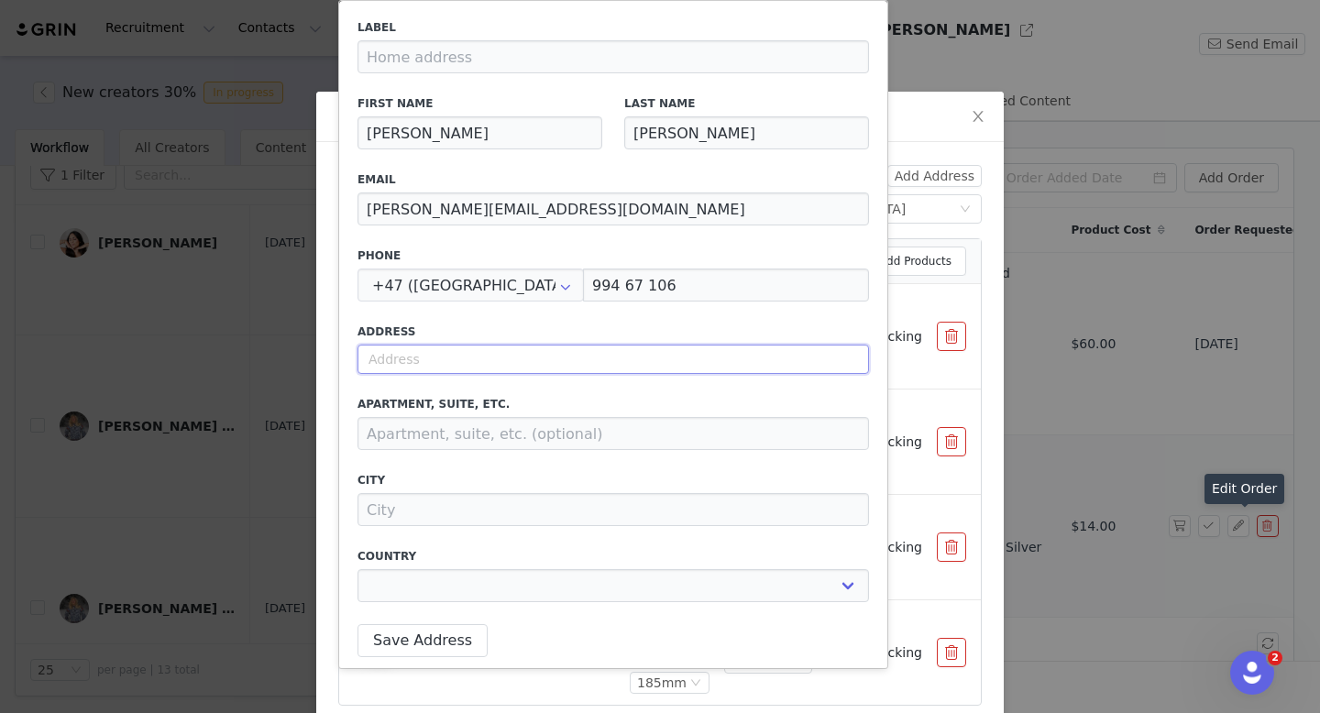
click at [567, 354] on input "text" at bounding box center [612, 359] width 511 height 29
click at [513, 368] on input "text" at bounding box center [612, 359] width 511 height 29
paste input "Prinsessetunet 4"
select select
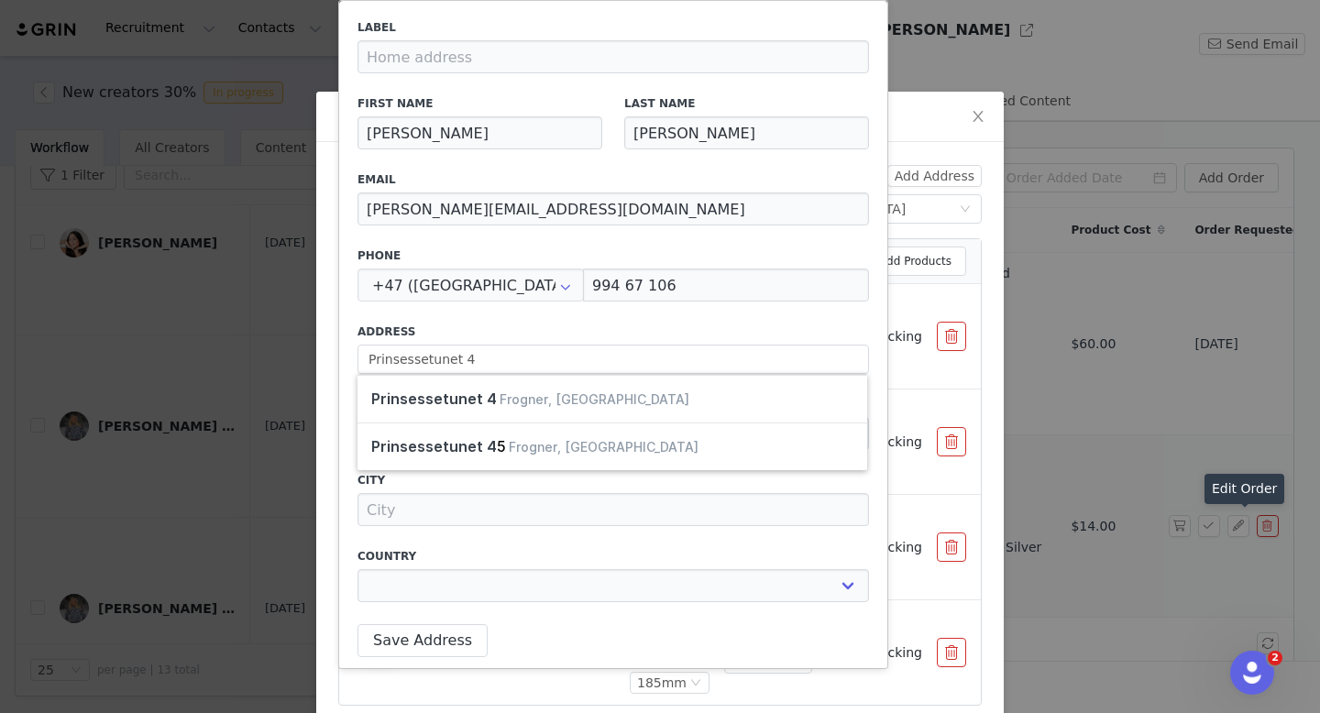
type input "[STREET_ADDRESS]"
select select "[object Object]"
type input "4 Prinsessetunet"
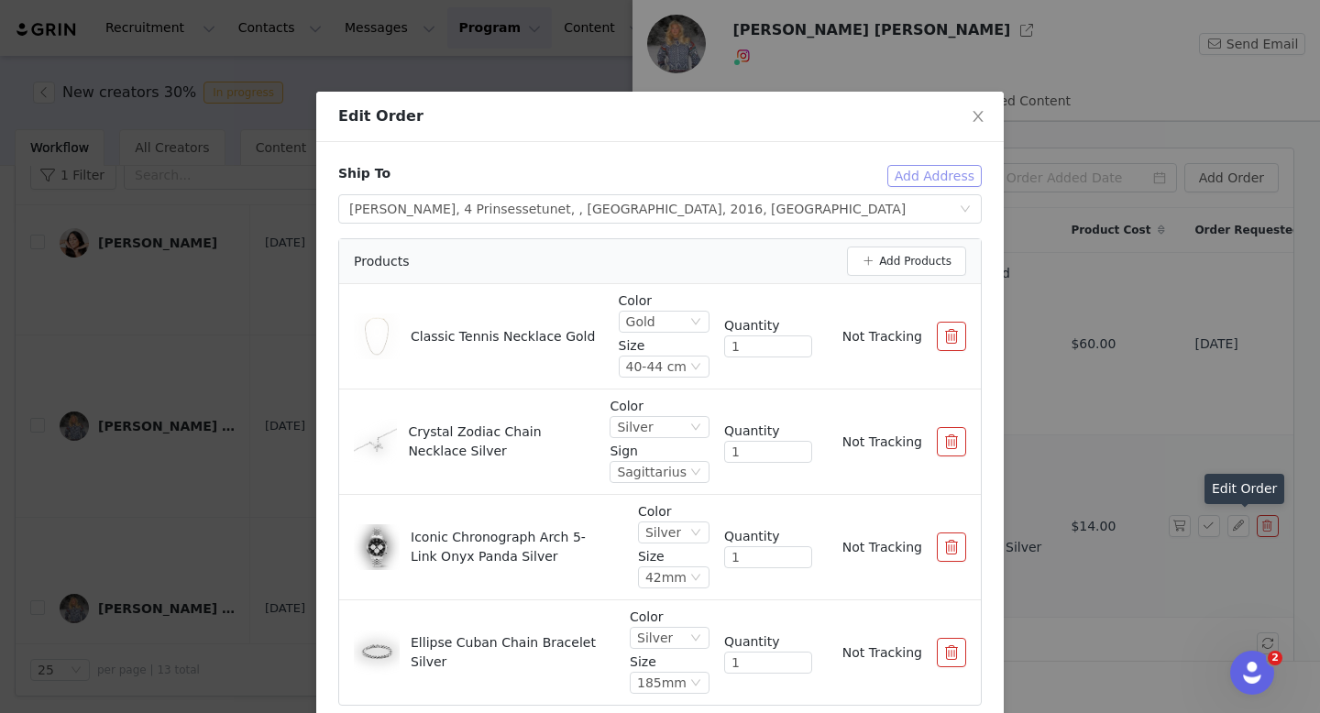
click at [942, 175] on button "Add Address" at bounding box center [934, 176] width 94 height 22
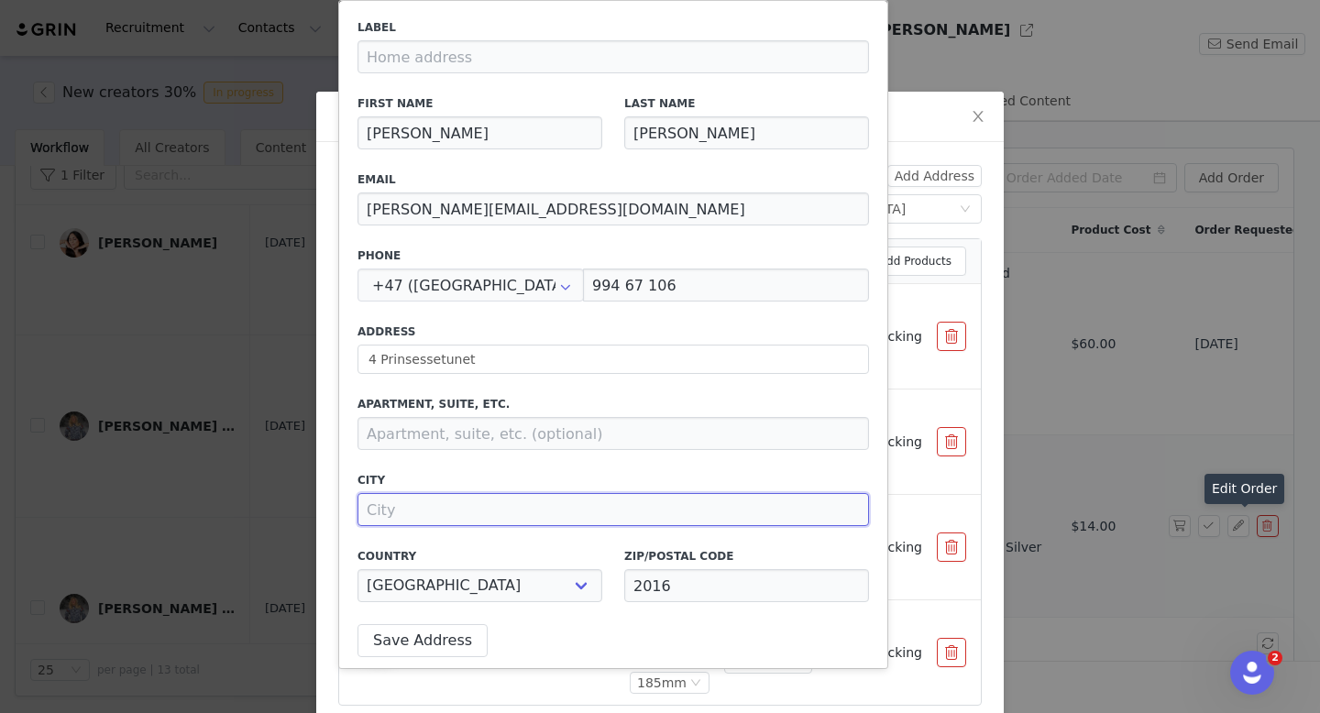
click at [508, 518] on input at bounding box center [612, 509] width 511 height 33
type input "Frogner"
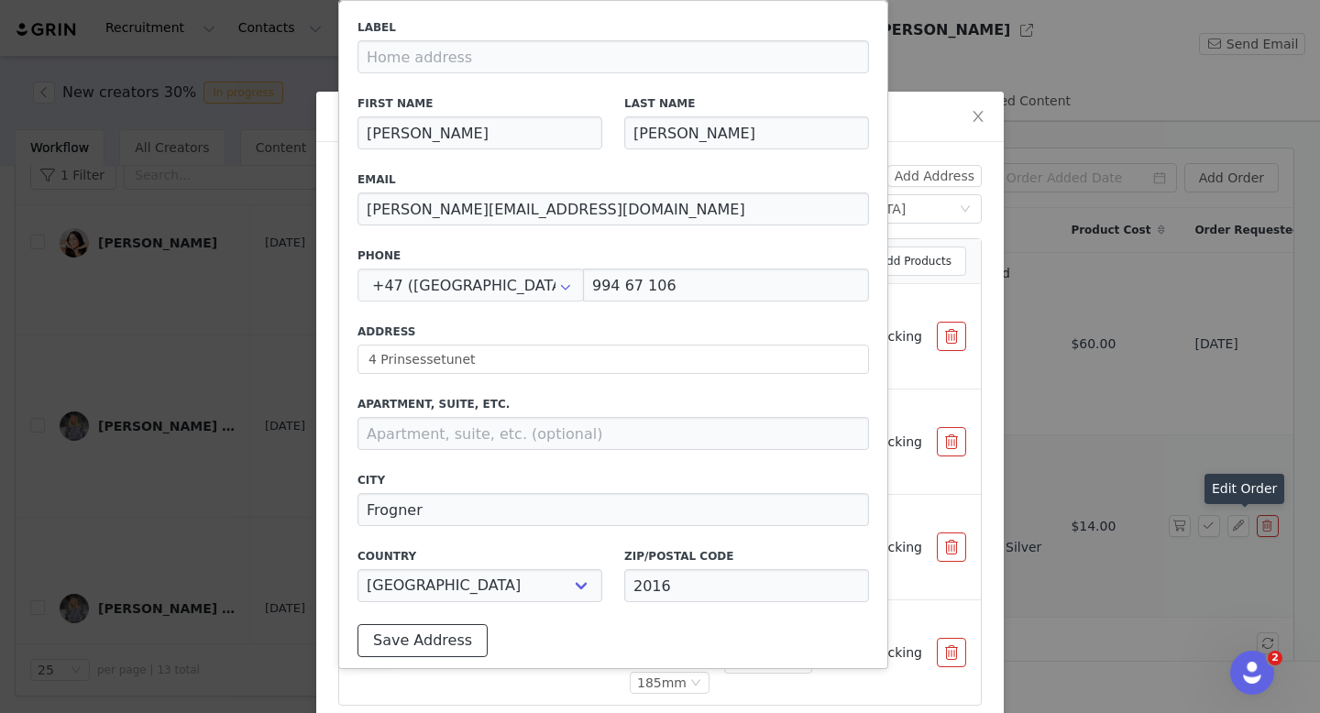
click at [403, 641] on button "Save Address" at bounding box center [422, 640] width 130 height 33
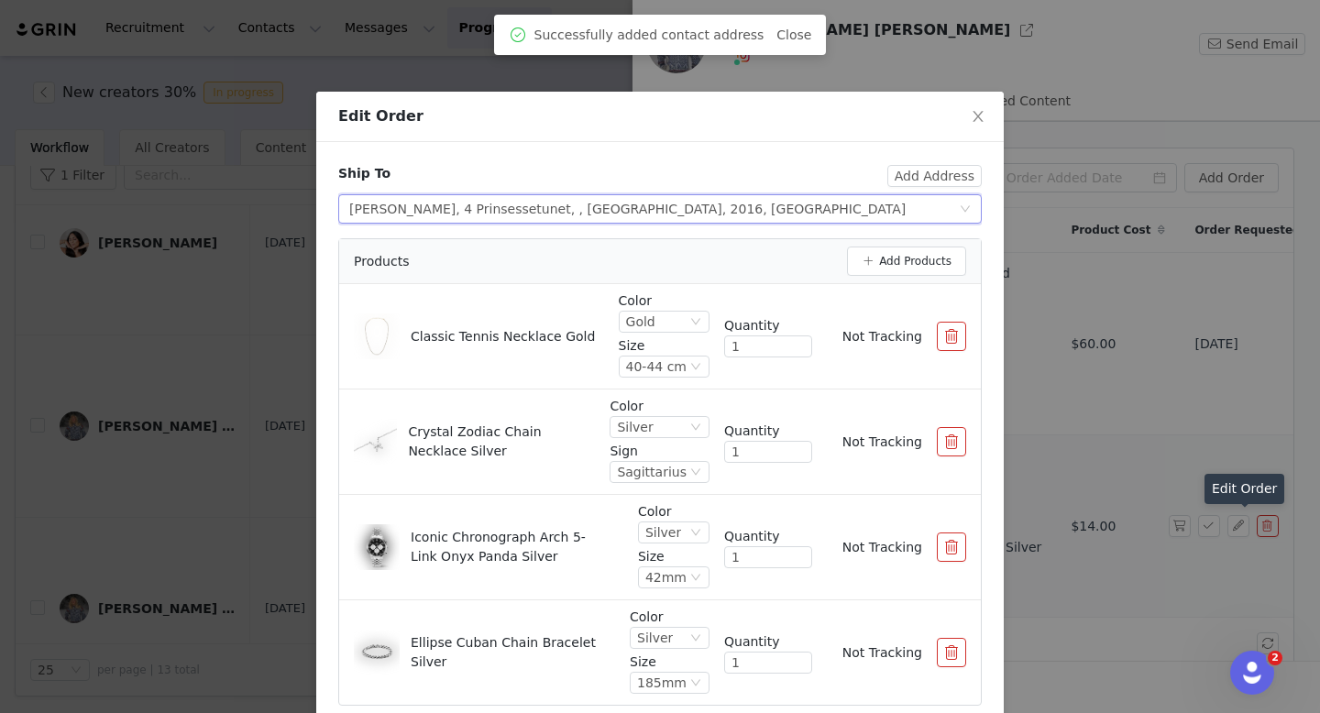
click at [784, 209] on div "Select shipping address [PERSON_NAME], [GEOGRAPHIC_DATA], , [GEOGRAPHIC_DATA], …" at bounding box center [653, 208] width 609 height 27
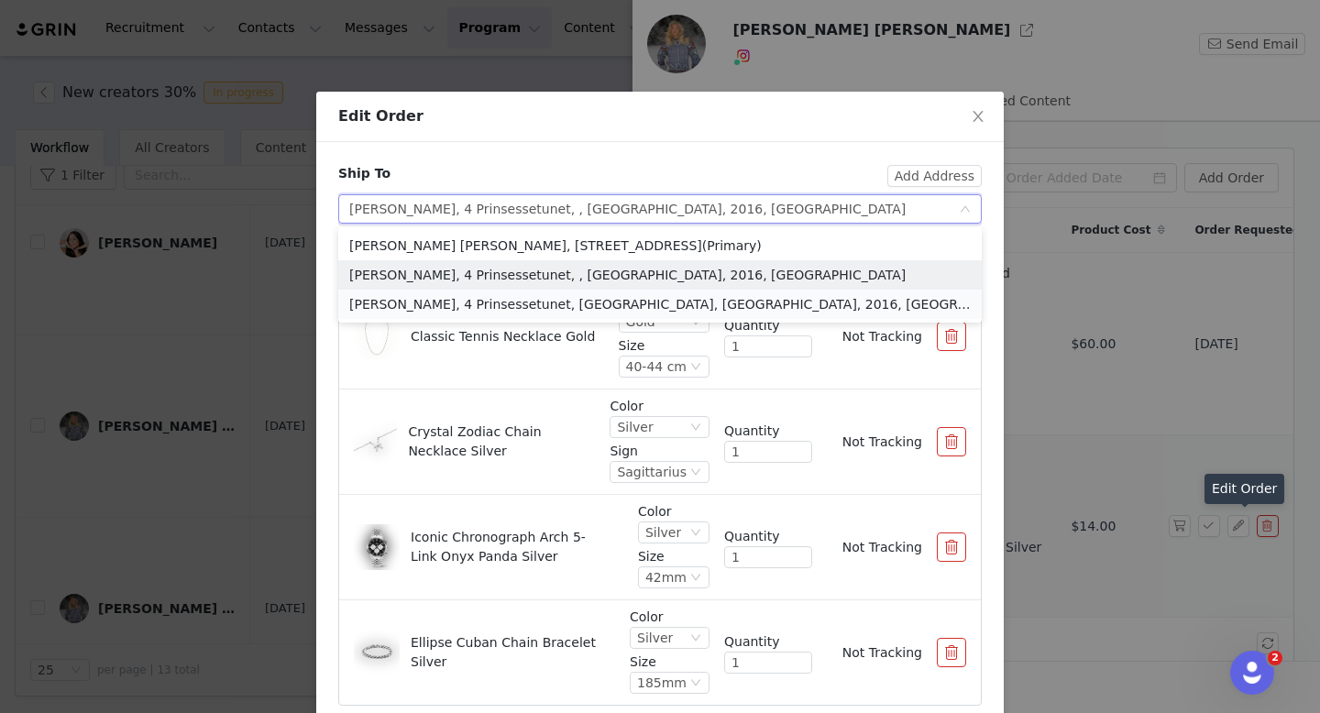
click at [772, 299] on li "[PERSON_NAME], 4 Prinsessetunet, [GEOGRAPHIC_DATA], [GEOGRAPHIC_DATA], 2016, [G…" at bounding box center [659, 304] width 643 height 29
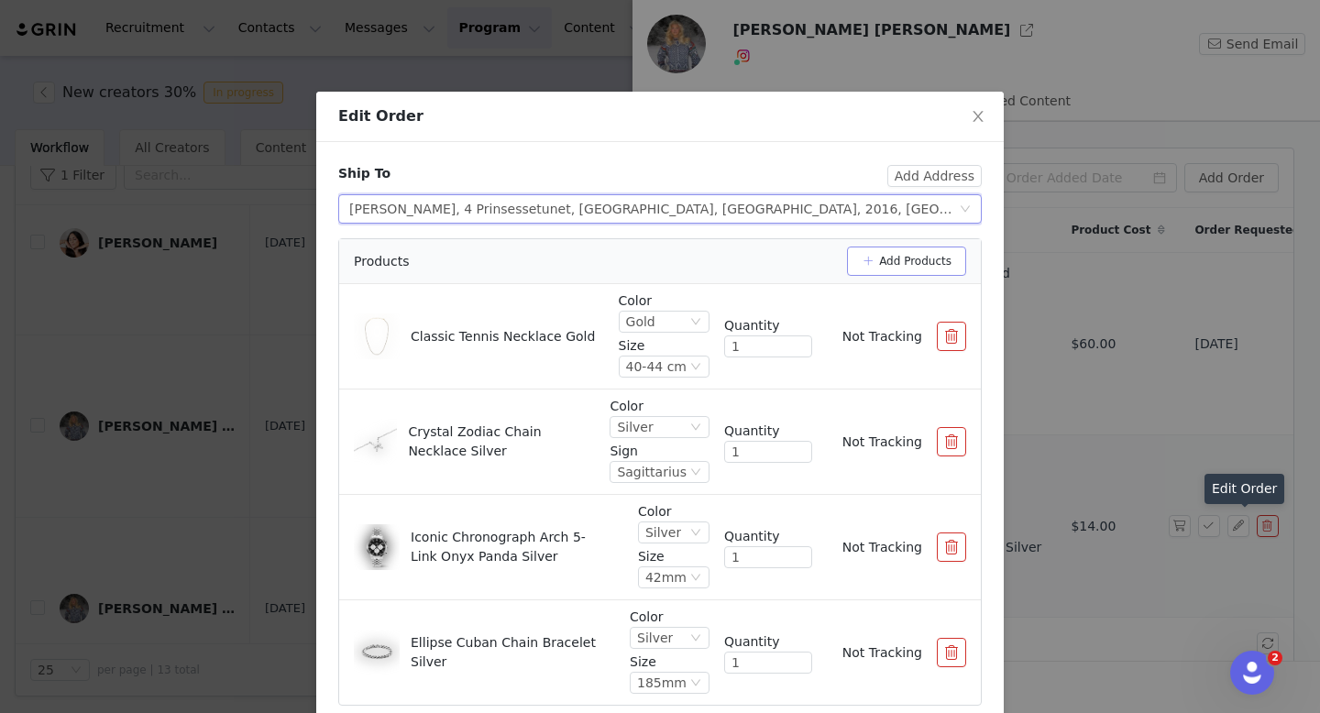
scroll to position [85, 0]
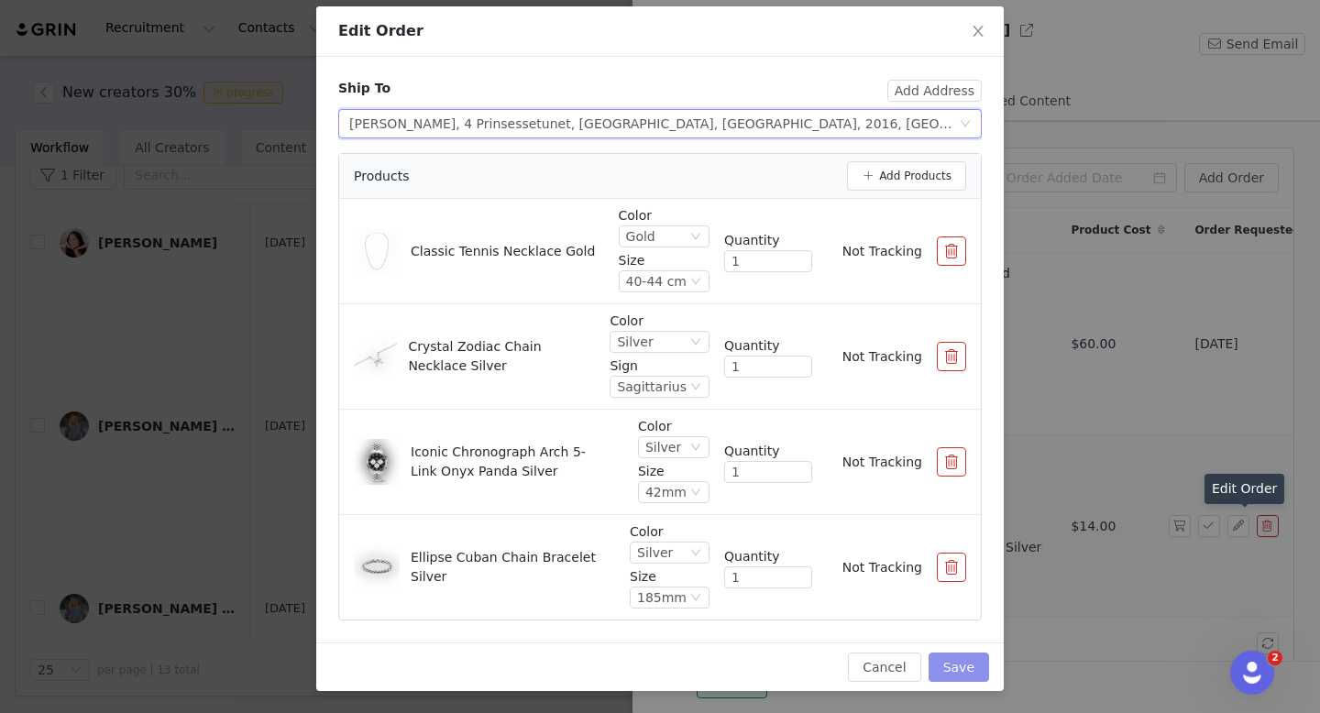
click at [977, 663] on button "Save" at bounding box center [958, 666] width 60 height 29
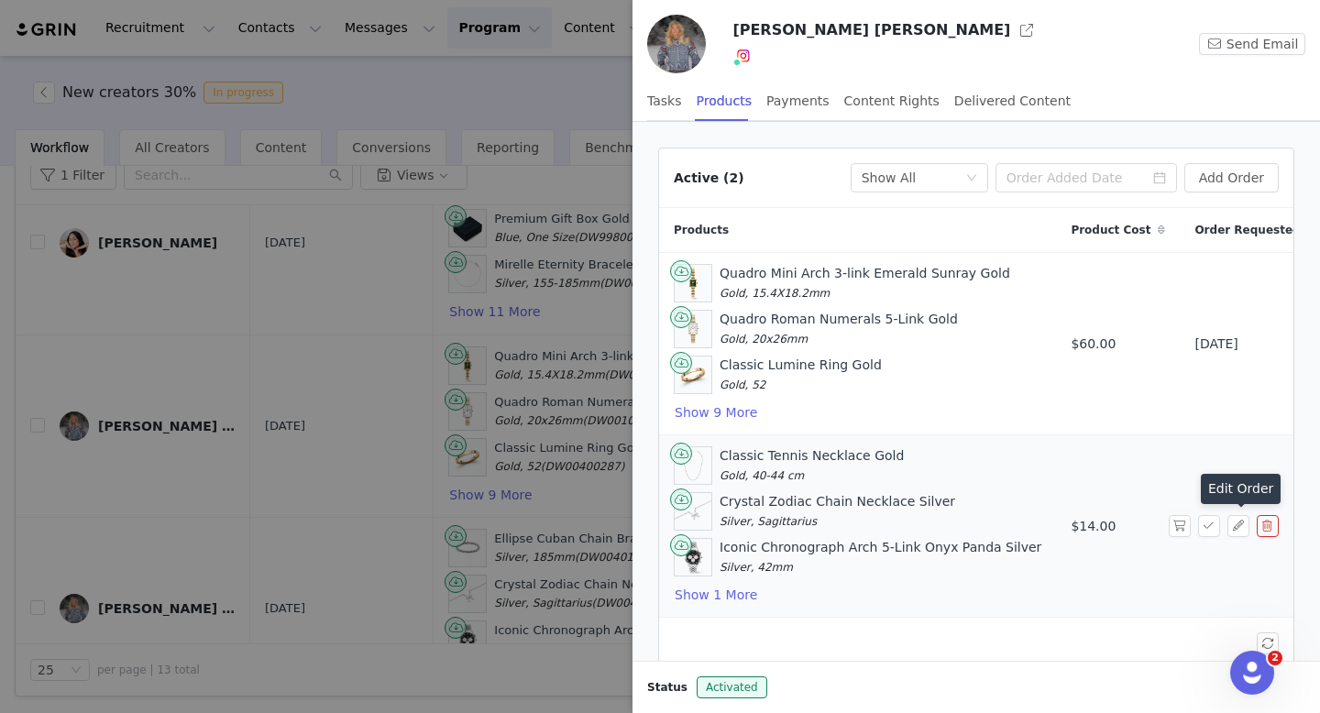
click at [339, 457] on div at bounding box center [660, 356] width 1320 height 713
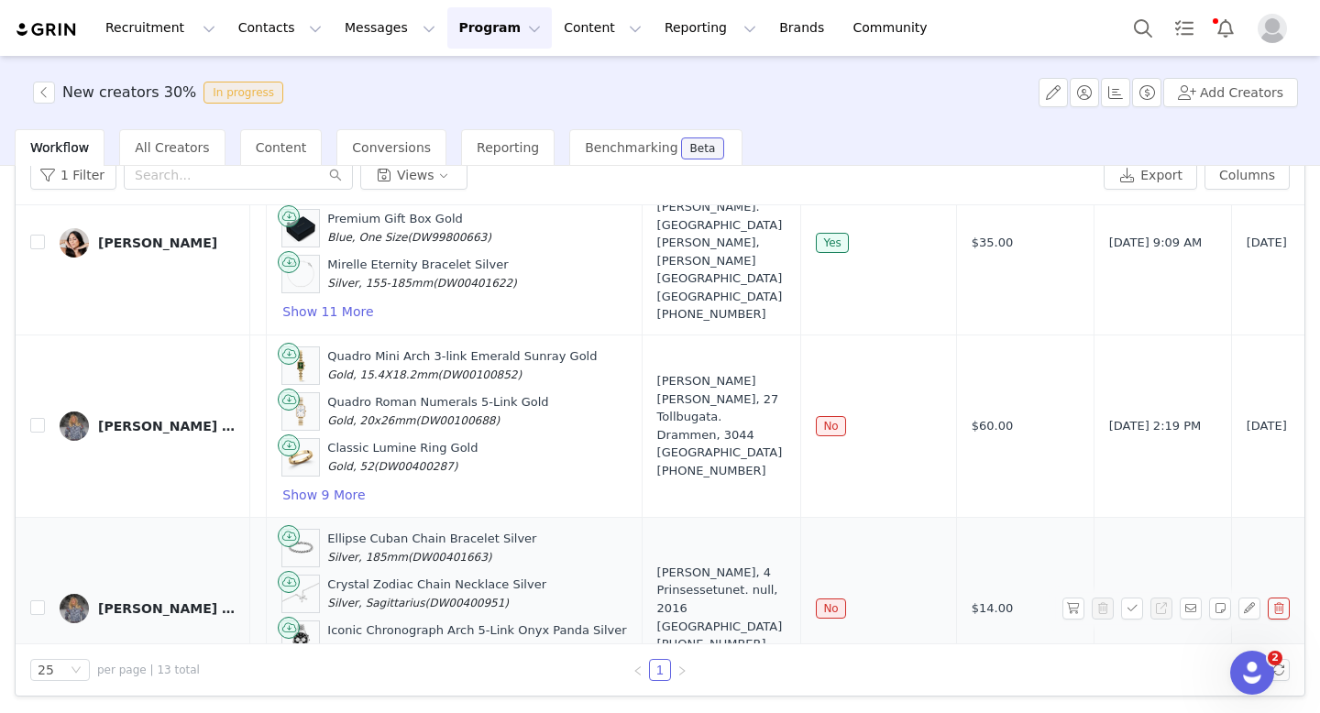
scroll to position [1662, 175]
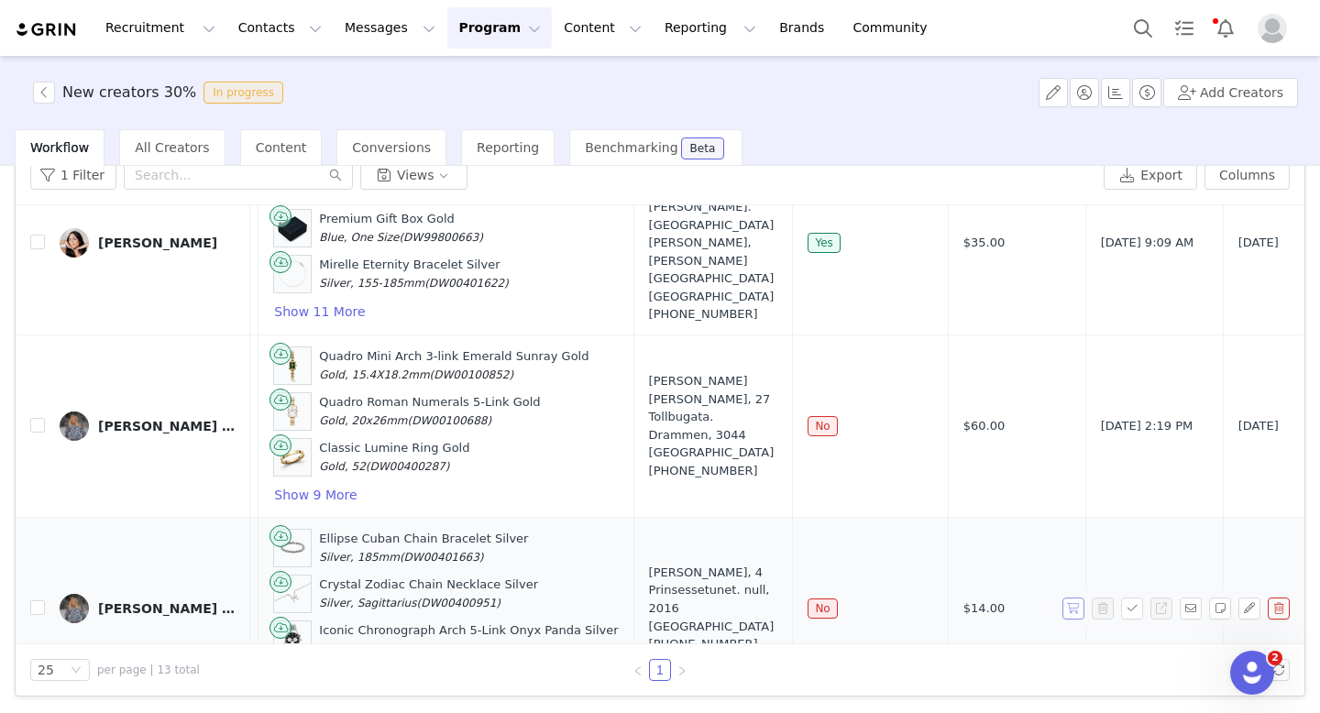
click at [1071, 597] on button "button" at bounding box center [1073, 608] width 22 height 22
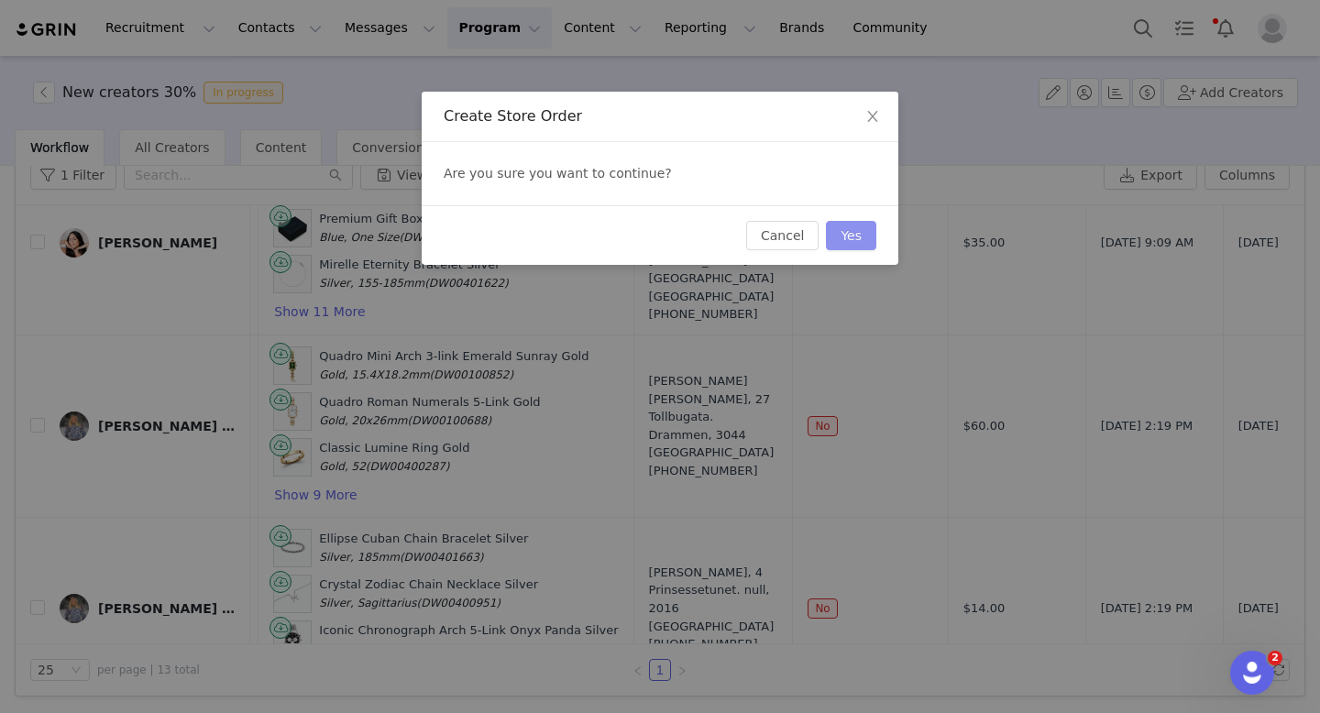
click at [849, 244] on button "Yes" at bounding box center [851, 235] width 50 height 29
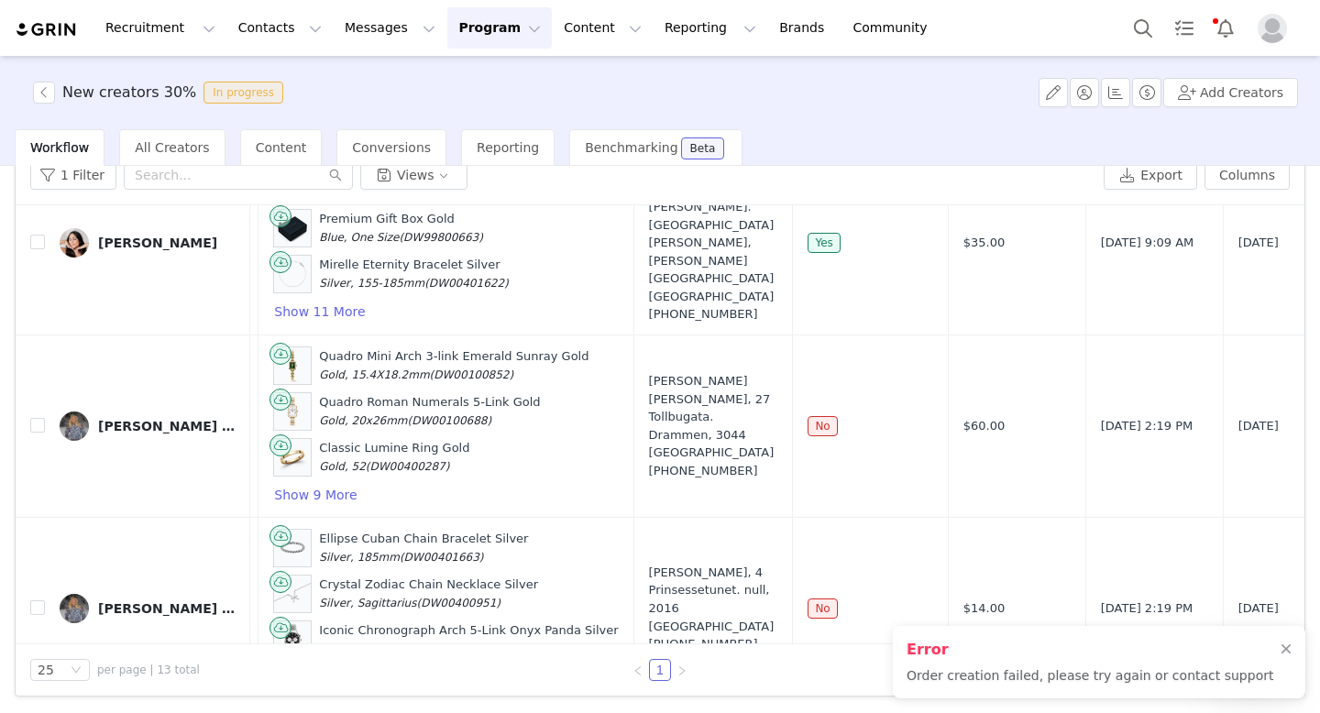
click at [1293, 655] on div "Error Order creation failed, please try again or contact support" at bounding box center [1099, 662] width 412 height 72
click at [1286, 648] on div at bounding box center [1285, 649] width 11 height 15
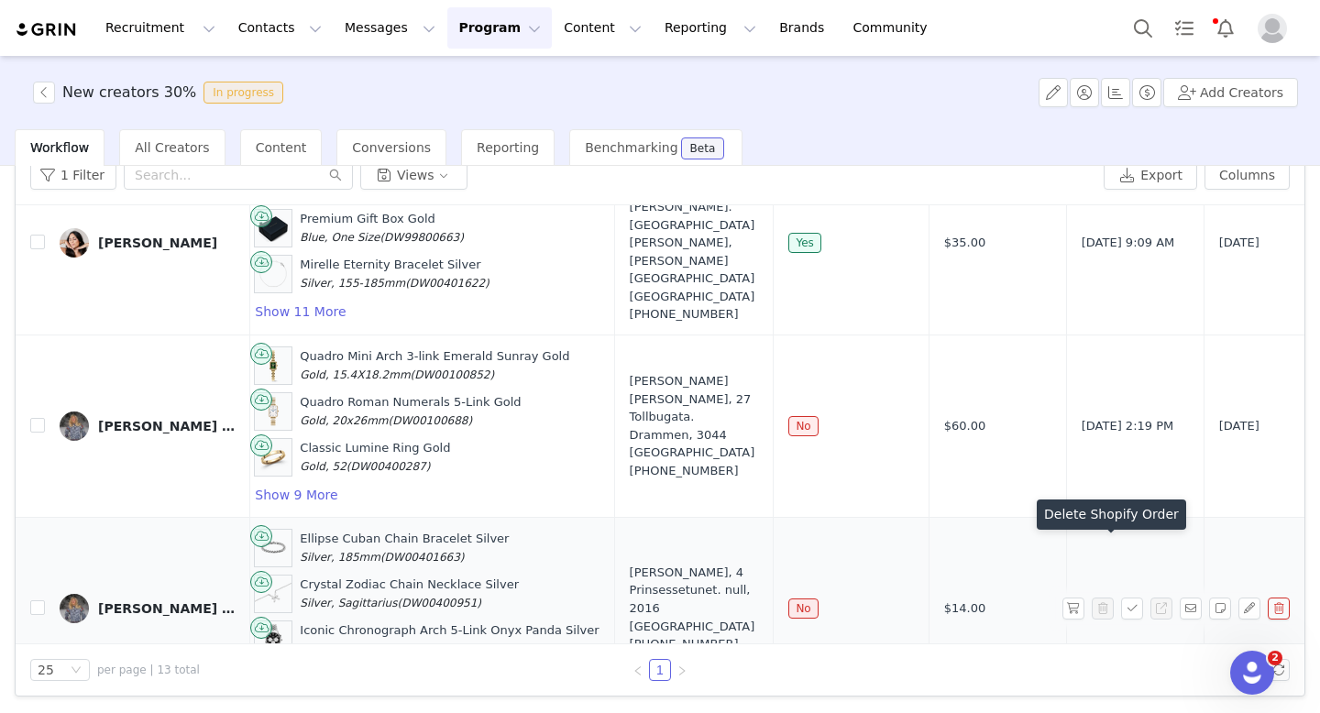
scroll to position [1662, 200]
